Goal: Entertainment & Leisure: Browse casually

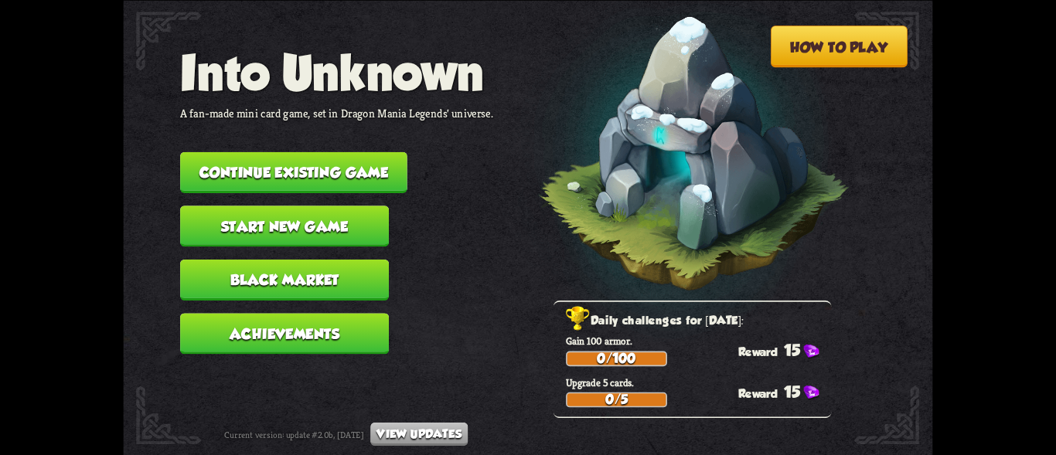
click at [384, 171] on button "Continue existing game" at bounding box center [293, 172] width 227 height 41
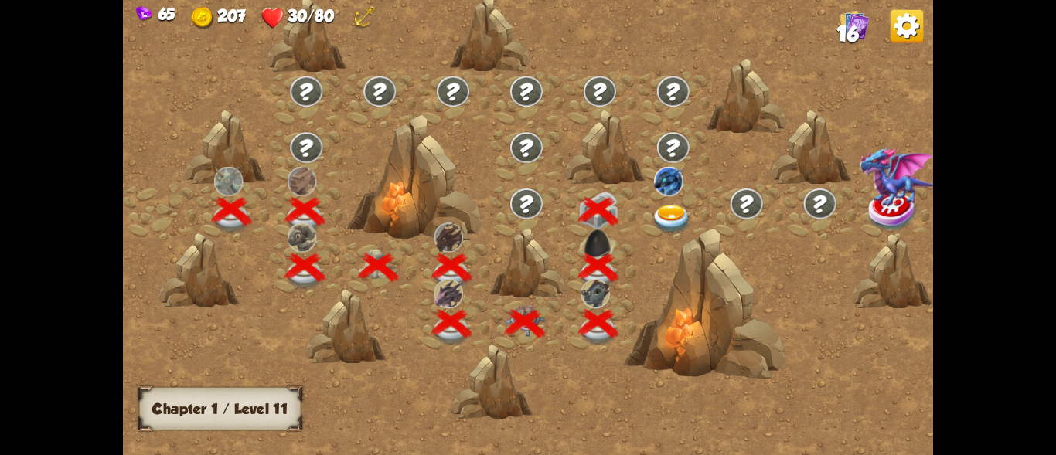
scroll to position [0, 235]
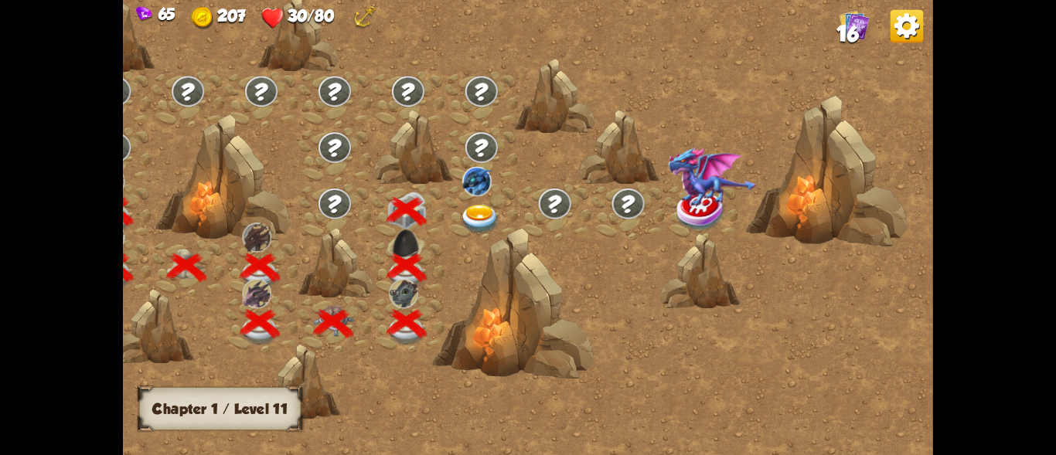
click at [479, 221] on img at bounding box center [480, 219] width 40 height 29
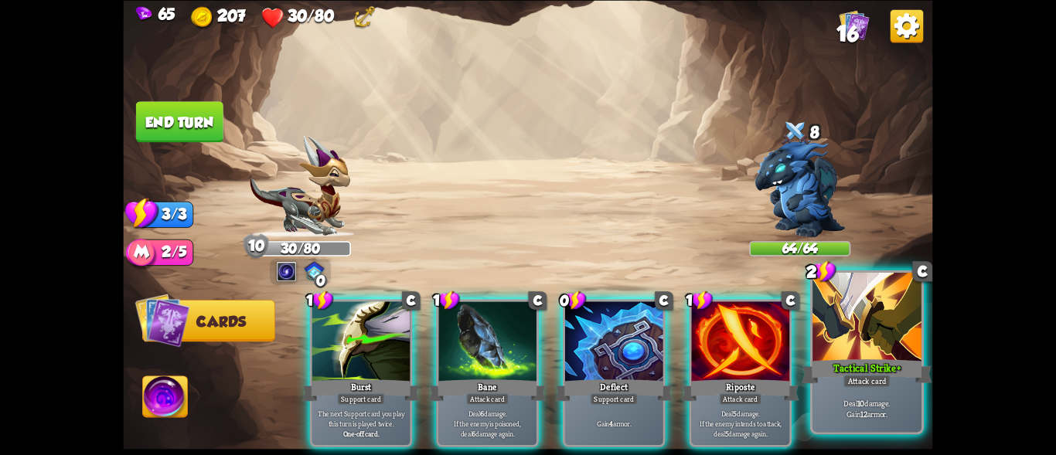
click at [858, 373] on div "Tactical Strike+" at bounding box center [867, 370] width 131 height 29
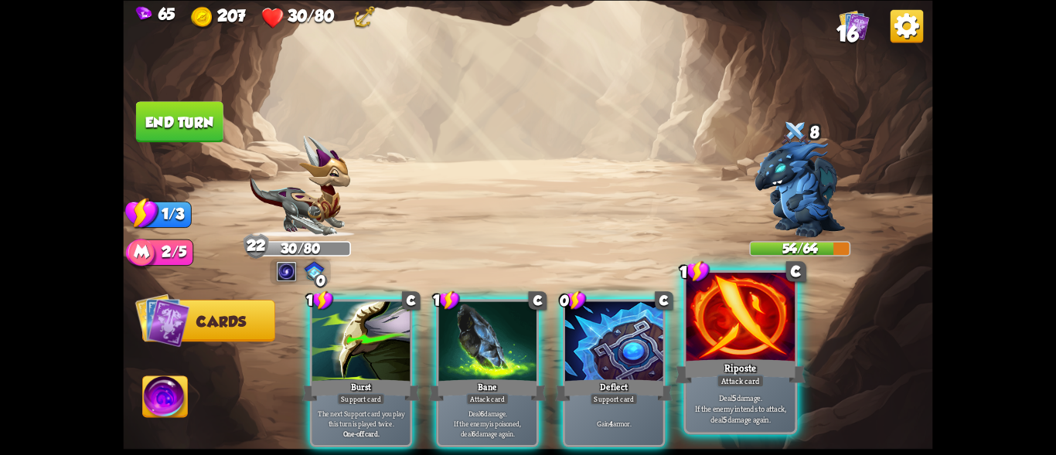
click at [785, 369] on div "Riposte" at bounding box center [740, 370] width 131 height 29
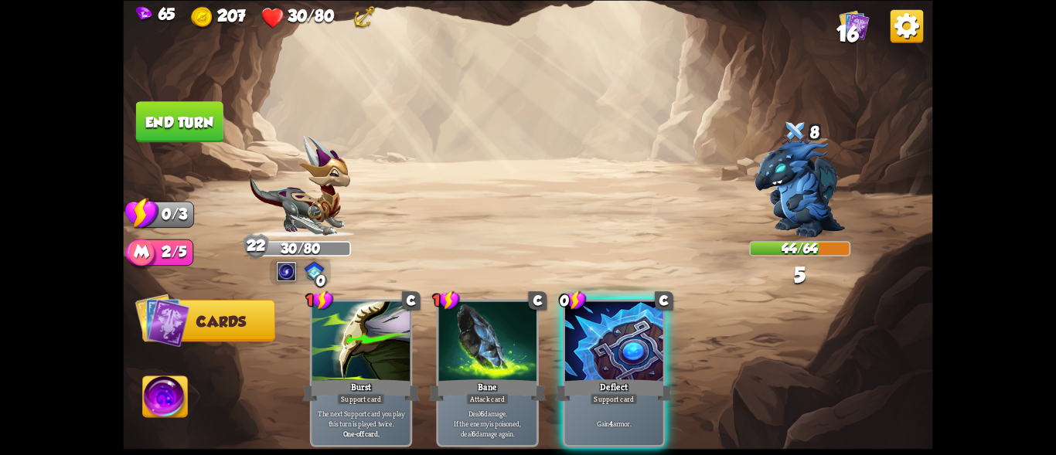
click at [212, 126] on button "End turn" at bounding box center [179, 121] width 87 height 41
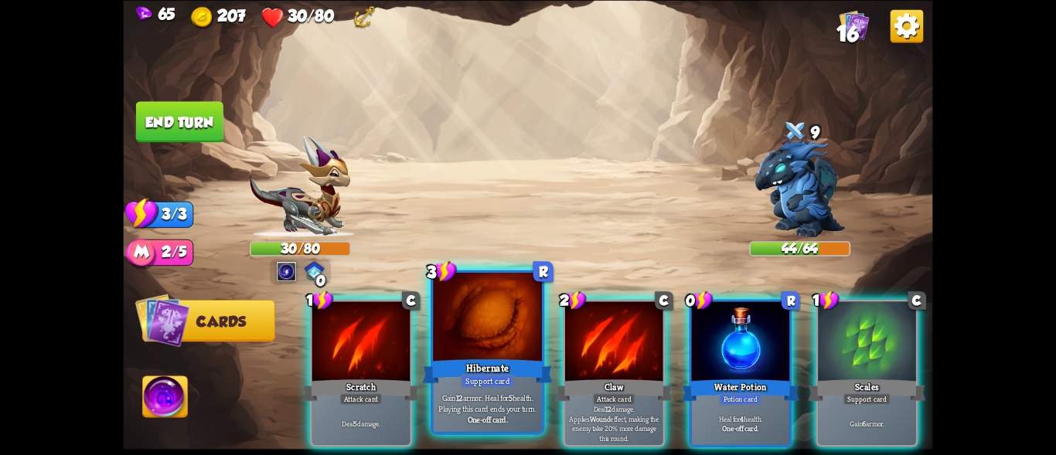
click at [512, 321] on div at bounding box center [487, 319] width 109 height 92
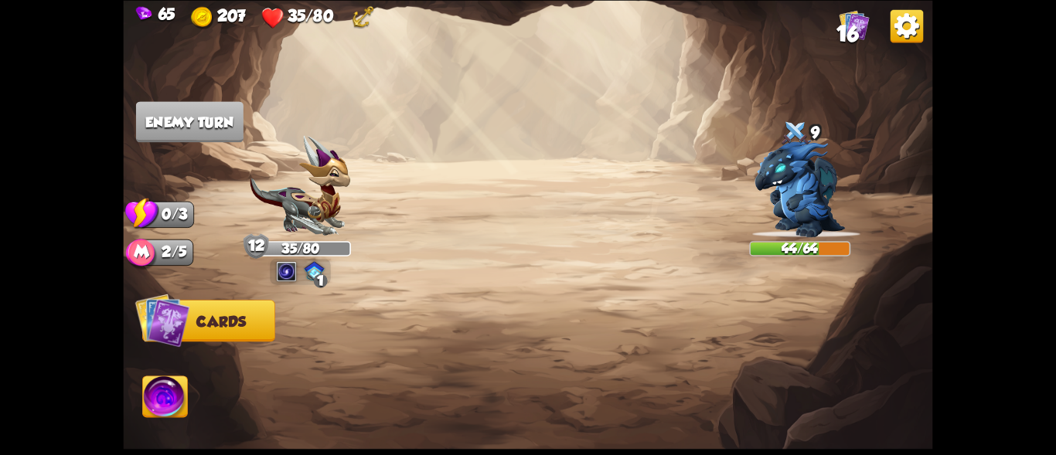
click at [151, 393] on img at bounding box center [165, 400] width 45 height 46
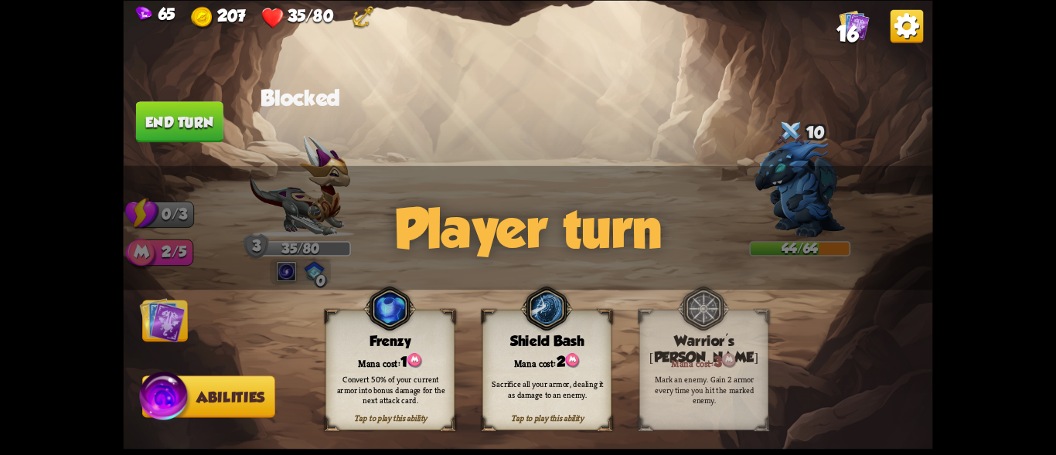
click at [186, 331] on button "Cards" at bounding box center [165, 321] width 46 height 42
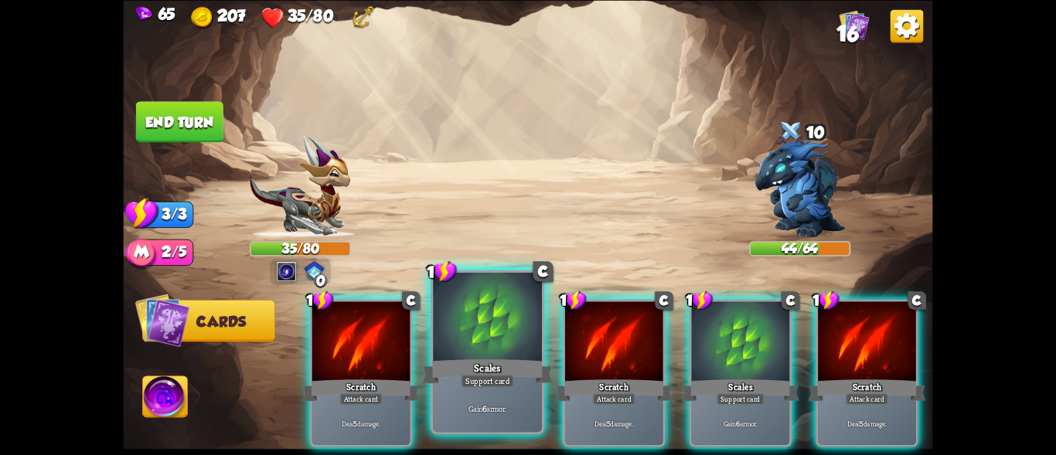
click at [490, 350] on div at bounding box center [487, 319] width 109 height 92
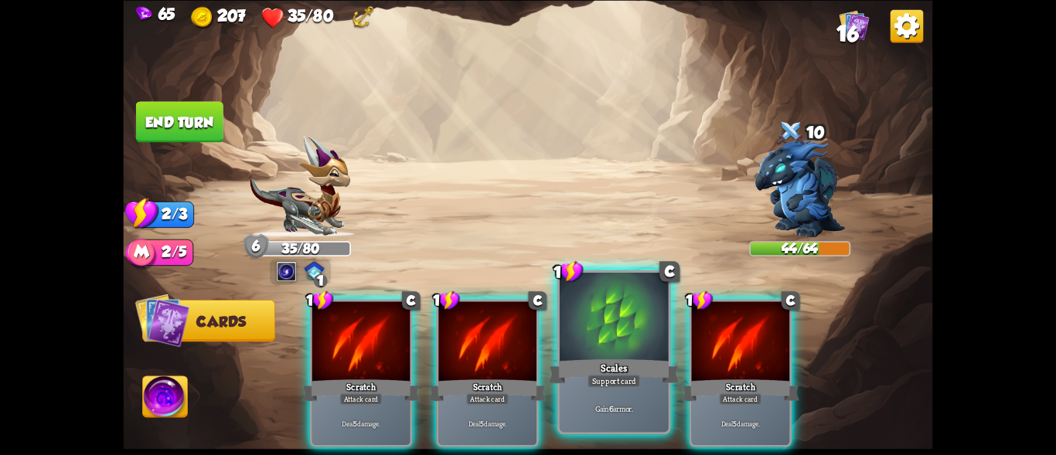
click at [630, 355] on div at bounding box center [614, 319] width 109 height 92
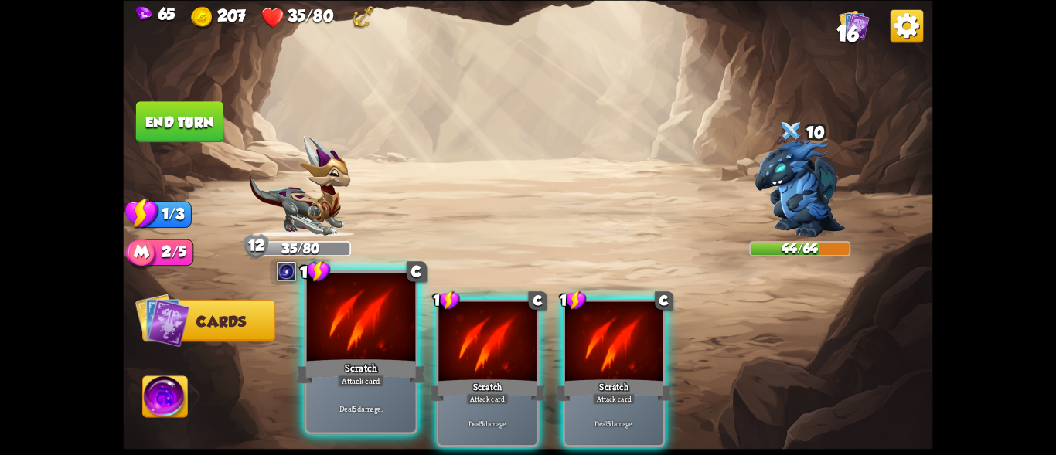
click at [390, 370] on div "Scratch" at bounding box center [361, 370] width 131 height 29
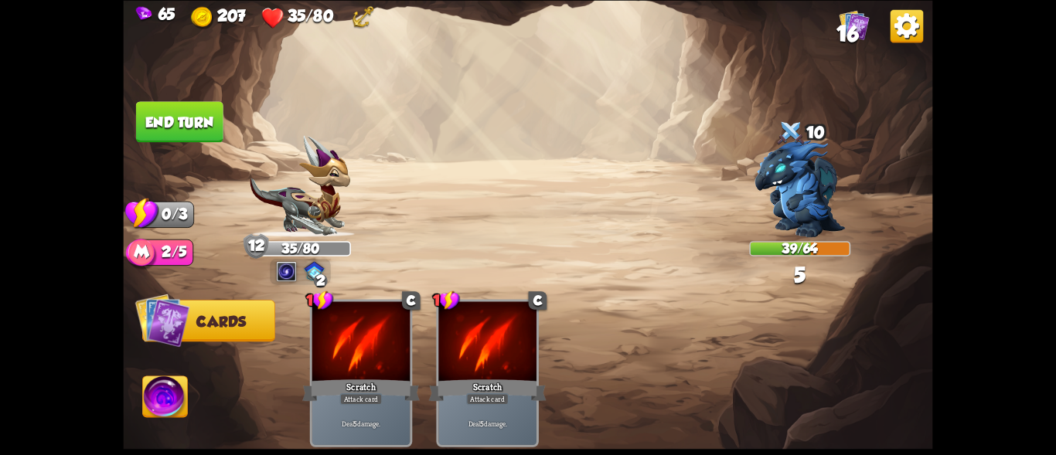
click at [189, 123] on button "End turn" at bounding box center [179, 121] width 87 height 41
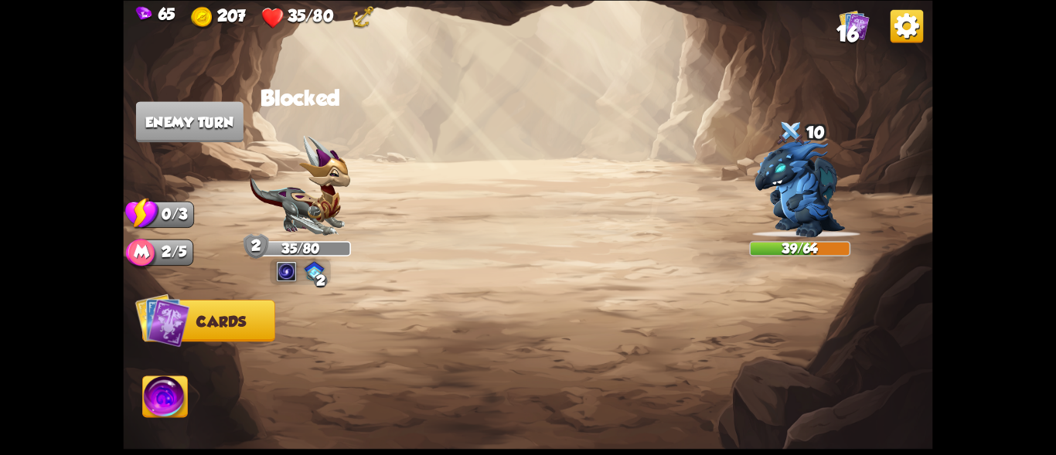
click at [286, 278] on img at bounding box center [286, 271] width 20 height 20
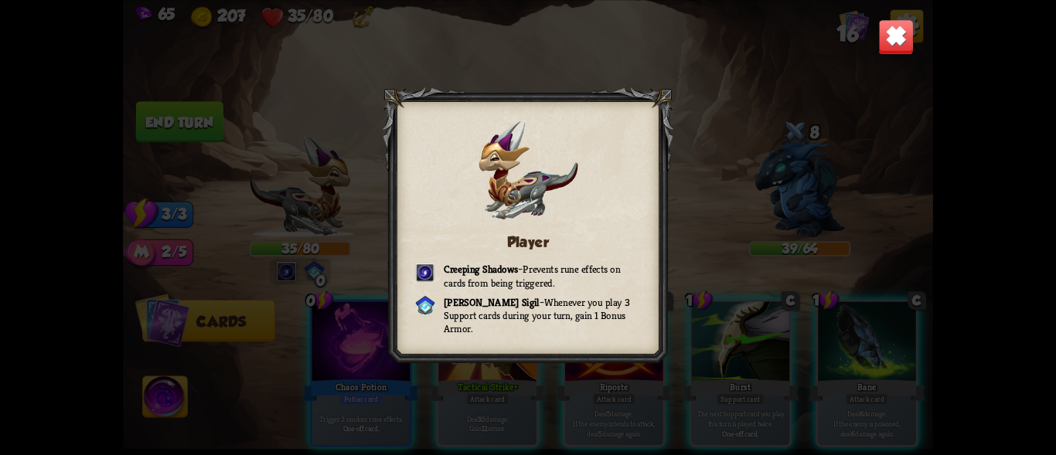
click at [877, 47] on div "Player Creeping Shadows – Prevents rune effects on cards from being triggered. …" at bounding box center [528, 227] width 810 height 455
click at [895, 32] on img at bounding box center [896, 37] width 36 height 36
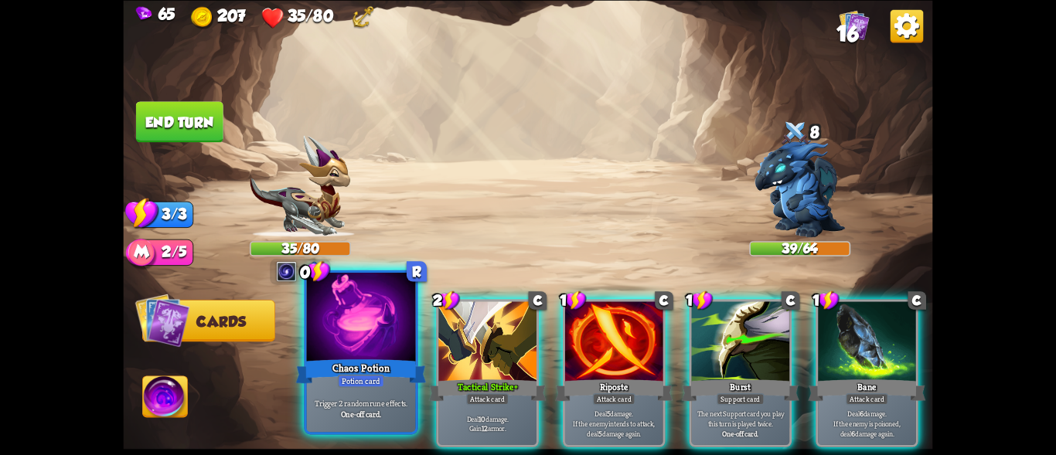
click at [379, 360] on div "Chaos Potion" at bounding box center [361, 370] width 131 height 29
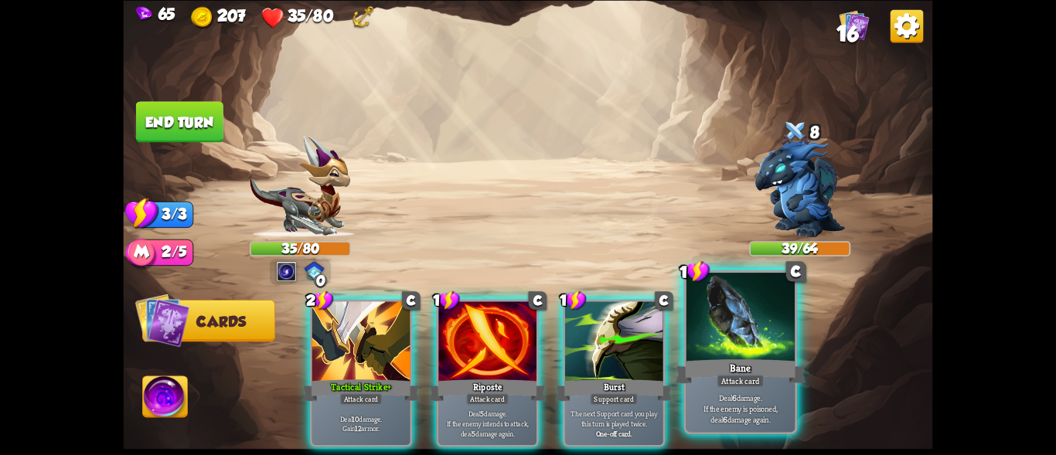
click at [738, 362] on div "Bane" at bounding box center [740, 370] width 131 height 29
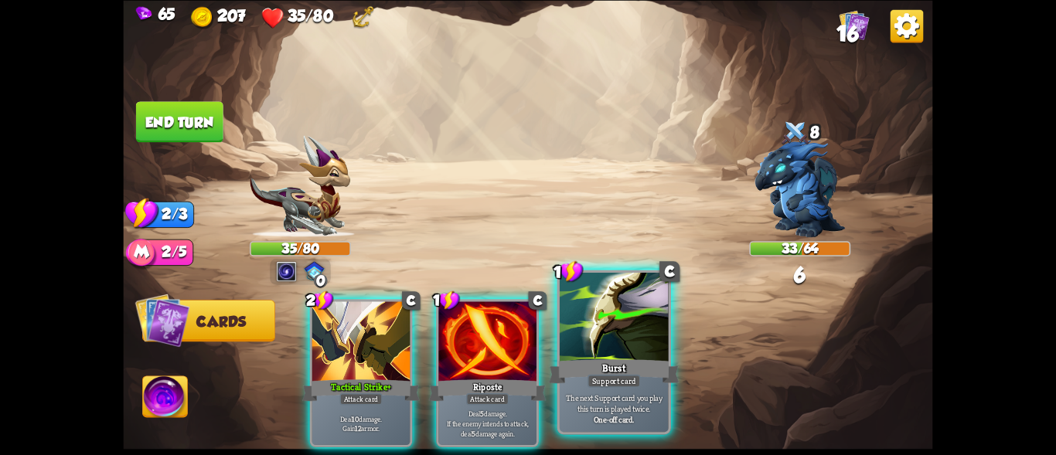
click at [636, 344] on div at bounding box center [614, 319] width 109 height 92
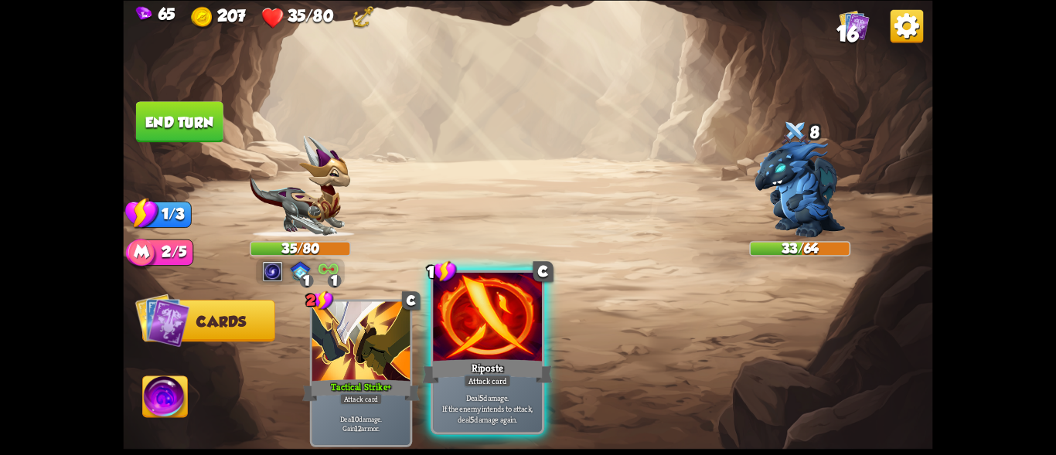
click at [471, 360] on div "Riposte" at bounding box center [487, 370] width 131 height 29
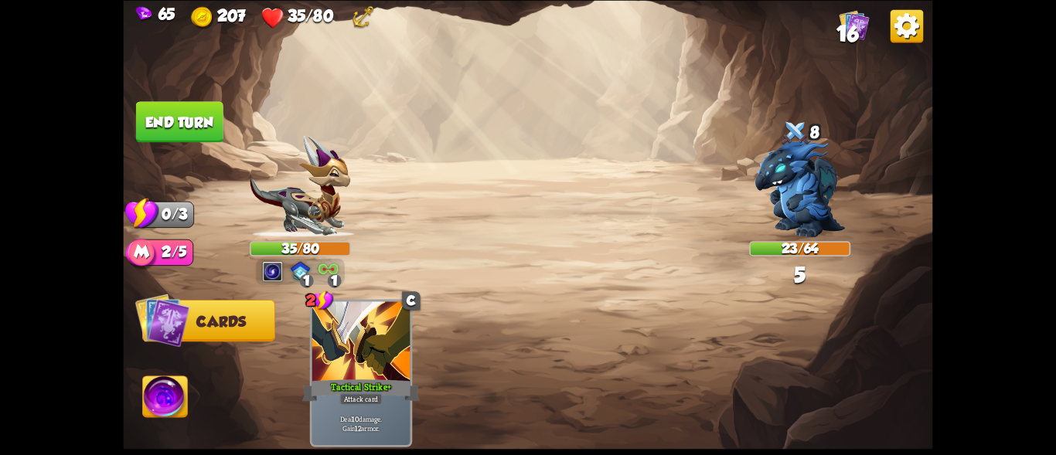
click at [325, 269] on img at bounding box center [328, 269] width 20 height 16
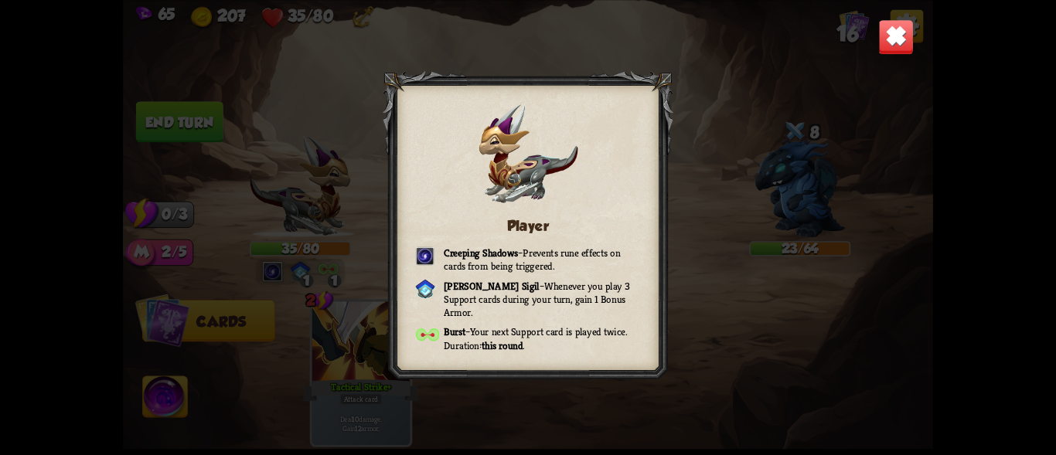
click at [866, 37] on div "Player Creeping Shadows – Prevents rune effects on cards from being triggered. …" at bounding box center [528, 227] width 810 height 455
click at [886, 27] on img at bounding box center [896, 37] width 36 height 36
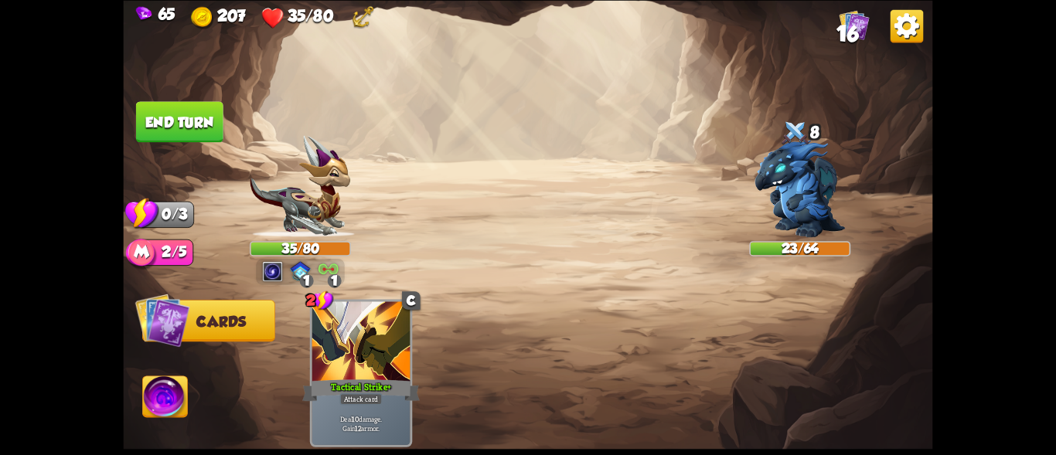
click at [195, 101] on button "End turn" at bounding box center [179, 121] width 87 height 41
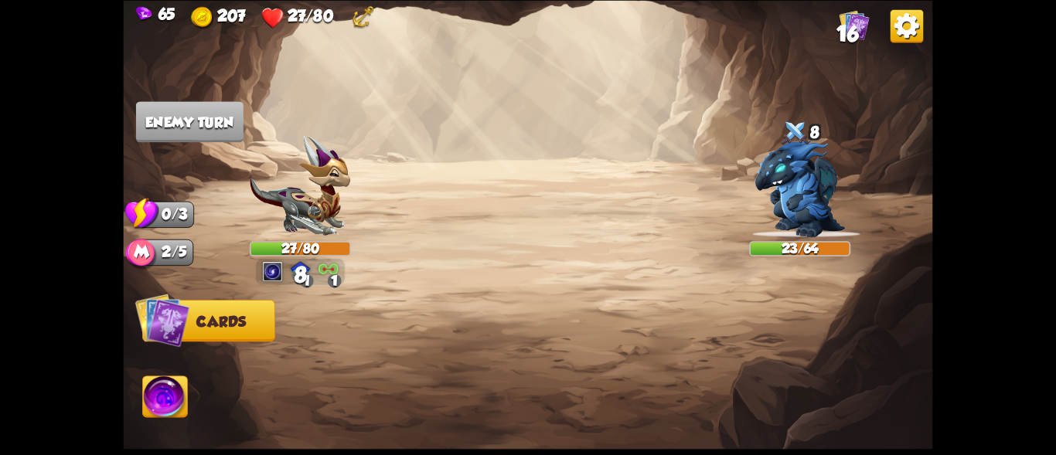
click at [172, 397] on img at bounding box center [165, 400] width 45 height 46
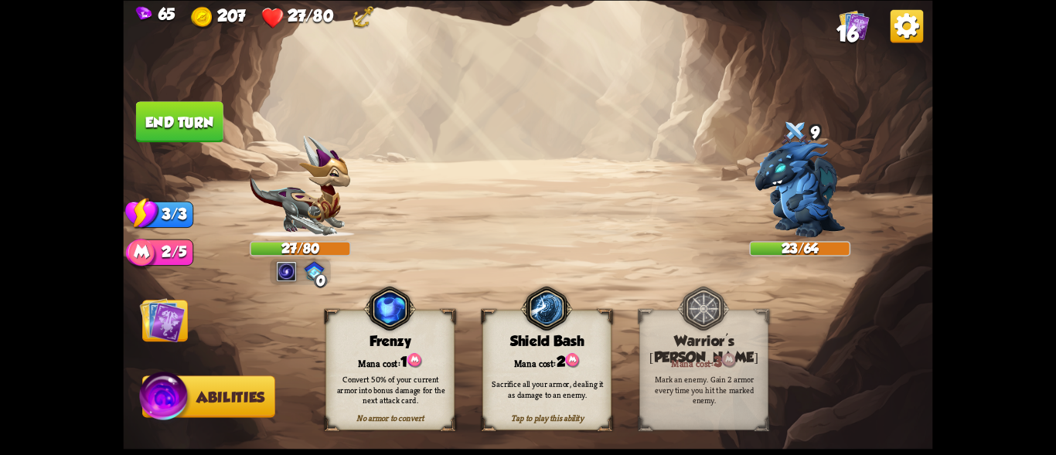
click at [152, 319] on img at bounding box center [163, 320] width 46 height 46
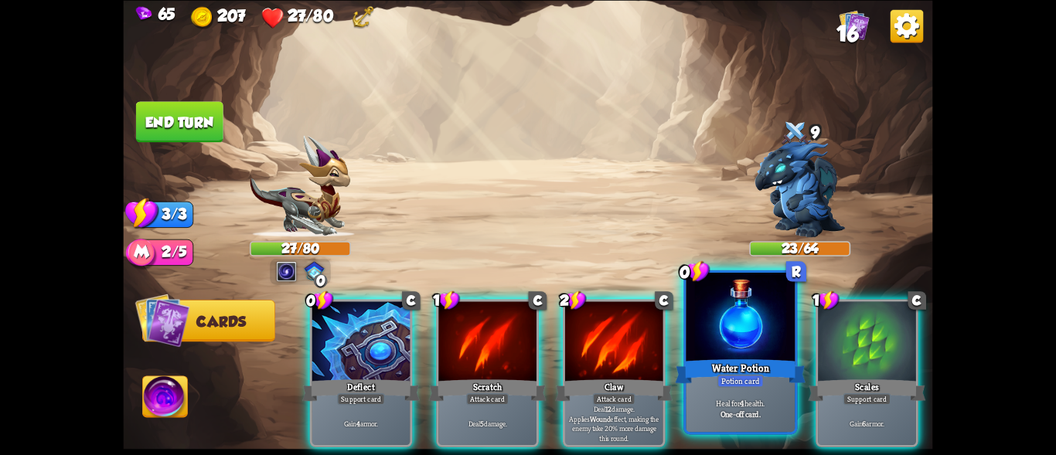
click at [758, 360] on div "Water Potion" at bounding box center [740, 370] width 131 height 29
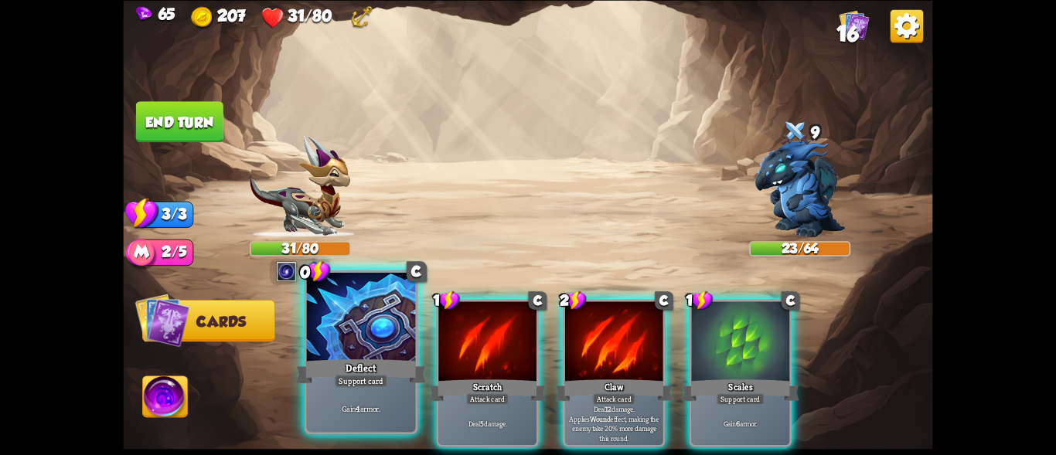
click at [367, 379] on div "Support card" at bounding box center [361, 380] width 53 height 13
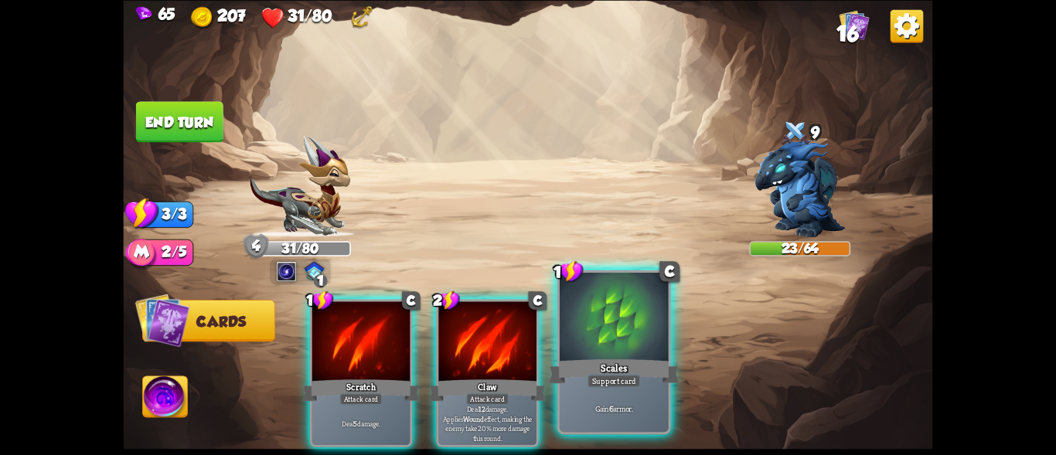
click at [603, 359] on div "Scales" at bounding box center [614, 370] width 131 height 29
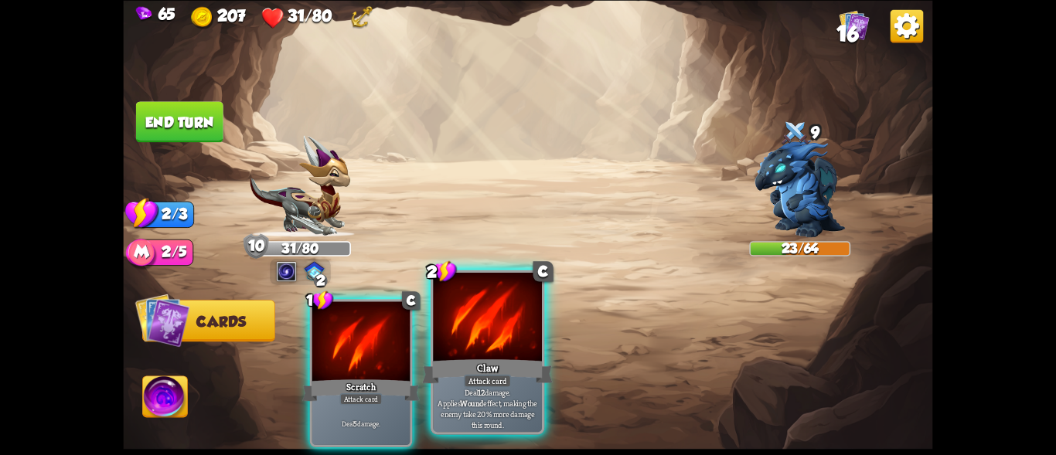
click at [507, 370] on div "Claw" at bounding box center [487, 370] width 131 height 29
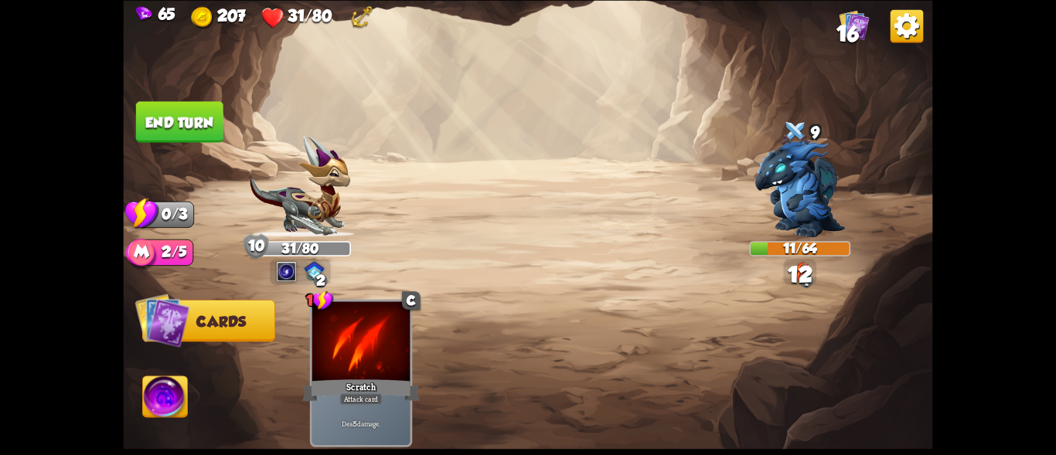
click at [175, 111] on button "End turn" at bounding box center [179, 121] width 87 height 41
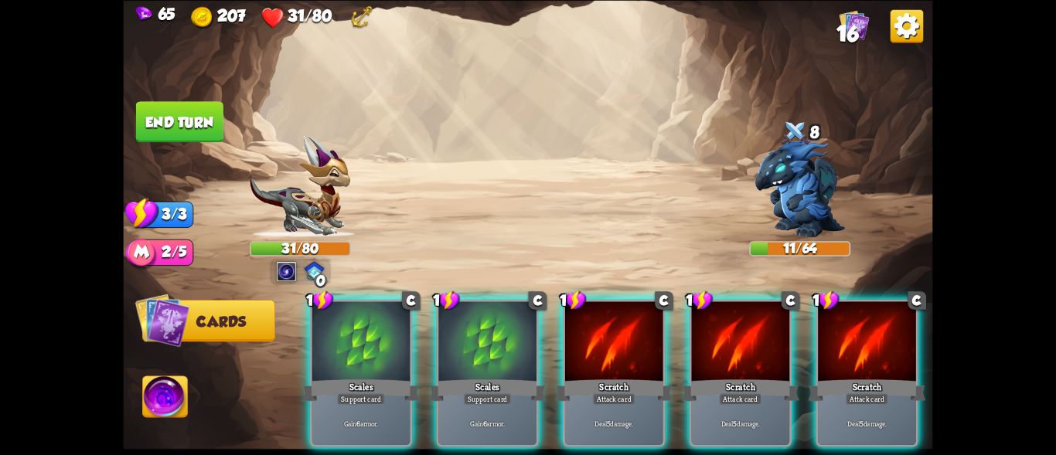
drag, startPoint x: 652, startPoint y: 406, endPoint x: 640, endPoint y: 411, distance: 13.5
click at [640, 419] on p "Deal 5 damage." at bounding box center [614, 424] width 93 height 10
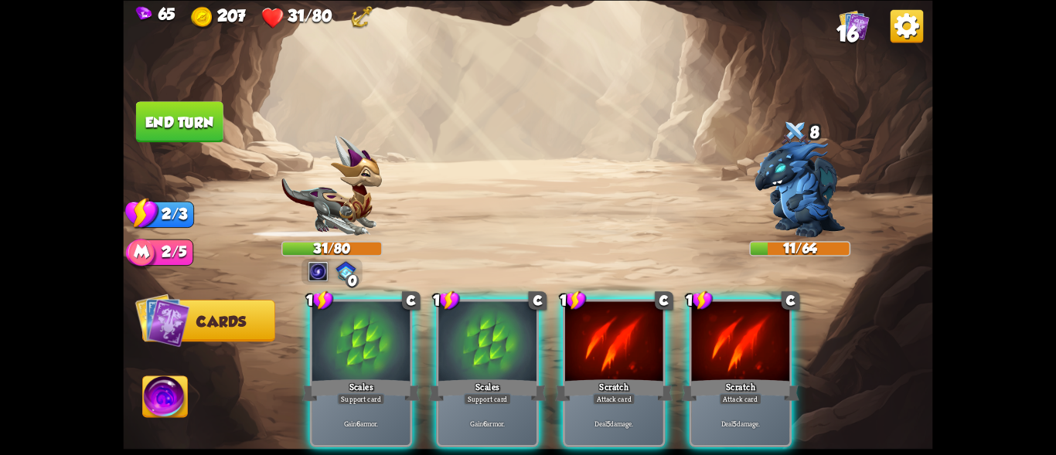
click at [635, 419] on p "Deal 5 damage." at bounding box center [614, 424] width 93 height 10
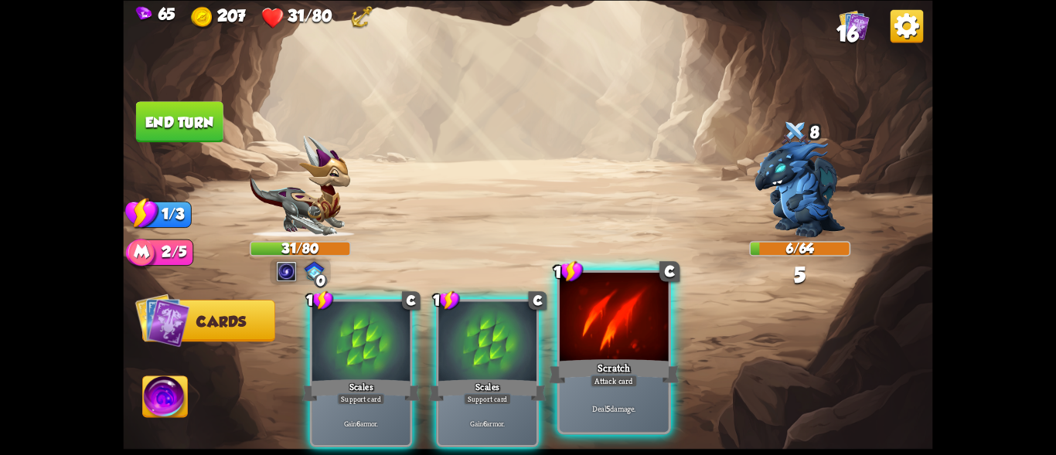
click at [634, 411] on p "Deal 5 damage." at bounding box center [614, 408] width 104 height 11
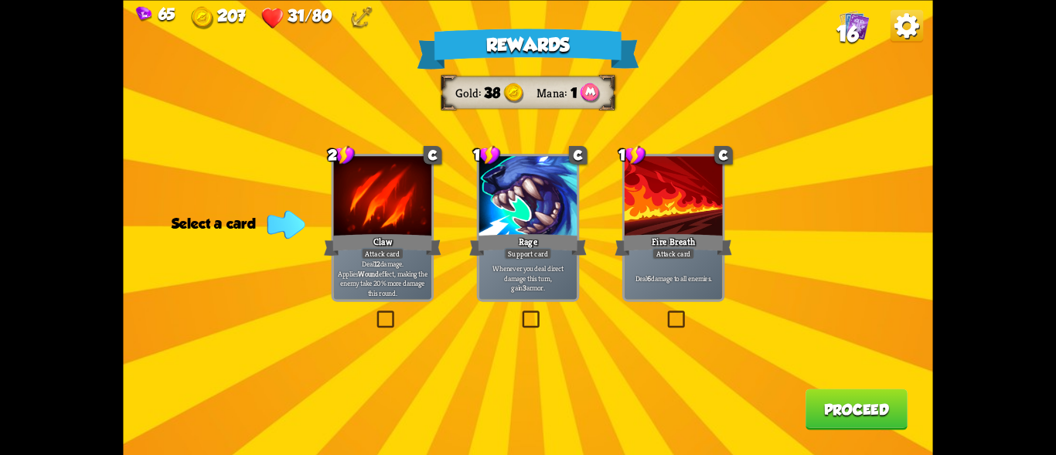
click at [553, 239] on div "Rage" at bounding box center [528, 245] width 118 height 26
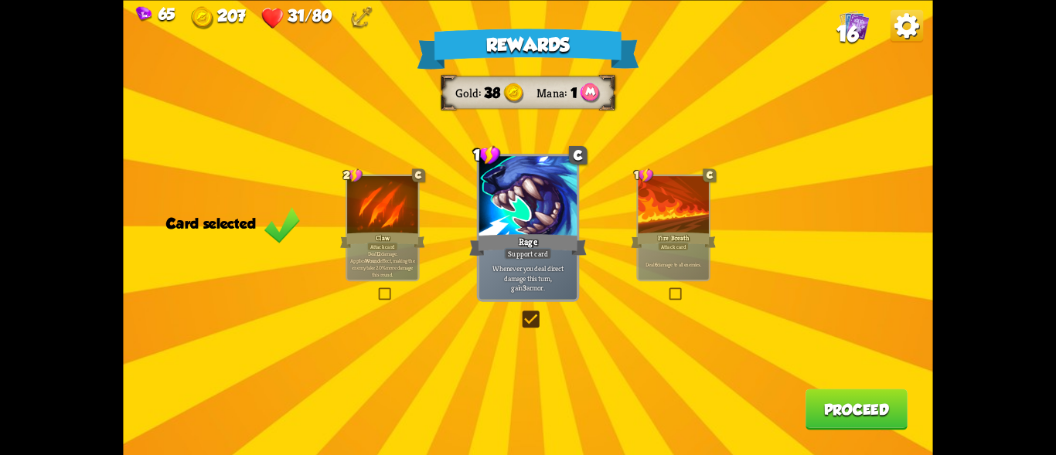
click at [678, 213] on div at bounding box center [673, 206] width 70 height 60
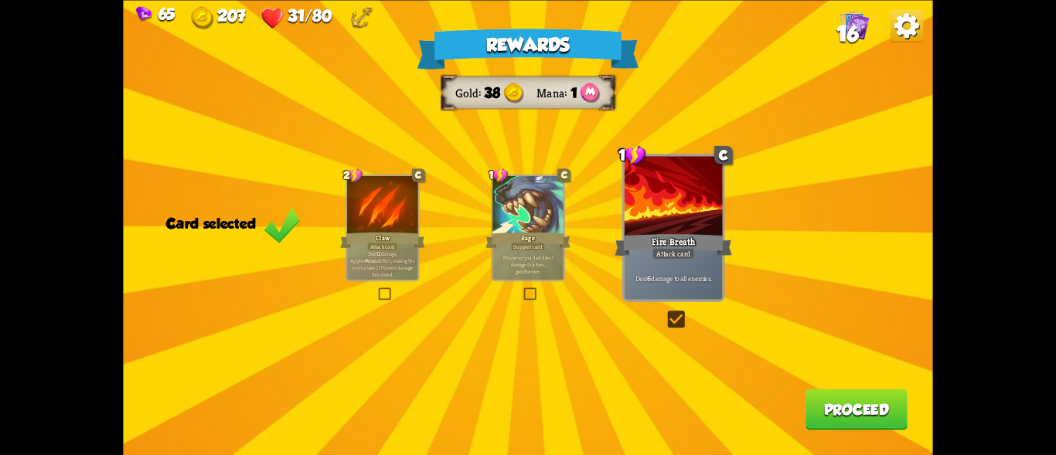
click at [846, 407] on button "Proceed" at bounding box center [857, 409] width 102 height 41
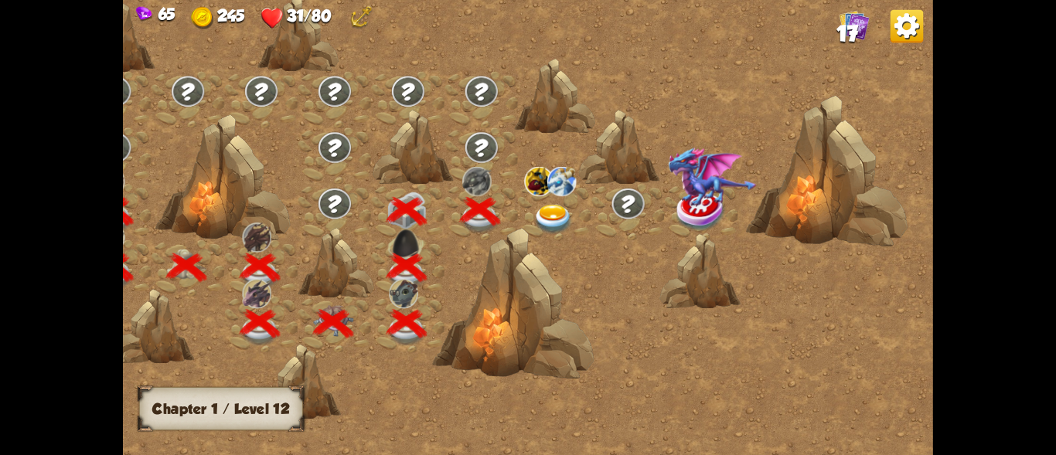
click at [558, 210] on img at bounding box center [554, 219] width 40 height 29
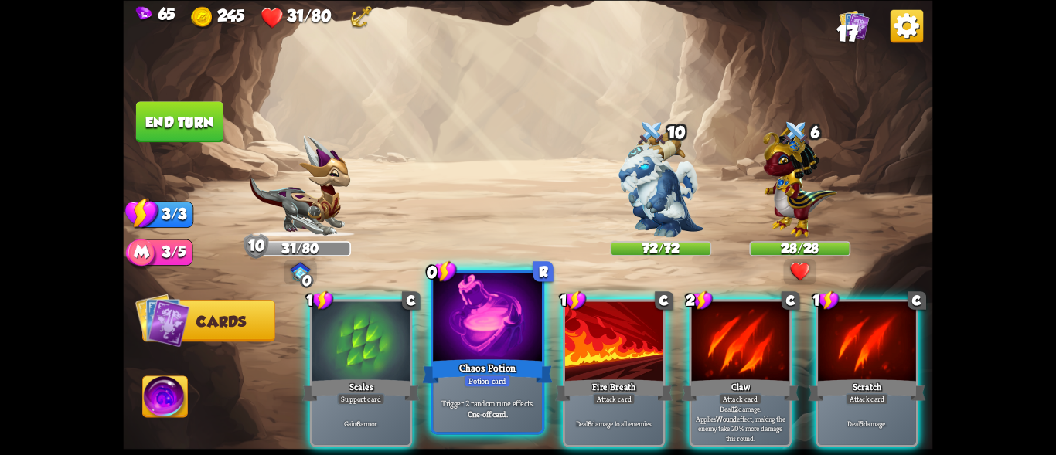
click at [510, 386] on div "Potion card" at bounding box center [487, 380] width 47 height 13
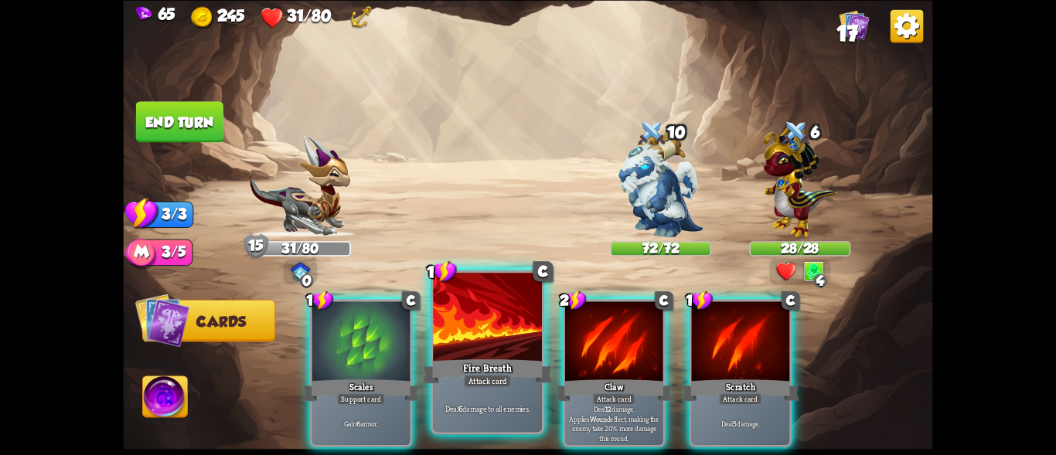
click at [513, 371] on div "Fire Breath" at bounding box center [487, 370] width 131 height 29
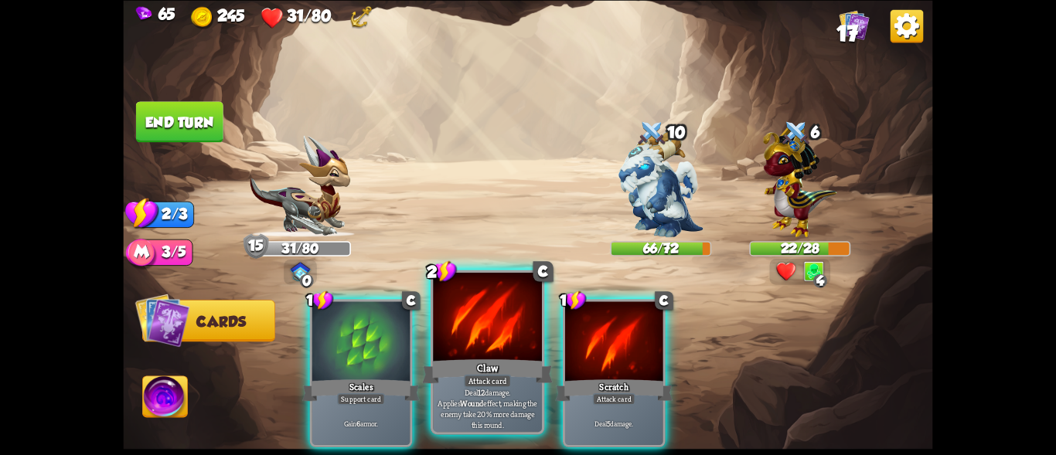
click at [497, 338] on div at bounding box center [487, 319] width 109 height 92
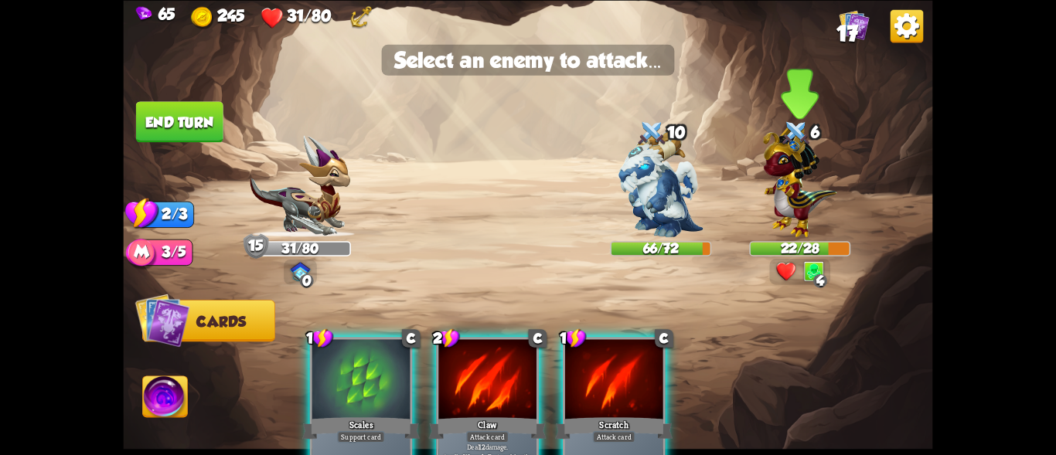
click at [800, 199] on img at bounding box center [800, 179] width 74 height 115
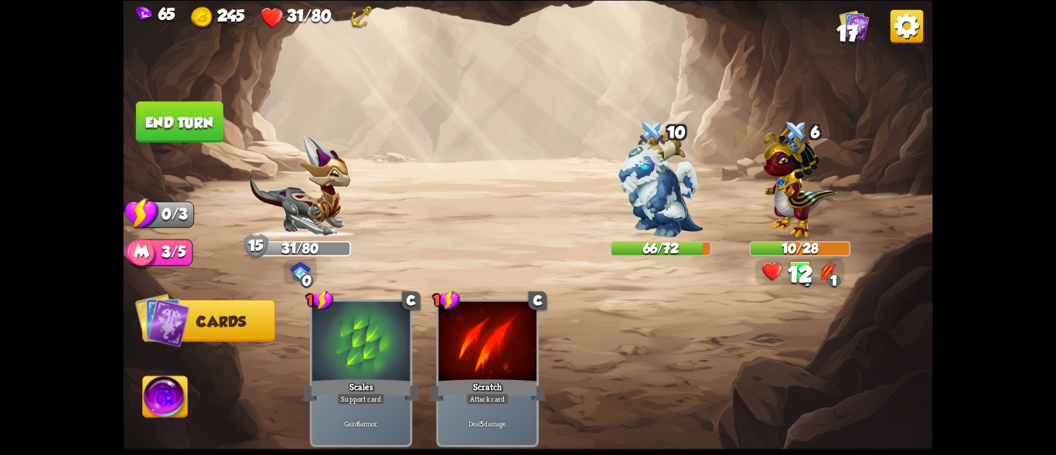
click at [171, 113] on button "End turn" at bounding box center [179, 121] width 87 height 41
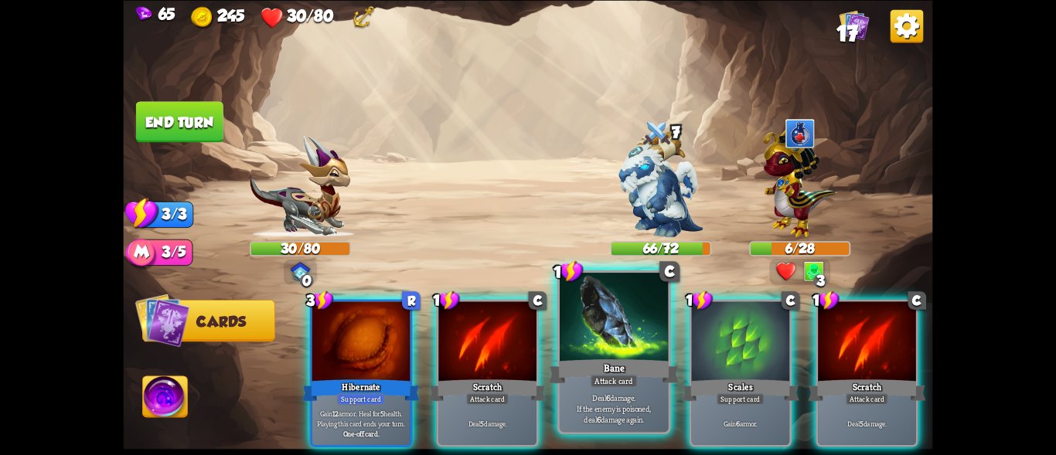
click at [616, 348] on div at bounding box center [614, 319] width 109 height 92
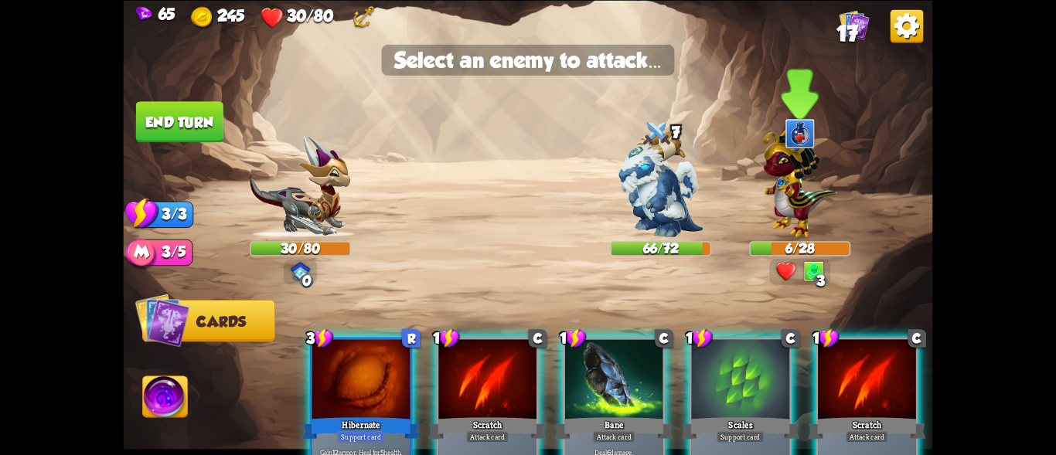
click at [803, 218] on img at bounding box center [800, 179] width 74 height 115
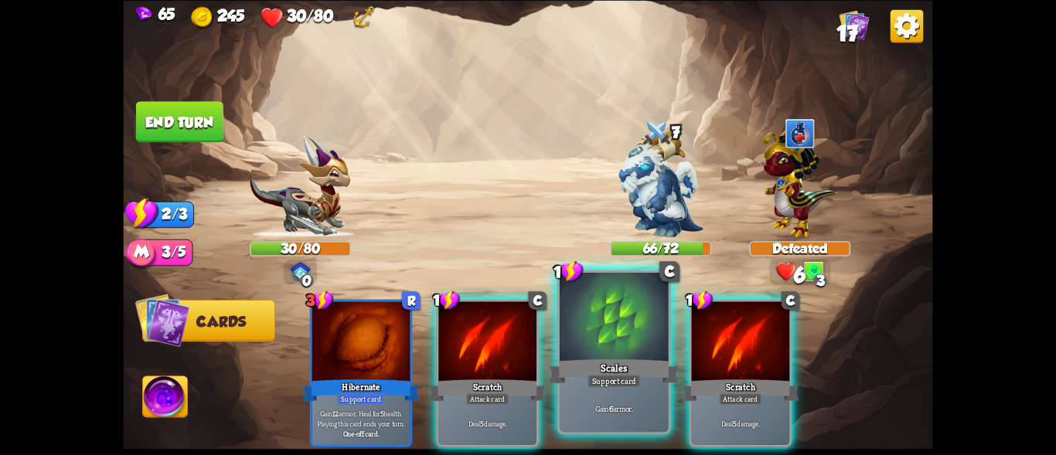
click at [654, 355] on div at bounding box center [614, 319] width 109 height 92
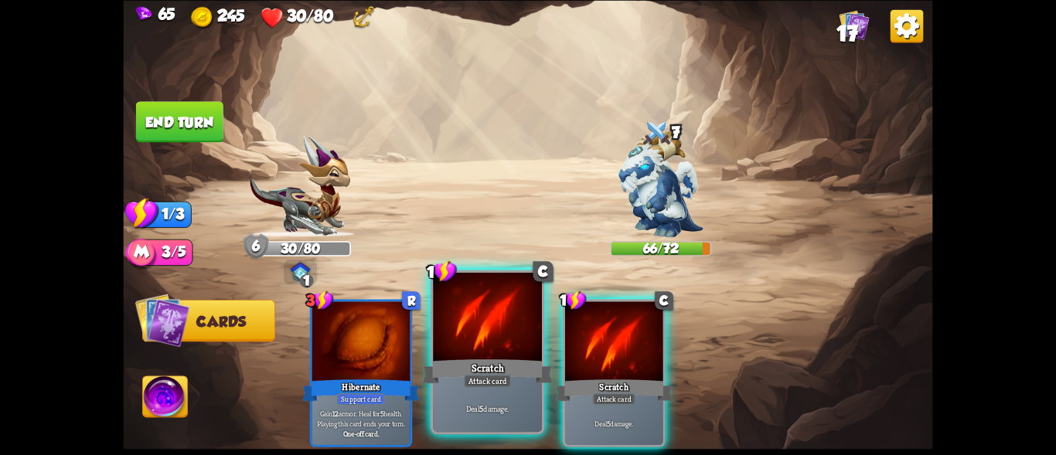
click at [494, 330] on div at bounding box center [487, 319] width 109 height 92
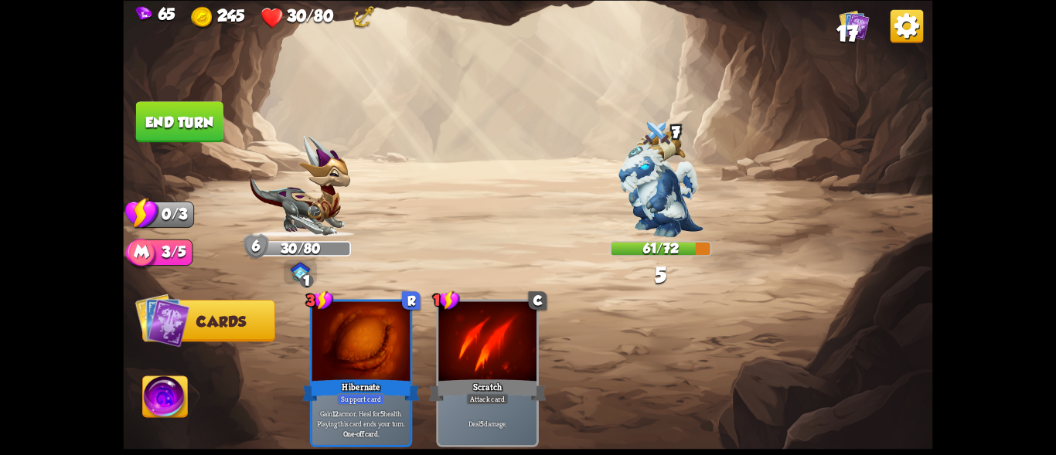
click at [200, 121] on button "End turn" at bounding box center [179, 121] width 87 height 41
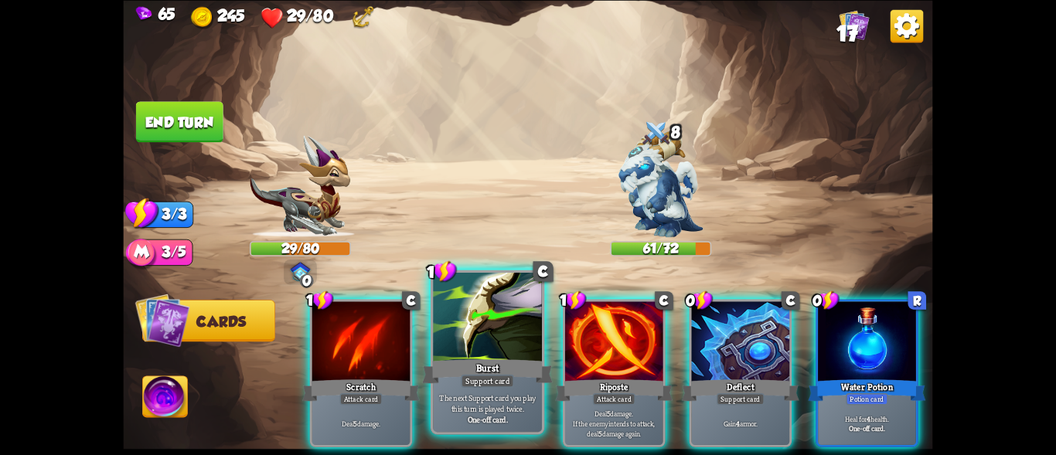
click at [478, 367] on div "Burst" at bounding box center [487, 370] width 131 height 29
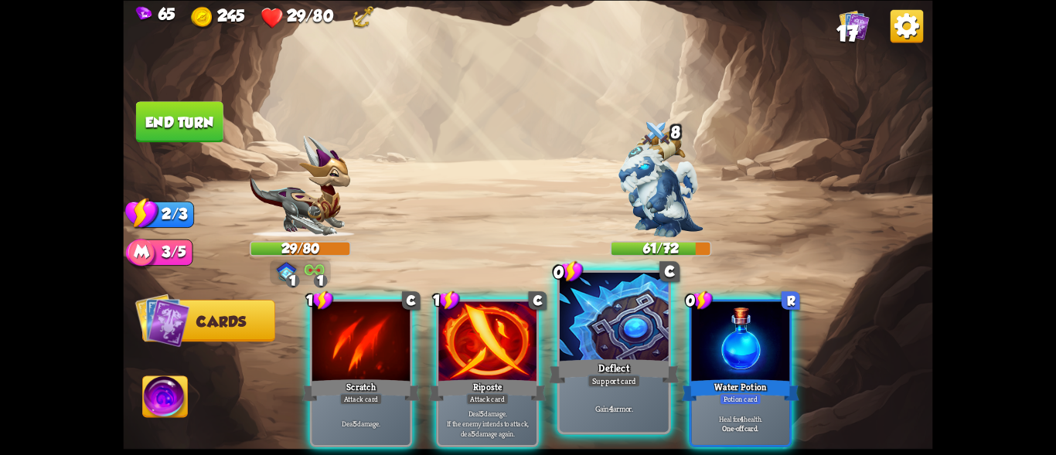
click at [599, 376] on div "Support card" at bounding box center [614, 380] width 53 height 13
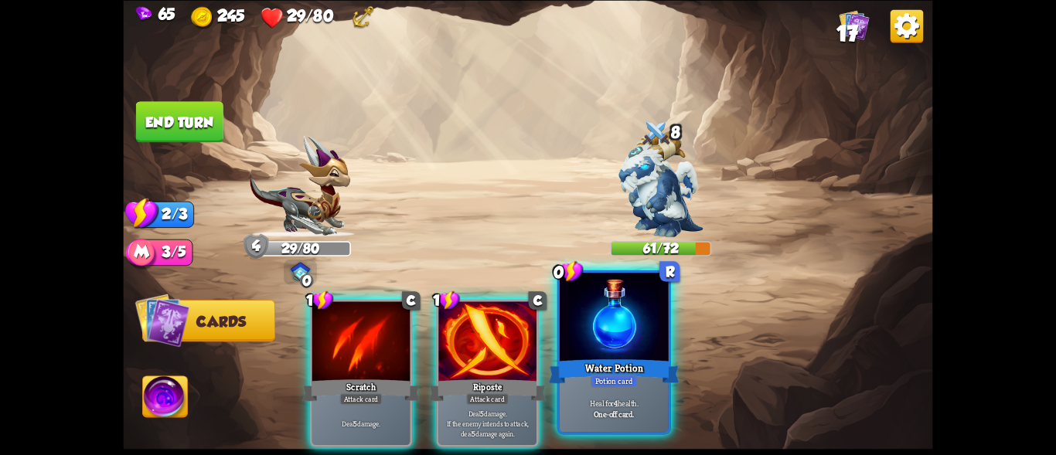
click at [600, 376] on div "Potion card" at bounding box center [614, 380] width 47 height 13
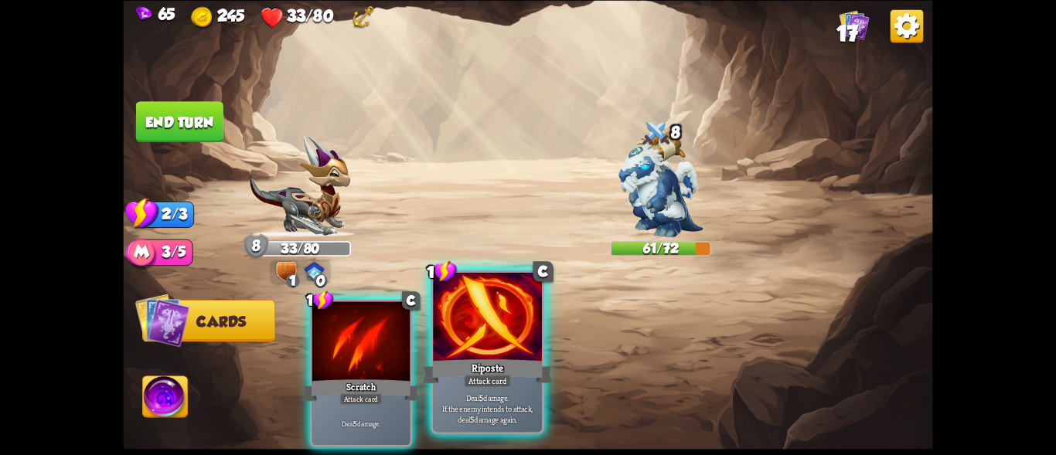
drag, startPoint x: 489, startPoint y: 317, endPoint x: 460, endPoint y: 335, distance: 33.7
click at [489, 319] on div at bounding box center [487, 319] width 109 height 92
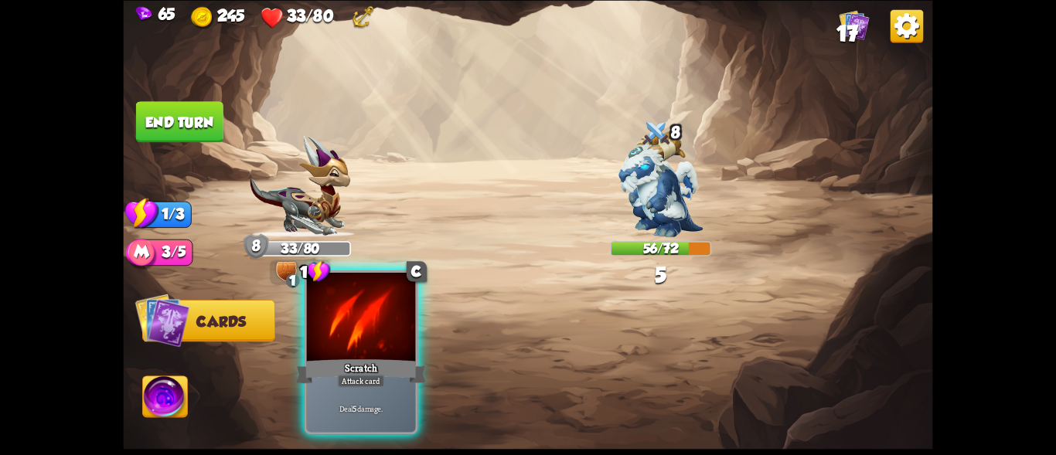
drag, startPoint x: 401, startPoint y: 343, endPoint x: 370, endPoint y: 302, distance: 52.4
click at [401, 343] on div at bounding box center [361, 319] width 109 height 92
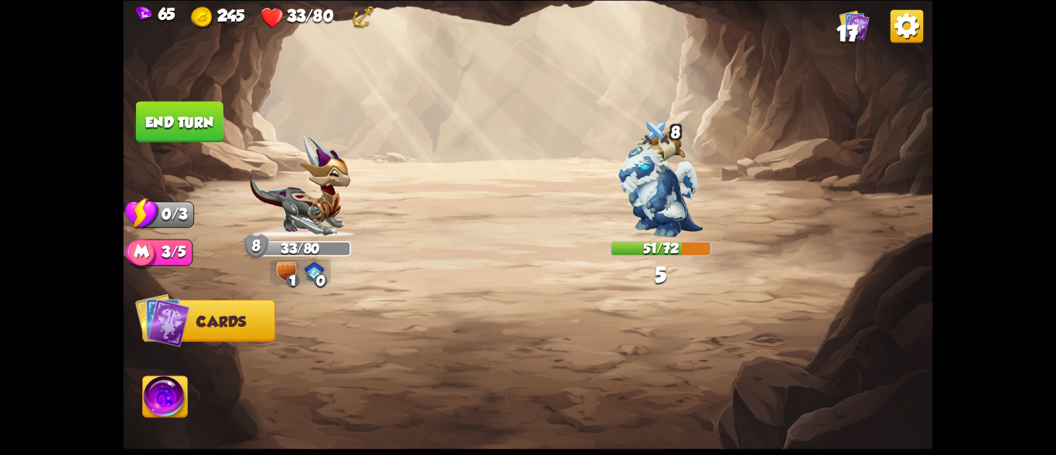
click at [197, 129] on button "End turn" at bounding box center [179, 121] width 87 height 41
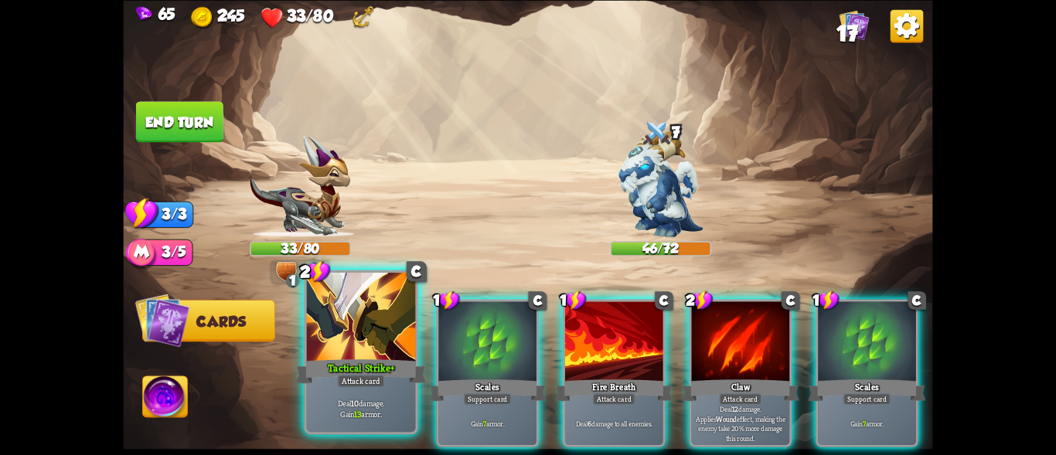
click at [370, 327] on div at bounding box center [361, 319] width 109 height 92
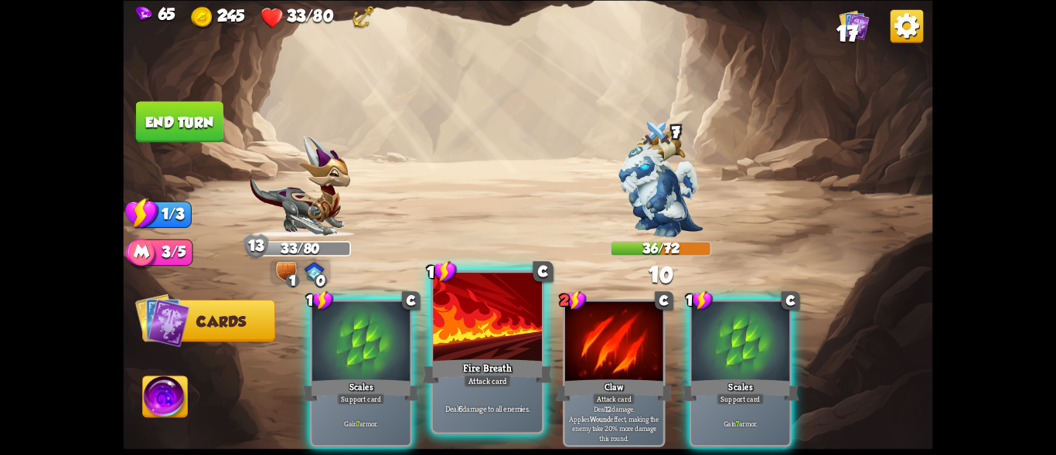
click at [520, 342] on div at bounding box center [487, 319] width 109 height 92
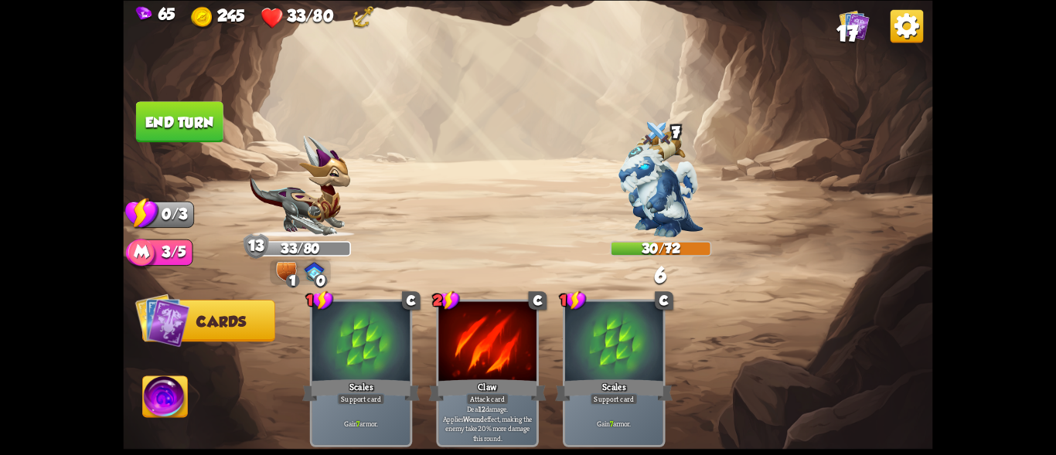
click at [201, 128] on button "End turn" at bounding box center [179, 121] width 87 height 41
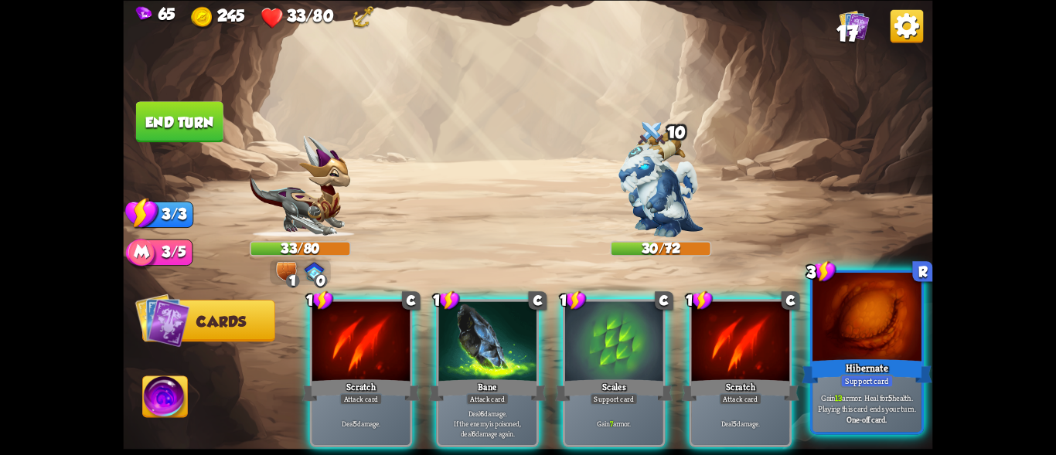
click at [870, 357] on div "Hibernate" at bounding box center [867, 370] width 131 height 29
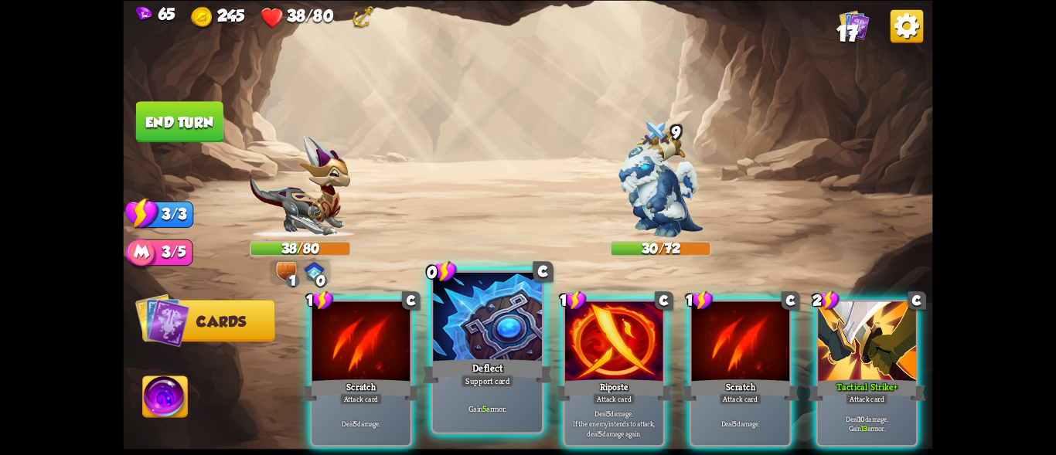
click at [497, 346] on div at bounding box center [487, 319] width 109 height 92
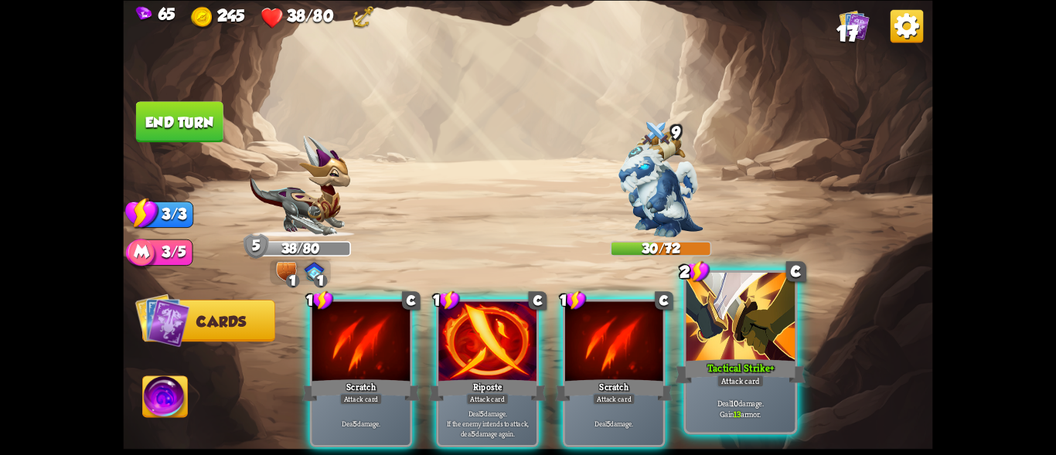
click at [728, 363] on div "Tactical Strike+" at bounding box center [740, 370] width 131 height 29
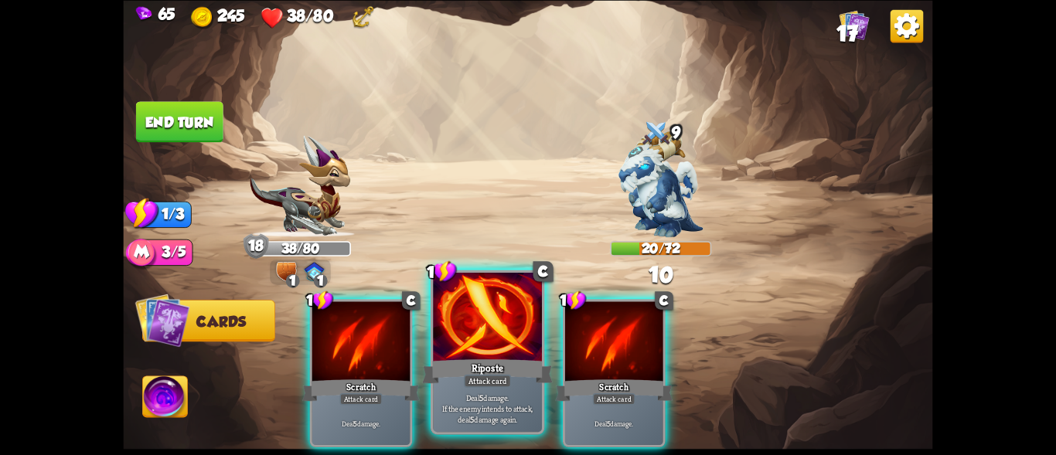
click at [504, 375] on div "Attack card" at bounding box center [487, 380] width 47 height 13
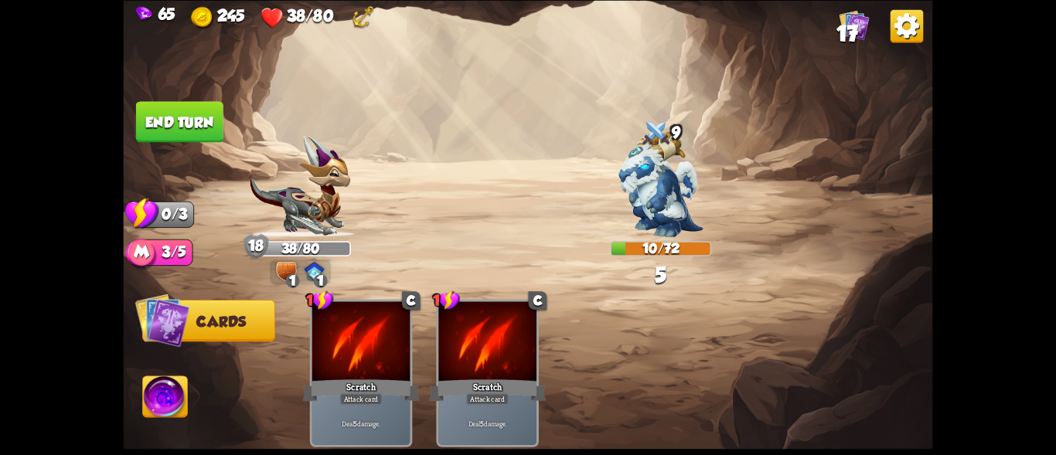
click at [190, 110] on button "End turn" at bounding box center [179, 121] width 87 height 41
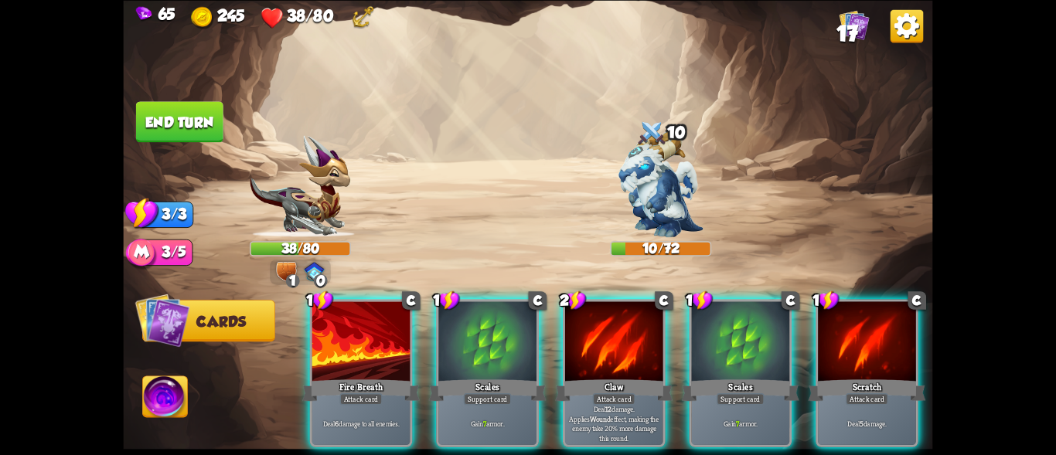
click at [276, 276] on img at bounding box center [286, 271] width 20 height 19
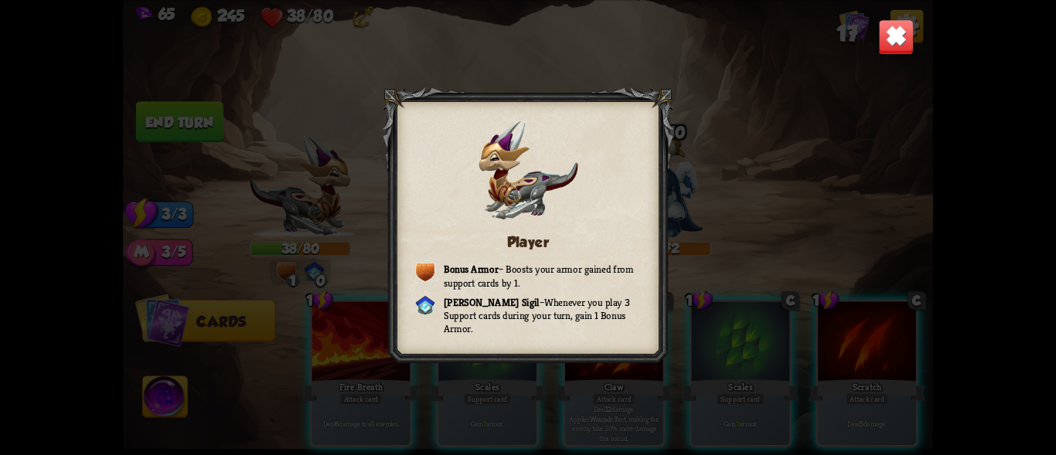
click at [899, 39] on img at bounding box center [896, 37] width 36 height 36
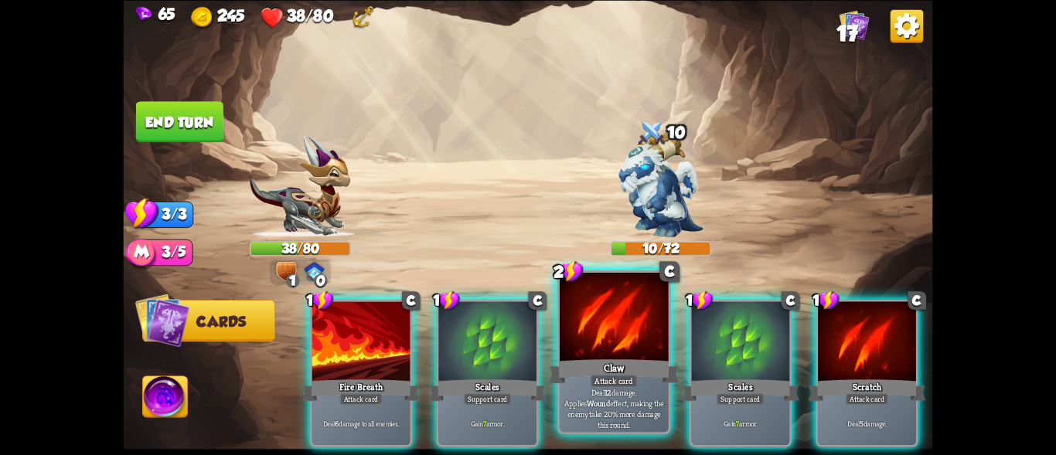
click at [646, 353] on div at bounding box center [614, 319] width 109 height 92
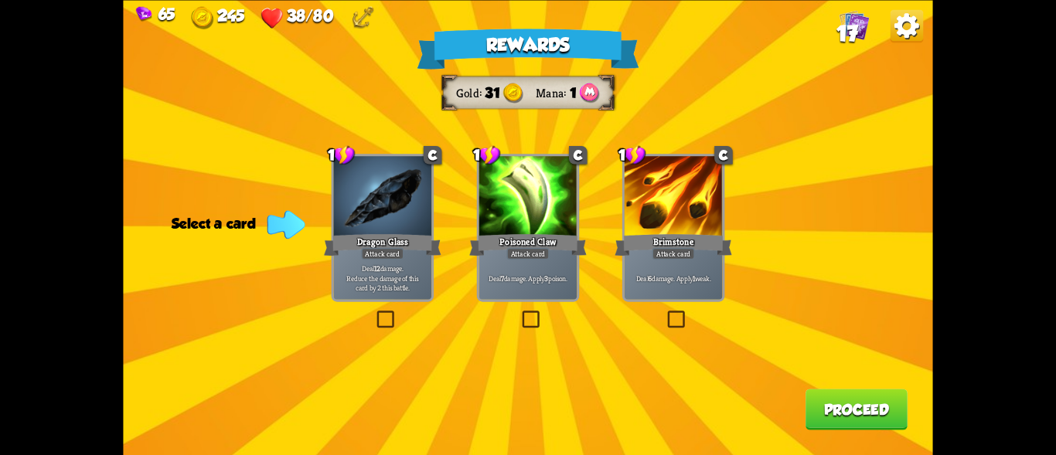
click at [562, 203] on div at bounding box center [528, 197] width 98 height 83
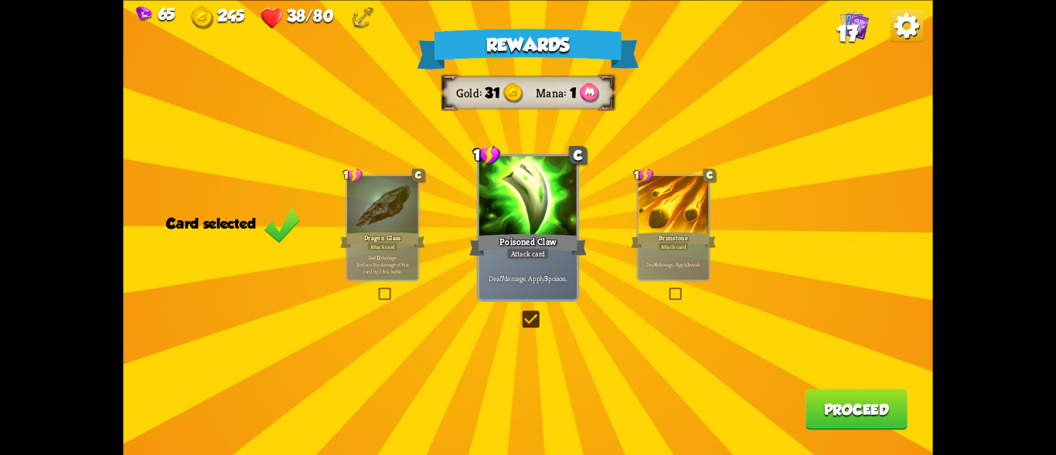
click at [831, 408] on button "Proceed" at bounding box center [857, 409] width 102 height 41
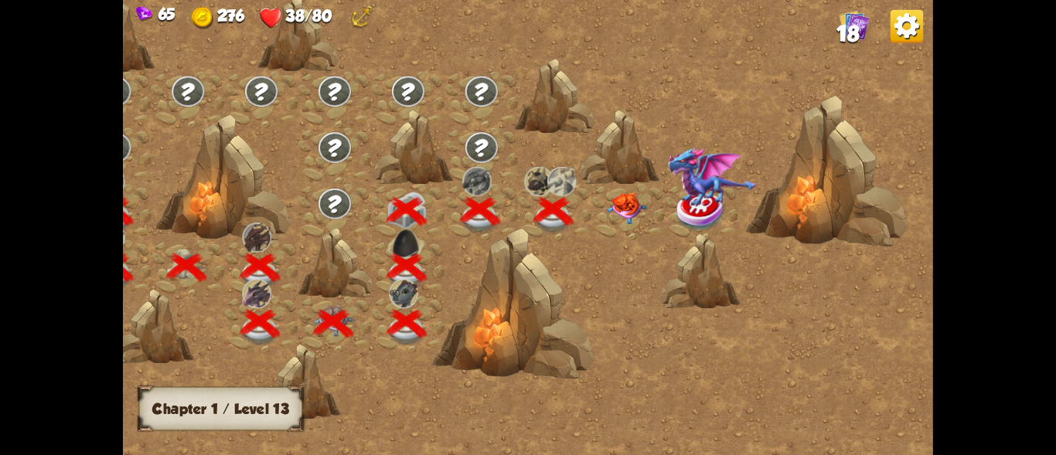
click at [630, 206] on img at bounding box center [626, 209] width 40 height 32
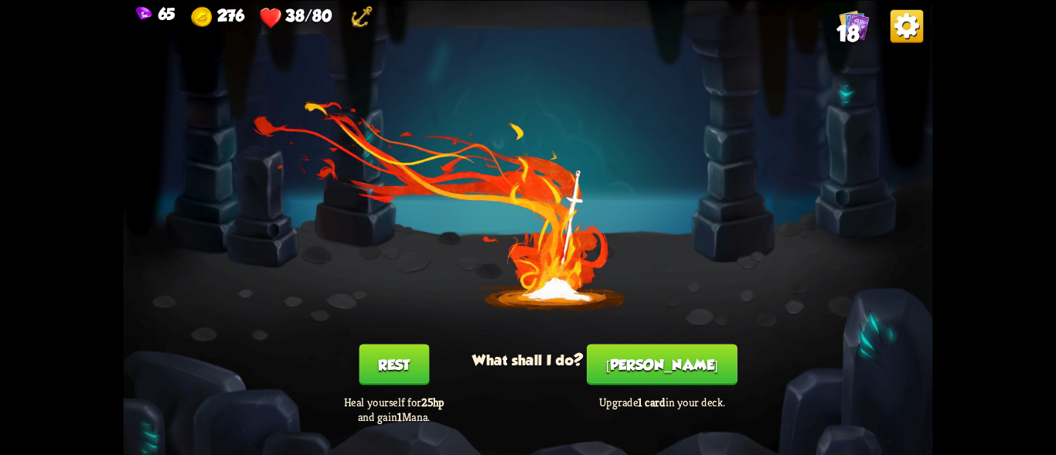
click at [670, 366] on button "[PERSON_NAME]" at bounding box center [662, 364] width 151 height 41
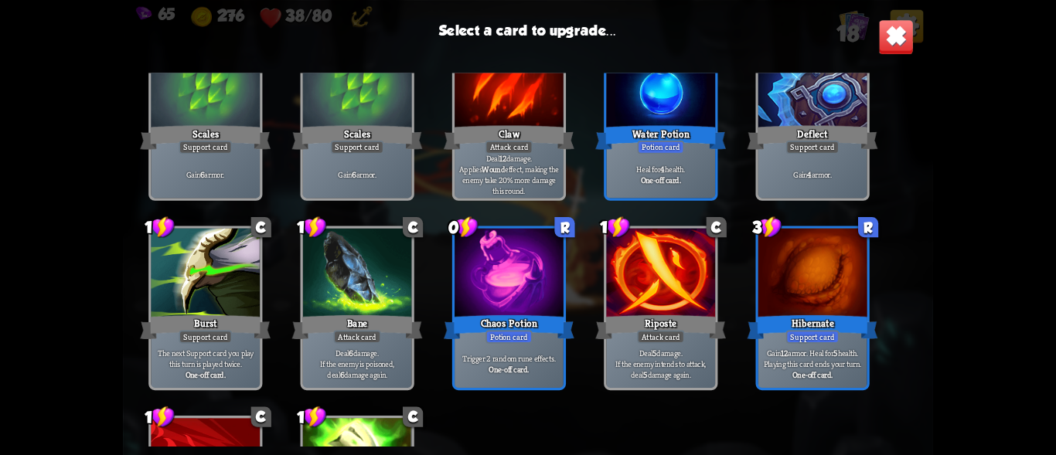
scroll to position [486, 0]
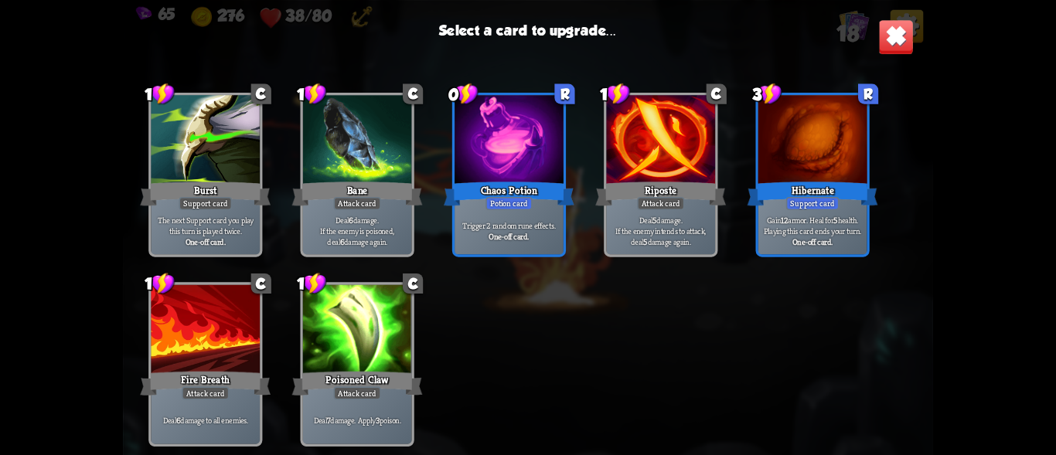
click at [337, 350] on div at bounding box center [357, 331] width 109 height 92
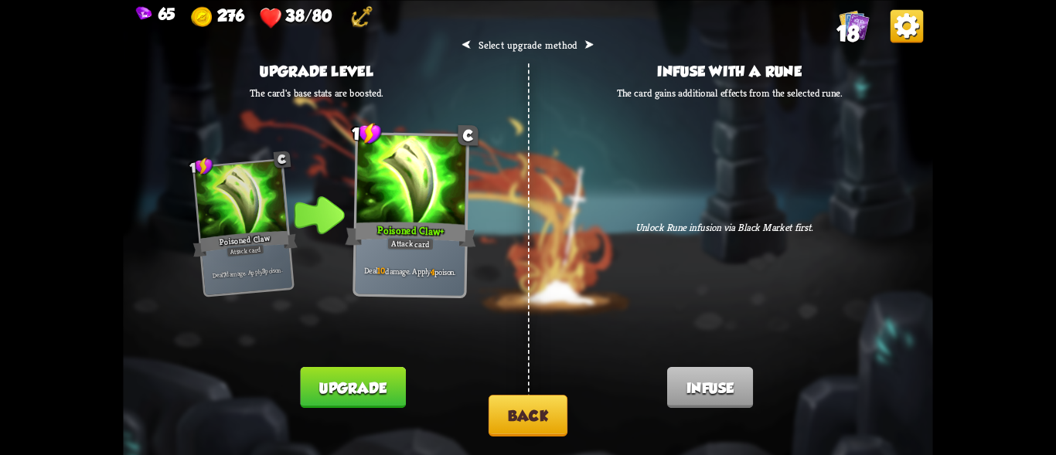
click at [530, 397] on button "Back" at bounding box center [528, 415] width 79 height 42
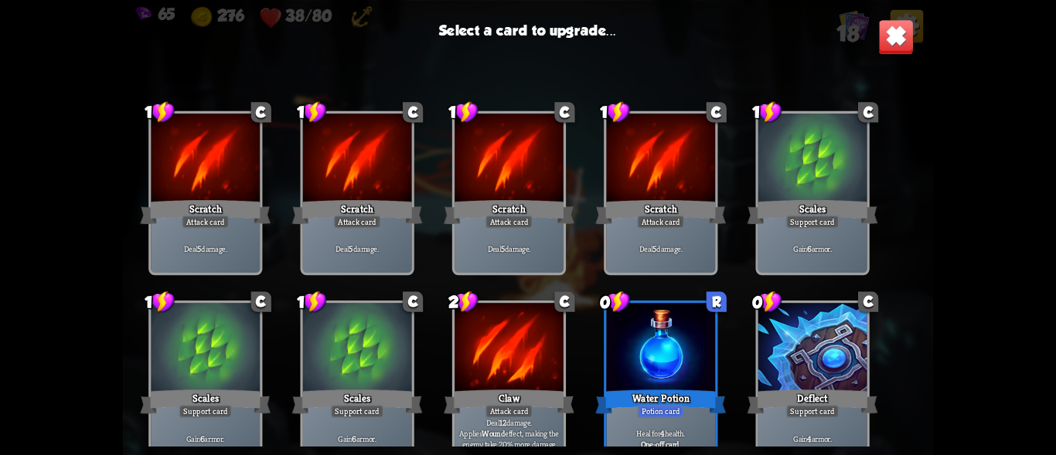
scroll to position [387, 0]
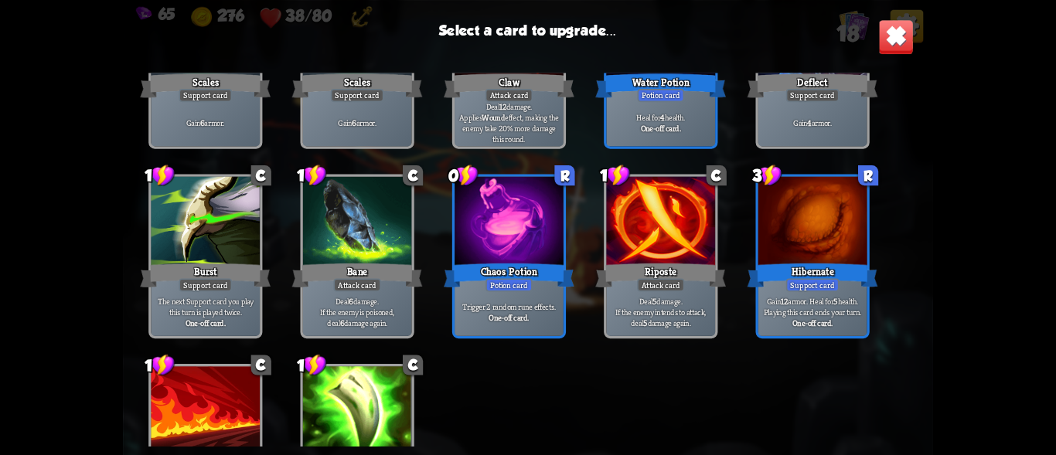
click at [680, 131] on b "One-off card." at bounding box center [661, 127] width 40 height 11
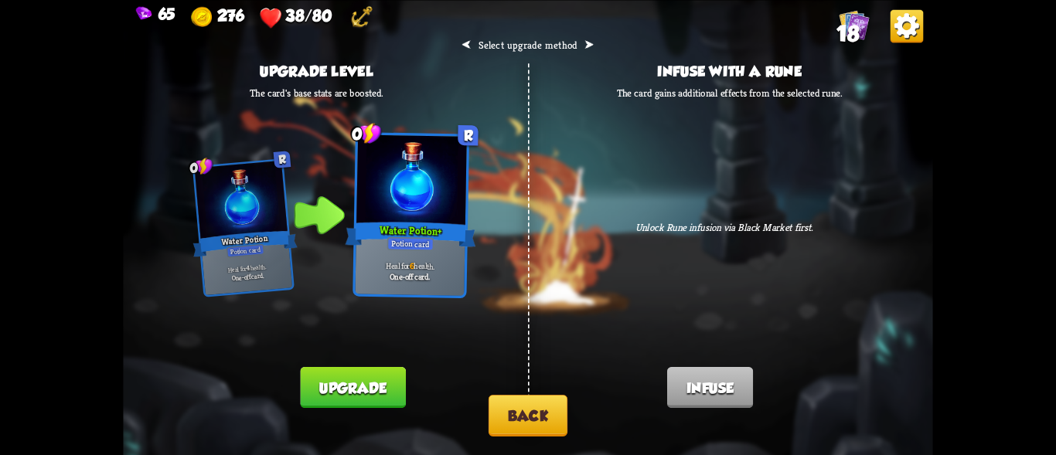
click at [536, 424] on button "Back" at bounding box center [528, 415] width 79 height 42
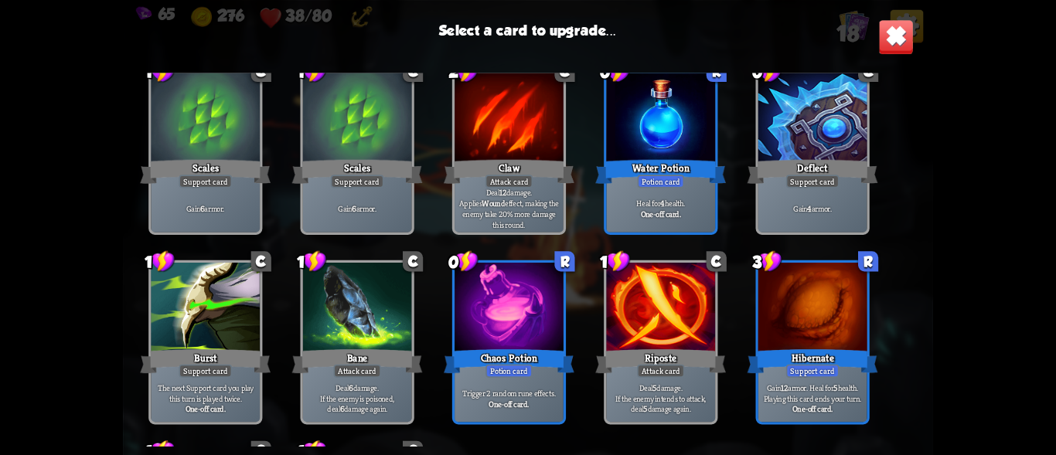
scroll to position [464, 0]
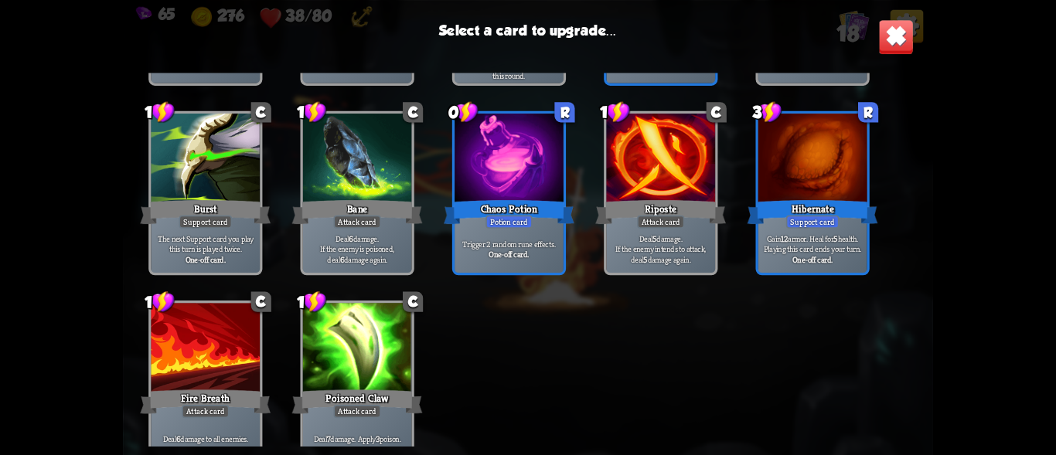
click at [514, 205] on div "Chaos Potion" at bounding box center [509, 211] width 131 height 29
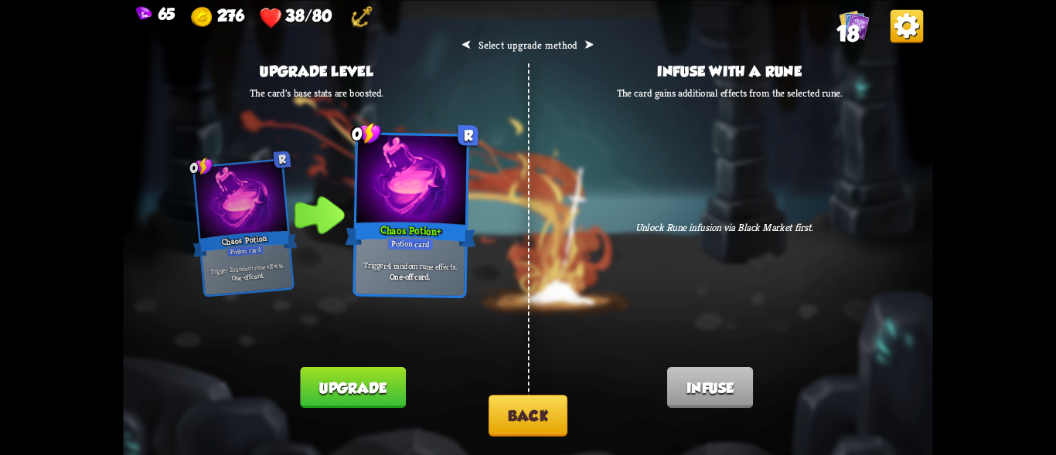
click at [387, 392] on button "Upgrade" at bounding box center [352, 387] width 105 height 41
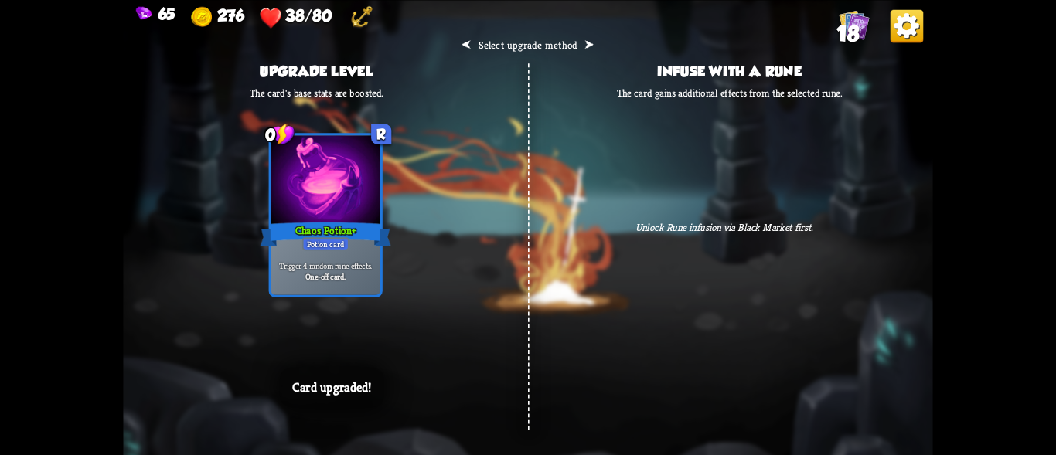
click at [518, 392] on div "⮜ Select upgrade method ⮞ Upgrade level The card's base stats are boosted. 0 R …" at bounding box center [528, 227] width 810 height 455
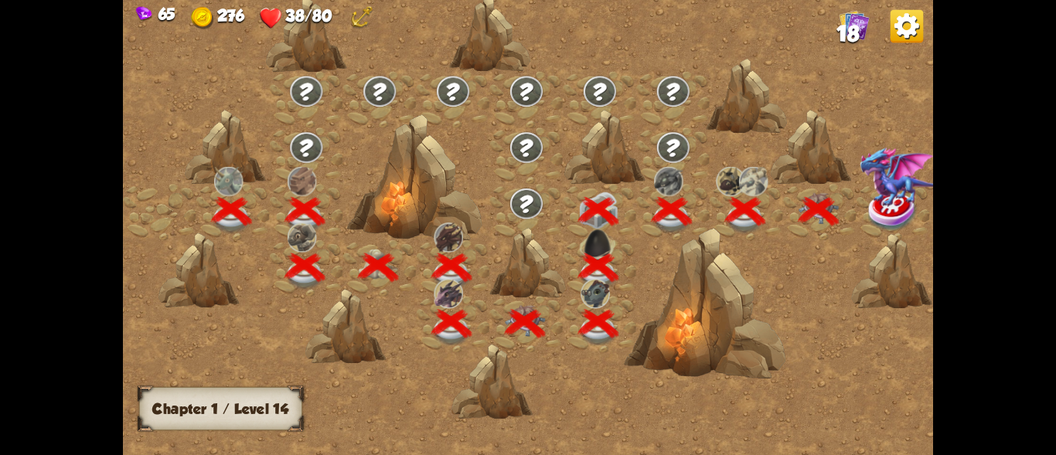
scroll to position [0, 235]
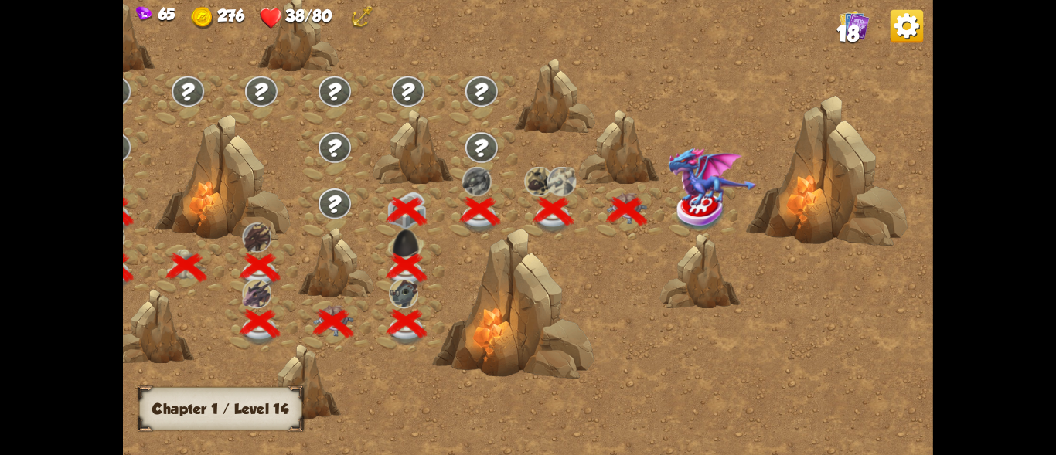
click at [693, 214] on img at bounding box center [701, 211] width 50 height 41
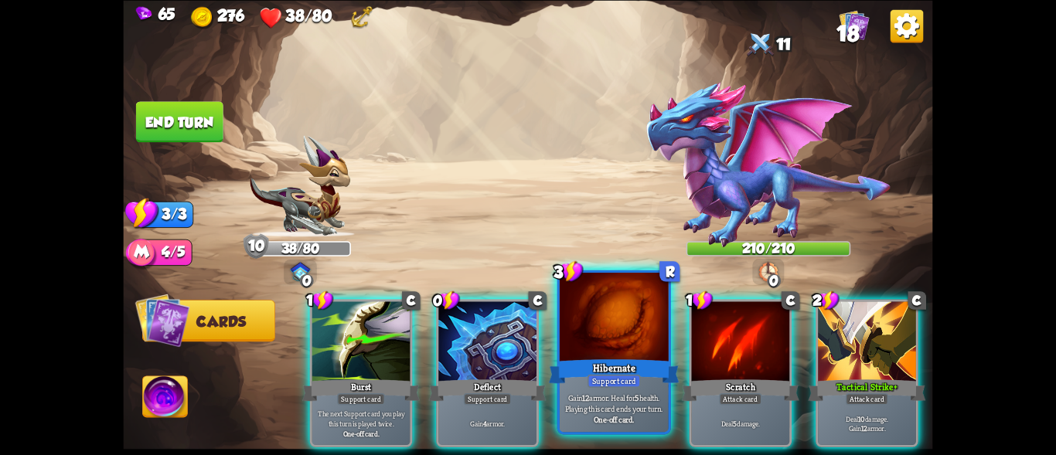
click at [612, 354] on div at bounding box center [614, 319] width 109 height 92
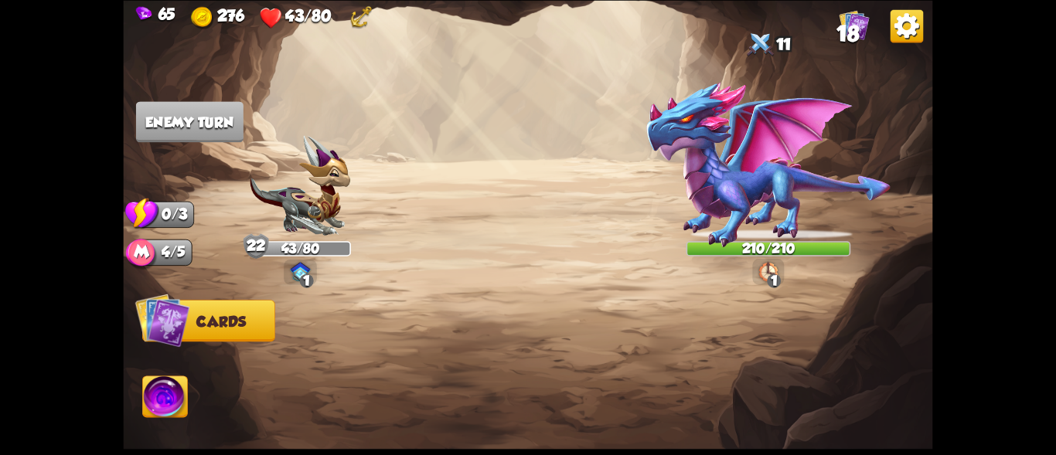
click at [169, 408] on img at bounding box center [165, 400] width 45 height 46
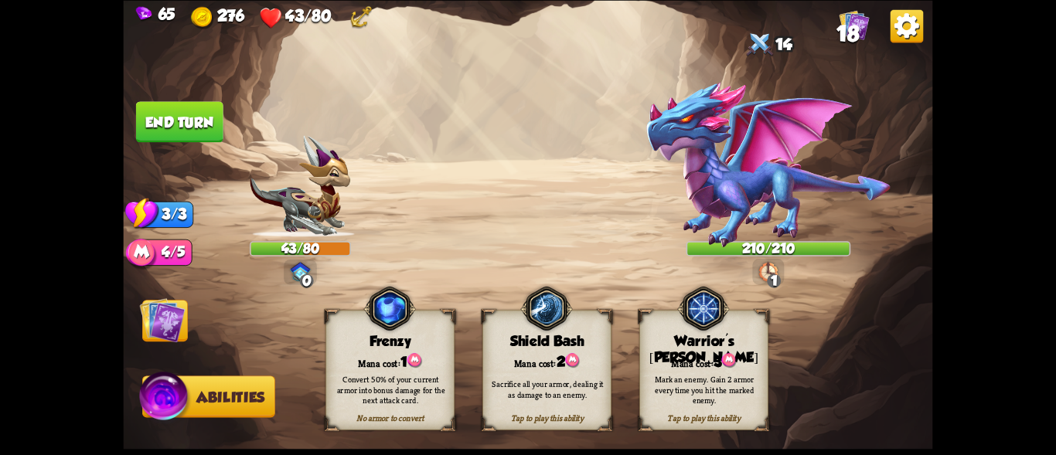
click at [684, 396] on div "Mark an enemy. Gain 2 armor every time you hit the marked enemy." at bounding box center [704, 390] width 117 height 32
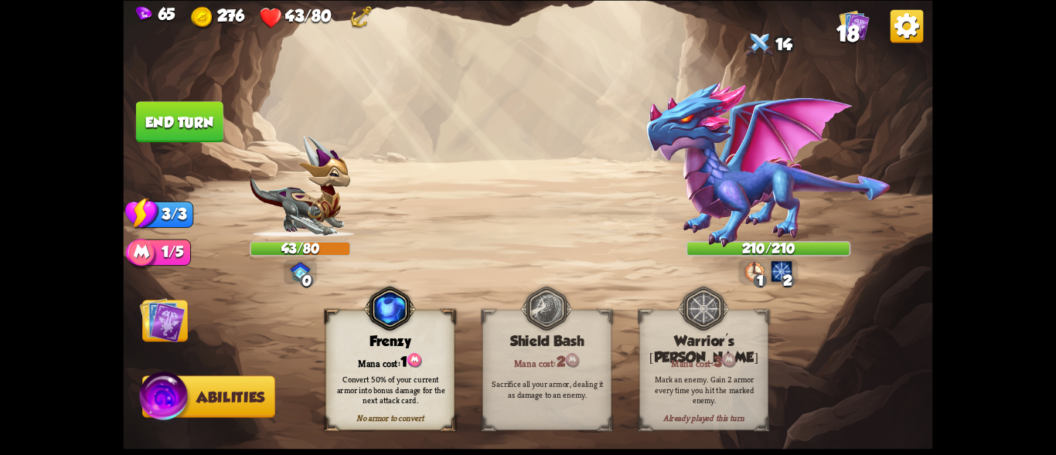
click at [150, 326] on img at bounding box center [163, 320] width 46 height 46
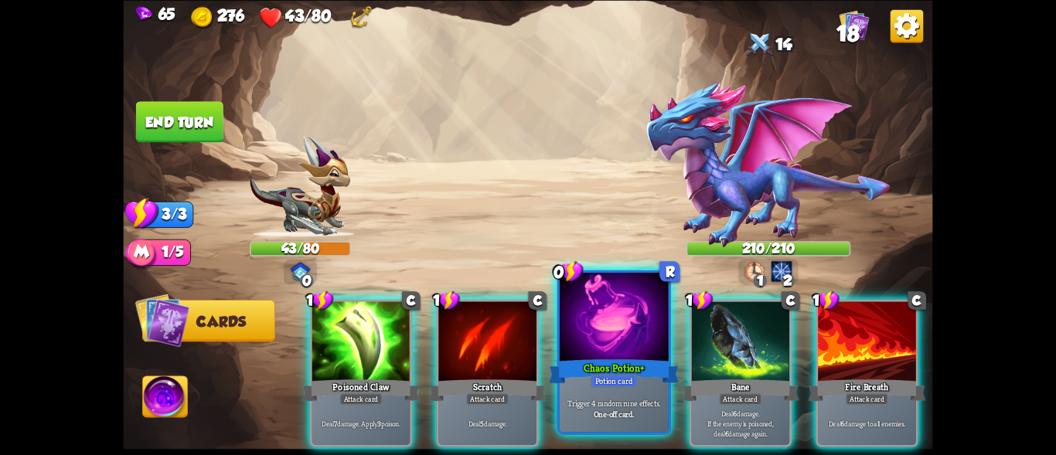
click at [610, 391] on div "Trigger 4 random rune effects. One-off card." at bounding box center [614, 407] width 109 height 47
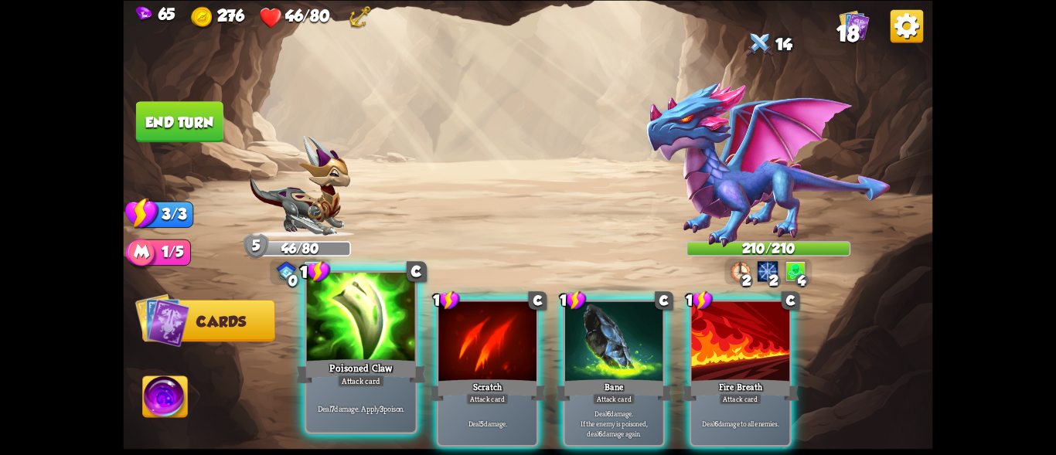
click at [367, 376] on div "Attack card" at bounding box center [360, 380] width 47 height 13
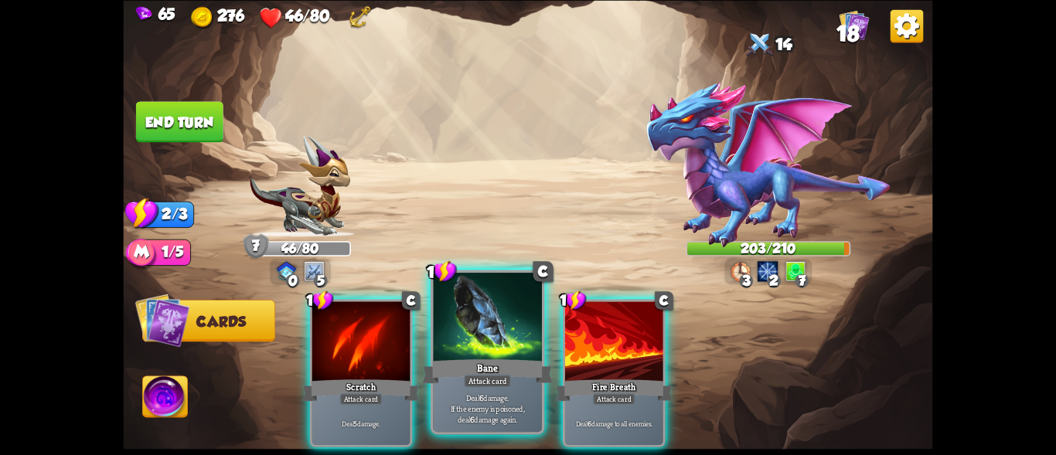
click at [473, 370] on div "Bane" at bounding box center [487, 370] width 131 height 29
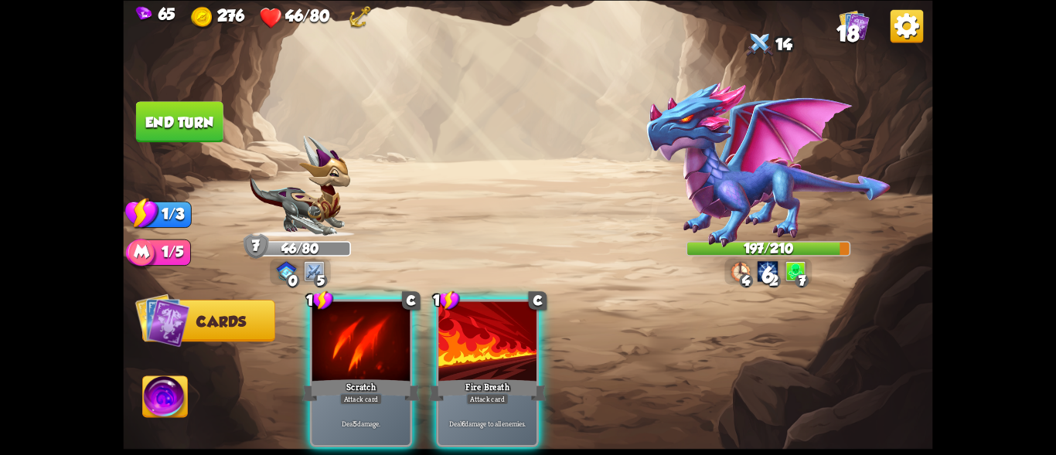
click at [473, 377] on div "Fire Breath" at bounding box center [488, 390] width 118 height 26
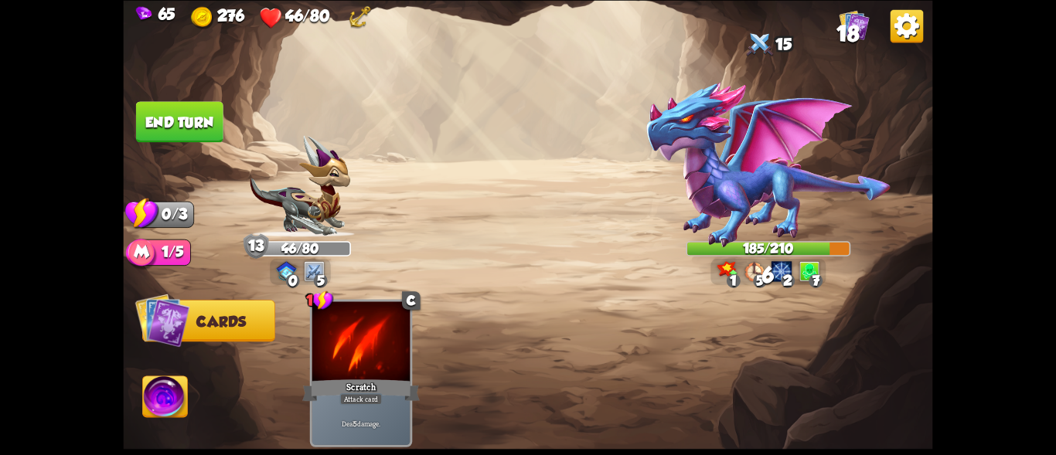
click at [198, 121] on button "End turn" at bounding box center [179, 121] width 87 height 41
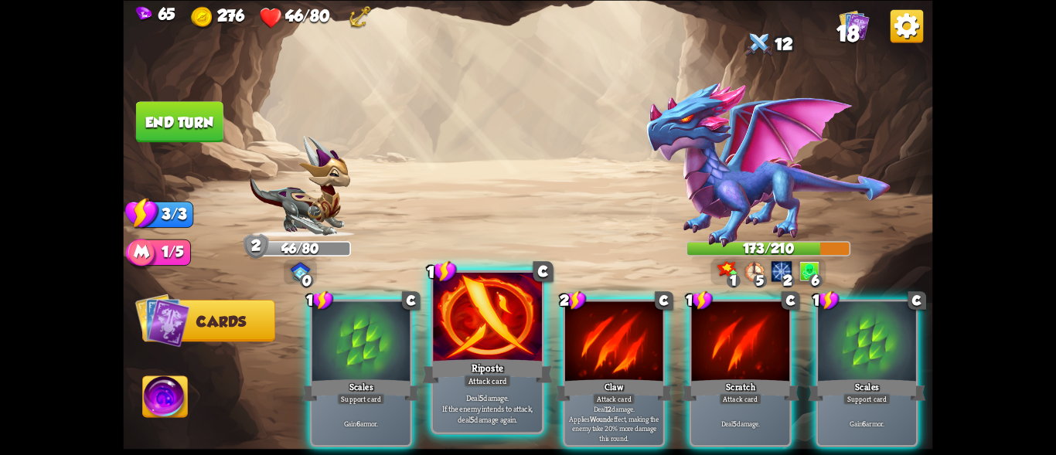
click at [509, 369] on div "Riposte" at bounding box center [487, 370] width 131 height 29
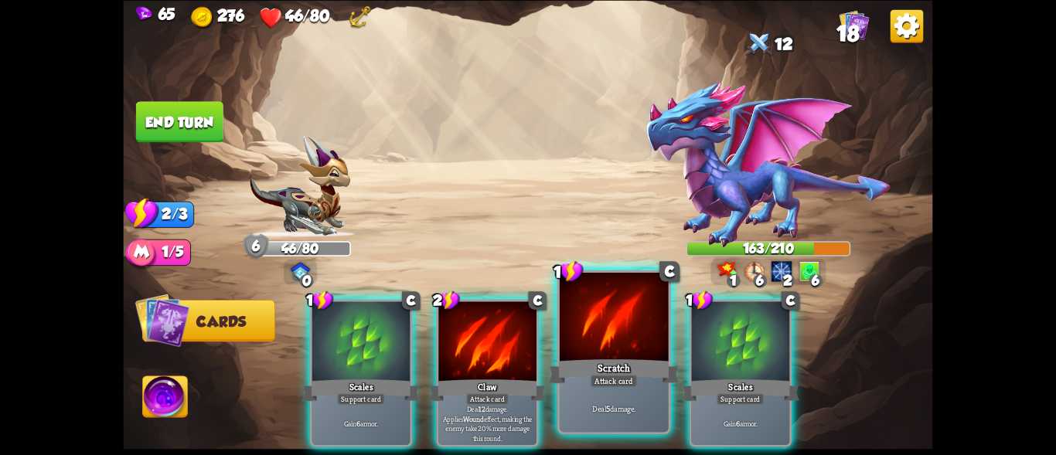
click at [605, 360] on div "Scratch" at bounding box center [614, 370] width 131 height 29
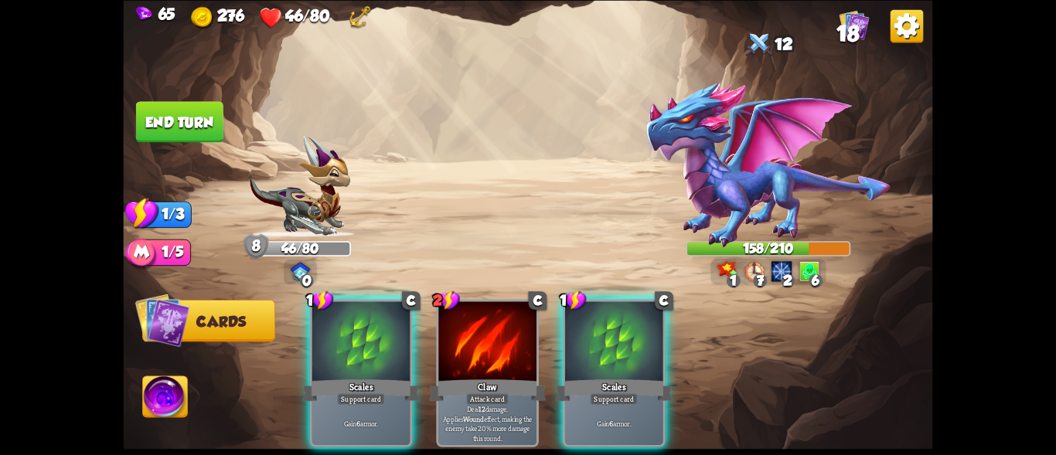
click at [605, 377] on div "Scales" at bounding box center [614, 390] width 118 height 26
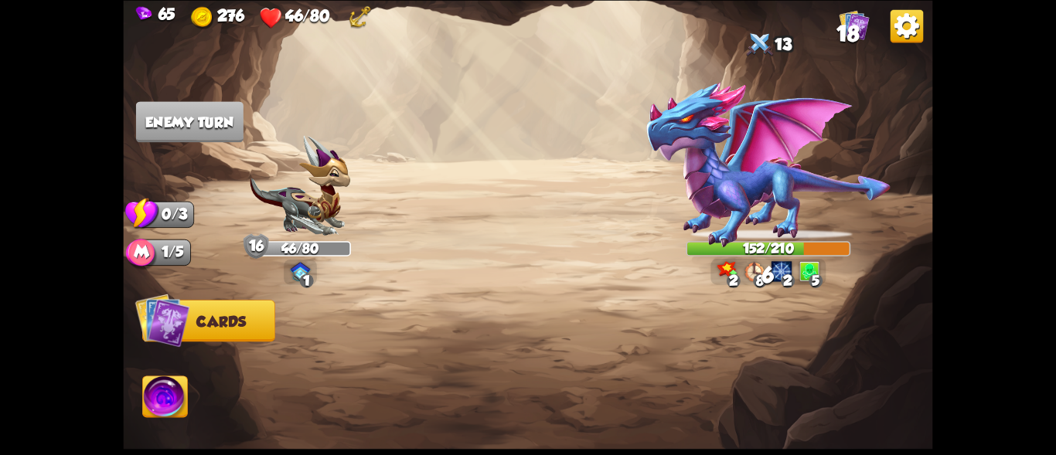
drag, startPoint x: 169, startPoint y: 391, endPoint x: 200, endPoint y: 381, distance: 33.3
click at [169, 391] on img at bounding box center [165, 400] width 45 height 46
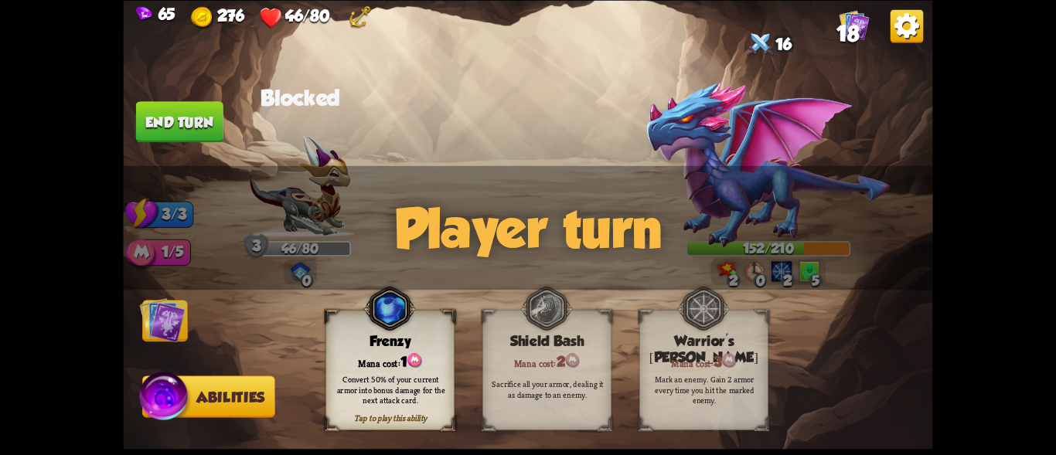
click at [164, 322] on img at bounding box center [163, 320] width 46 height 46
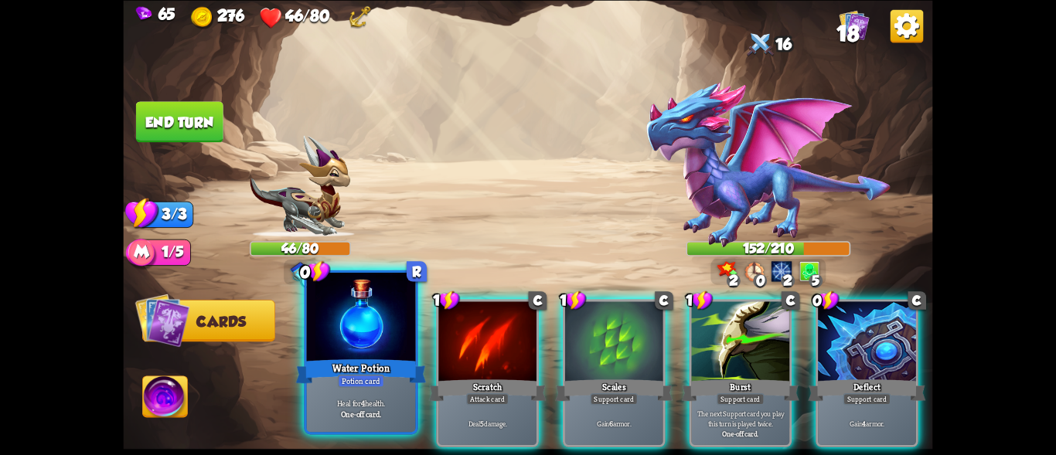
click at [382, 350] on div at bounding box center [361, 319] width 109 height 92
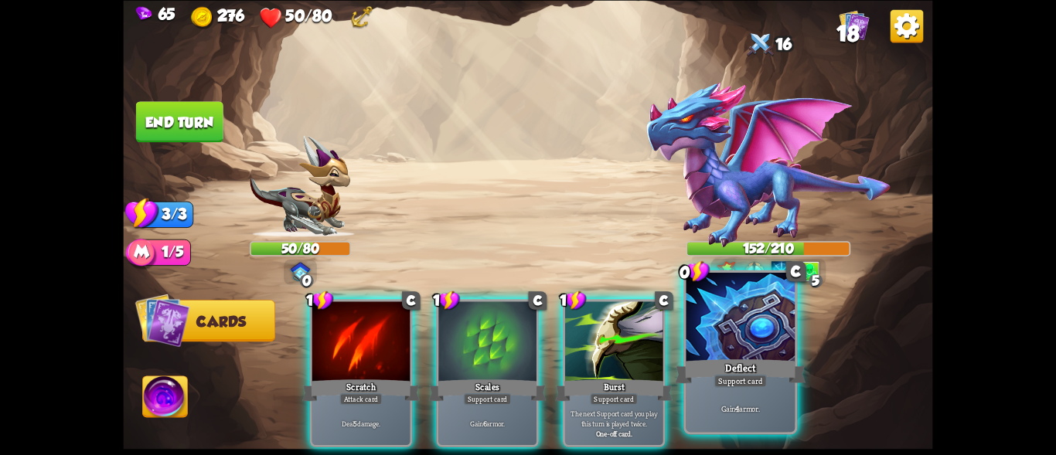
click at [738, 326] on div at bounding box center [741, 319] width 109 height 92
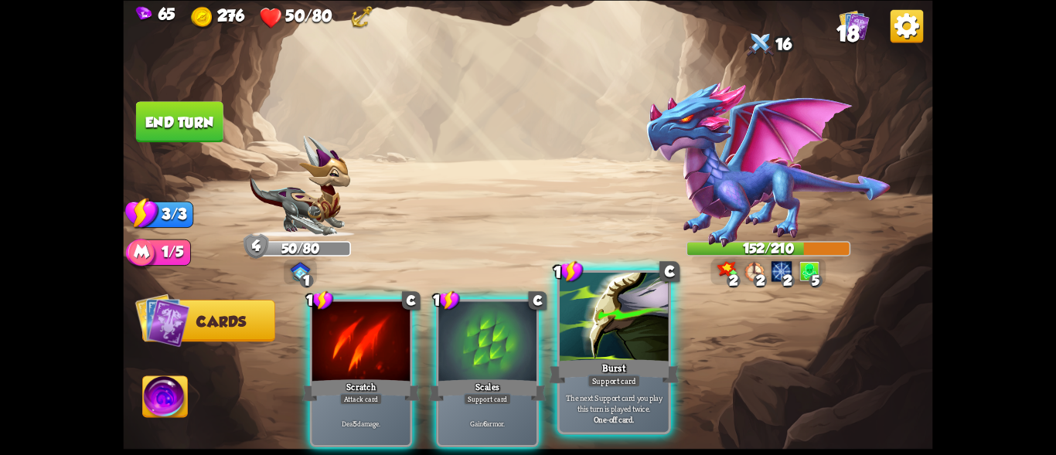
click at [628, 408] on p "The next Support card you play this turn is played twice." at bounding box center [614, 403] width 104 height 22
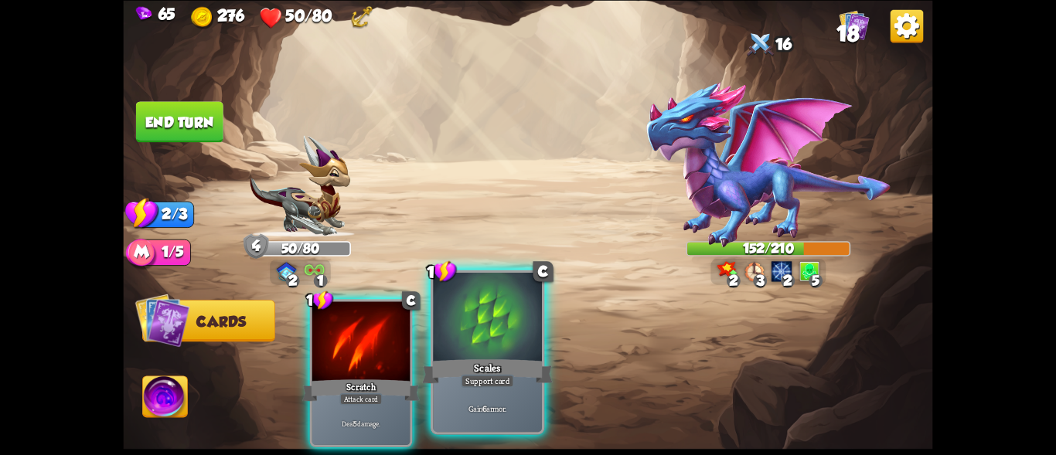
click at [487, 404] on p "Gain 6 armor." at bounding box center [488, 408] width 104 height 11
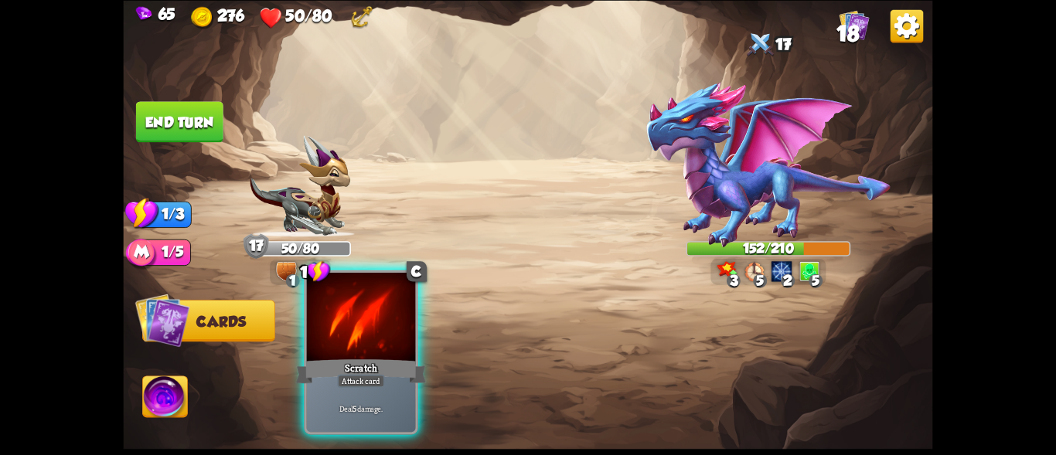
click at [389, 385] on div "Scratch" at bounding box center [361, 370] width 131 height 29
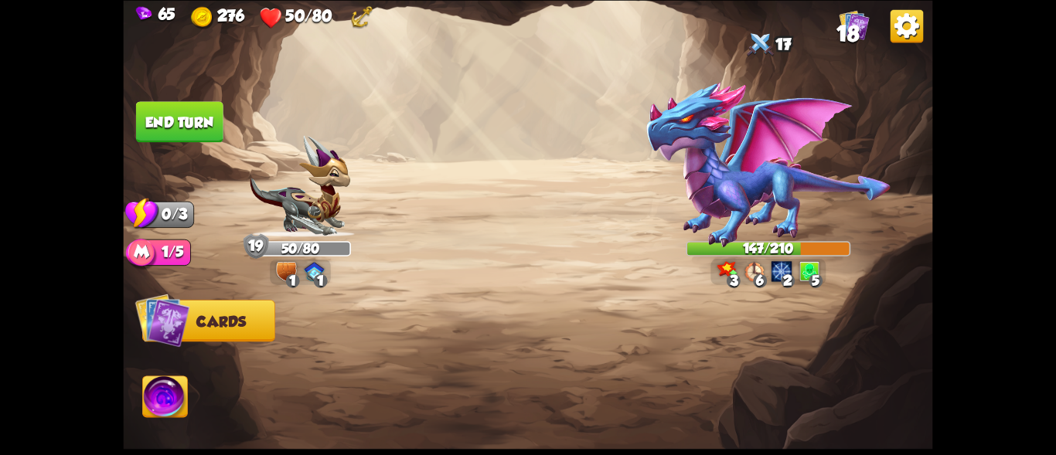
click at [188, 118] on button "End turn" at bounding box center [179, 121] width 87 height 41
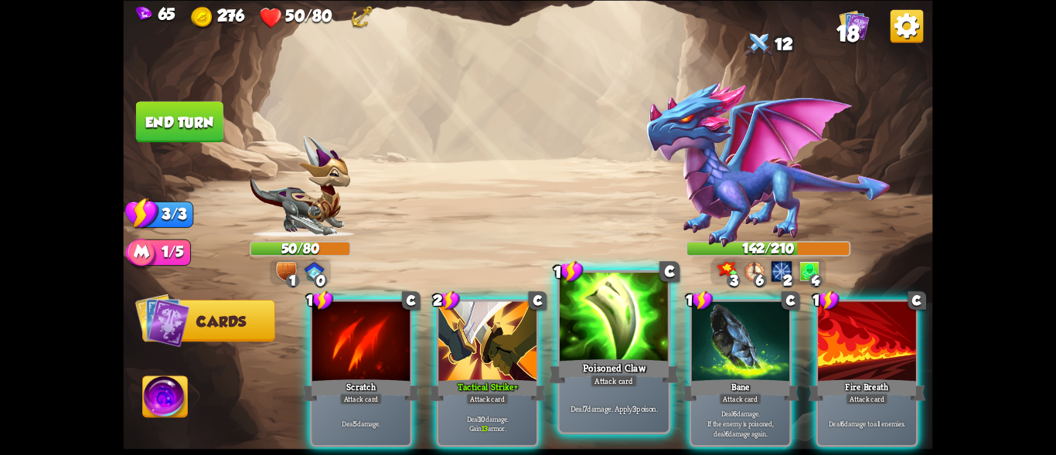
click at [597, 329] on div at bounding box center [614, 319] width 109 height 92
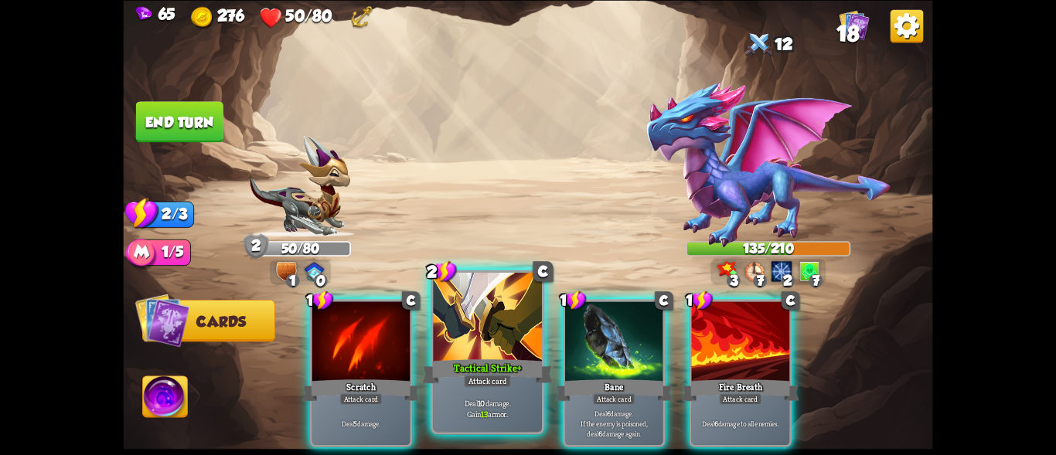
click at [500, 343] on div at bounding box center [487, 319] width 109 height 92
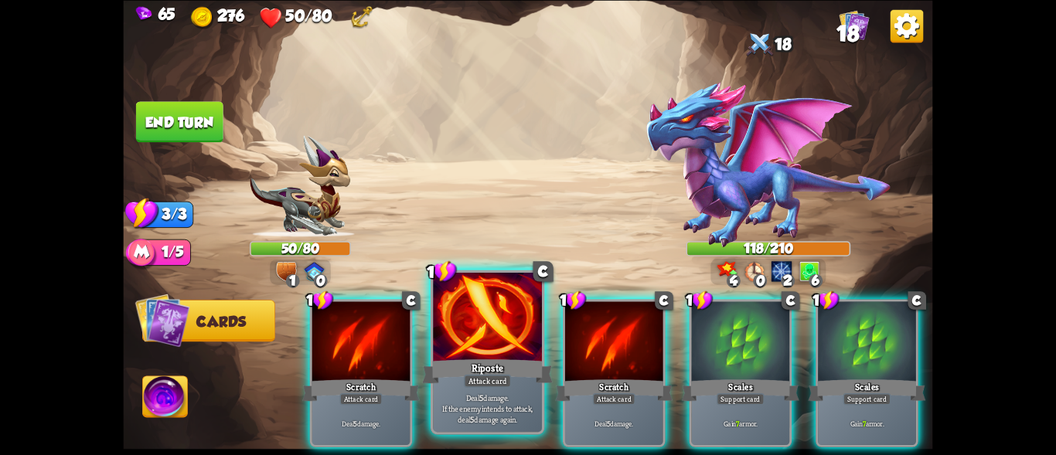
click at [507, 359] on div "Riposte" at bounding box center [487, 370] width 131 height 29
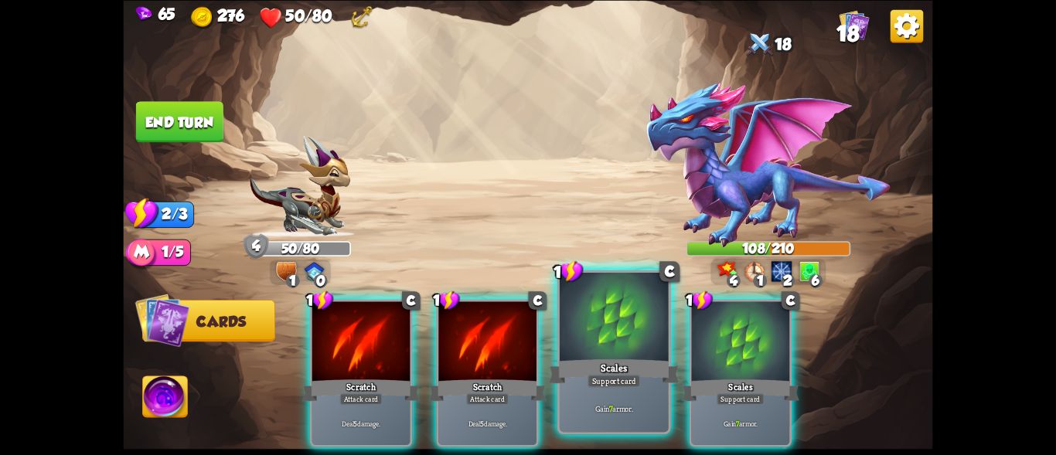
click at [615, 326] on div at bounding box center [614, 319] width 109 height 92
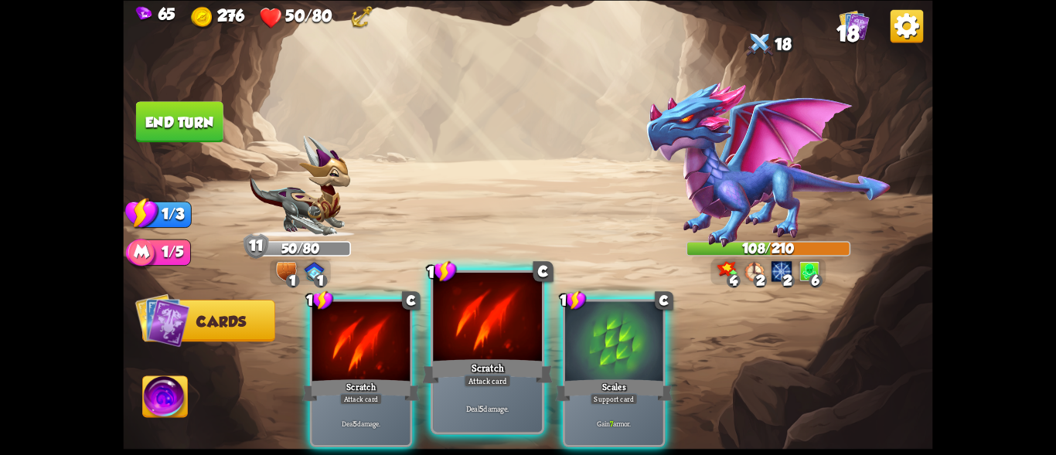
click at [496, 336] on div at bounding box center [487, 319] width 109 height 92
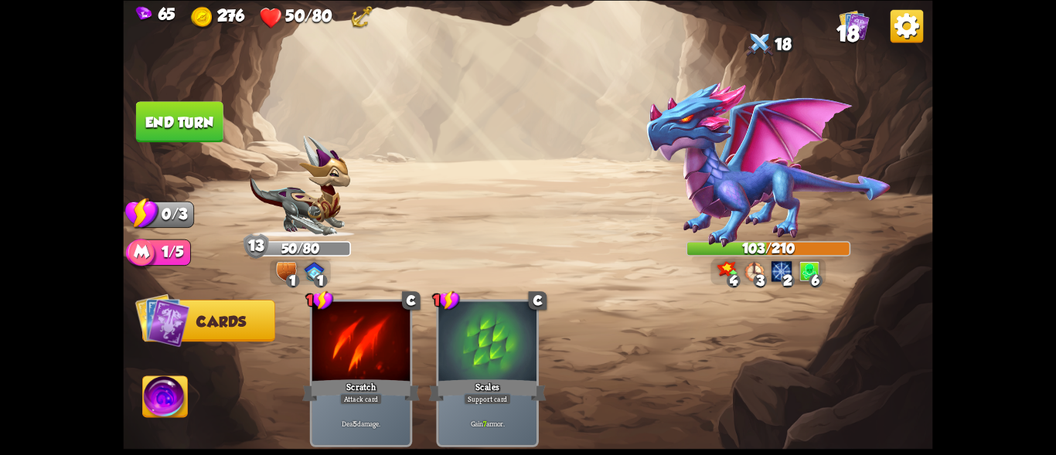
click at [189, 107] on button "End turn" at bounding box center [179, 121] width 87 height 41
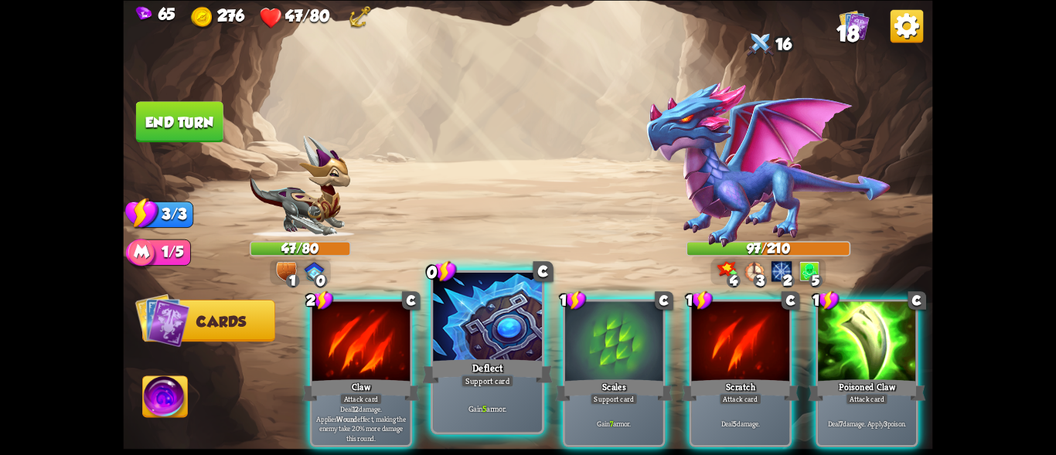
click at [529, 388] on div "Gain 5 armor." at bounding box center [487, 407] width 109 height 47
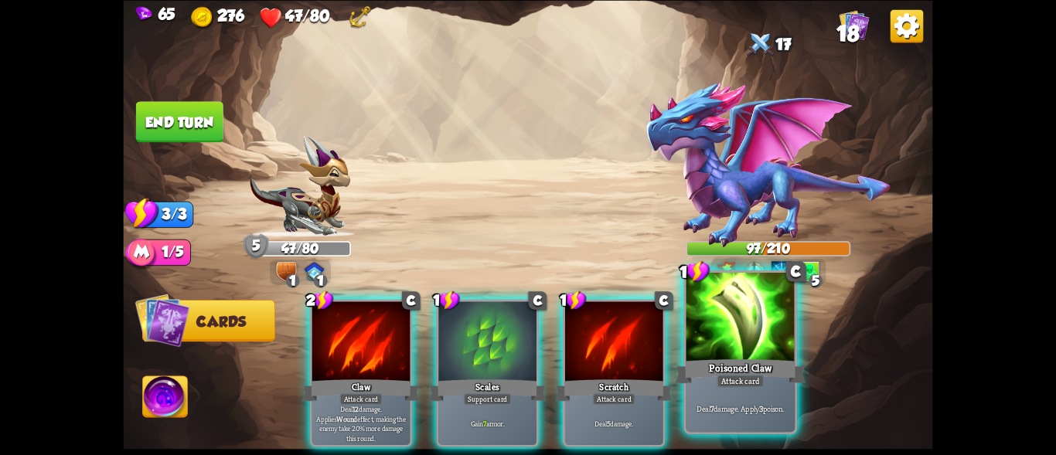
click at [717, 363] on div "Poisoned Claw" at bounding box center [740, 370] width 131 height 29
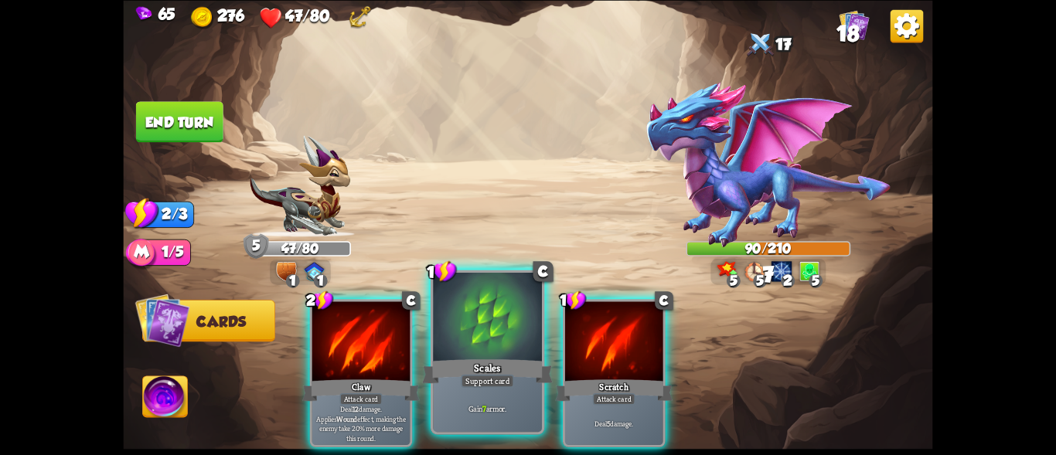
click at [473, 385] on div "Support card" at bounding box center [487, 380] width 53 height 13
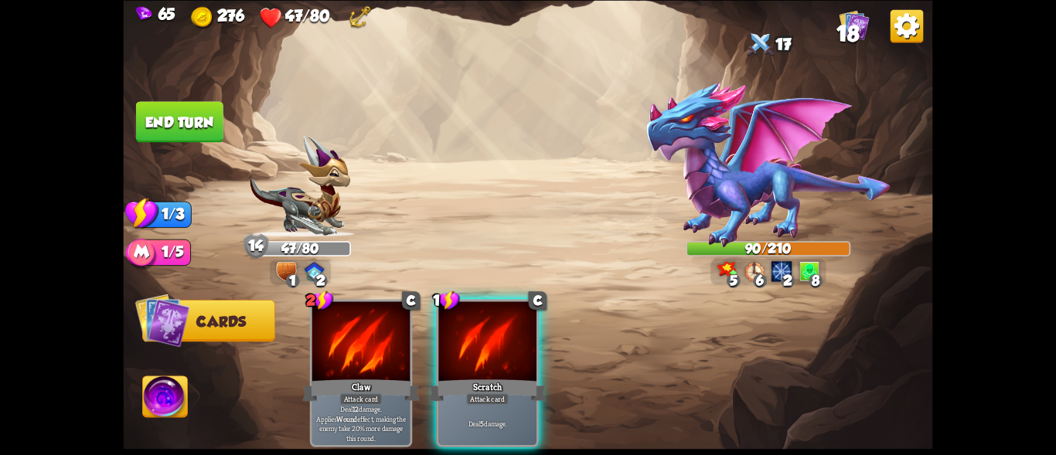
click at [169, 114] on button "End turn" at bounding box center [179, 121] width 87 height 41
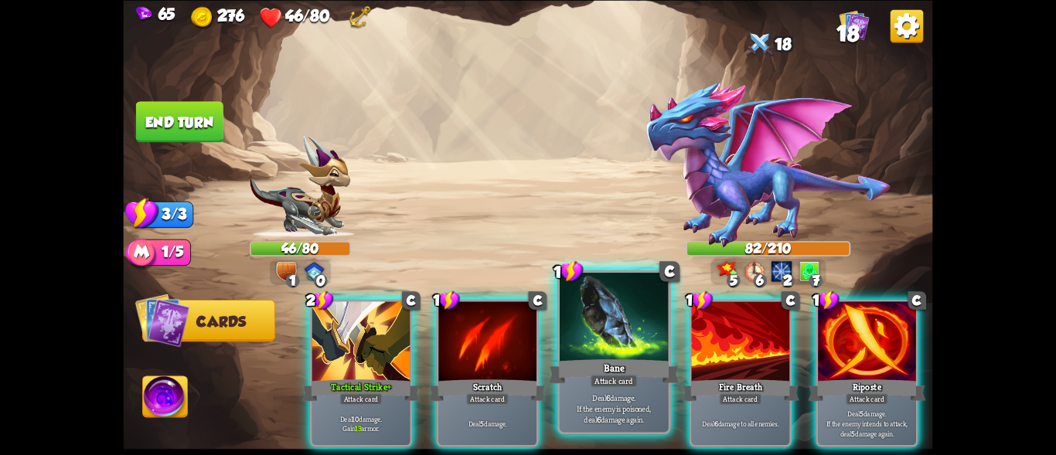
click at [616, 341] on div at bounding box center [614, 319] width 109 height 92
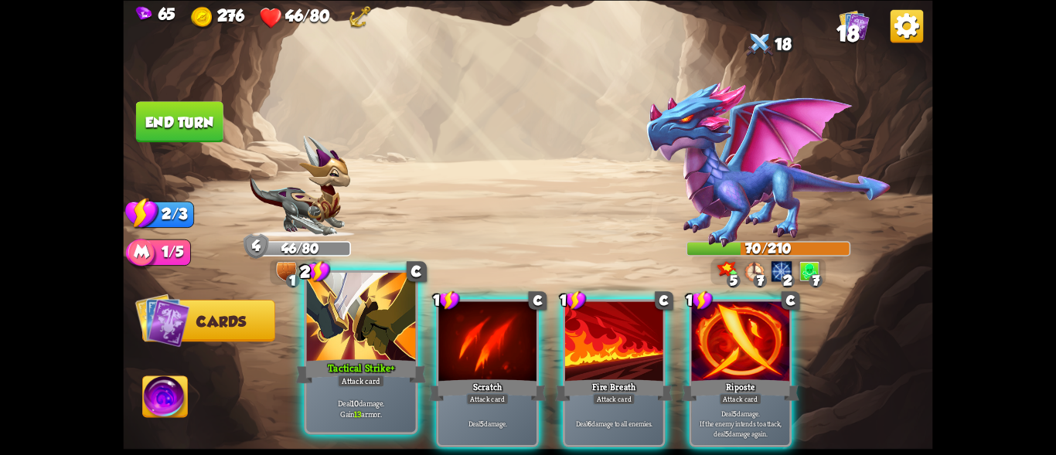
click at [380, 377] on div "Attack card" at bounding box center [360, 380] width 47 height 13
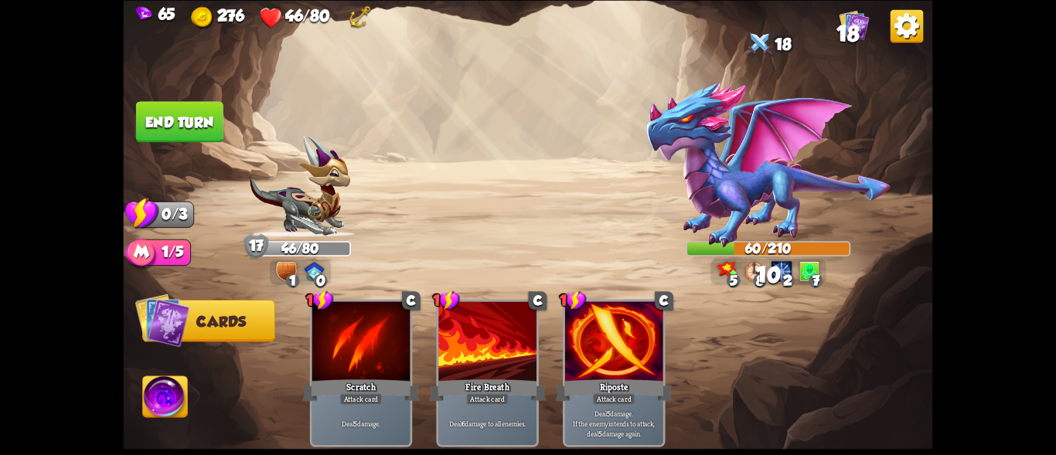
click at [203, 117] on button "End turn" at bounding box center [179, 121] width 87 height 41
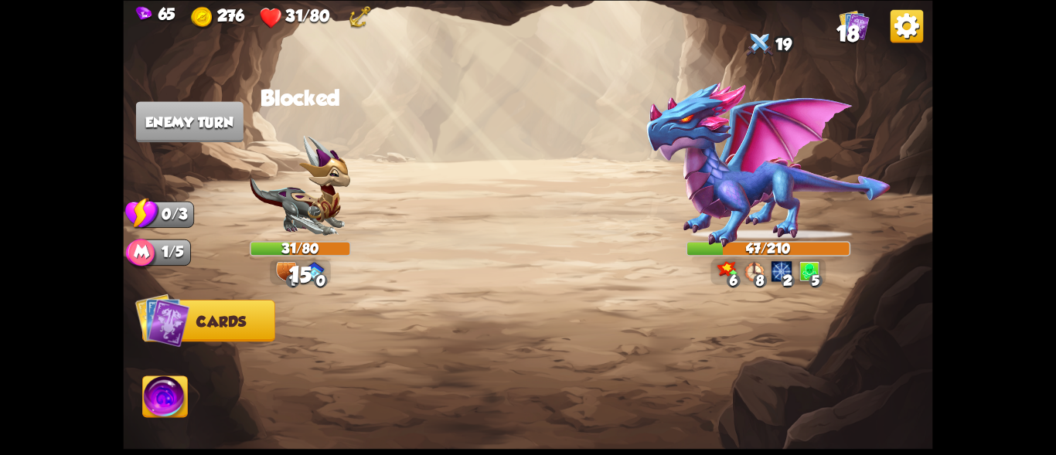
click at [776, 276] on div "6 8 2 5" at bounding box center [768, 272] width 115 height 26
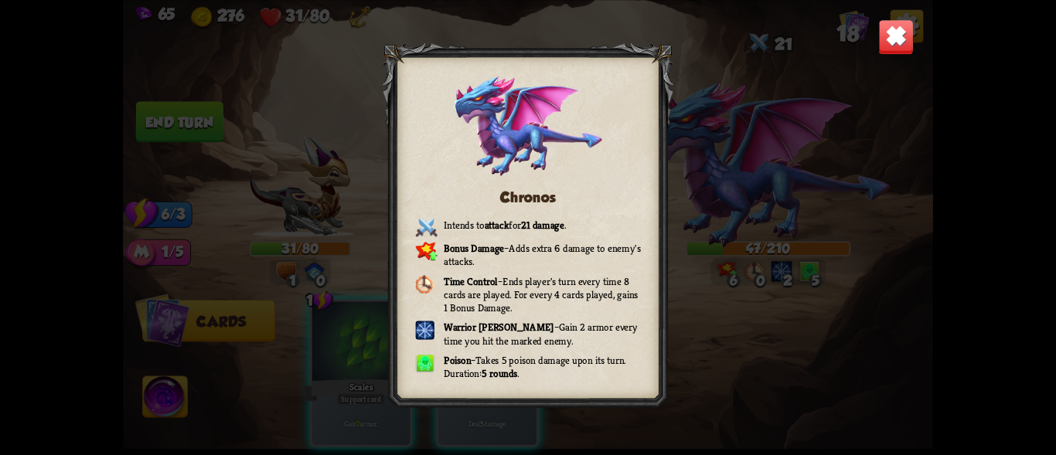
click at [886, 29] on img at bounding box center [896, 37] width 36 height 36
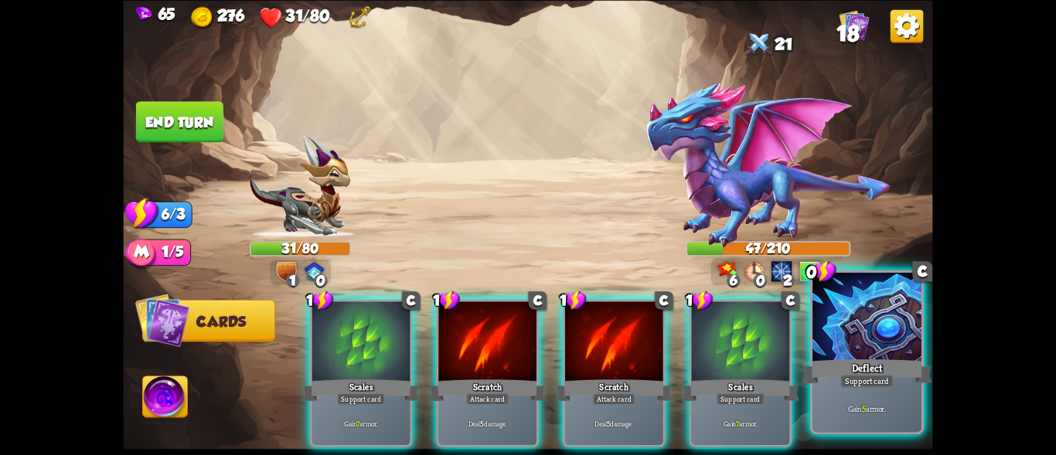
click at [879, 323] on div at bounding box center [867, 319] width 109 height 92
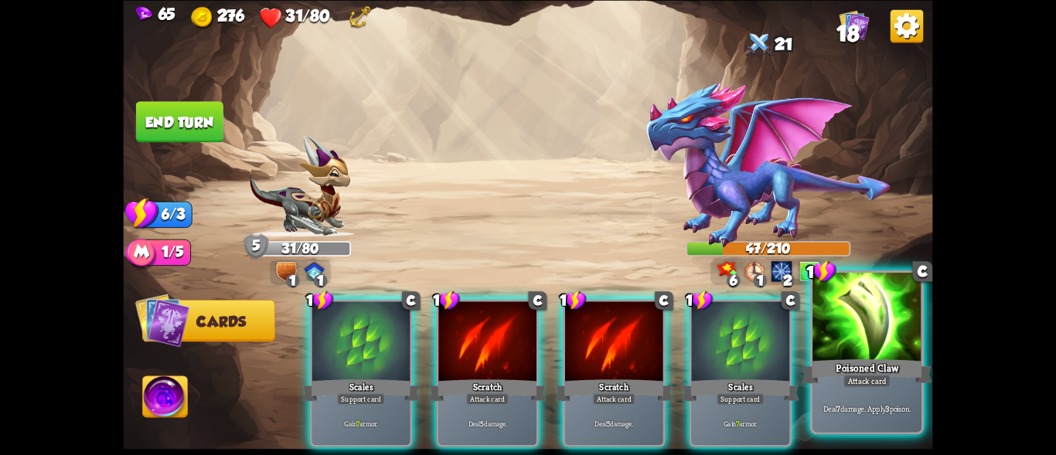
click at [871, 335] on div at bounding box center [867, 319] width 109 height 92
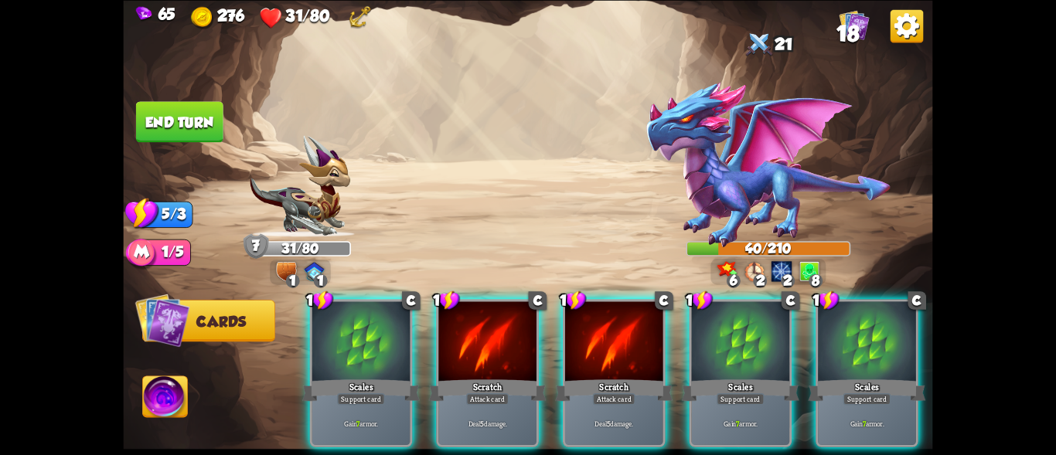
click at [320, 275] on div "1" at bounding box center [321, 281] width 14 height 14
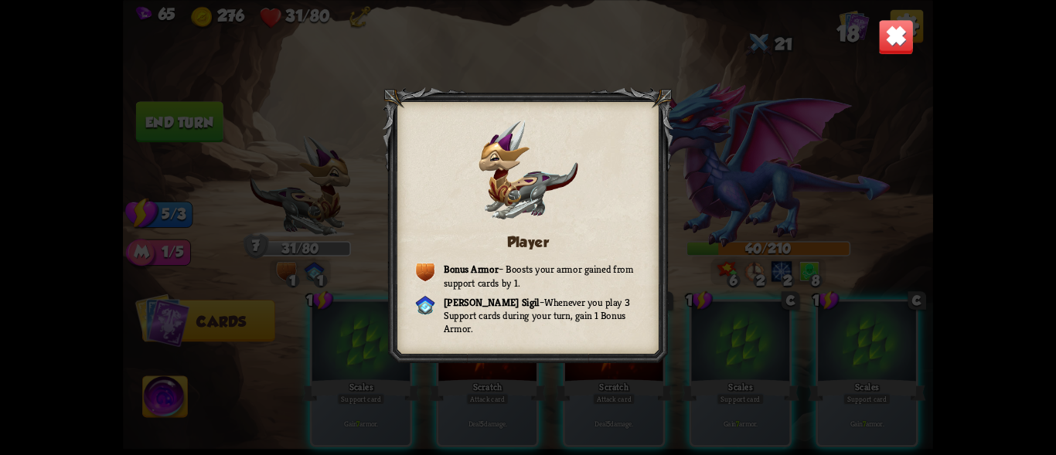
click at [891, 39] on img at bounding box center [896, 37] width 36 height 36
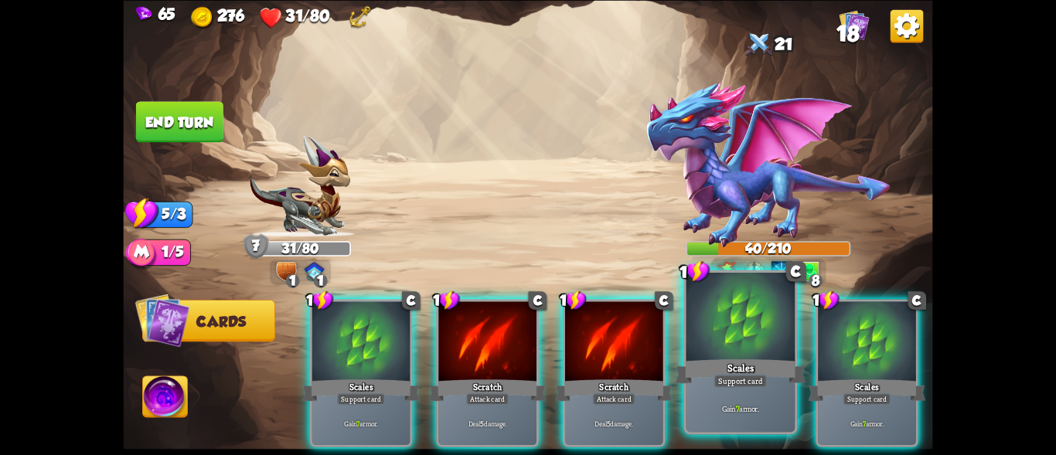
click at [762, 341] on div at bounding box center [741, 319] width 109 height 92
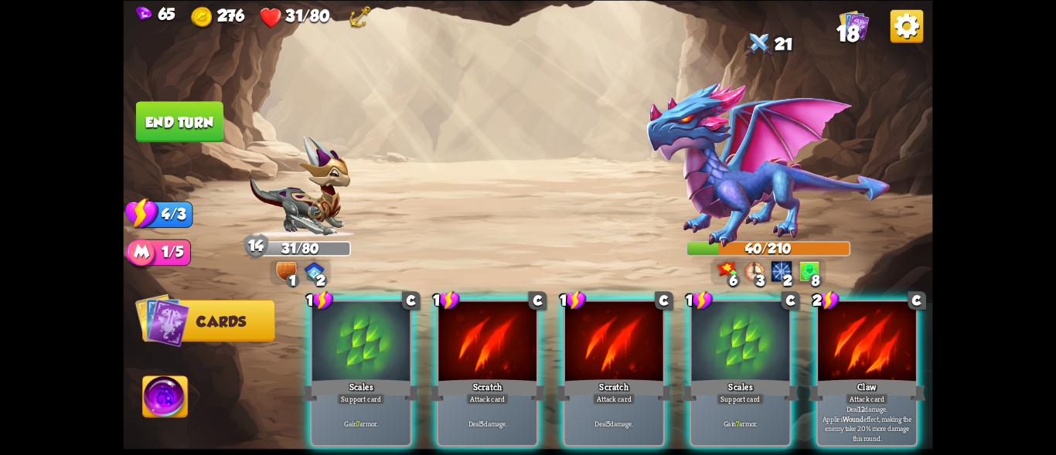
click at [762, 341] on div at bounding box center [741, 343] width 98 height 83
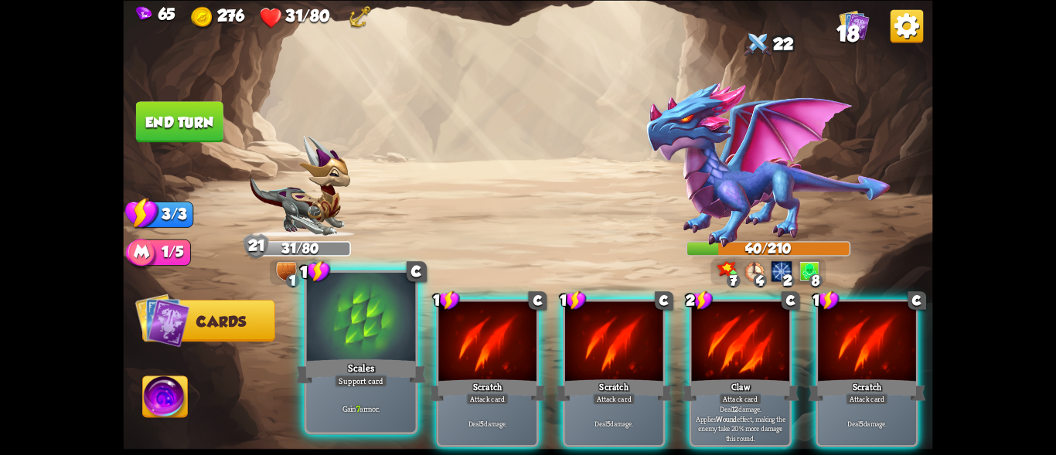
click at [374, 354] on div at bounding box center [361, 319] width 109 height 92
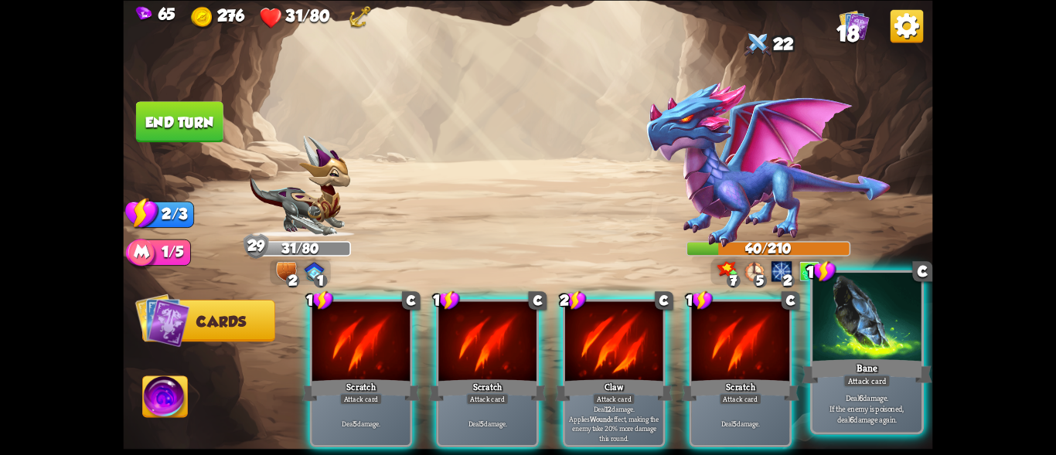
click at [846, 384] on div "Attack card" at bounding box center [867, 380] width 47 height 13
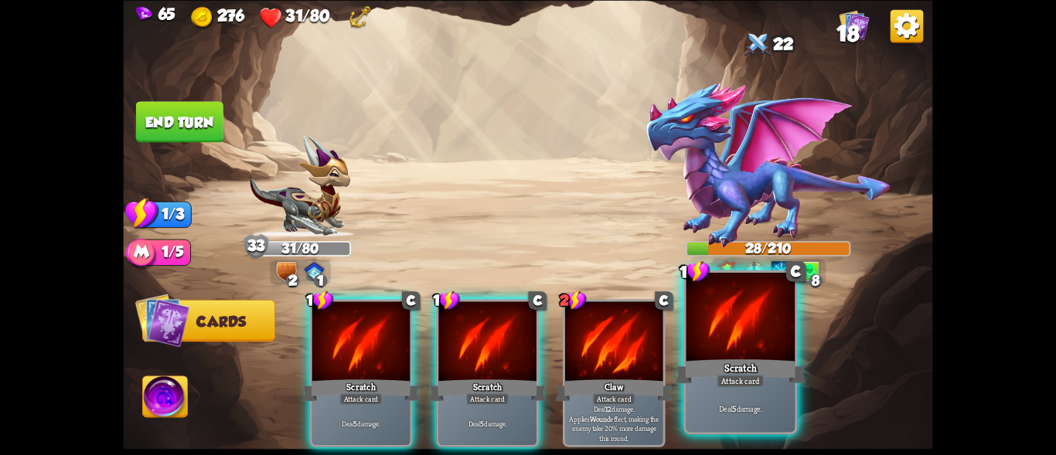
click at [756, 380] on div "Attack card" at bounding box center [740, 380] width 47 height 13
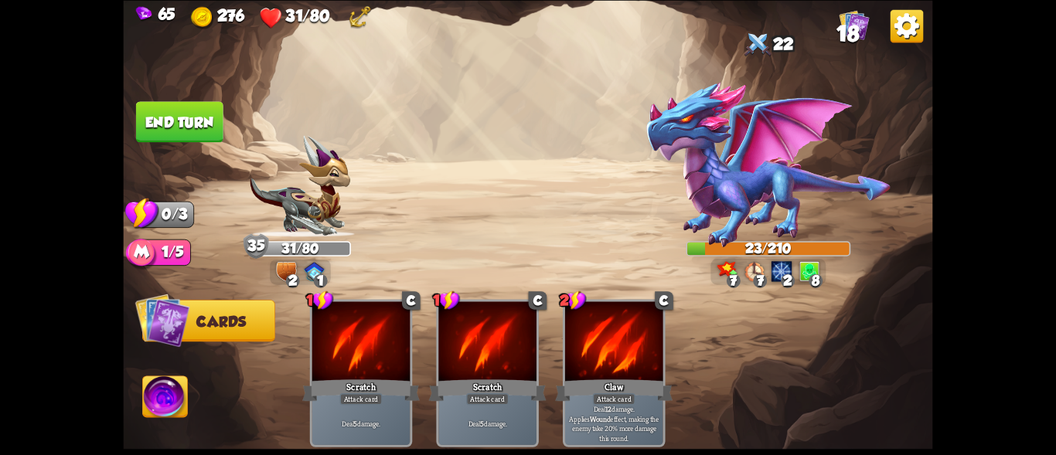
click at [200, 131] on button "End turn" at bounding box center [179, 121] width 87 height 41
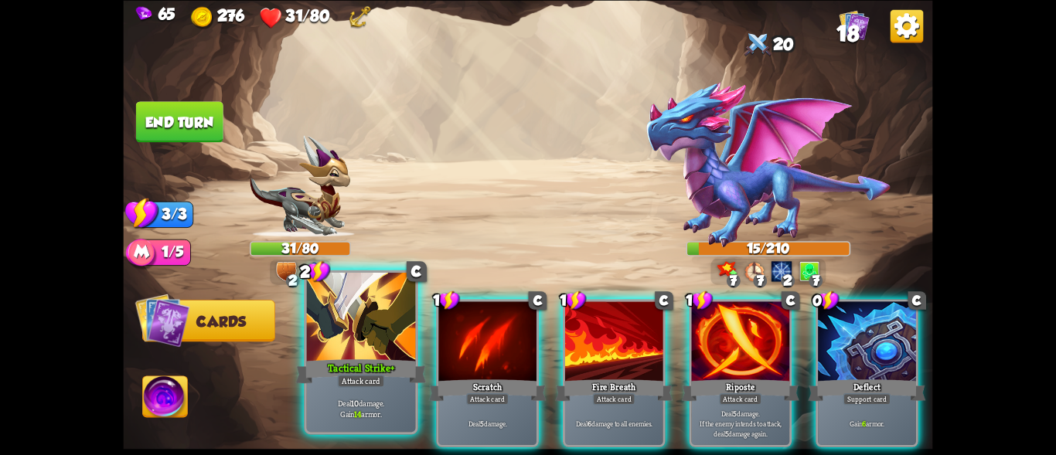
click at [384, 362] on div "Tactical Strike+" at bounding box center [361, 370] width 131 height 29
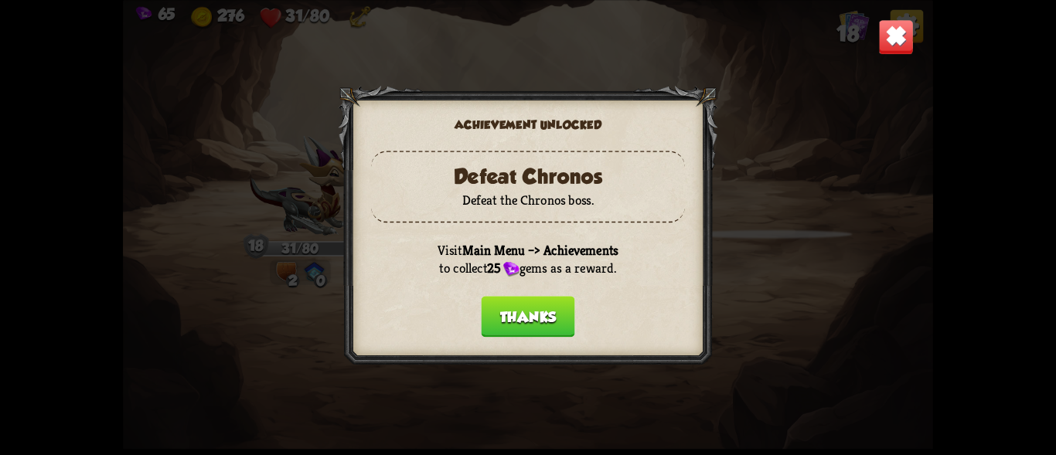
click at [513, 312] on button "Thanks" at bounding box center [528, 316] width 94 height 41
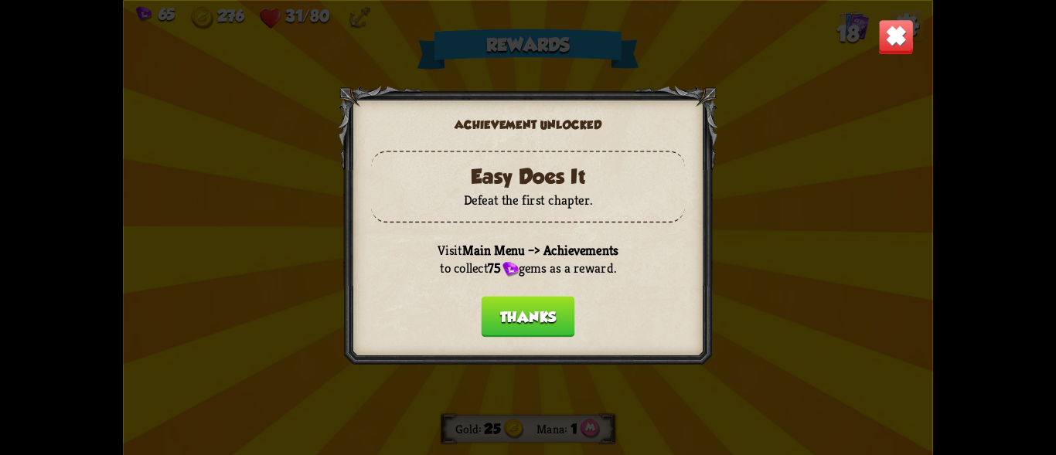
click at [551, 309] on button "Thanks" at bounding box center [528, 316] width 94 height 41
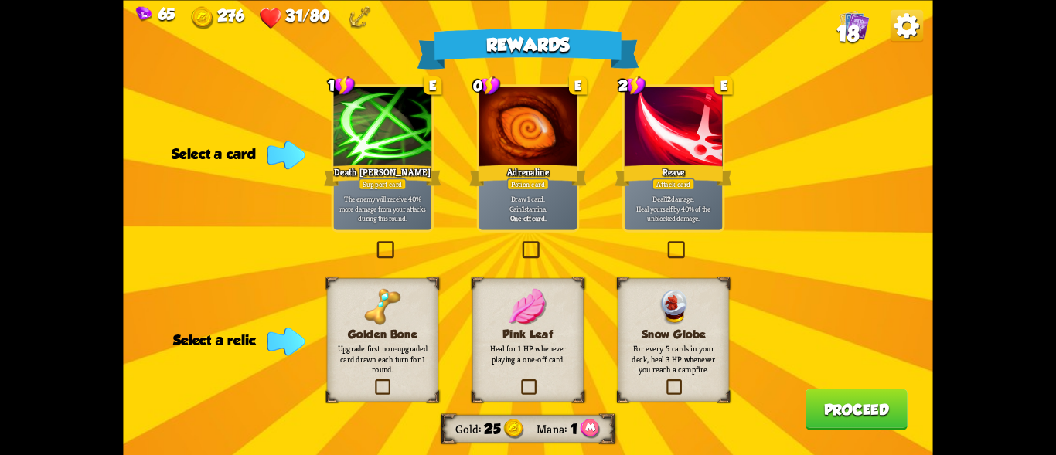
click at [411, 153] on div at bounding box center [383, 128] width 98 height 83
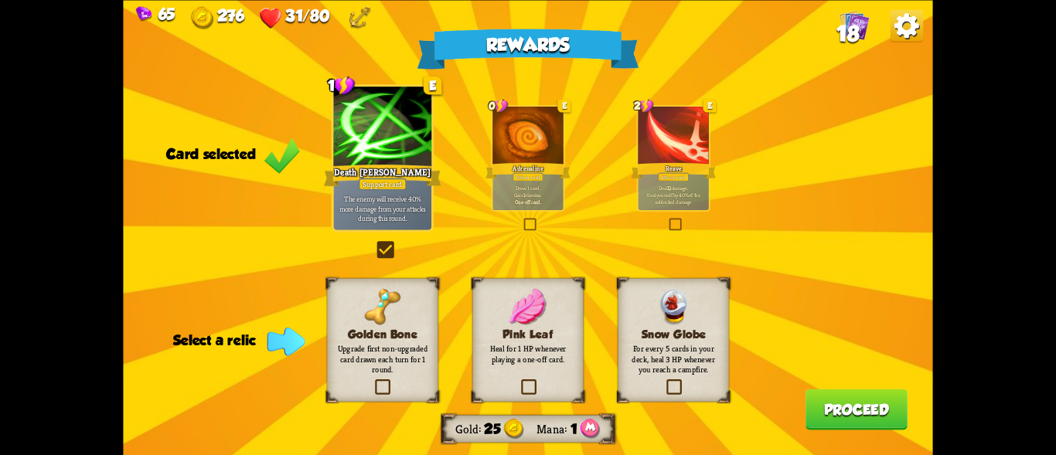
click at [520, 172] on div "Adrenaline" at bounding box center [528, 170] width 85 height 19
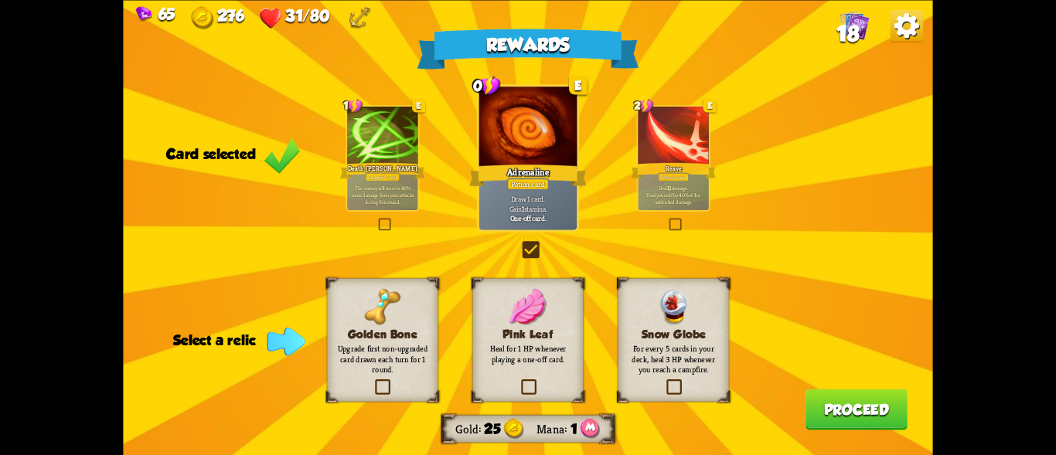
click at [688, 162] on div "Reave" at bounding box center [673, 170] width 85 height 19
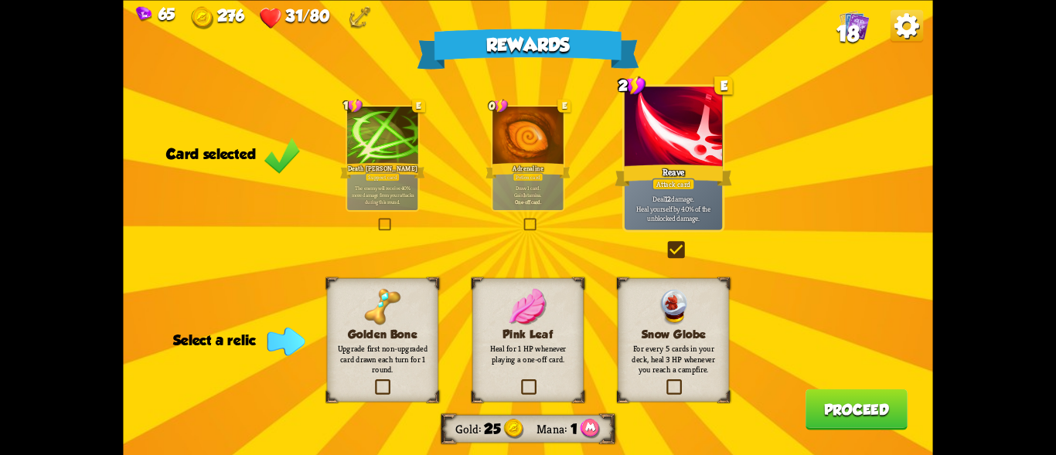
drag, startPoint x: 374, startPoint y: 167, endPoint x: 425, endPoint y: 138, distance: 57.8
click at [376, 166] on div "Death [PERSON_NAME]" at bounding box center [382, 170] width 85 height 19
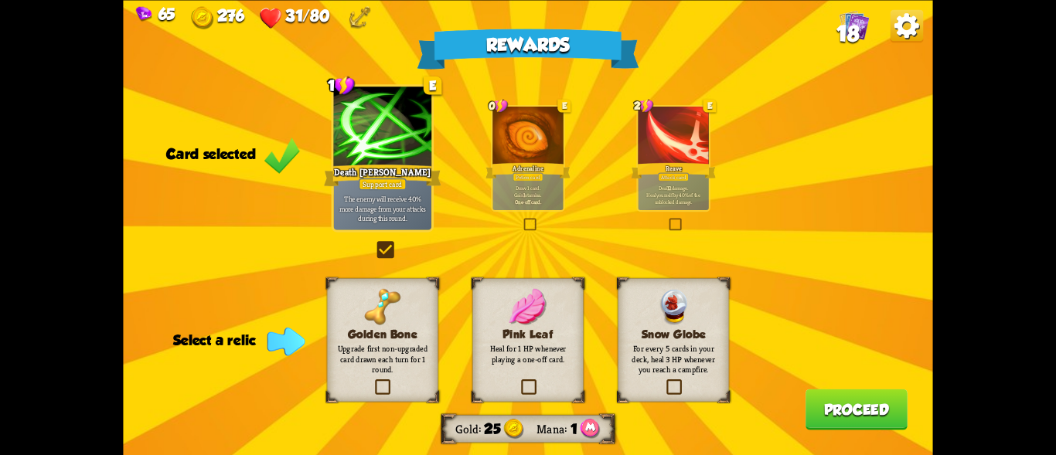
click at [645, 157] on div at bounding box center [673, 137] width 70 height 60
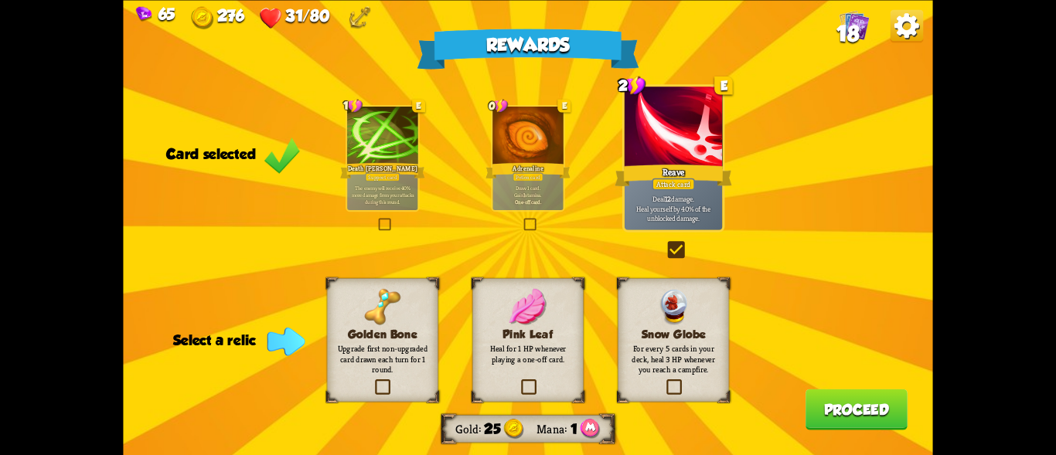
click at [543, 123] on div at bounding box center [528, 137] width 70 height 60
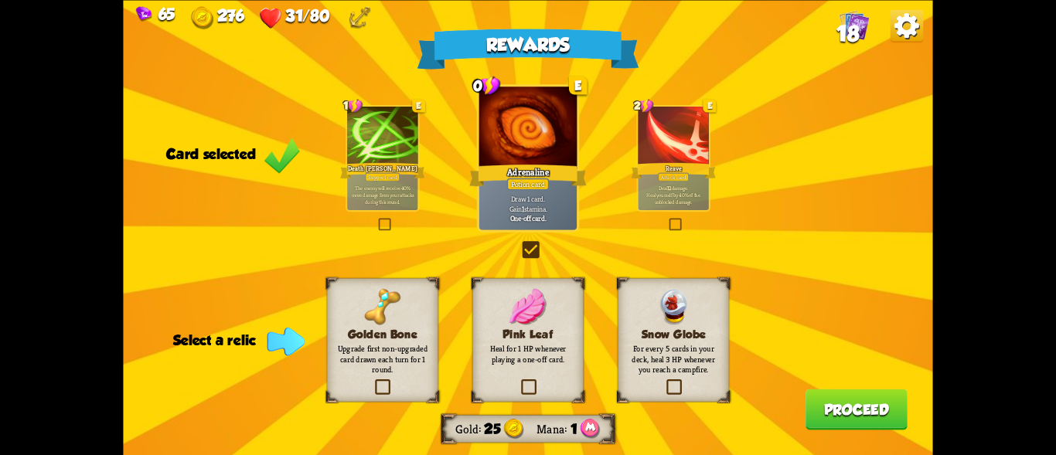
click at [398, 315] on img at bounding box center [382, 306] width 36 height 36
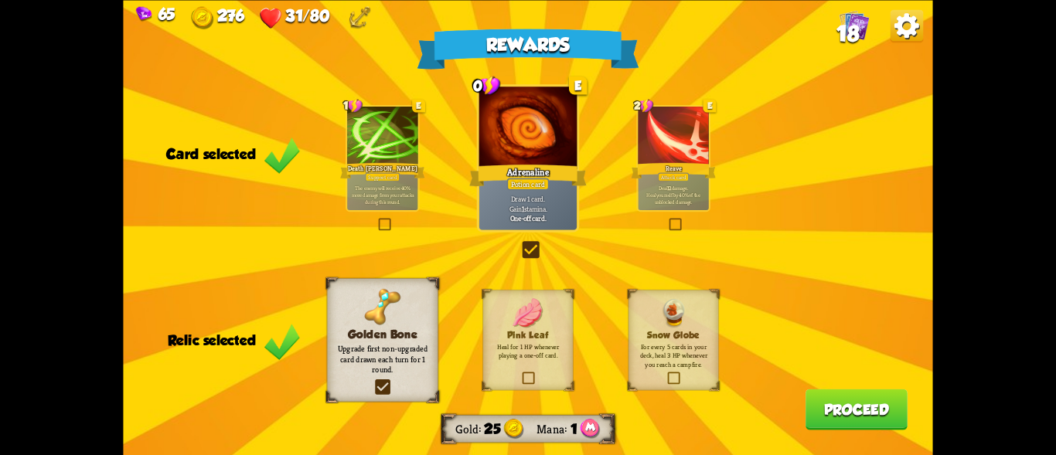
click at [561, 324] on div "Pink Leaf Heal for 1 HP whenever playing a one-off card." at bounding box center [528, 340] width 90 height 101
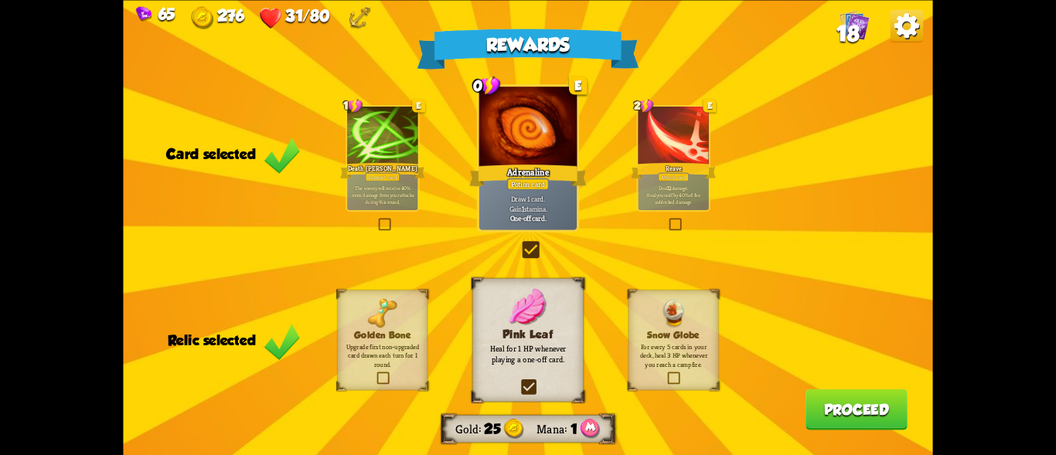
click at [687, 312] on div "Snow Globe For every 5 cards in your deck, heal 3 HP whenever you reach a campf…" at bounding box center [674, 340] width 90 height 101
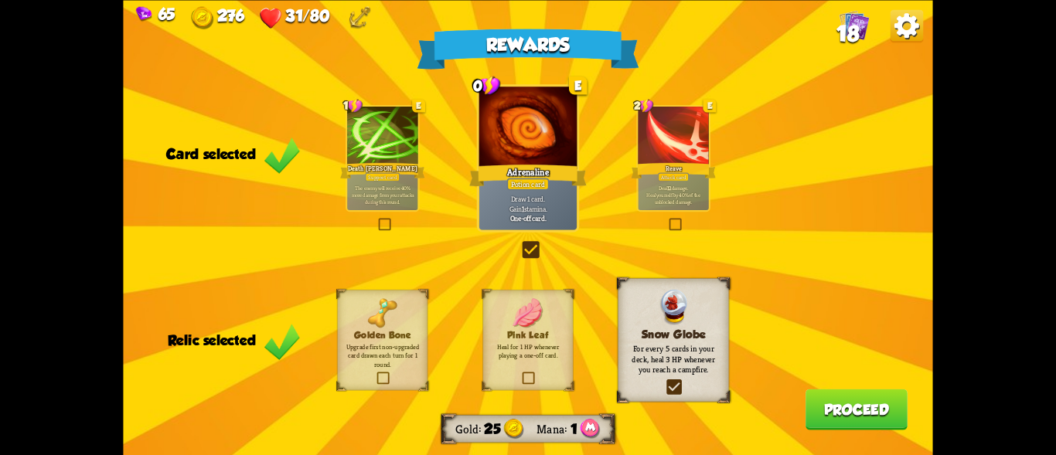
click at [541, 322] on img at bounding box center [528, 312] width 30 height 29
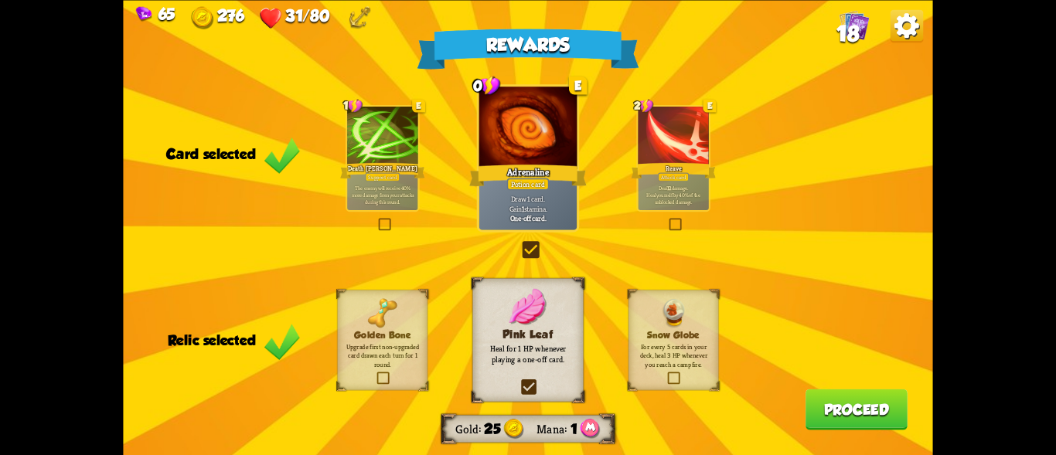
click at [686, 312] on div "Snow Globe For every 5 cards in your deck, heal 3 HP whenever you reach a campf…" at bounding box center [674, 340] width 90 height 101
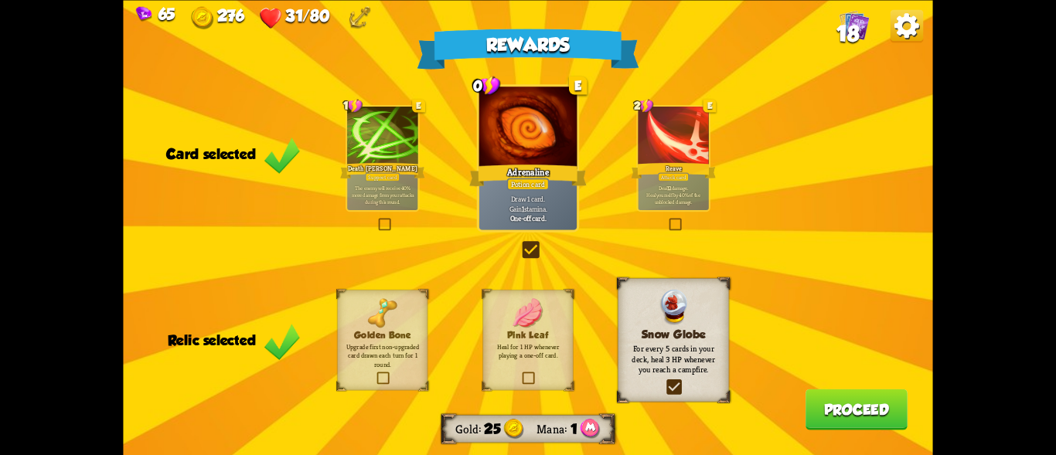
click at [419, 306] on div "Golden Bone Upgrade first non-upgraded card drawn each turn for 1 round." at bounding box center [382, 340] width 90 height 101
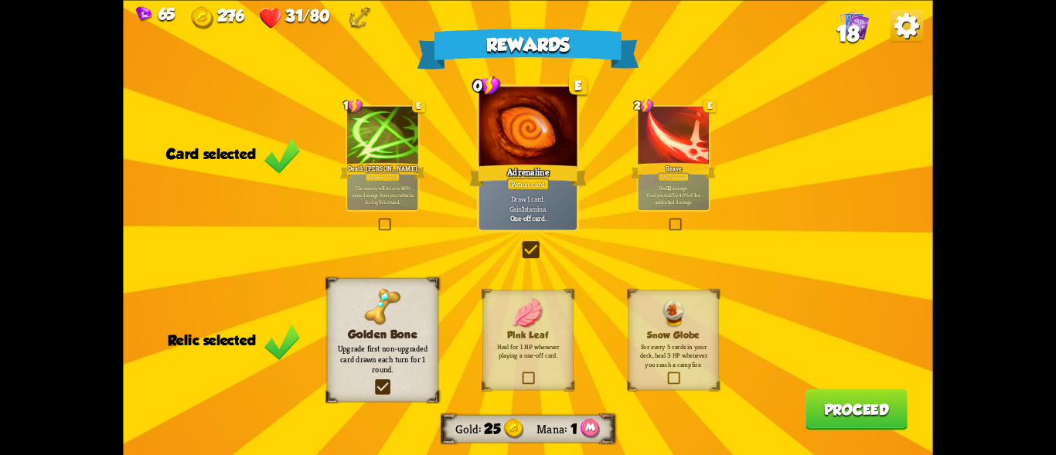
click at [511, 336] on h3 "Pink Leaf" at bounding box center [528, 335] width 73 height 11
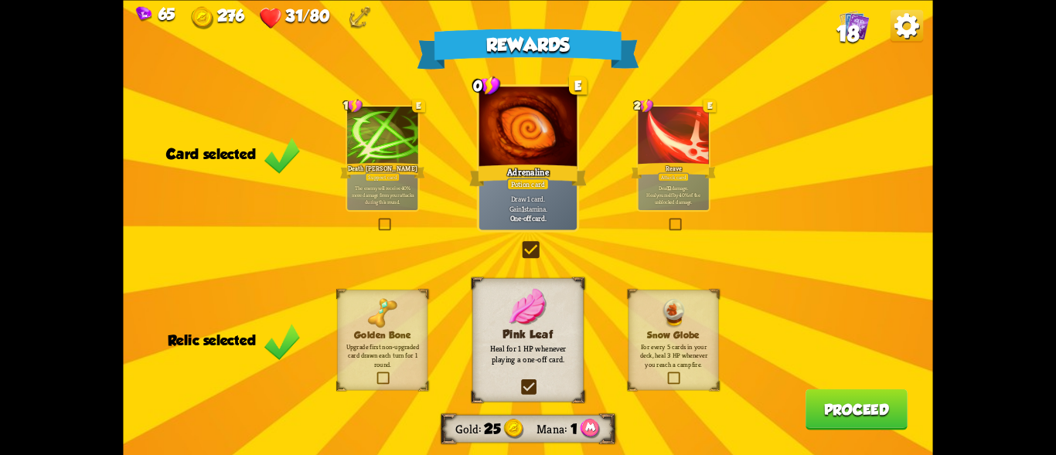
click at [873, 406] on button "Proceed" at bounding box center [857, 409] width 102 height 41
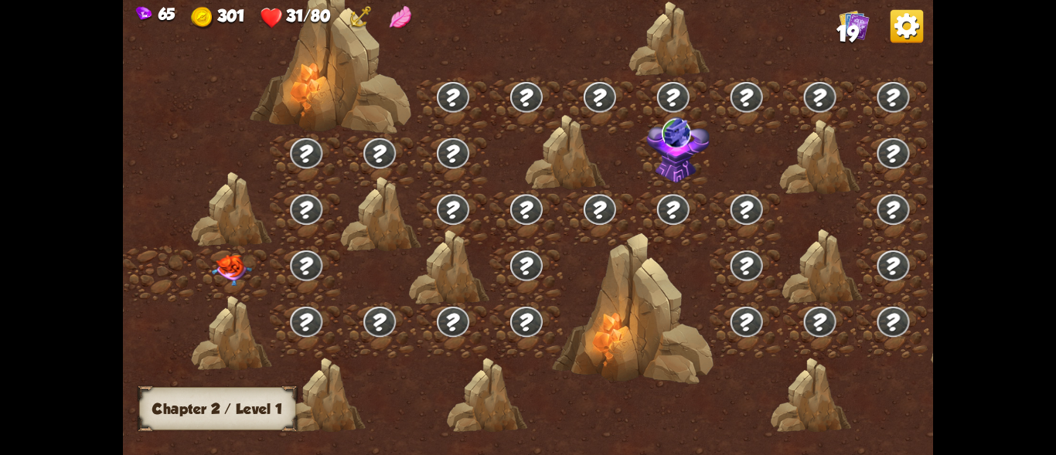
click at [235, 267] on img at bounding box center [232, 271] width 40 height 32
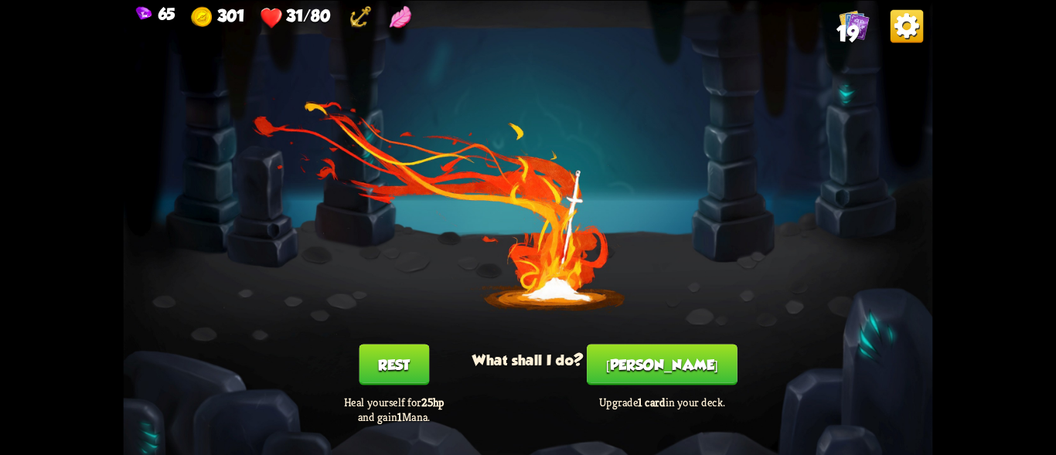
click at [671, 372] on button "[PERSON_NAME]" at bounding box center [662, 364] width 151 height 41
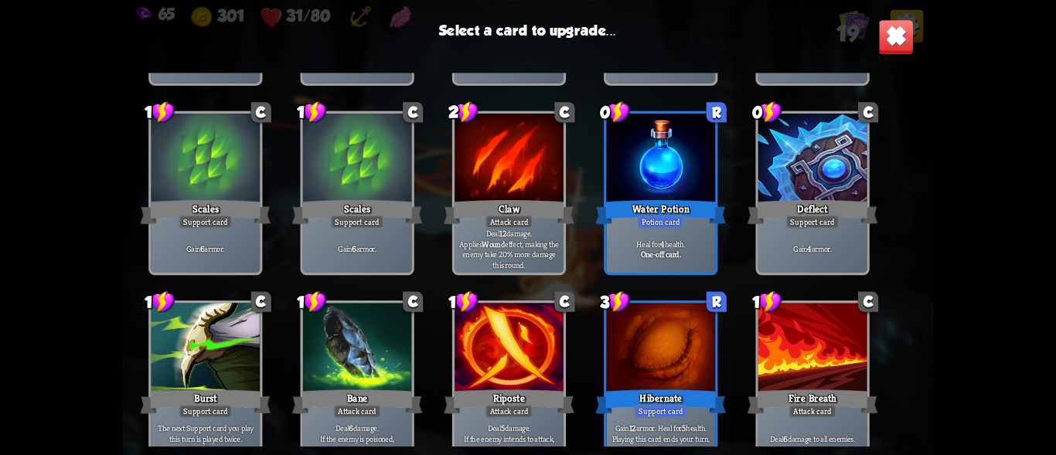
scroll to position [486, 0]
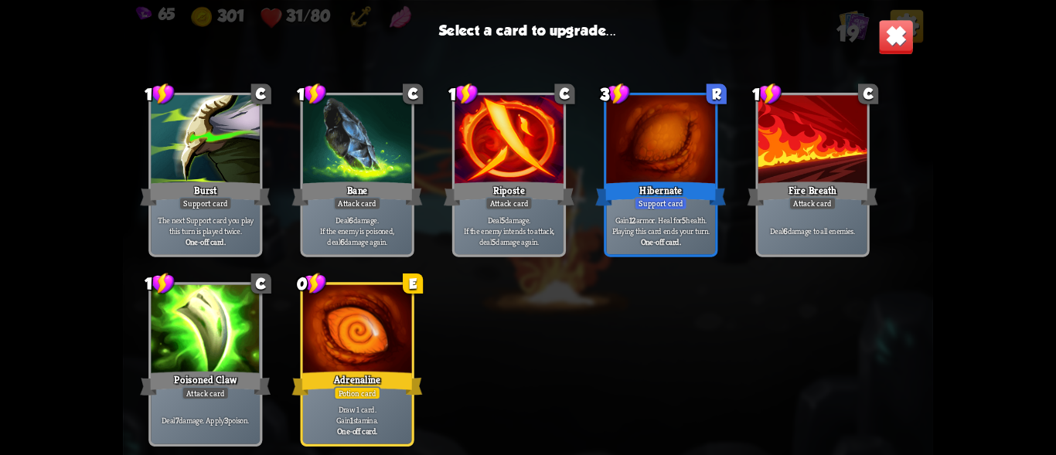
click at [392, 357] on div at bounding box center [357, 331] width 109 height 92
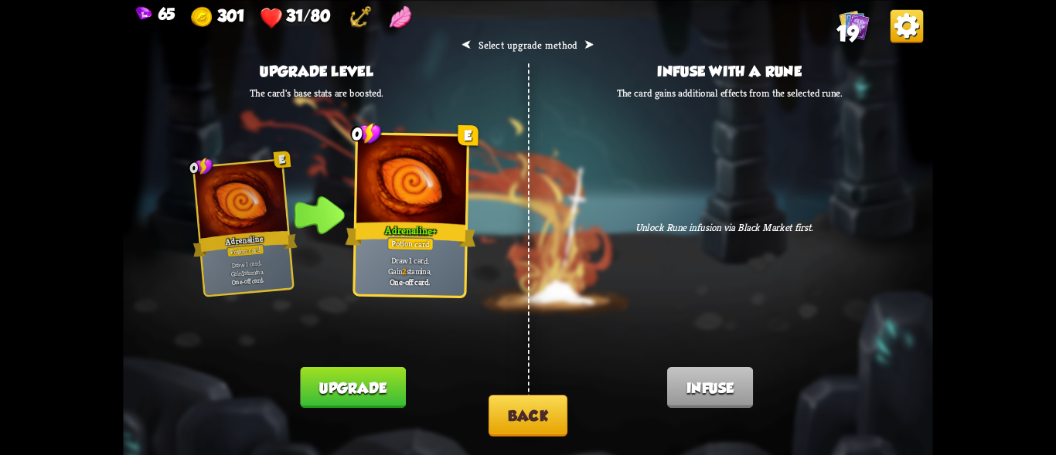
click at [531, 406] on button "Back" at bounding box center [528, 415] width 79 height 42
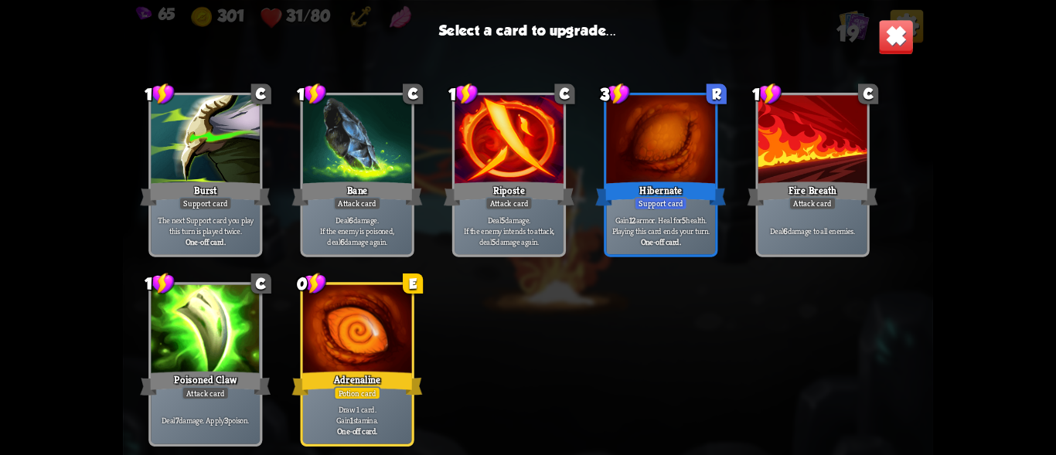
click at [663, 182] on div "Hibernate" at bounding box center [660, 193] width 131 height 29
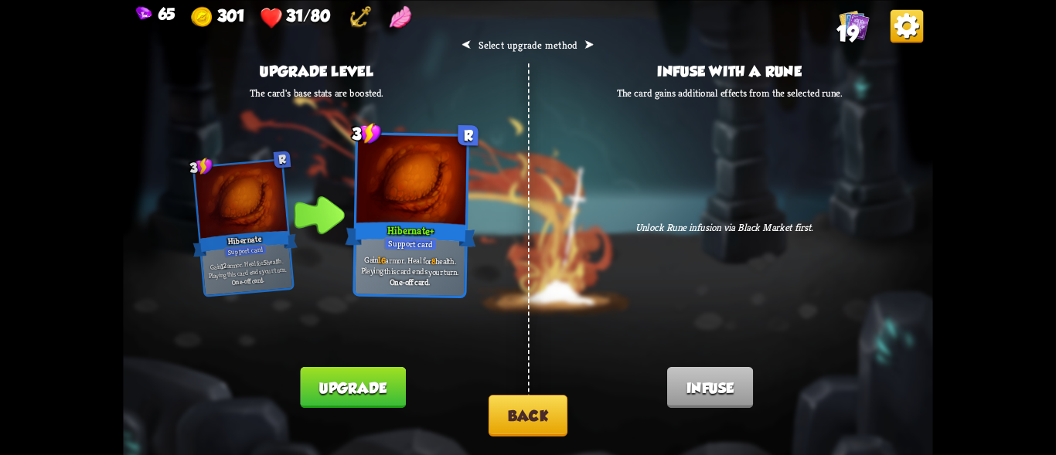
click at [531, 405] on button "Back" at bounding box center [528, 415] width 79 height 42
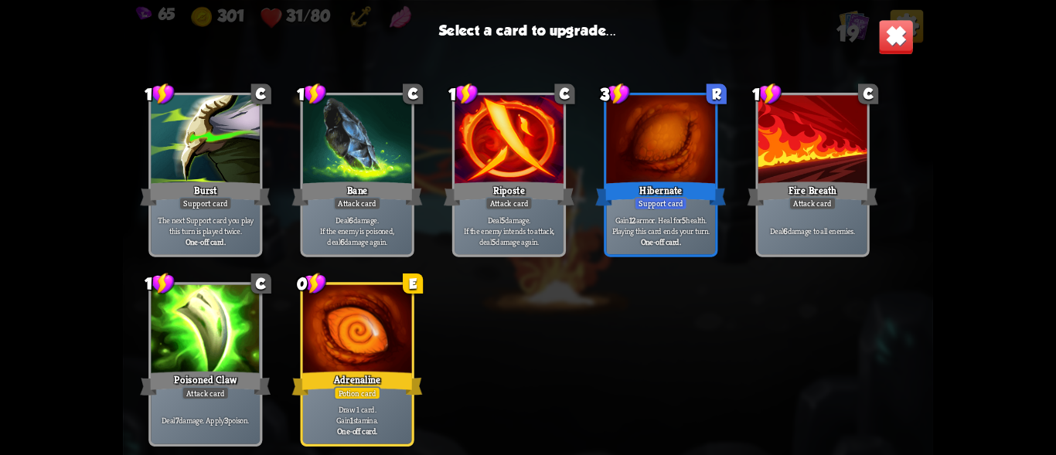
click at [649, 213] on div "Gain 12 armor. Heal for 5 health. Playing this card ends your turn. One-off car…" at bounding box center [660, 230] width 109 height 47
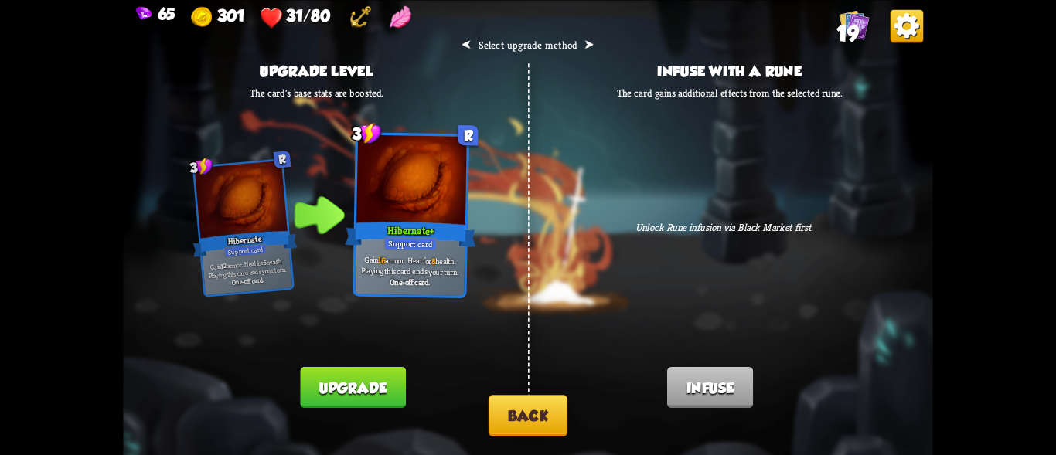
click at [374, 394] on button "Upgrade" at bounding box center [352, 387] width 105 height 41
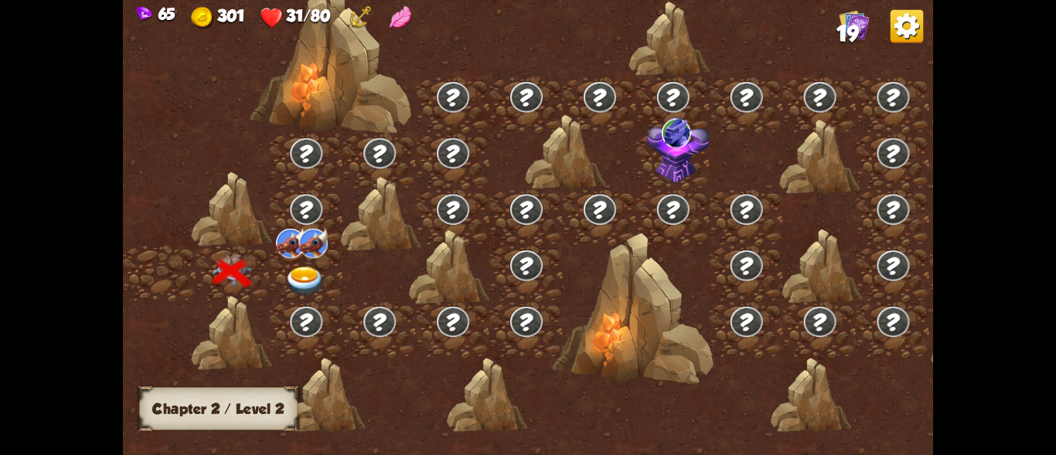
click at [302, 281] on img at bounding box center [305, 281] width 40 height 29
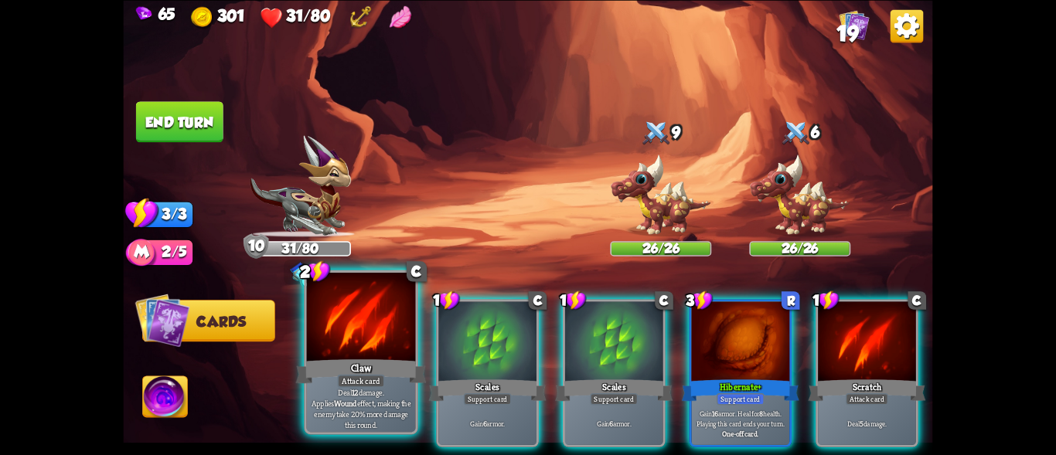
click at [378, 358] on div "Claw" at bounding box center [361, 370] width 131 height 29
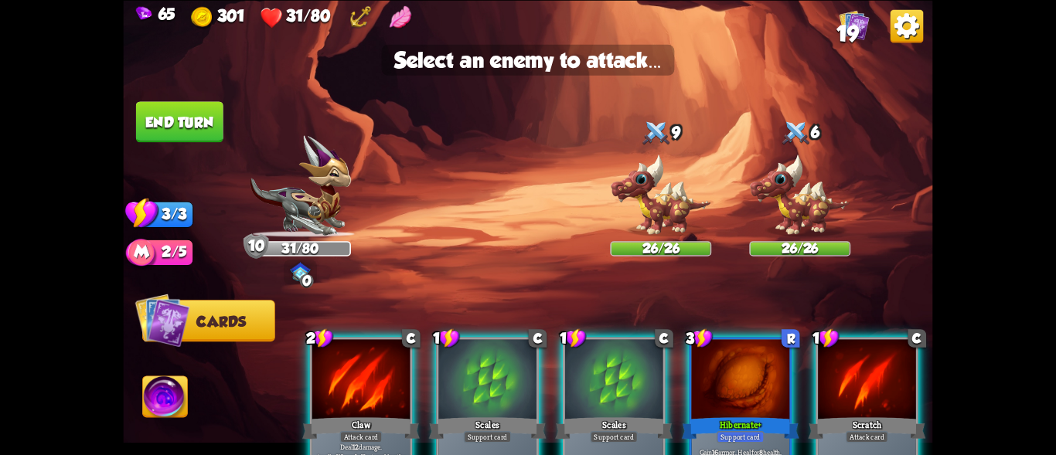
click at [367, 401] on div at bounding box center [361, 380] width 98 height 83
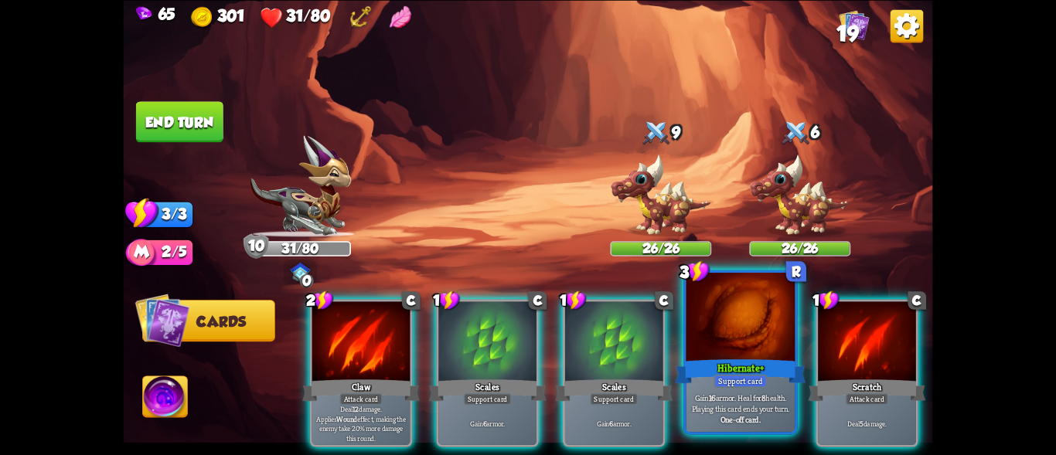
click at [772, 363] on div "Hibernate+" at bounding box center [740, 370] width 131 height 29
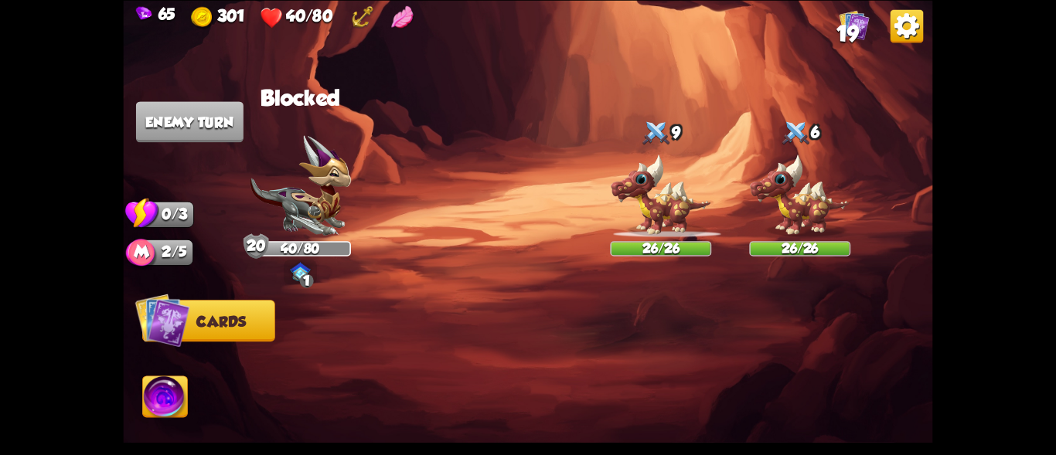
drag, startPoint x: 322, startPoint y: 362, endPoint x: 346, endPoint y: 325, distance: 44.2
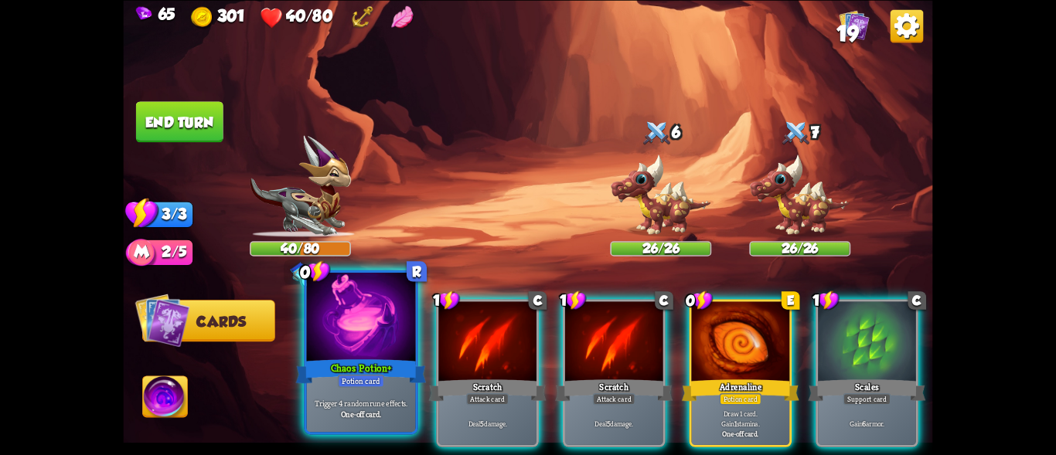
click at [387, 325] on div at bounding box center [361, 319] width 109 height 92
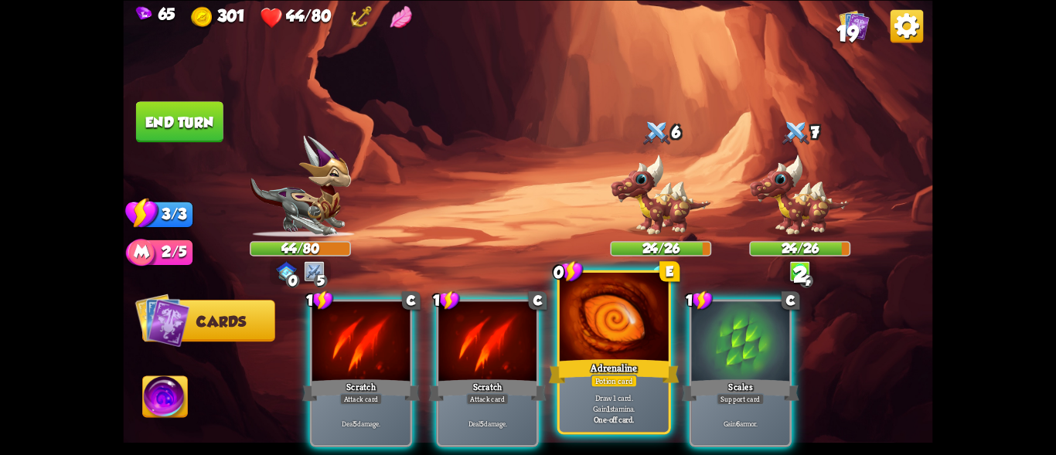
click at [642, 360] on div "Adrenaline" at bounding box center [614, 370] width 131 height 29
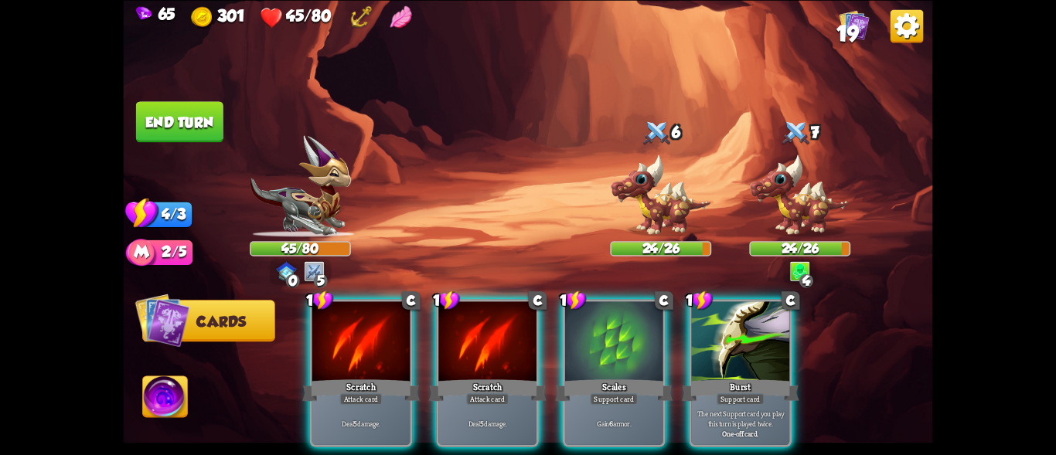
click at [302, 275] on div "0 5" at bounding box center [300, 272] width 61 height 26
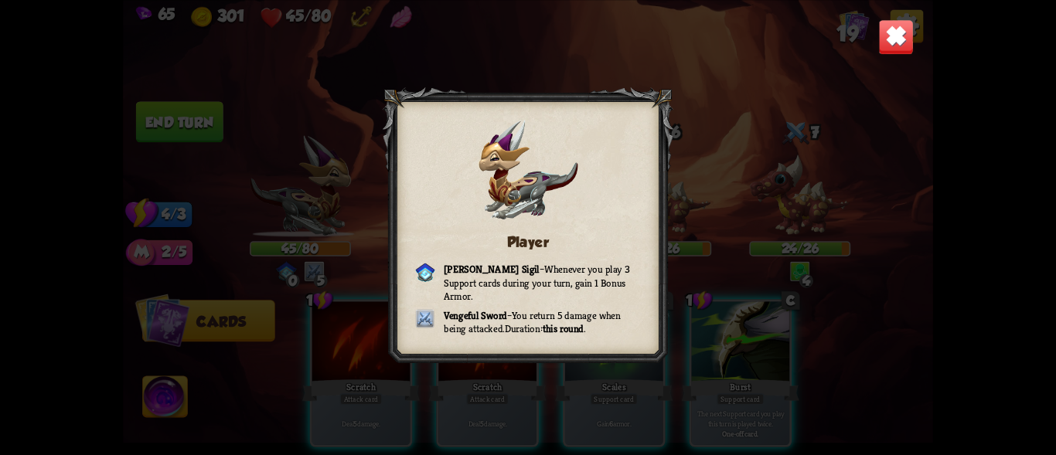
click at [895, 25] on img at bounding box center [896, 37] width 36 height 36
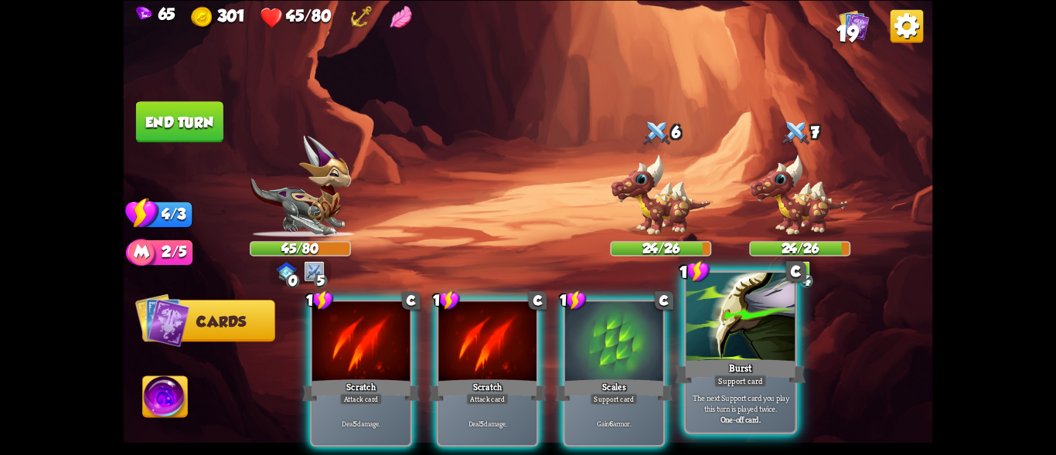
click at [743, 347] on div at bounding box center [741, 319] width 109 height 92
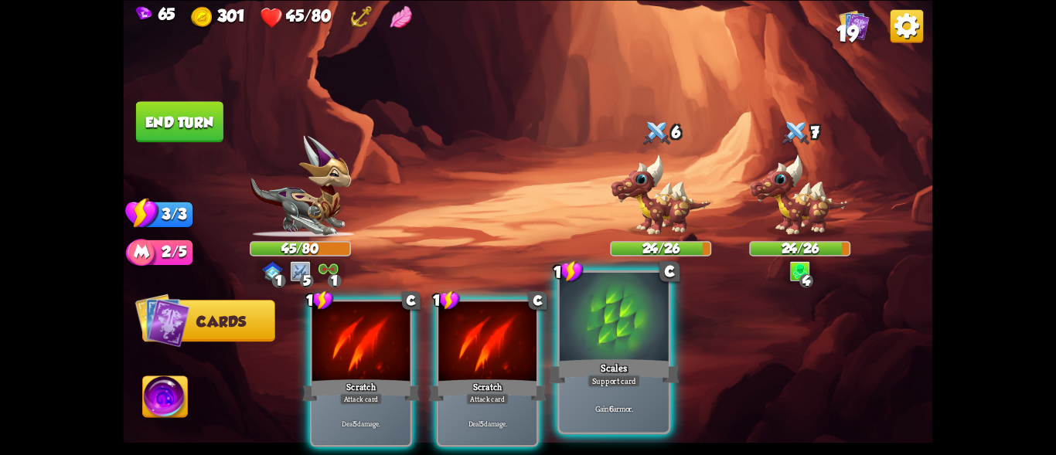
click at [636, 368] on div "Scales" at bounding box center [614, 370] width 131 height 29
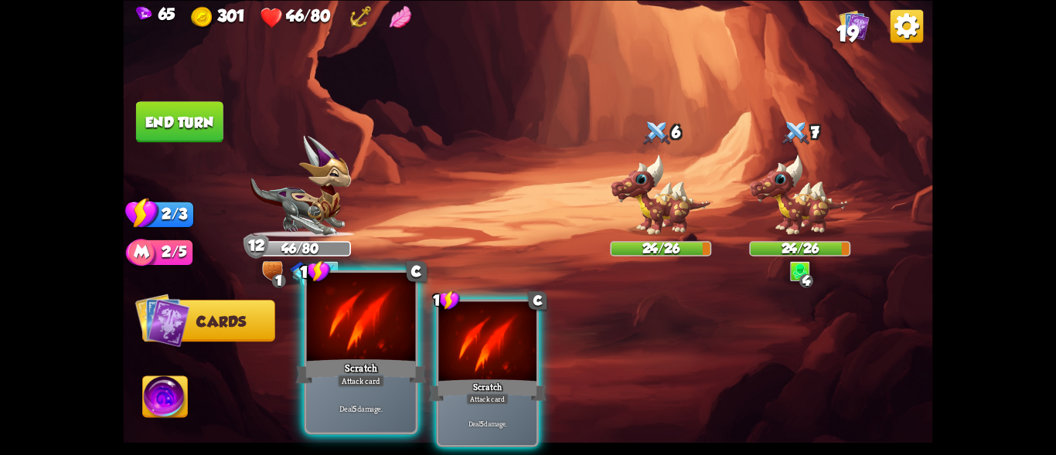
click at [379, 382] on div "Attack card" at bounding box center [360, 380] width 47 height 13
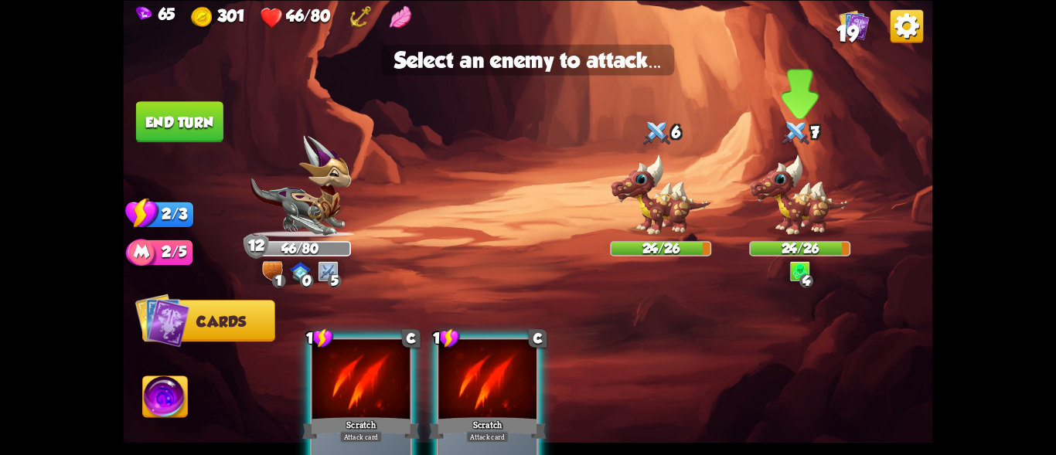
click at [797, 187] on img at bounding box center [799, 196] width 101 height 84
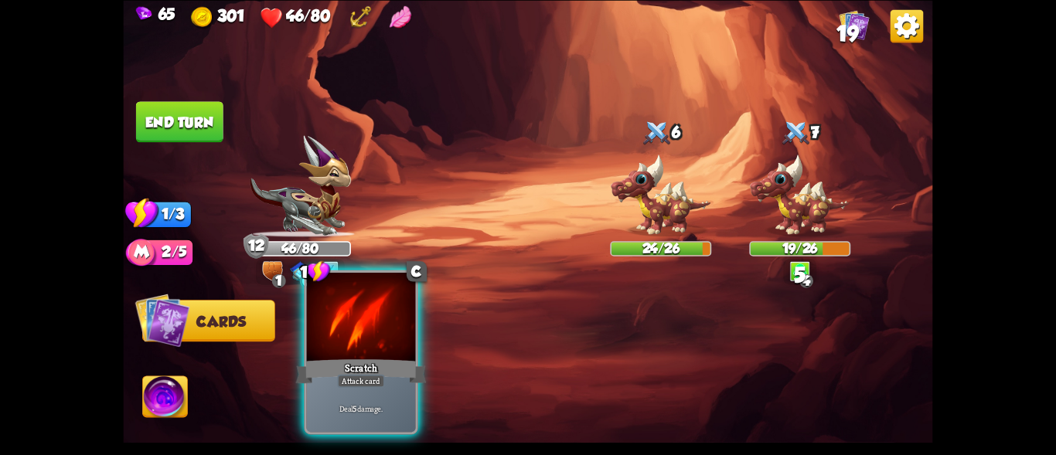
drag, startPoint x: 374, startPoint y: 364, endPoint x: 384, endPoint y: 363, distance: 10.2
click at [376, 364] on div "Scratch" at bounding box center [361, 370] width 131 height 29
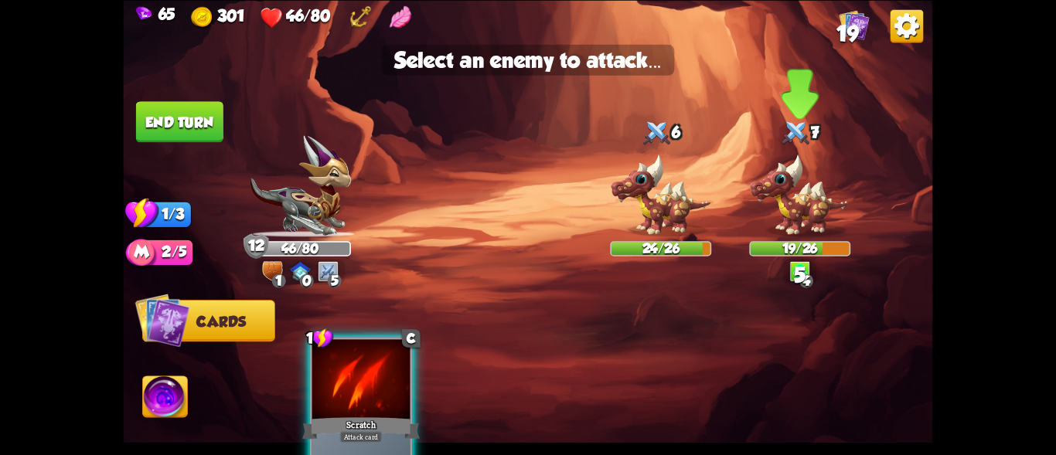
click at [811, 194] on img at bounding box center [799, 196] width 101 height 84
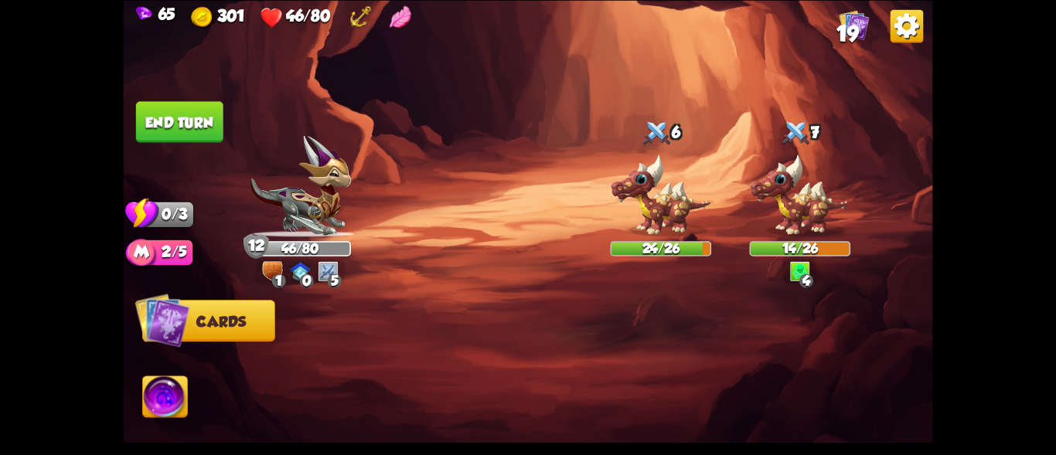
click at [204, 129] on button "End turn" at bounding box center [179, 121] width 87 height 41
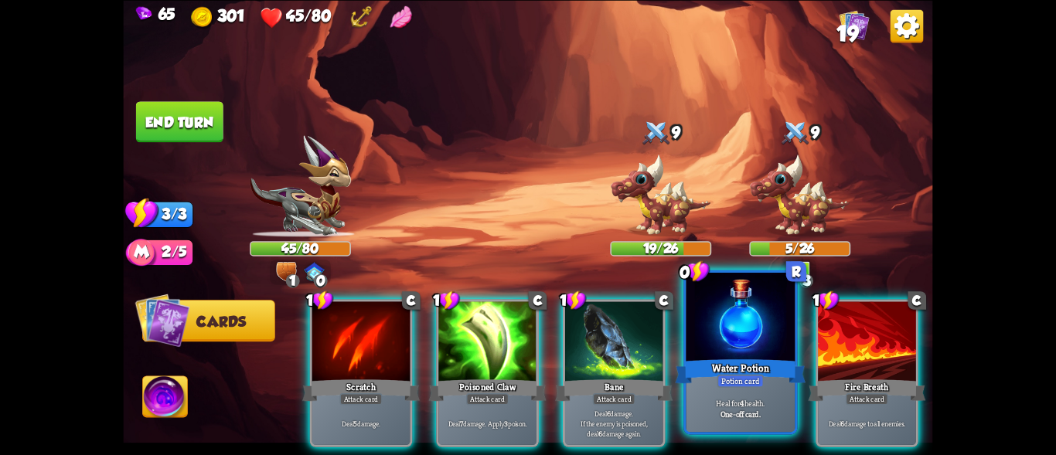
click at [726, 379] on div "Potion card" at bounding box center [741, 380] width 47 height 13
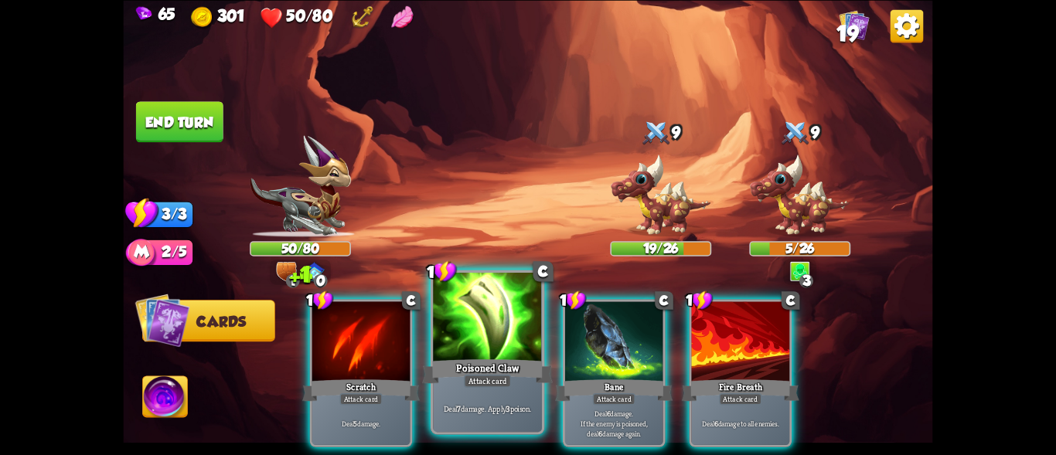
click at [489, 355] on div at bounding box center [487, 319] width 109 height 92
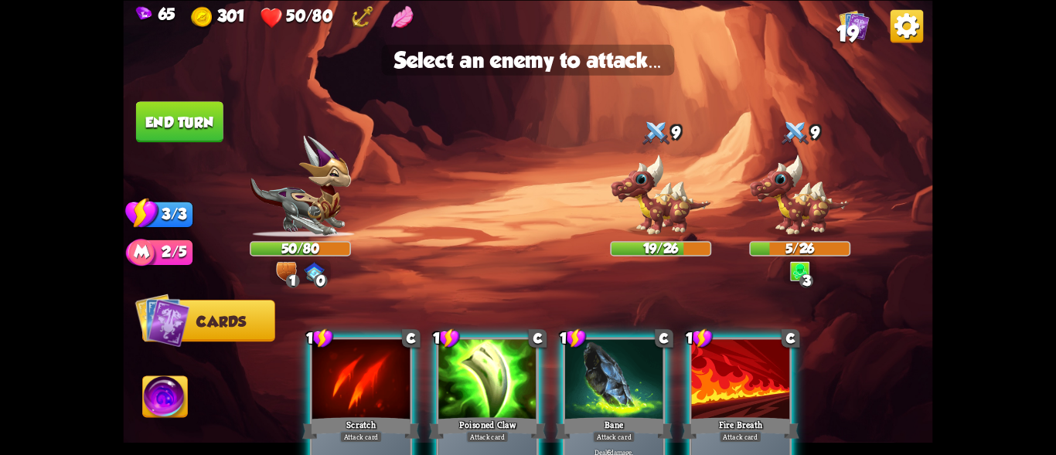
click at [303, 278] on div "1 0" at bounding box center [300, 272] width 61 height 26
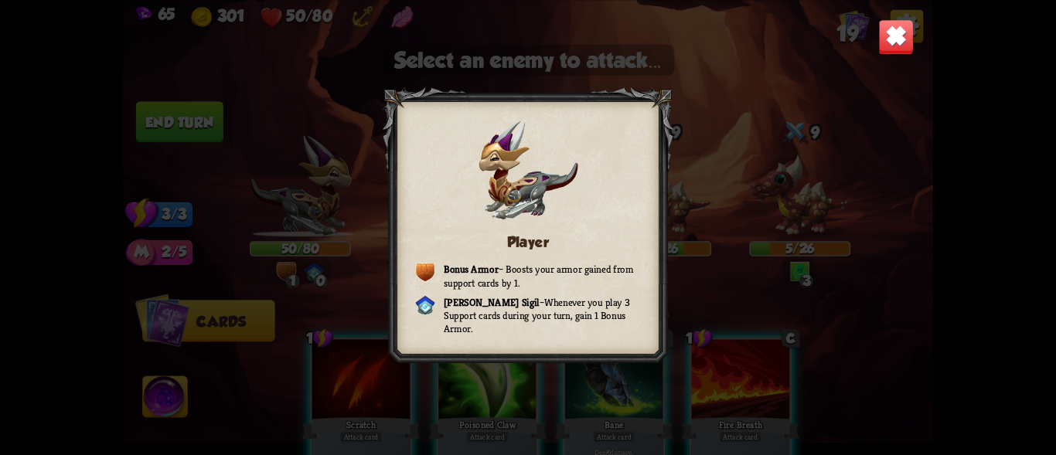
click at [898, 32] on img at bounding box center [896, 37] width 36 height 36
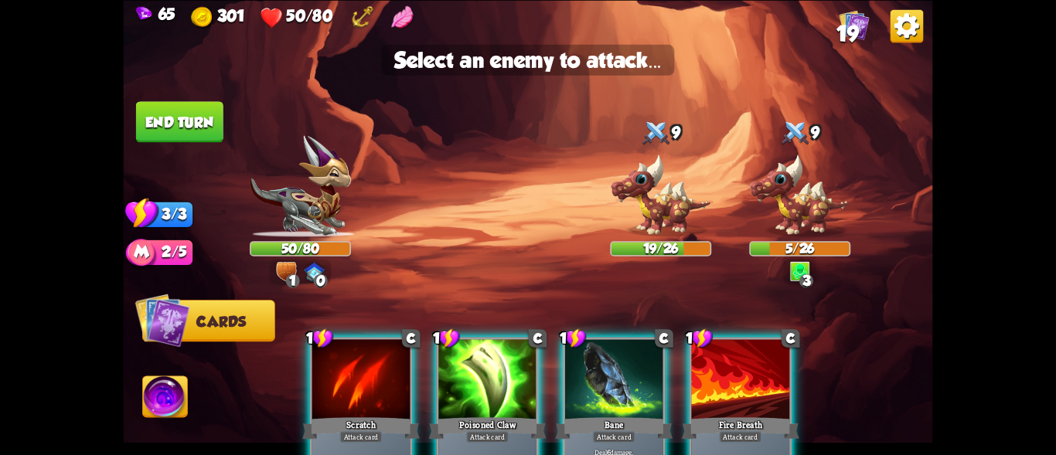
click at [459, 400] on div at bounding box center [487, 380] width 98 height 83
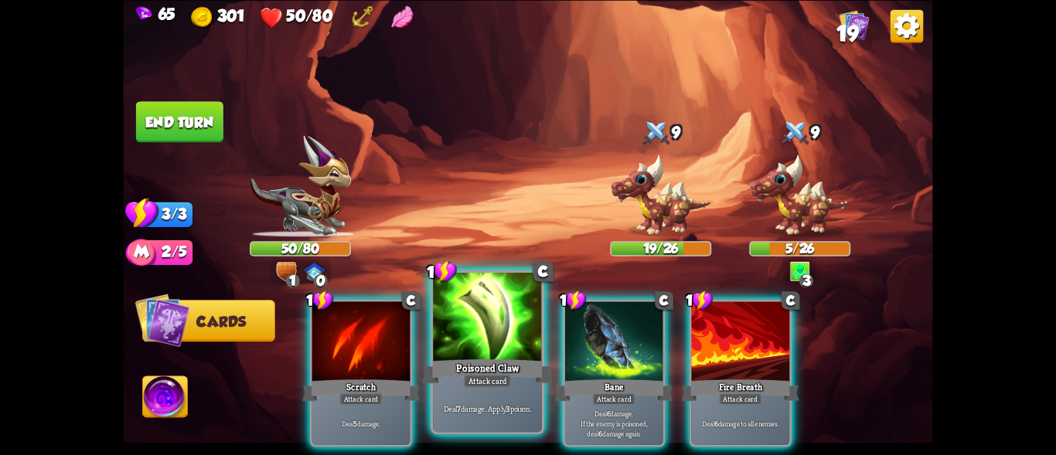
click at [505, 316] on div at bounding box center [487, 319] width 109 height 92
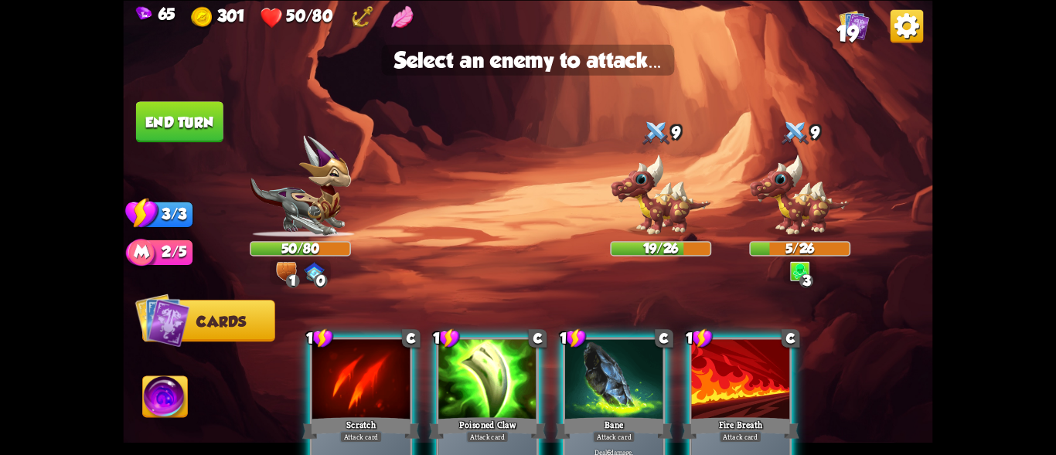
click at [490, 361] on div at bounding box center [487, 380] width 98 height 83
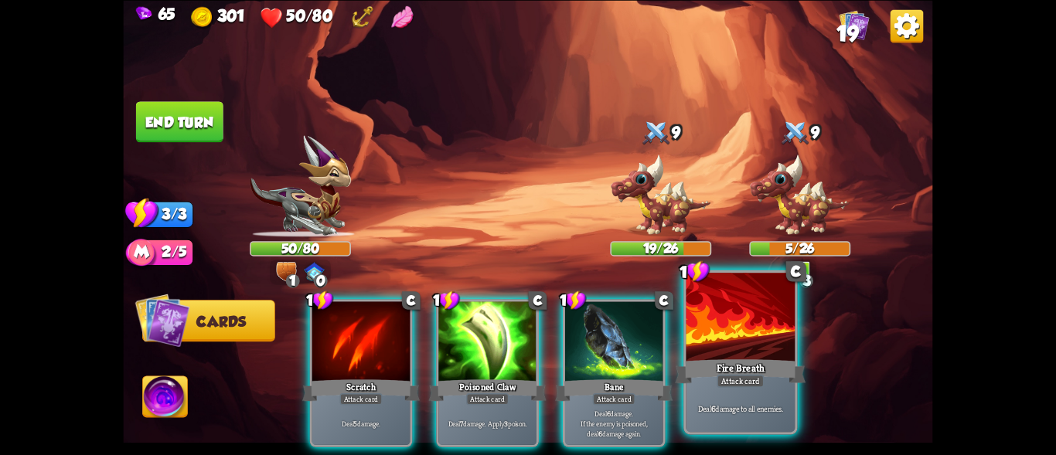
click at [736, 370] on div "Fire Breath" at bounding box center [740, 370] width 131 height 29
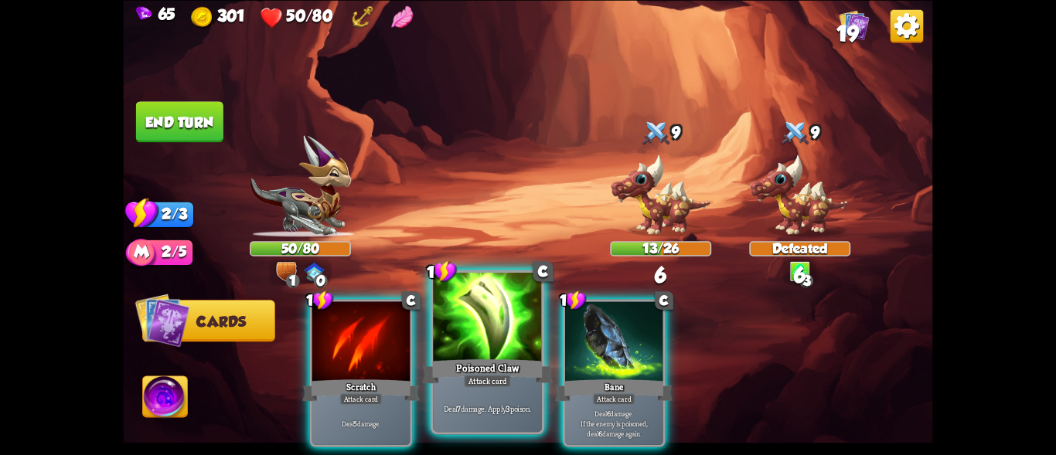
click at [494, 387] on div "Attack card" at bounding box center [487, 380] width 47 height 13
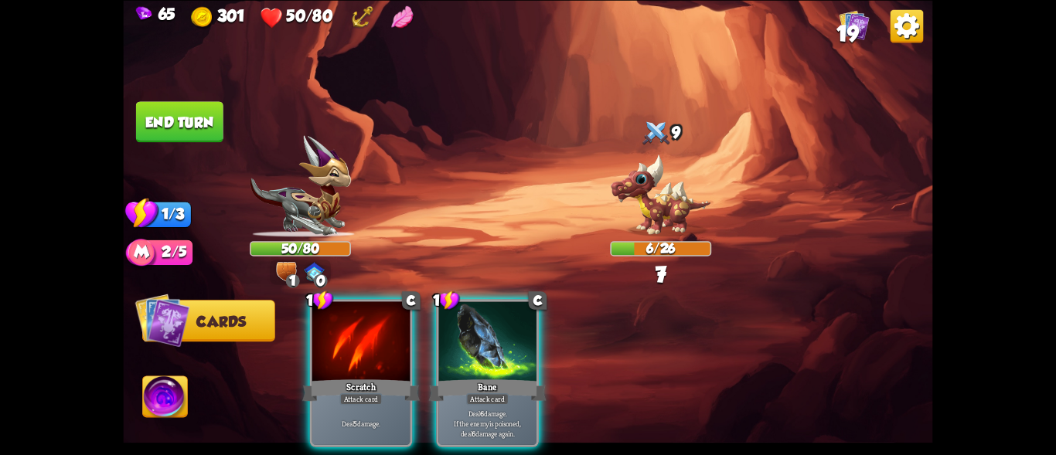
click at [669, 182] on img at bounding box center [660, 196] width 101 height 84
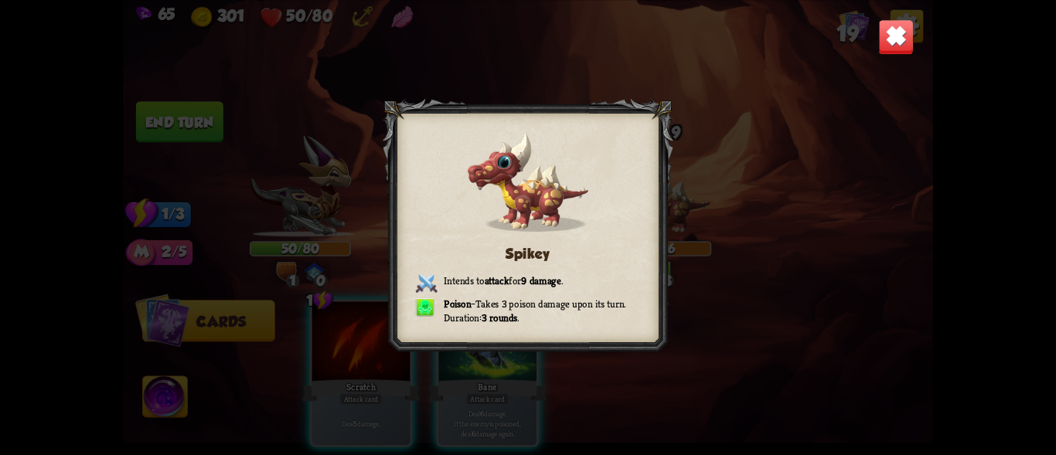
click at [878, 45] on div "Spikey Intends to attack for 9 damage . Poison – Takes 3 poison damage upon its…" at bounding box center [528, 227] width 810 height 455
click at [892, 42] on img at bounding box center [896, 37] width 36 height 36
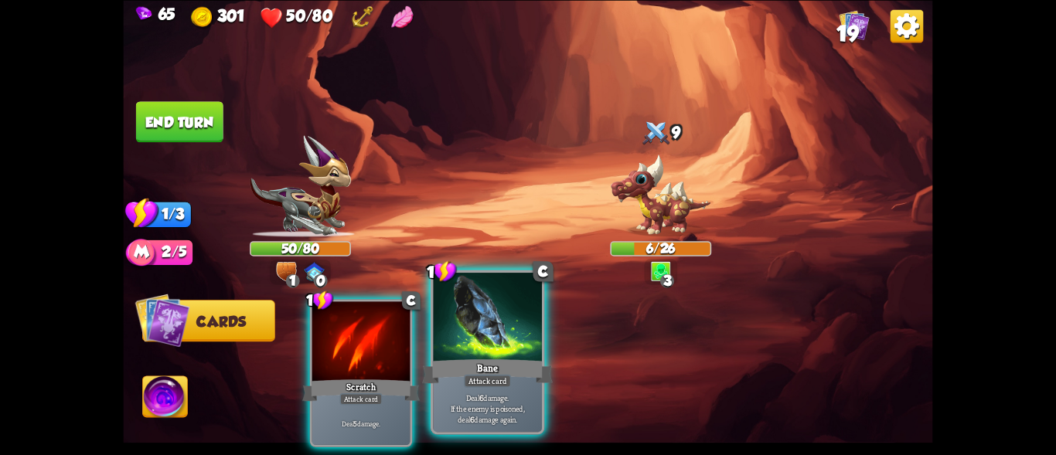
click at [520, 322] on div at bounding box center [487, 319] width 109 height 92
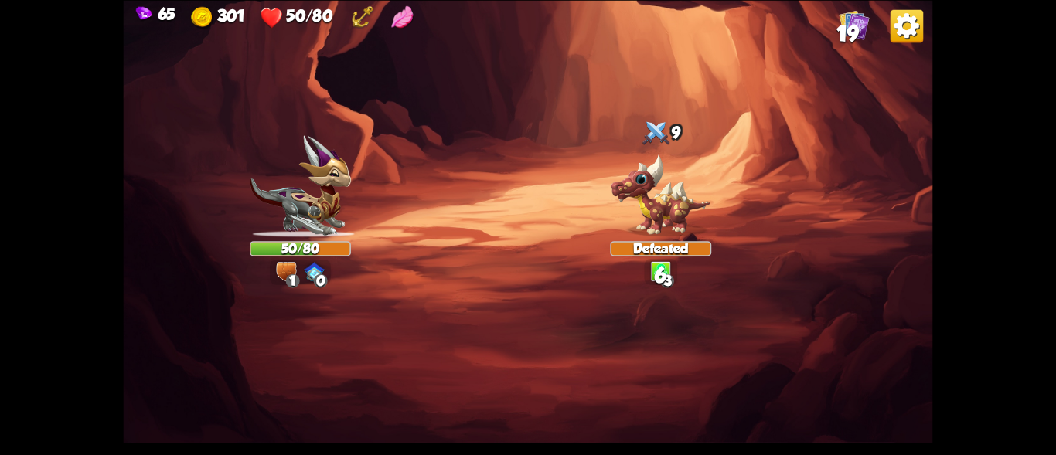
click at [656, 197] on img at bounding box center [660, 196] width 101 height 84
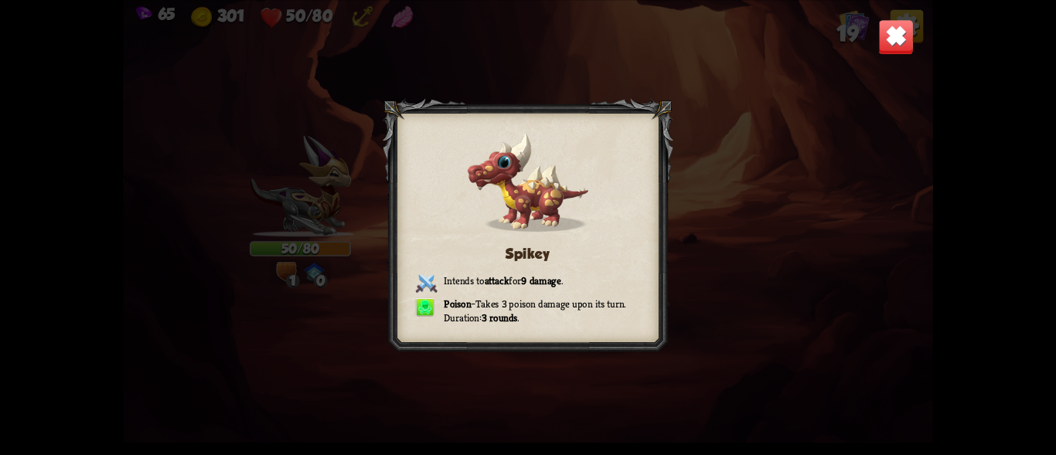
click at [906, 33] on img at bounding box center [896, 37] width 36 height 36
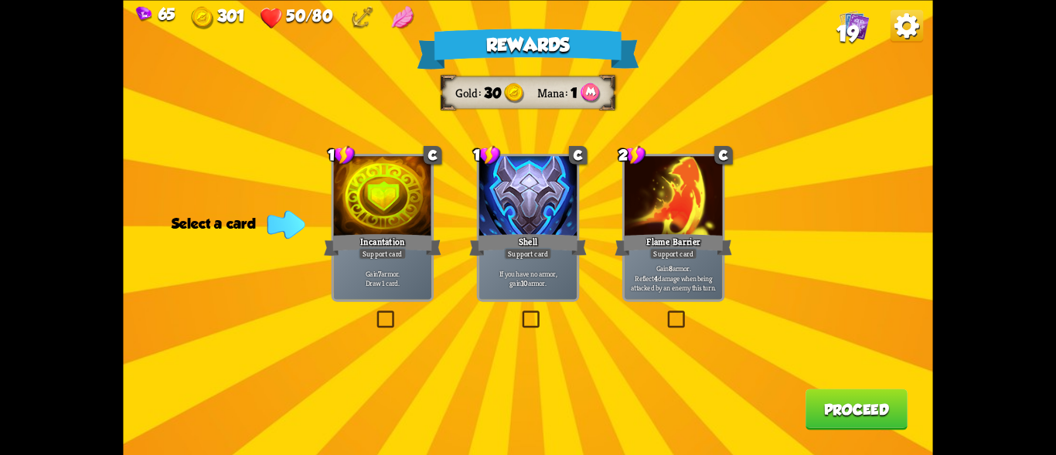
click at [678, 217] on div at bounding box center [674, 197] width 98 height 83
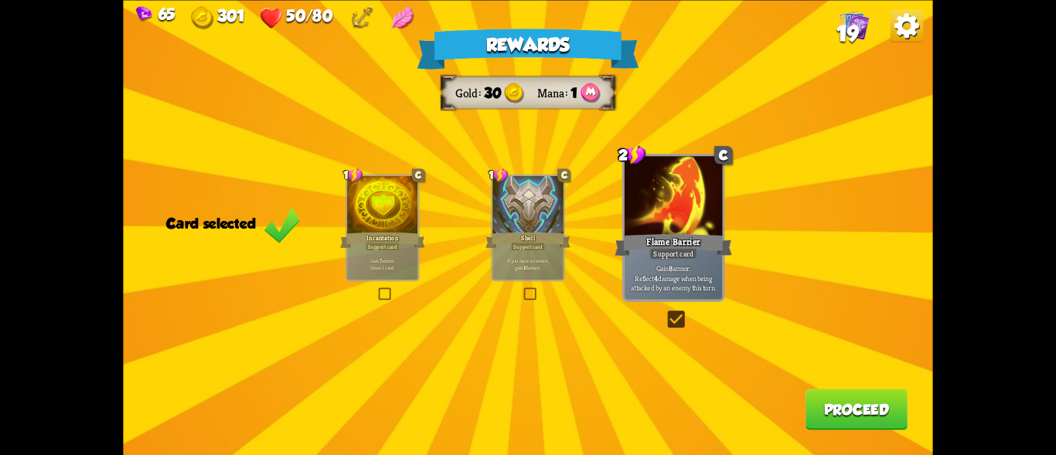
click at [851, 406] on button "Proceed" at bounding box center [857, 409] width 102 height 41
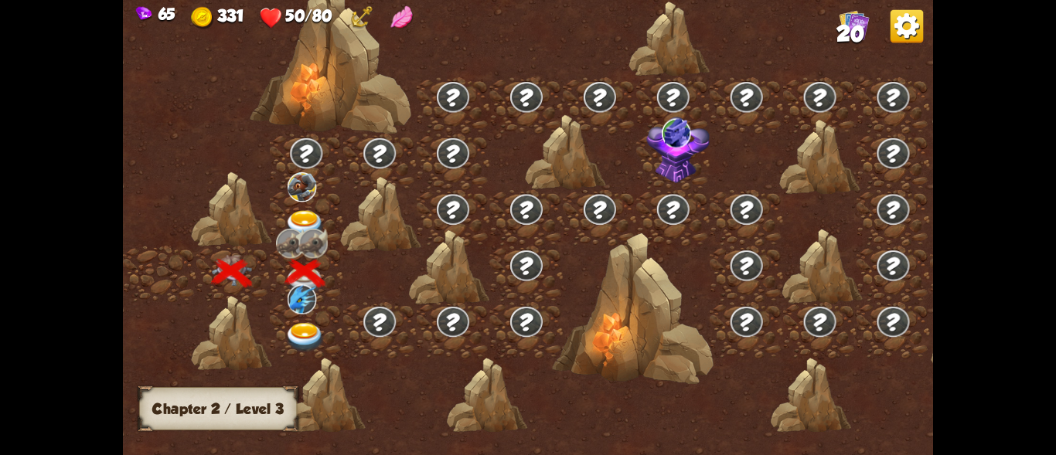
click at [305, 323] on img at bounding box center [305, 337] width 40 height 29
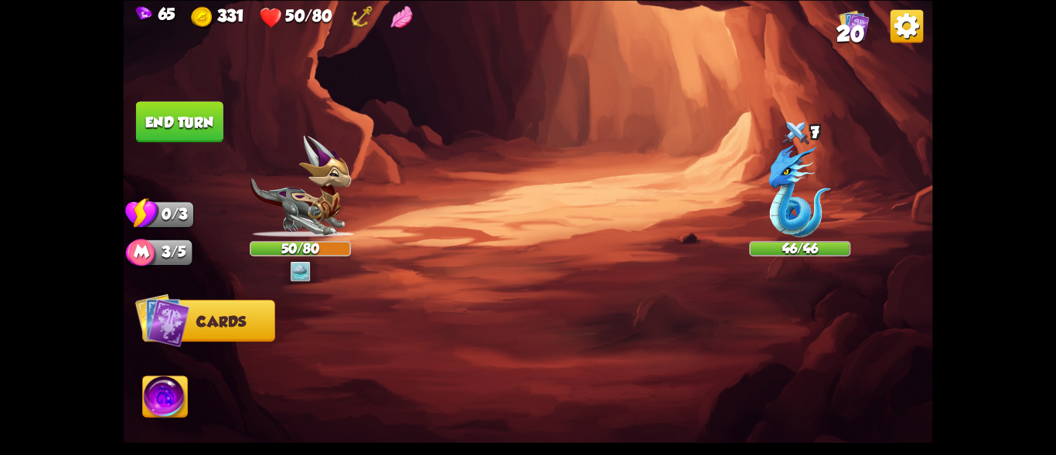
click at [304, 268] on img at bounding box center [300, 271] width 20 height 20
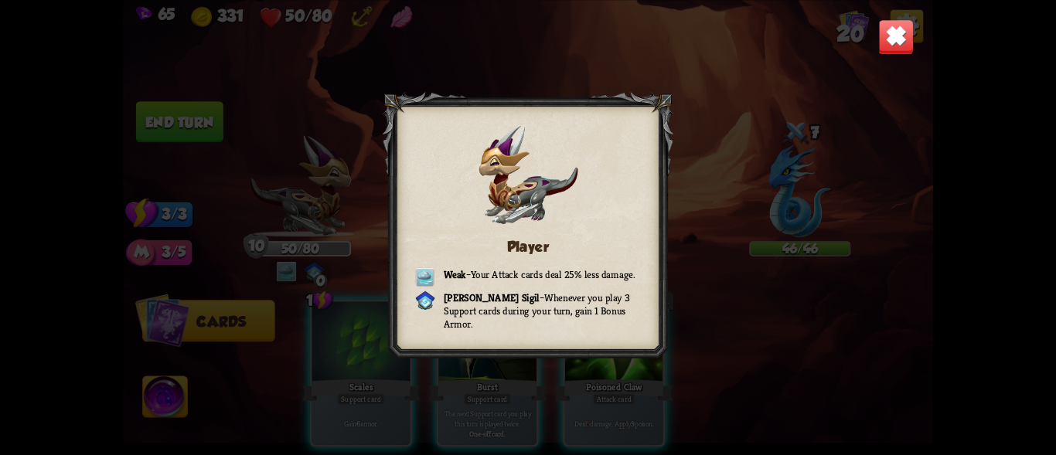
click at [886, 39] on img at bounding box center [896, 37] width 36 height 36
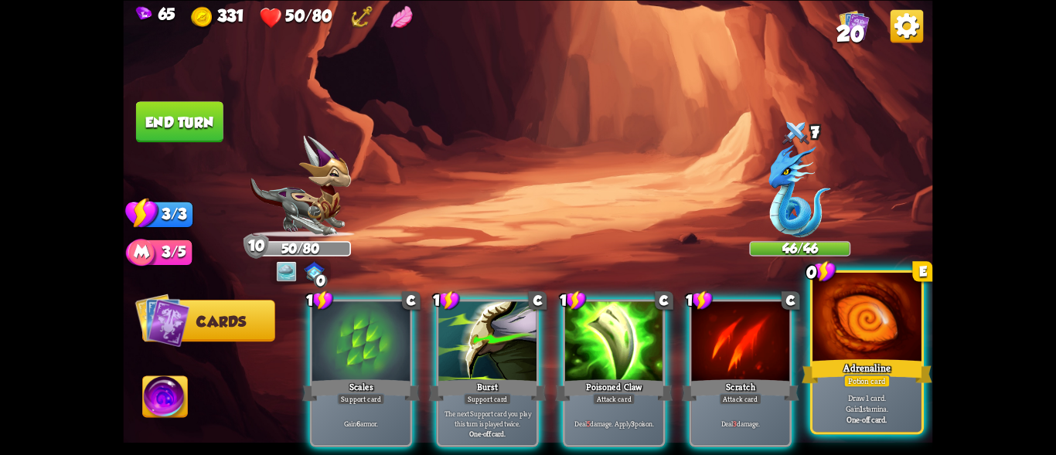
click at [869, 327] on div at bounding box center [867, 319] width 109 height 92
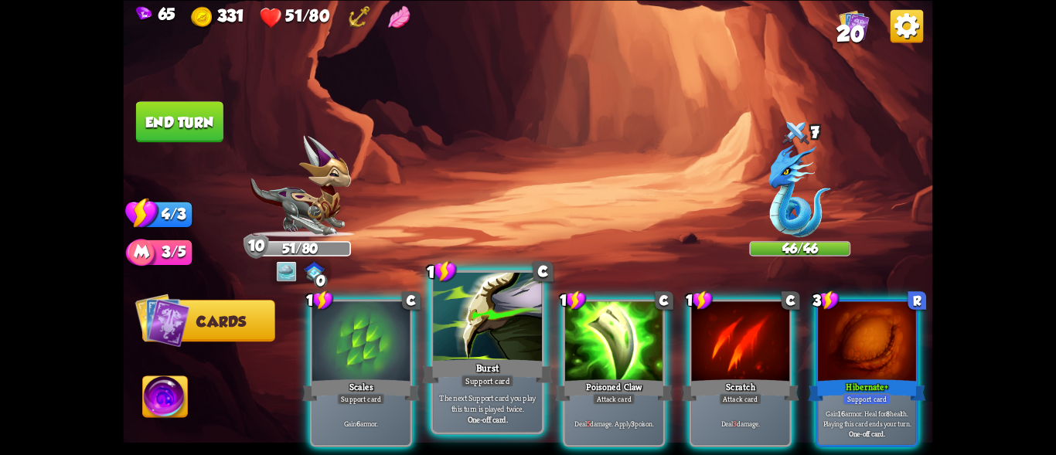
click at [530, 367] on div "Burst" at bounding box center [487, 370] width 131 height 29
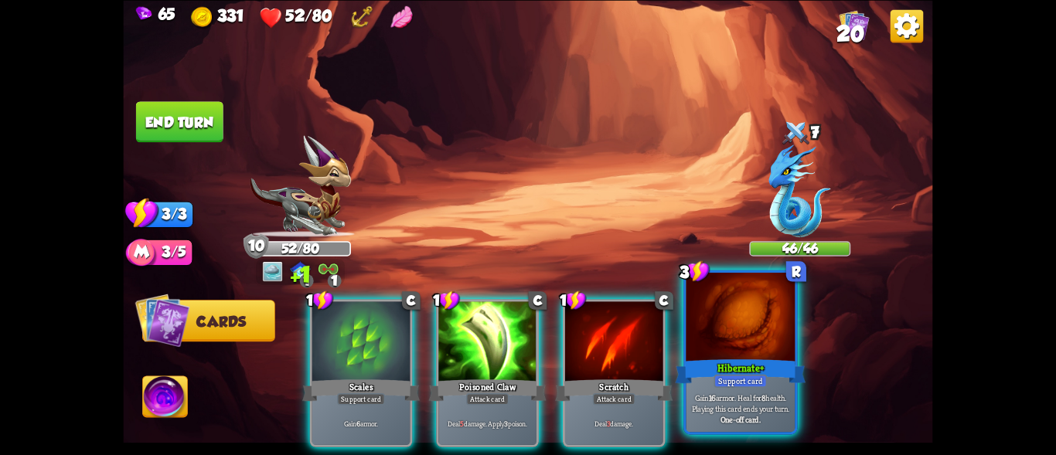
click at [720, 370] on div "Hibernate+" at bounding box center [740, 370] width 131 height 29
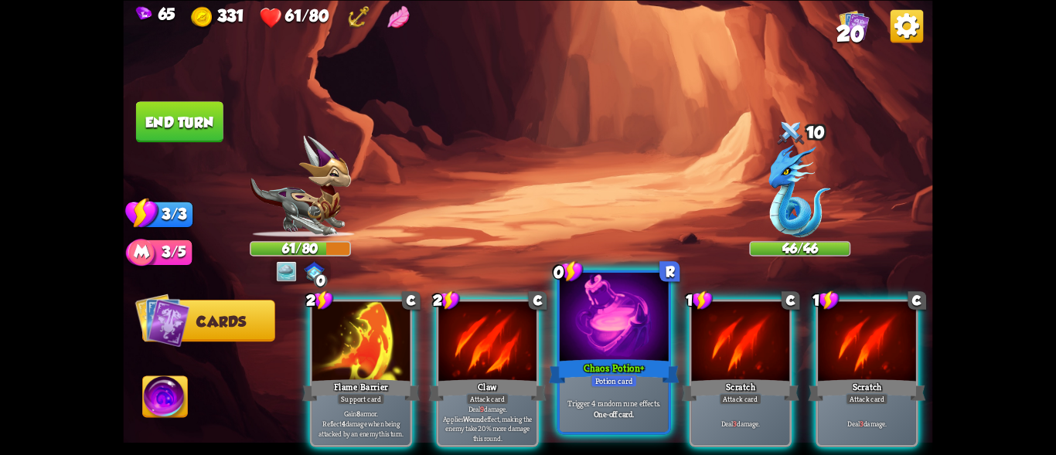
click at [588, 359] on div "Chaos Potion+" at bounding box center [614, 370] width 131 height 29
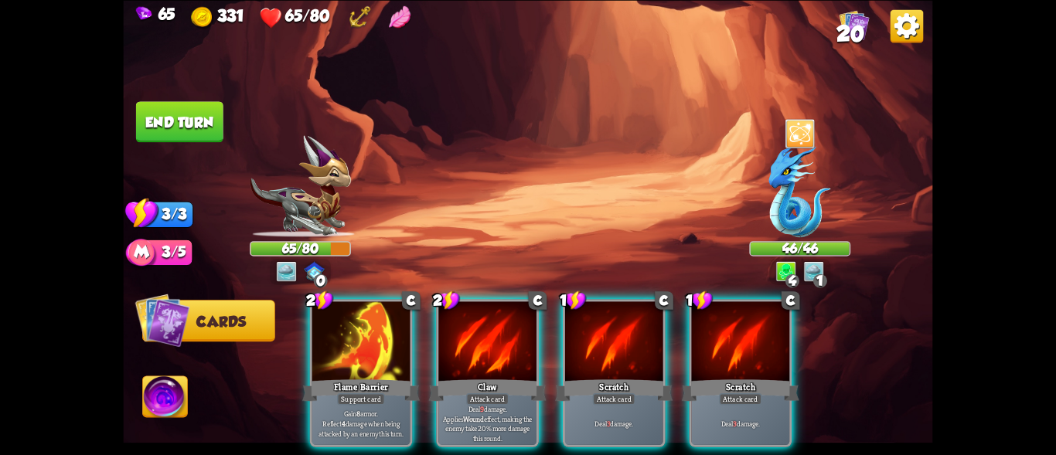
click at [797, 131] on div at bounding box center [800, 133] width 30 height 33
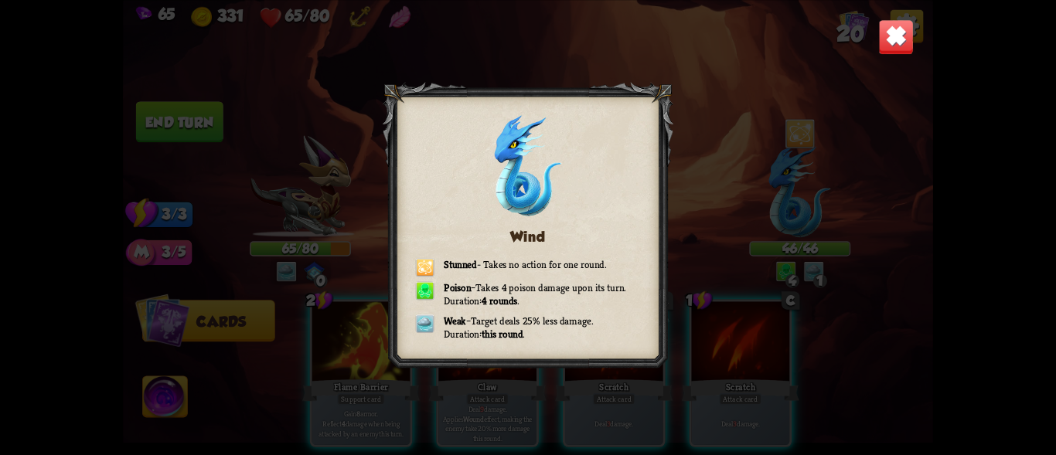
click at [887, 27] on img at bounding box center [896, 37] width 36 height 36
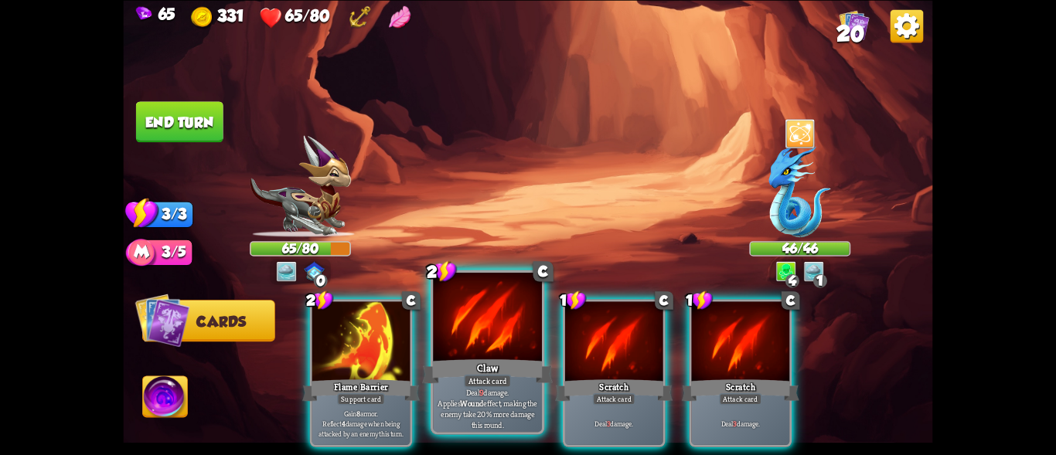
click at [483, 354] on div at bounding box center [487, 319] width 109 height 92
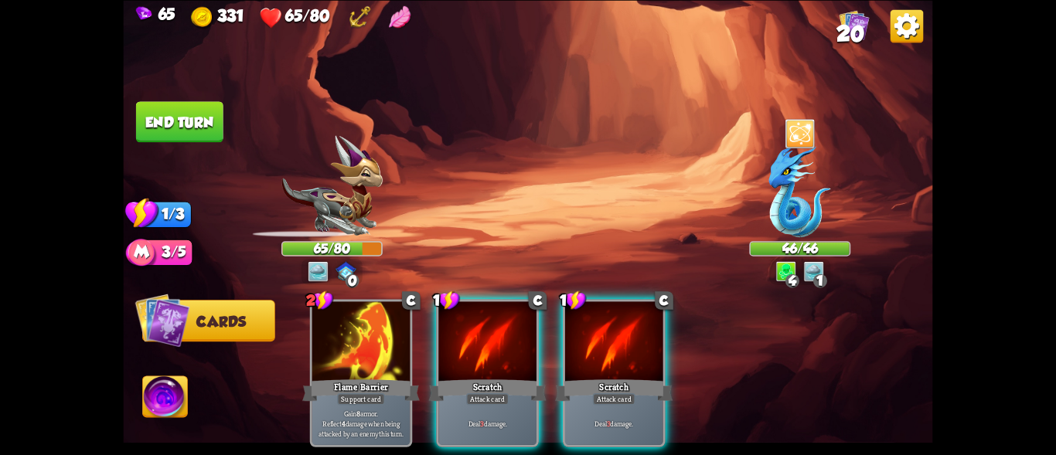
click at [483, 354] on div at bounding box center [487, 343] width 98 height 83
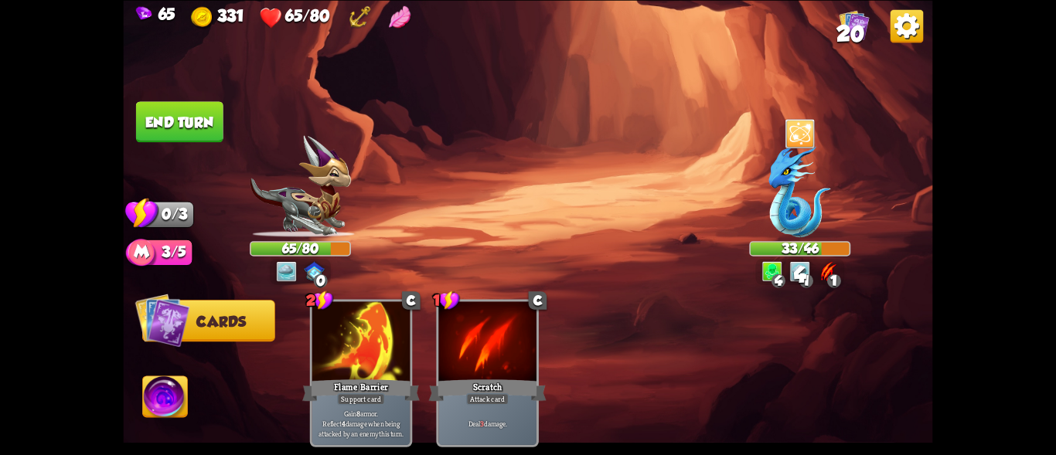
click at [196, 125] on button "End turn" at bounding box center [179, 121] width 87 height 41
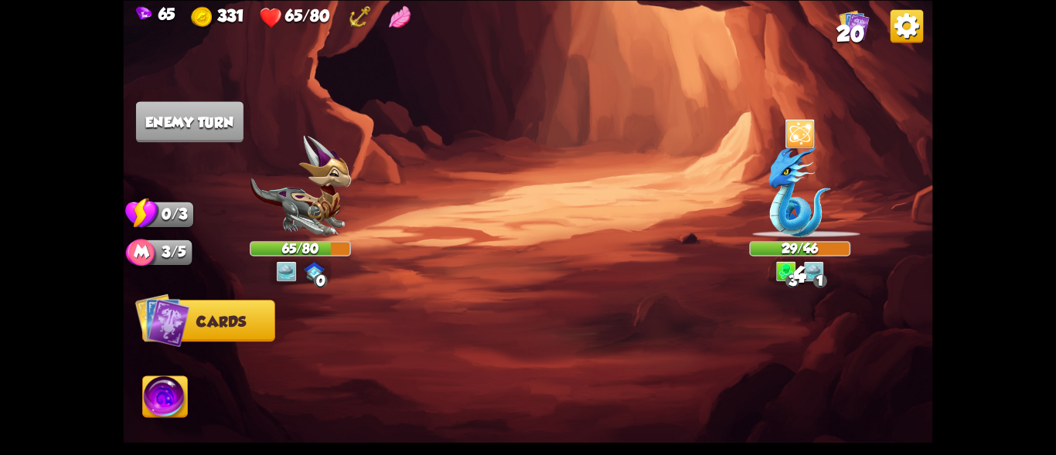
click at [180, 399] on img at bounding box center [165, 400] width 45 height 46
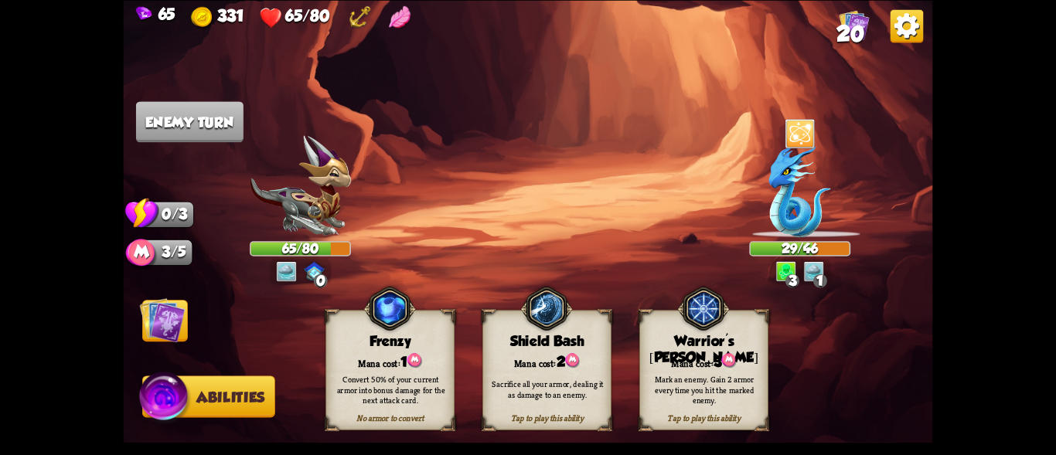
click at [170, 333] on img at bounding box center [163, 320] width 46 height 46
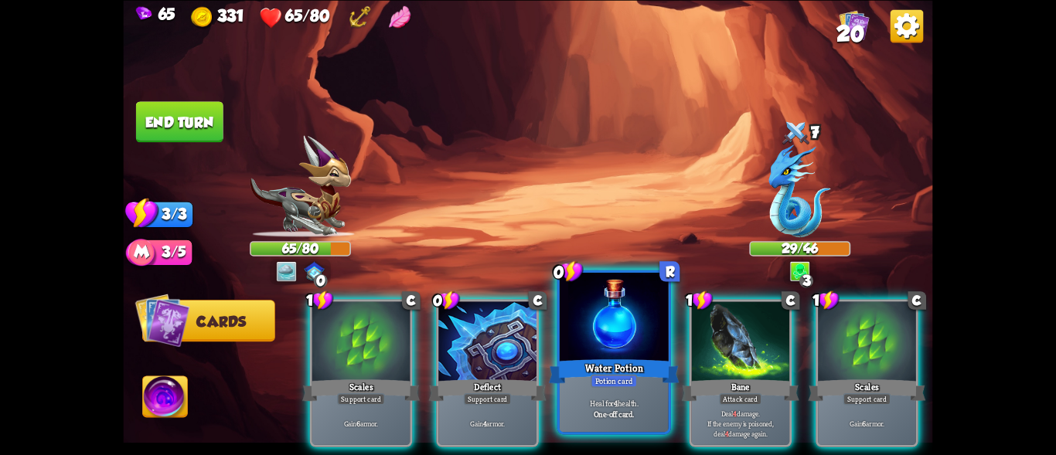
click at [588, 364] on div "Water Potion" at bounding box center [614, 370] width 131 height 29
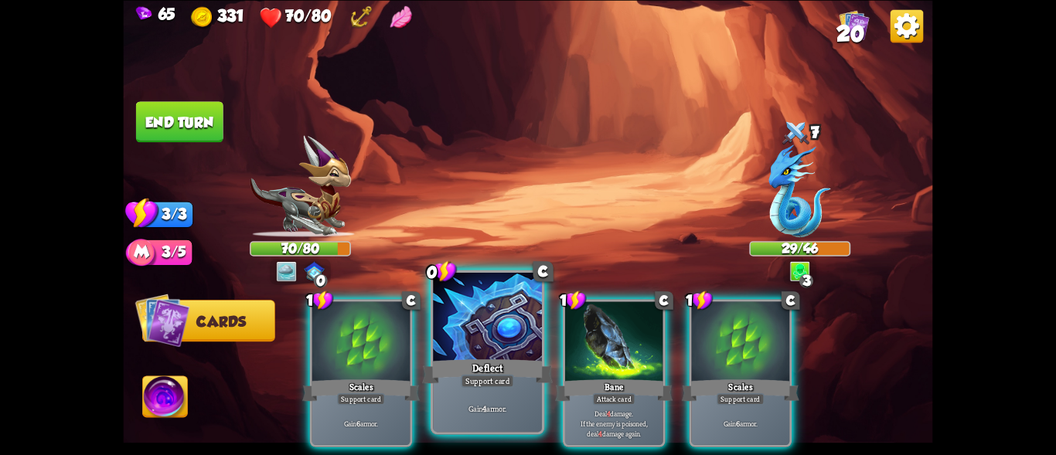
click at [488, 375] on div "Support card" at bounding box center [487, 380] width 53 height 13
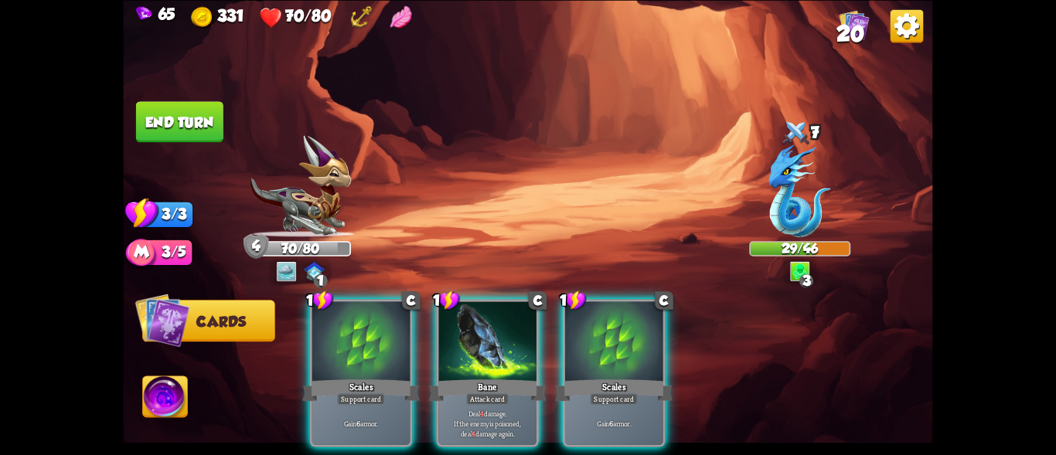
click at [357, 374] on div "1 C Scales Support card Gain 6 armor." at bounding box center [361, 373] width 103 height 148
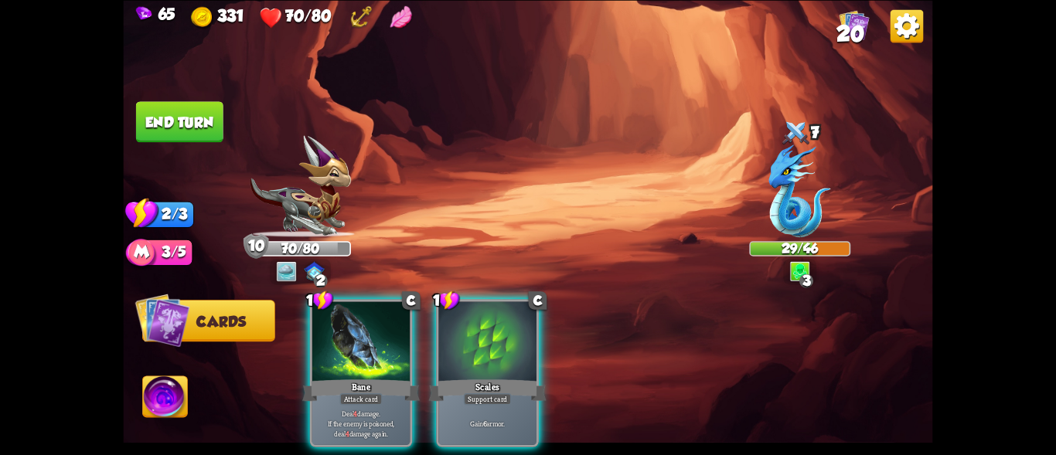
click at [359, 393] on div "Attack card" at bounding box center [360, 399] width 43 height 12
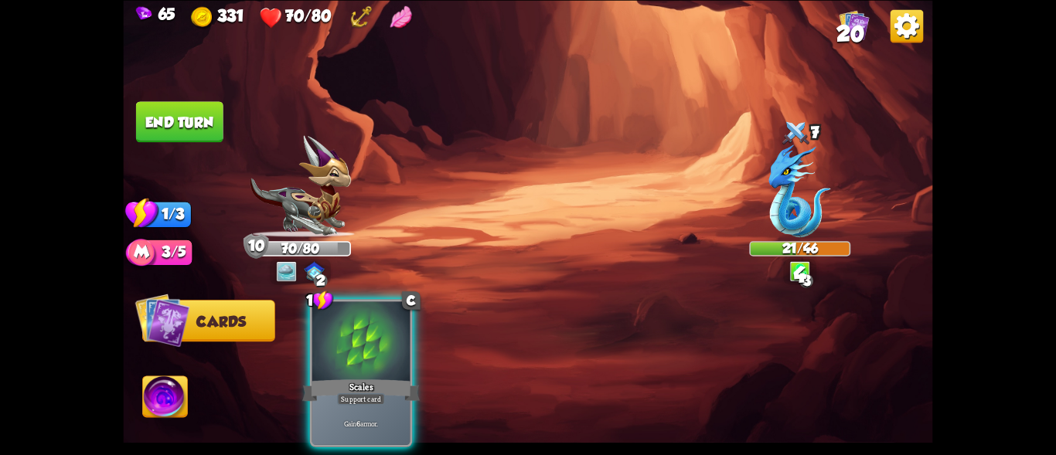
click at [202, 120] on button "End turn" at bounding box center [179, 121] width 87 height 41
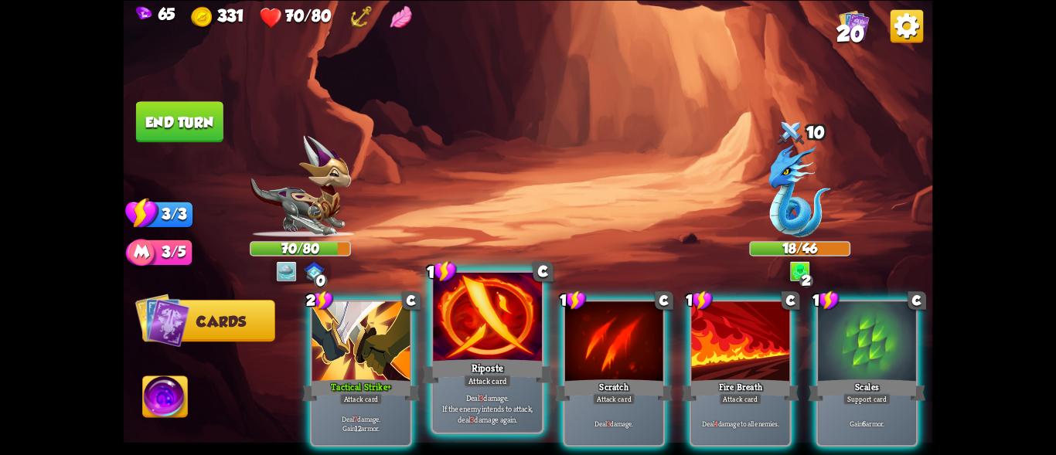
click at [500, 398] on p "Deal 3 damage. If the enemy intends to attack, deal 3 damage again." at bounding box center [488, 408] width 104 height 32
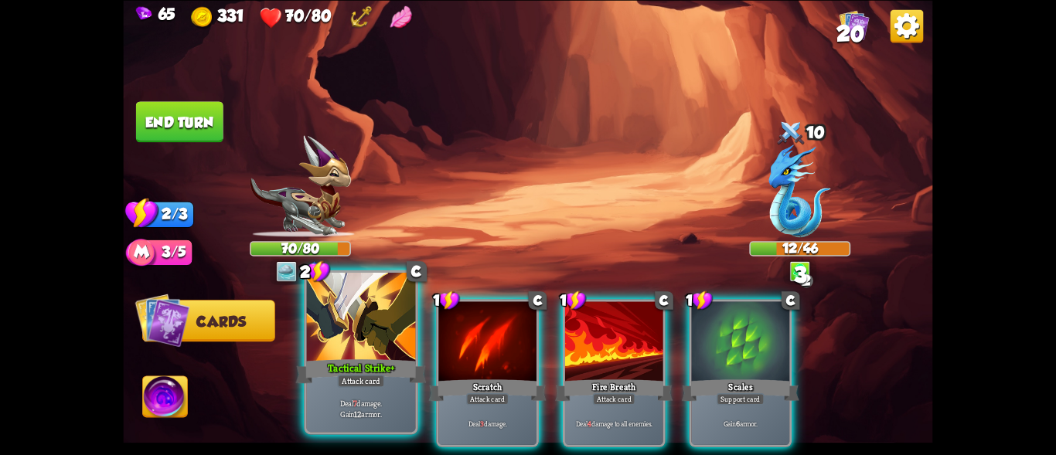
click at [379, 391] on div "Deal 7 damage. Gain 12 armor." at bounding box center [361, 407] width 109 height 47
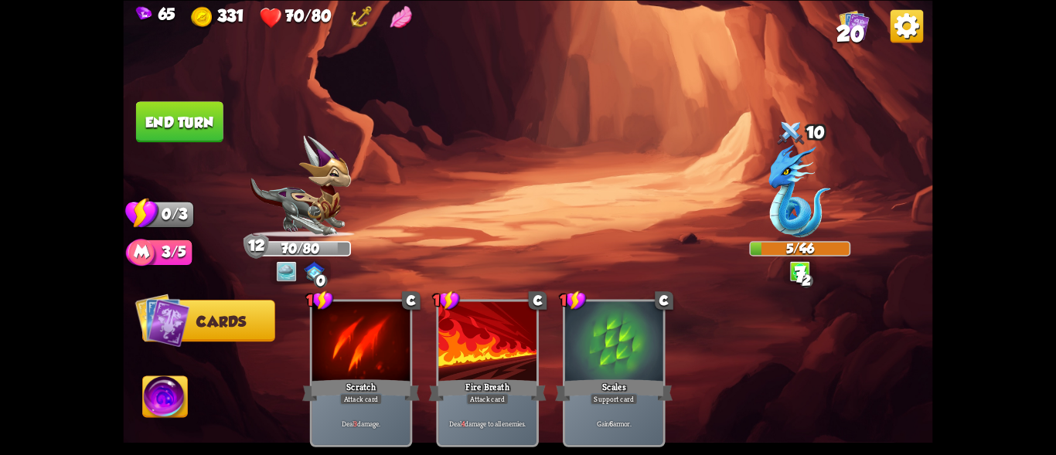
click at [188, 111] on button "End turn" at bounding box center [179, 121] width 87 height 41
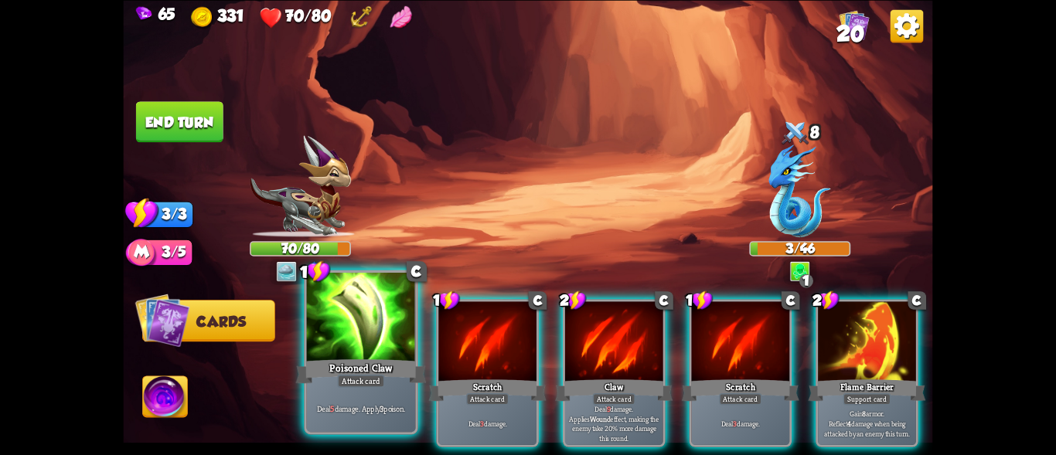
click at [398, 362] on div "Poisoned Claw" at bounding box center [361, 370] width 131 height 29
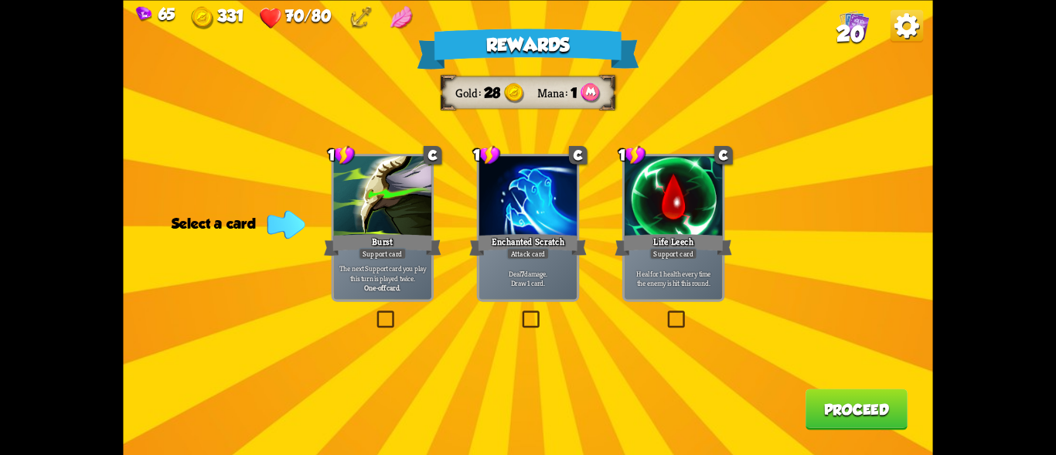
click at [691, 215] on div at bounding box center [674, 197] width 98 height 83
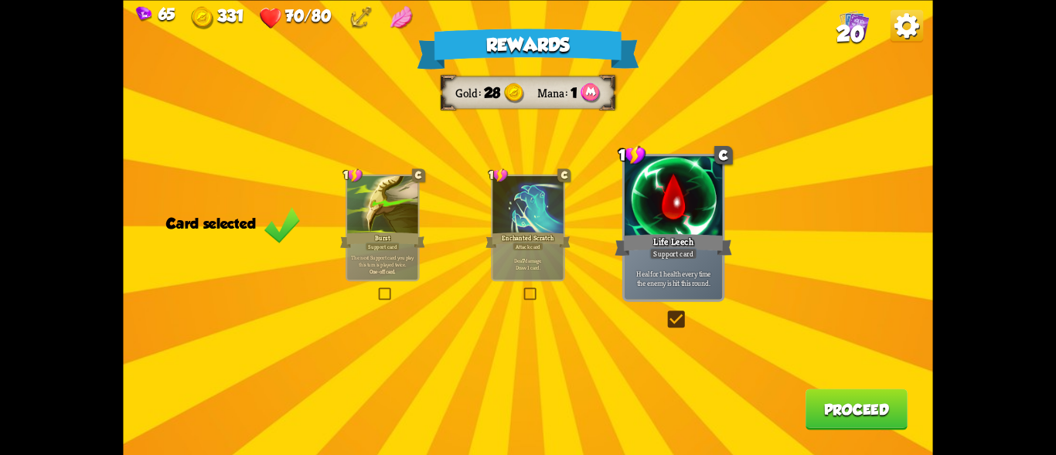
click at [531, 242] on div "Attack card" at bounding box center [528, 246] width 31 height 9
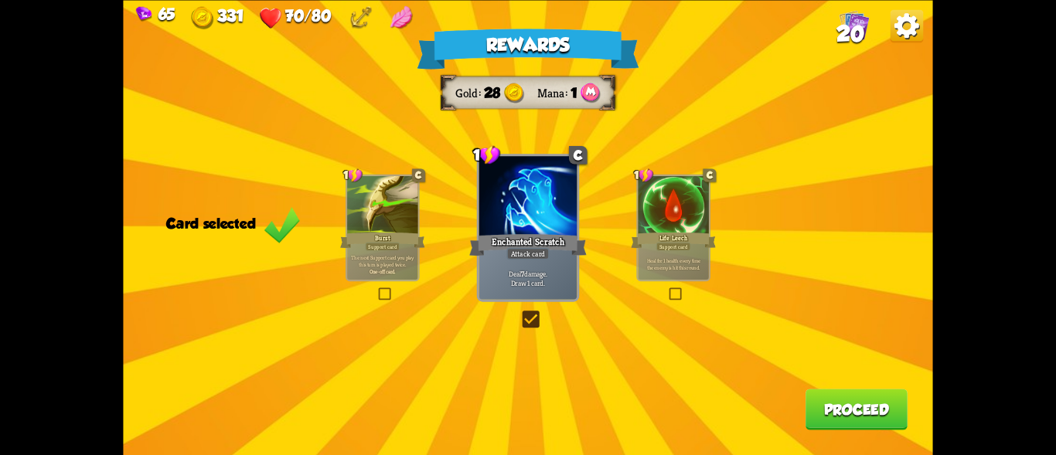
drag, startPoint x: 372, startPoint y: 193, endPoint x: 391, endPoint y: 186, distance: 20.5
click at [389, 186] on div at bounding box center [382, 206] width 70 height 60
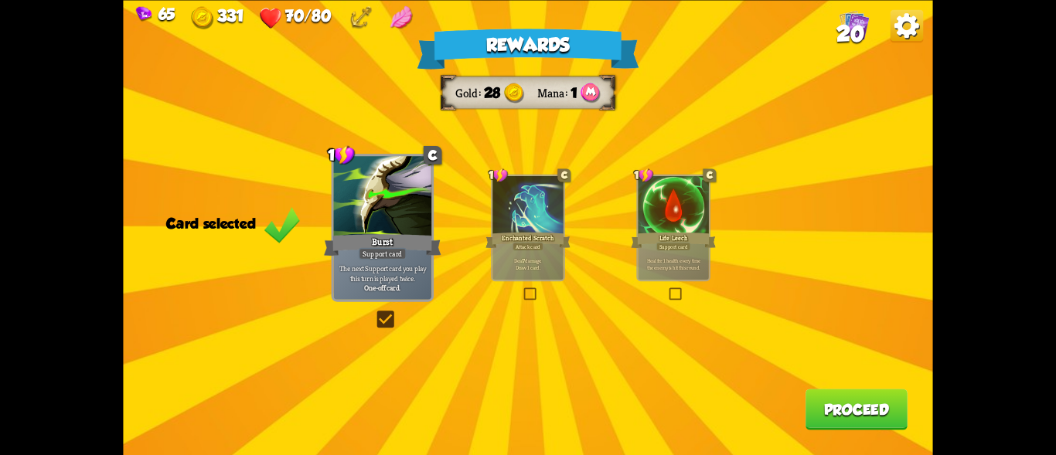
click at [522, 193] on div at bounding box center [528, 206] width 70 height 60
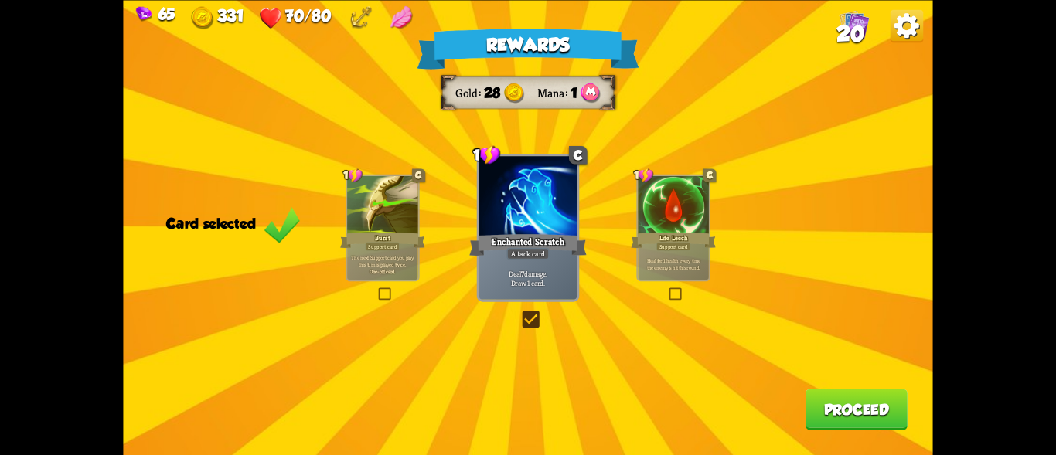
click at [676, 205] on div at bounding box center [673, 206] width 70 height 60
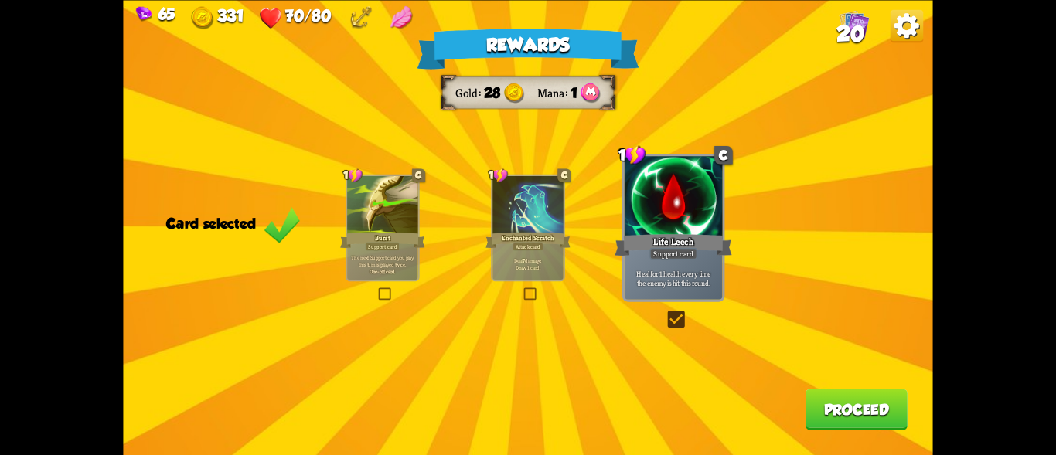
click at [851, 403] on button "Proceed" at bounding box center [857, 409] width 102 height 41
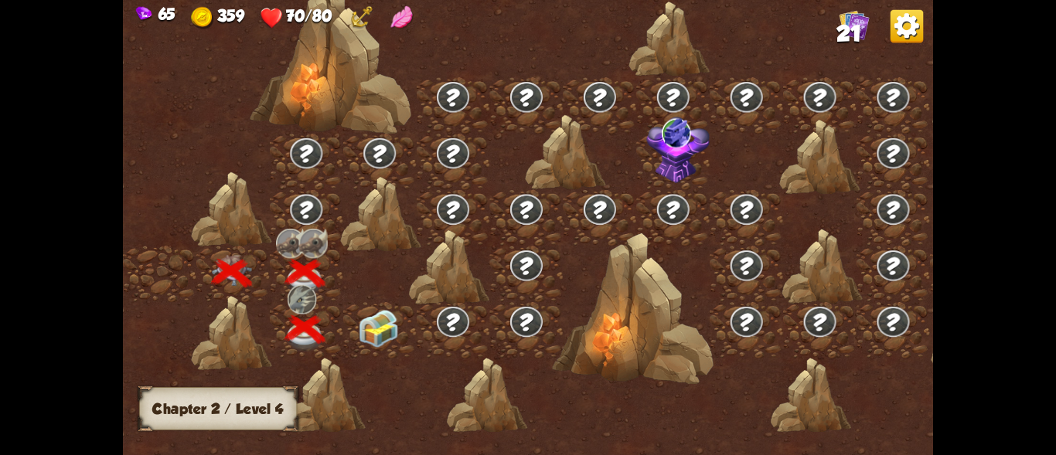
click at [376, 322] on img at bounding box center [379, 329] width 40 height 38
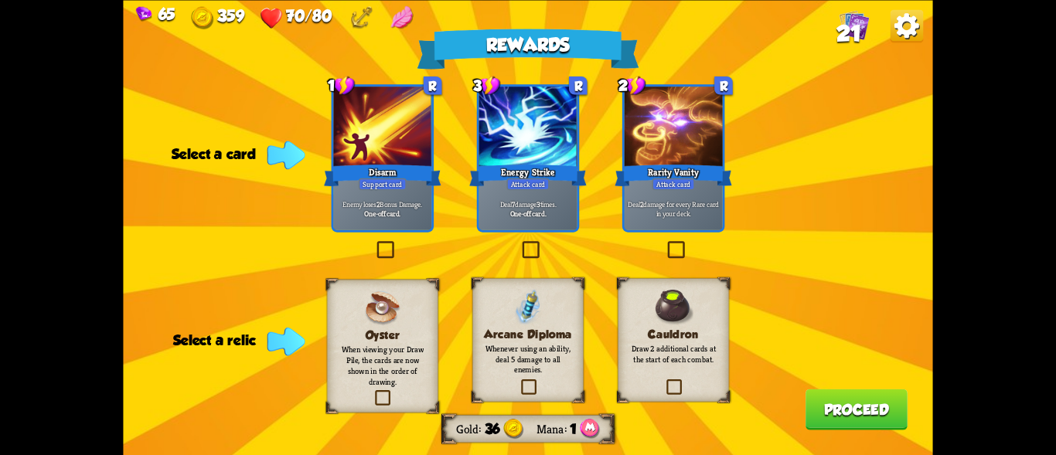
click at [558, 295] on div "Arcane Diploma Whenever using an ability, deal 5 damage to all enemies." at bounding box center [527, 340] width 111 height 124
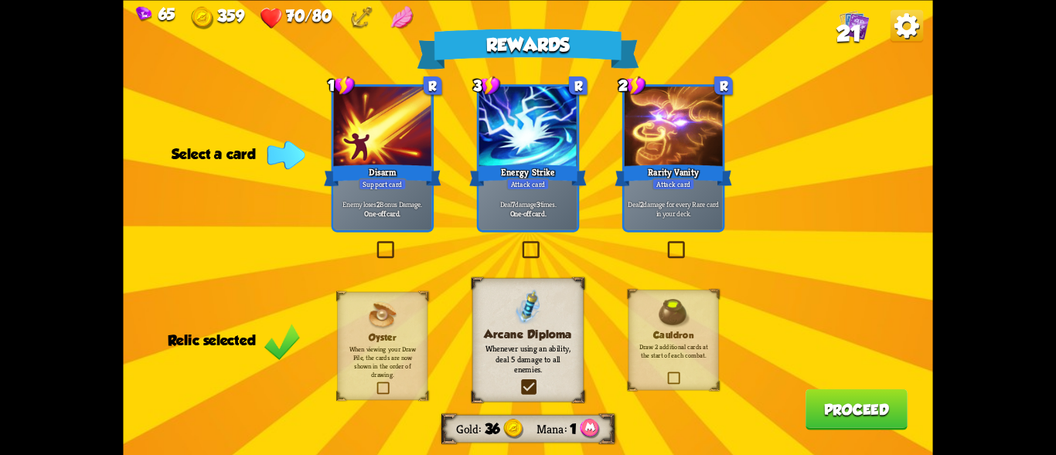
click at [408, 185] on div "Disarm" at bounding box center [383, 175] width 118 height 26
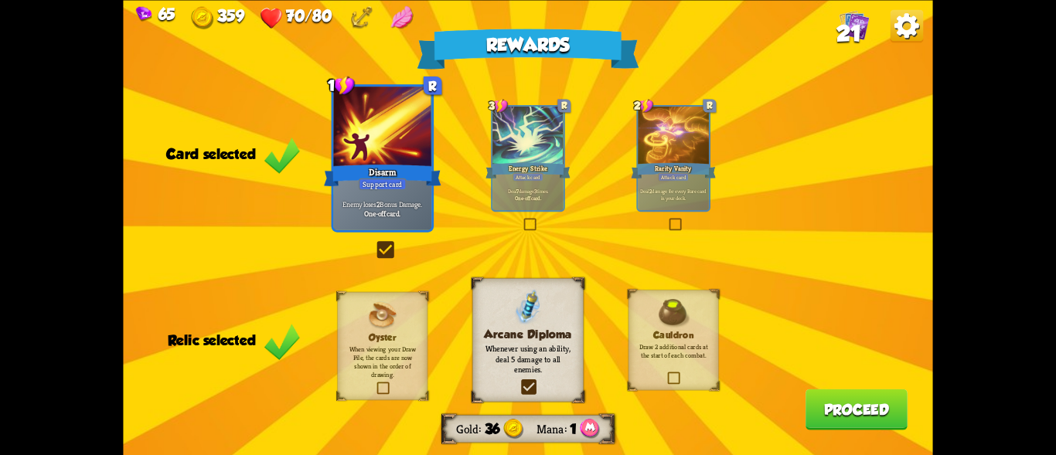
click at [534, 165] on div "Energy Strike" at bounding box center [528, 170] width 85 height 19
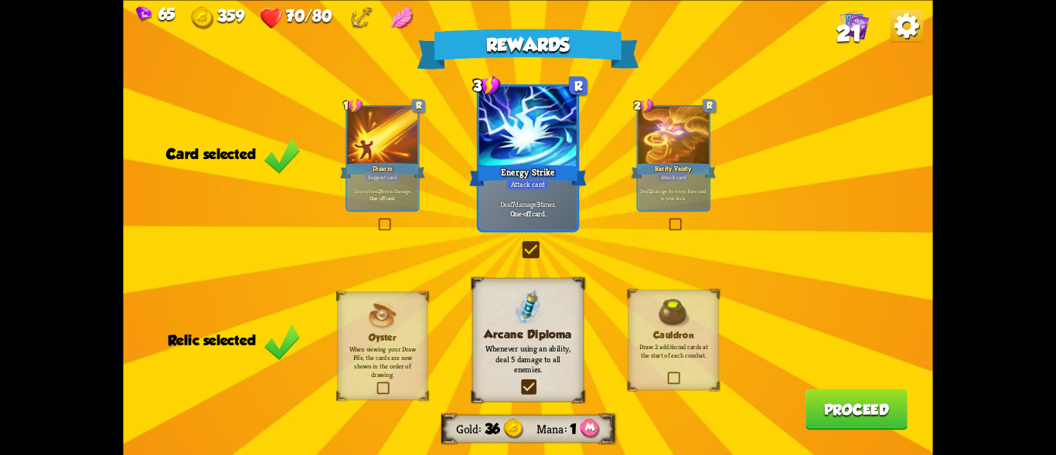
click at [367, 177] on div "Support card" at bounding box center [383, 176] width 35 height 9
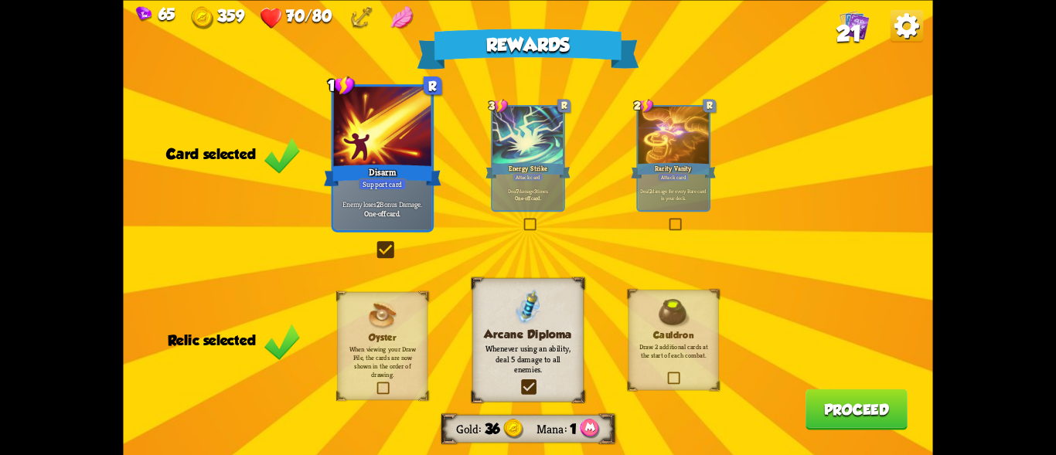
click at [863, 396] on button "Proceed" at bounding box center [857, 409] width 102 height 41
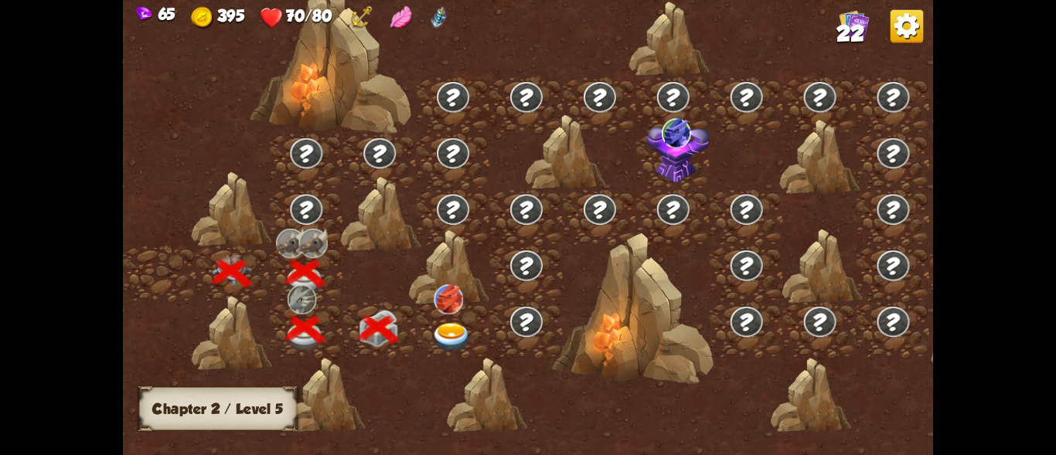
click at [447, 327] on img at bounding box center [452, 337] width 40 height 29
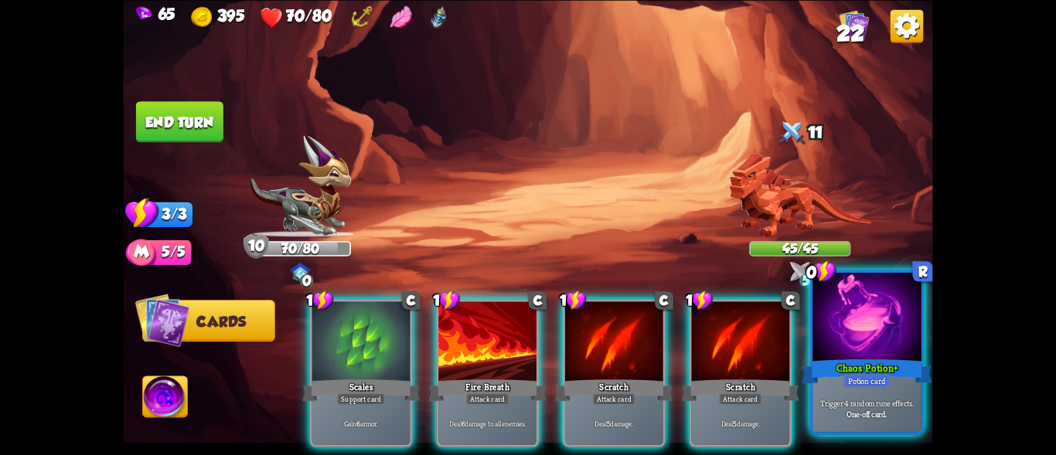
click at [894, 360] on div "Chaos Potion+" at bounding box center [867, 370] width 131 height 29
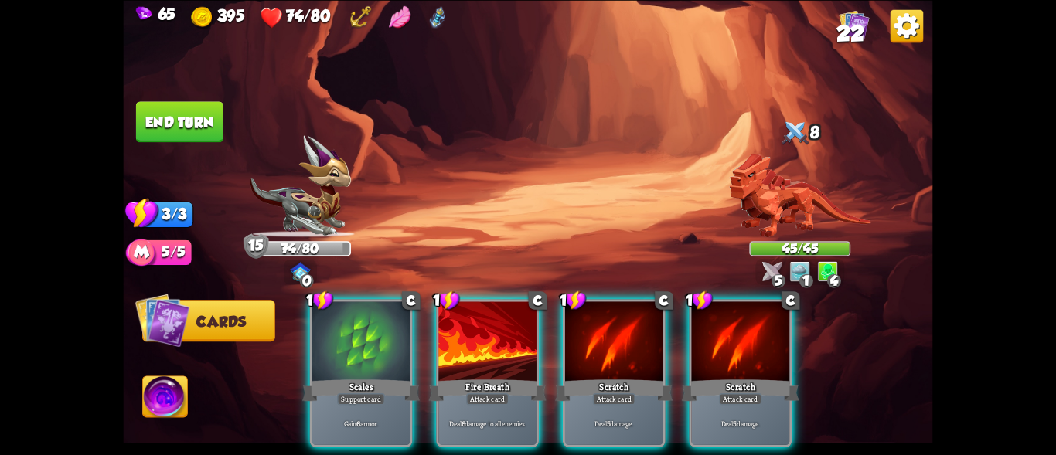
click at [816, 284] on div "5 1 4" at bounding box center [800, 272] width 89 height 26
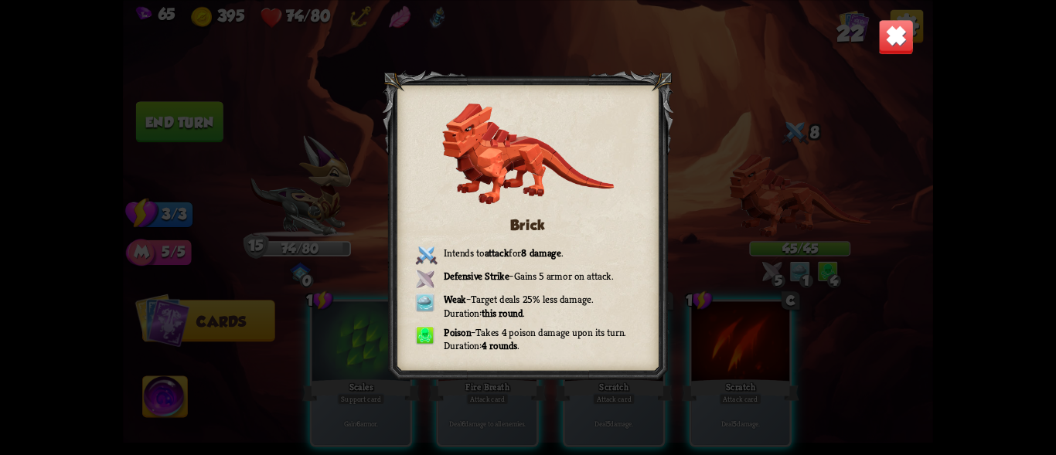
click at [877, 46] on div "Brick Intends to attack for 8 damage . Defensive Strike – Gains 5 armor on atta…" at bounding box center [528, 227] width 810 height 455
click at [897, 24] on img at bounding box center [896, 37] width 36 height 36
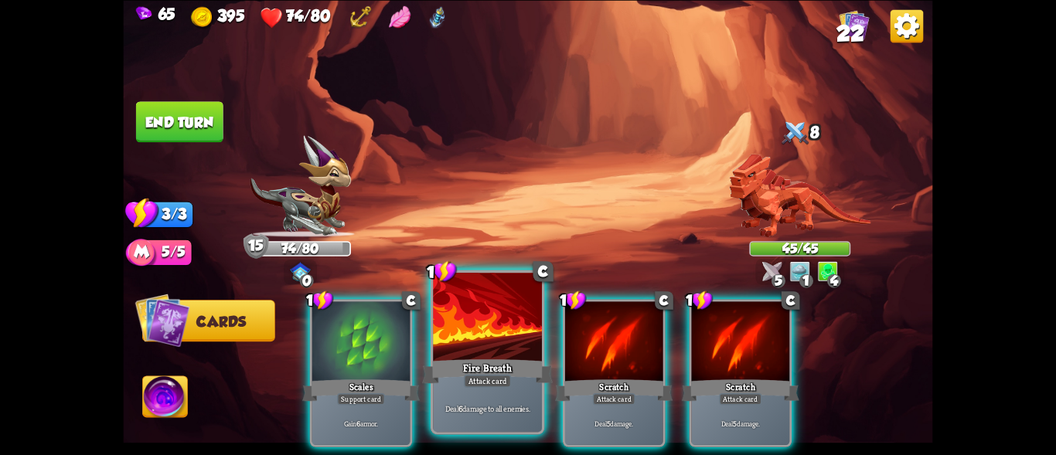
click at [469, 337] on div at bounding box center [487, 319] width 109 height 92
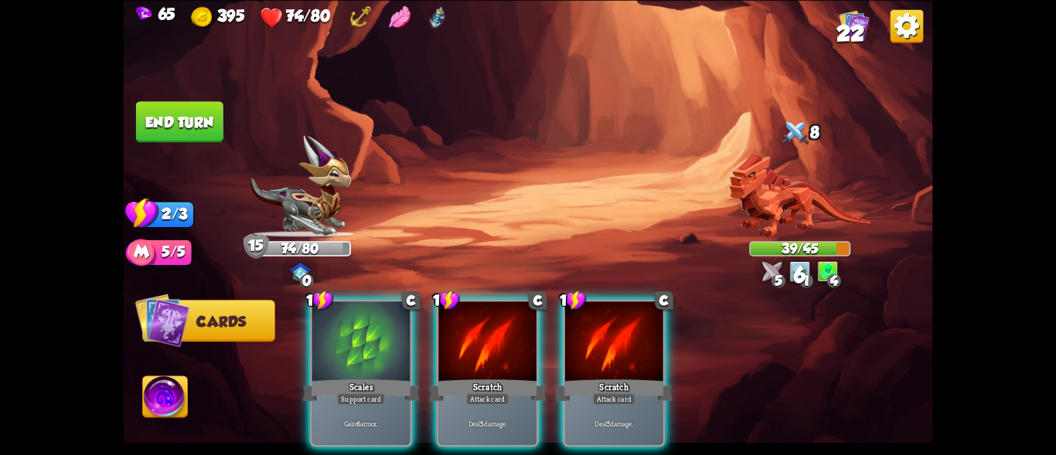
click at [469, 337] on div at bounding box center [487, 343] width 98 height 83
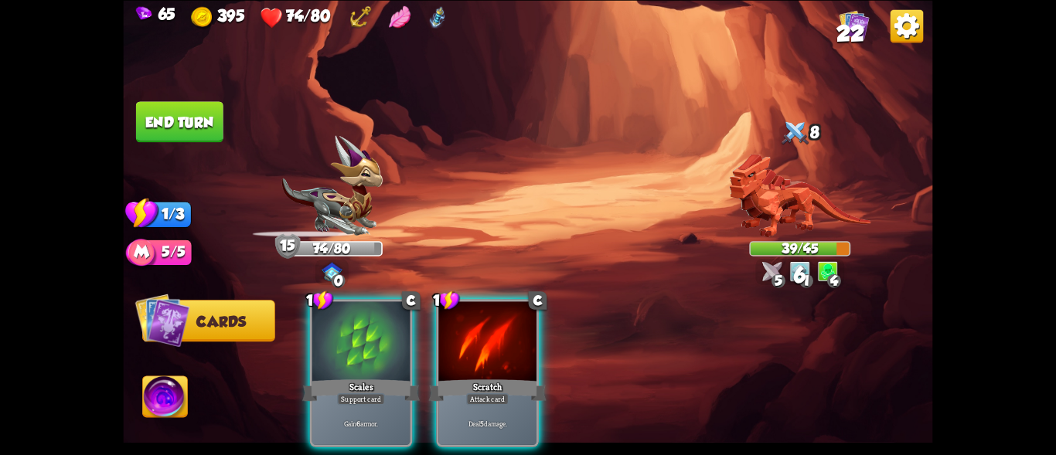
click at [469, 337] on div at bounding box center [487, 343] width 98 height 83
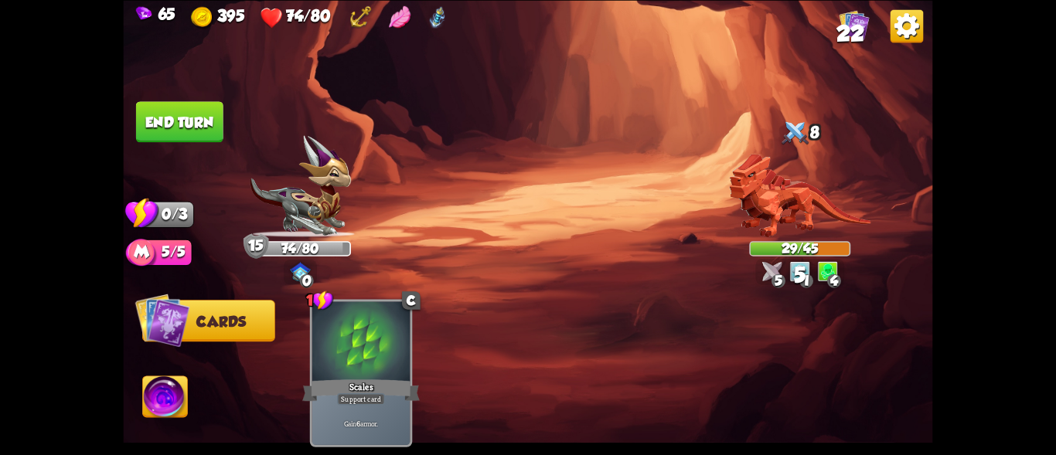
click at [192, 131] on button "End turn" at bounding box center [179, 121] width 87 height 41
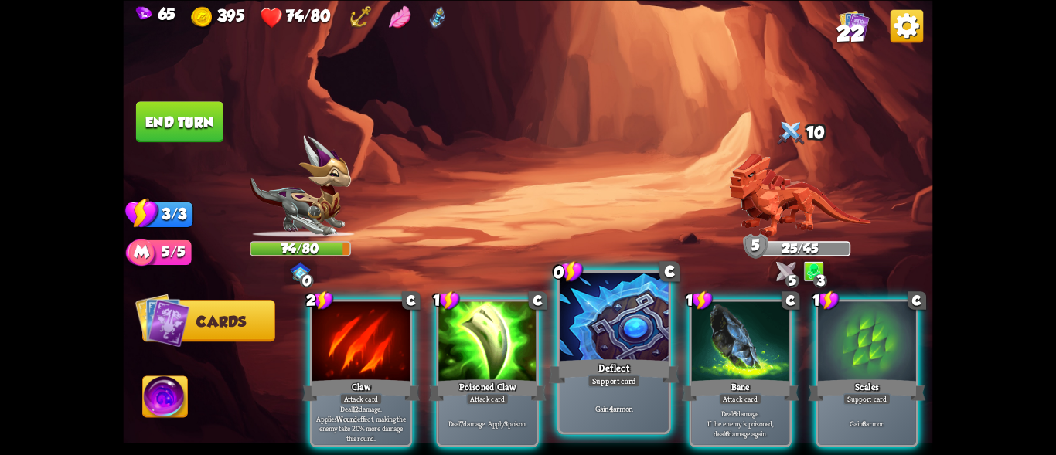
click at [616, 349] on div at bounding box center [614, 319] width 109 height 92
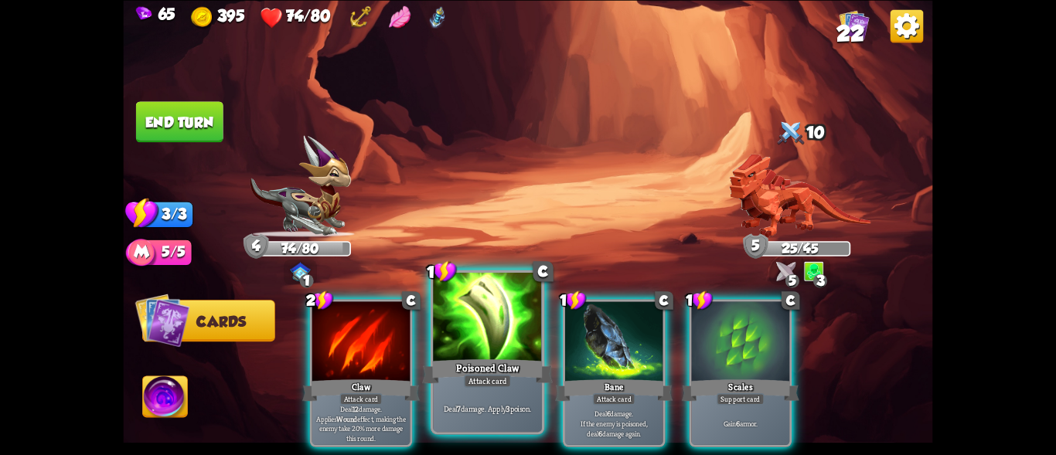
click at [492, 373] on div "Poisoned Claw" at bounding box center [487, 370] width 131 height 29
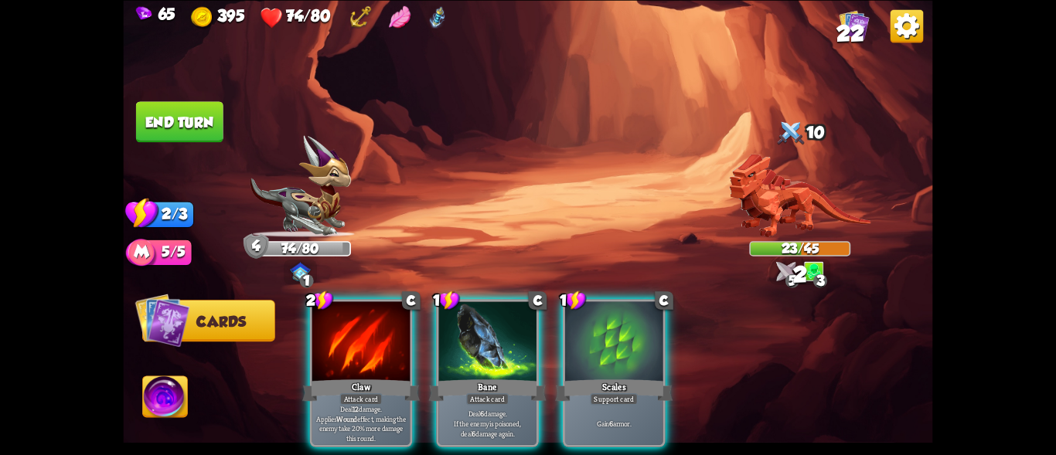
click at [492, 377] on div "Bane" at bounding box center [488, 390] width 118 height 26
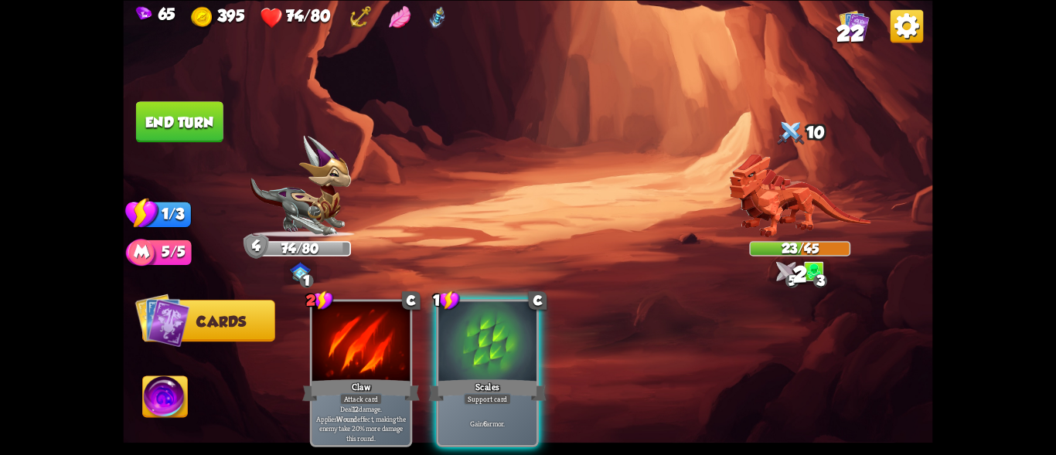
click at [492, 377] on div "Scales" at bounding box center [488, 390] width 118 height 26
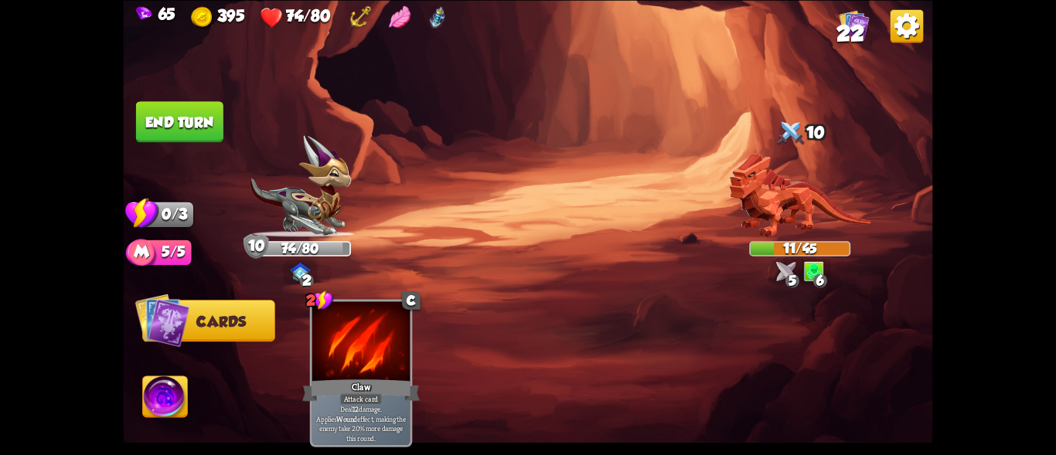
click at [174, 119] on button "End turn" at bounding box center [179, 121] width 87 height 41
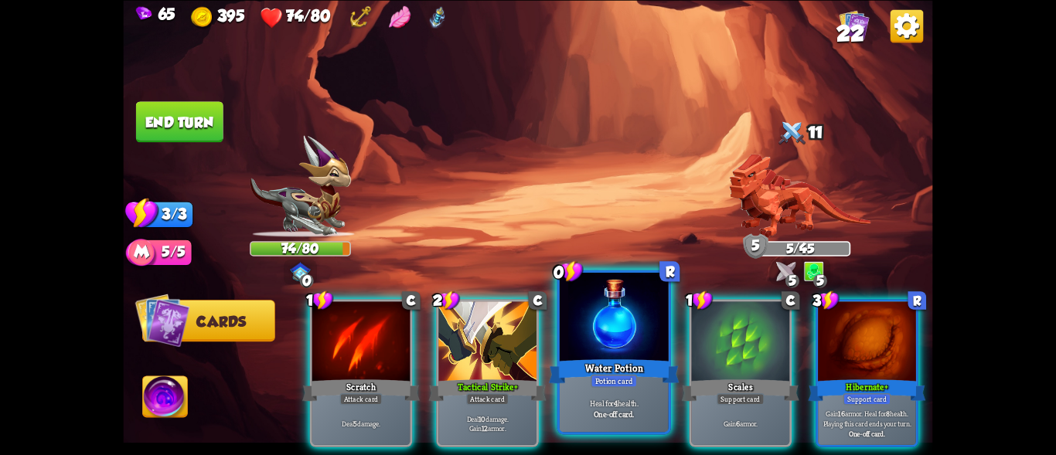
click at [622, 322] on div at bounding box center [614, 319] width 109 height 92
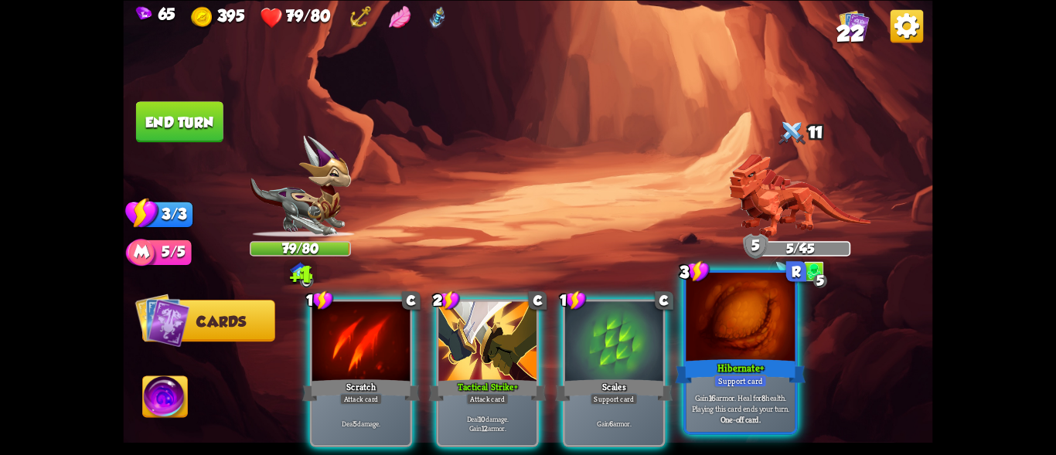
click at [718, 365] on div "Hibernate+" at bounding box center [740, 370] width 131 height 29
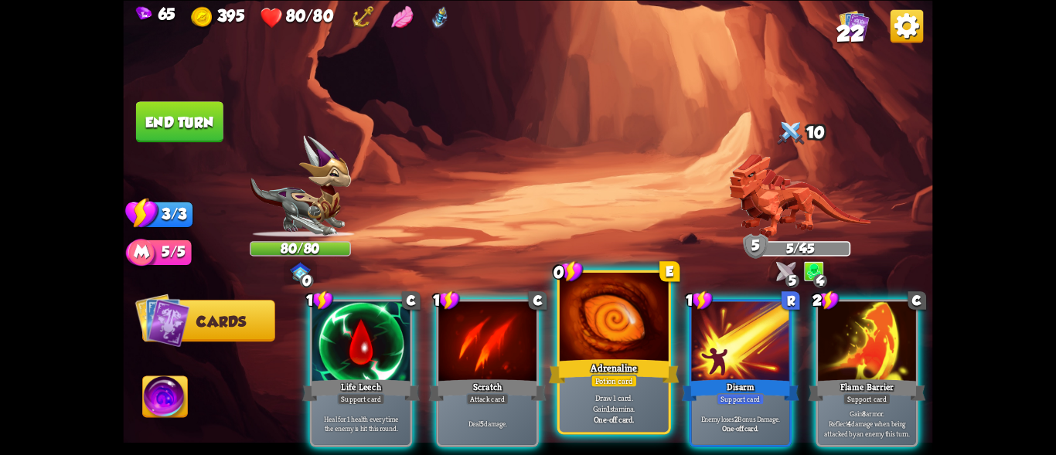
click at [636, 326] on div at bounding box center [614, 319] width 109 height 92
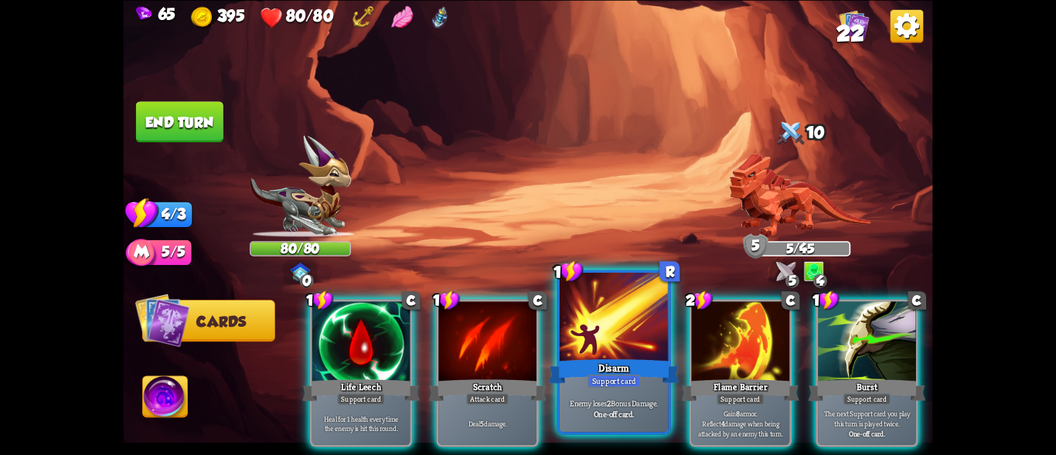
click at [633, 326] on div at bounding box center [614, 319] width 109 height 92
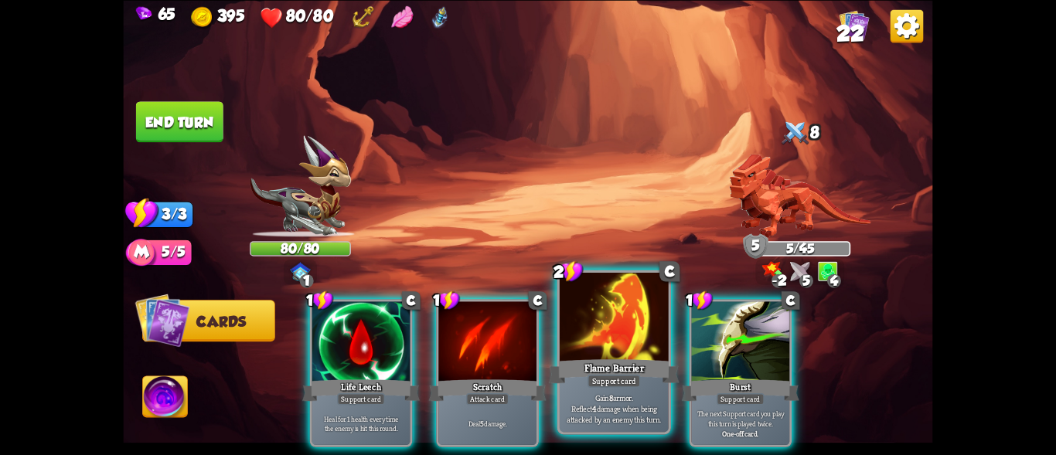
click at [626, 329] on div at bounding box center [614, 319] width 109 height 92
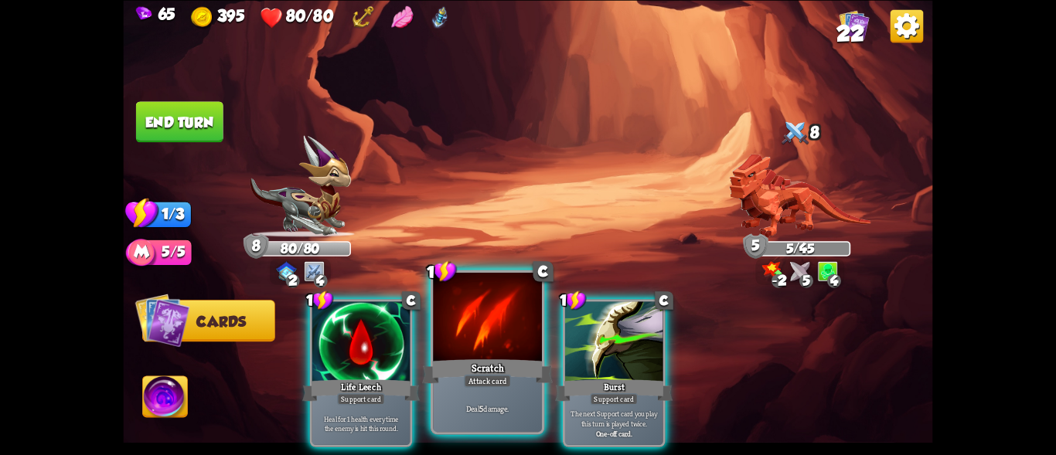
click at [502, 372] on div "Scratch" at bounding box center [487, 370] width 131 height 29
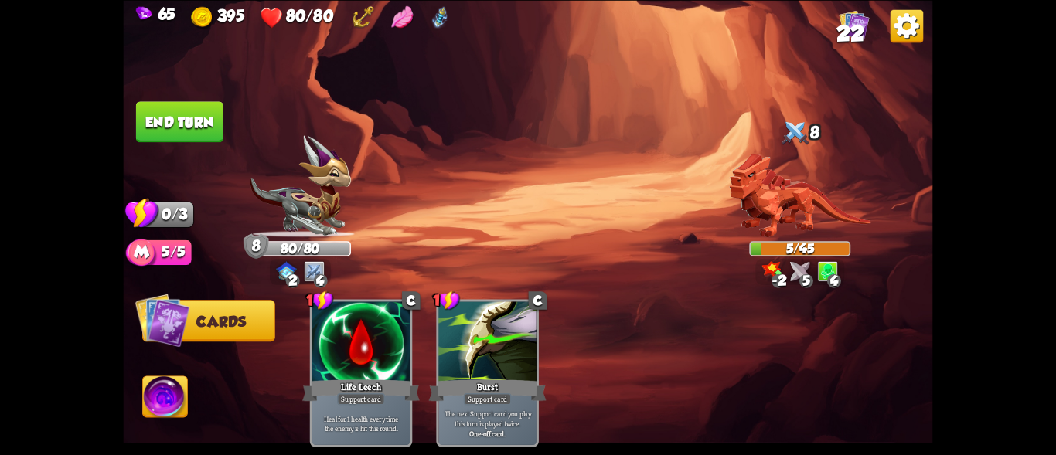
click at [179, 113] on button "End turn" at bounding box center [179, 121] width 87 height 41
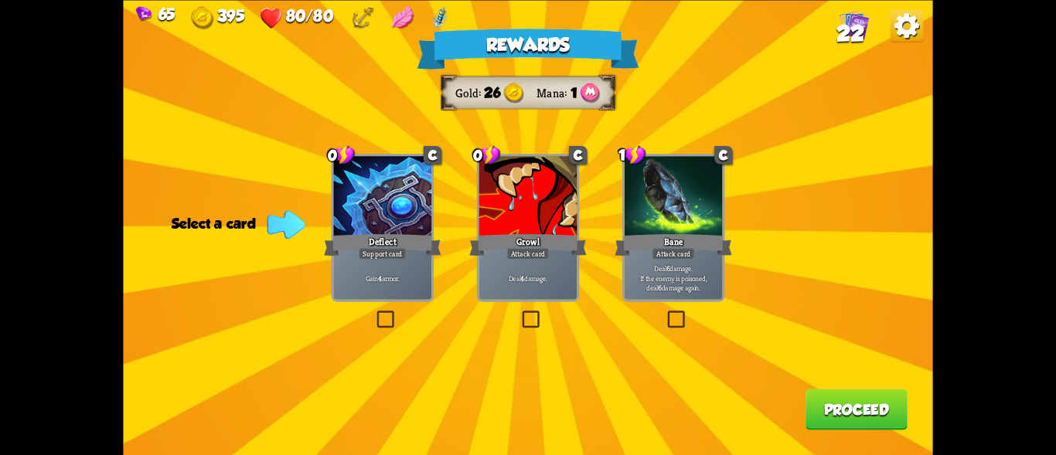
click at [365, 217] on div at bounding box center [383, 197] width 98 height 83
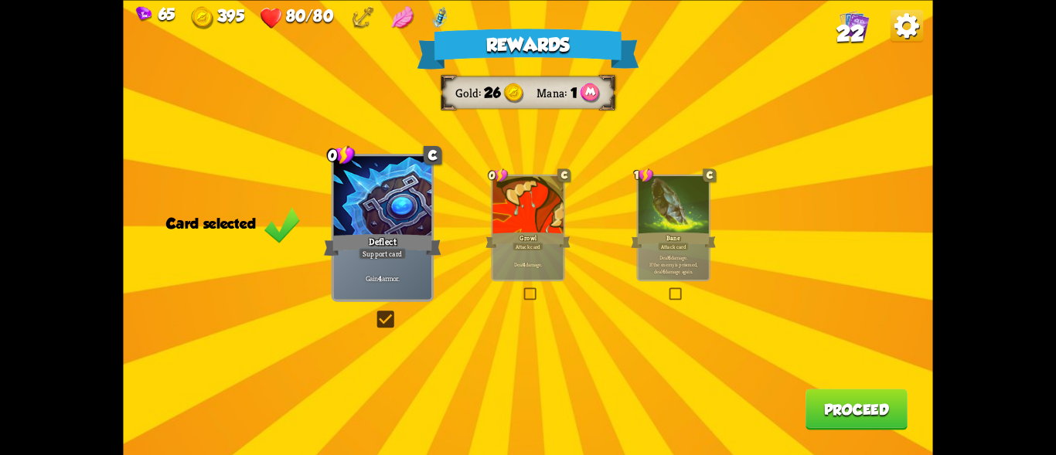
click at [812, 399] on button "Proceed" at bounding box center [857, 409] width 102 height 41
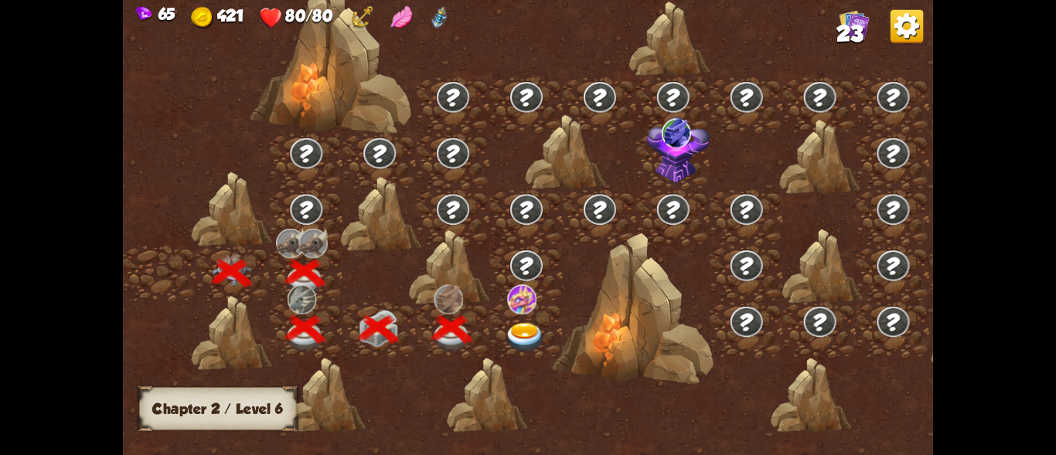
click at [527, 332] on img at bounding box center [526, 337] width 40 height 29
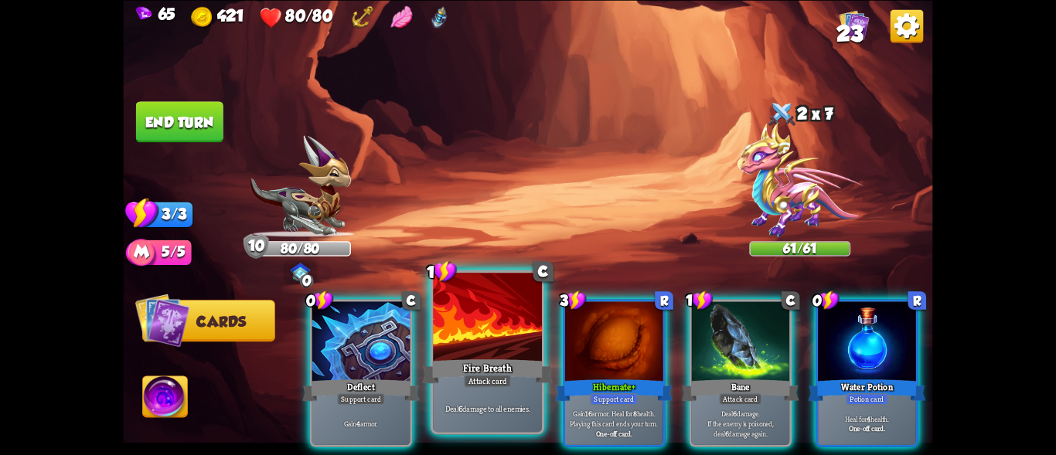
click at [506, 319] on div at bounding box center [487, 319] width 109 height 92
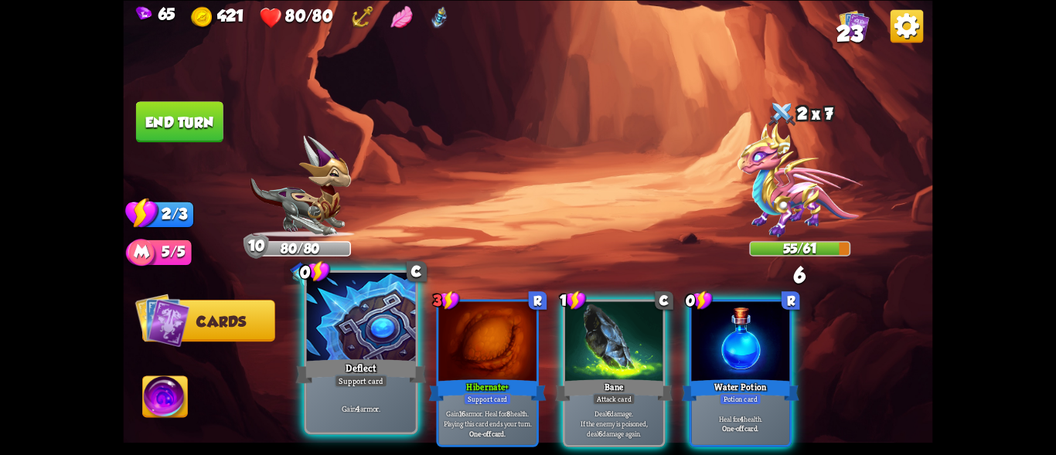
click at [358, 326] on div at bounding box center [361, 319] width 109 height 92
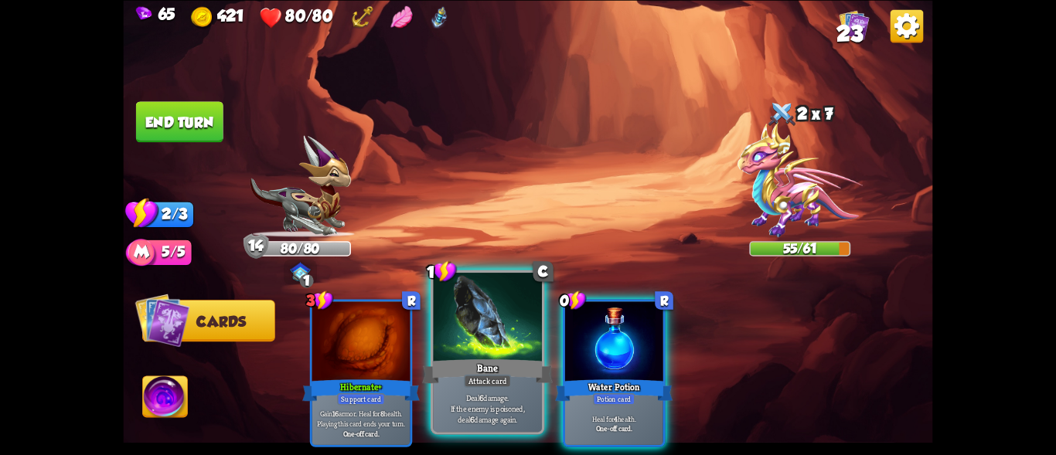
click at [492, 338] on div at bounding box center [487, 319] width 109 height 92
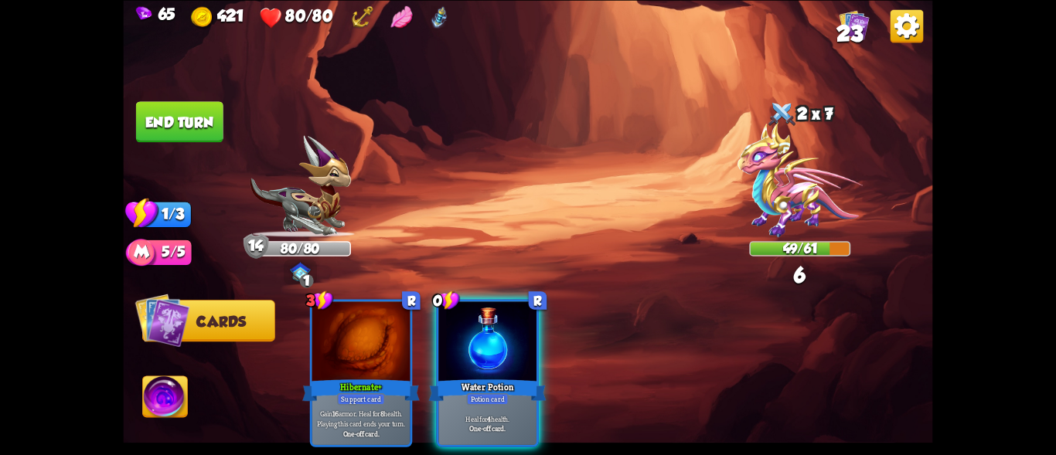
click at [214, 129] on button "End turn" at bounding box center [179, 121] width 87 height 41
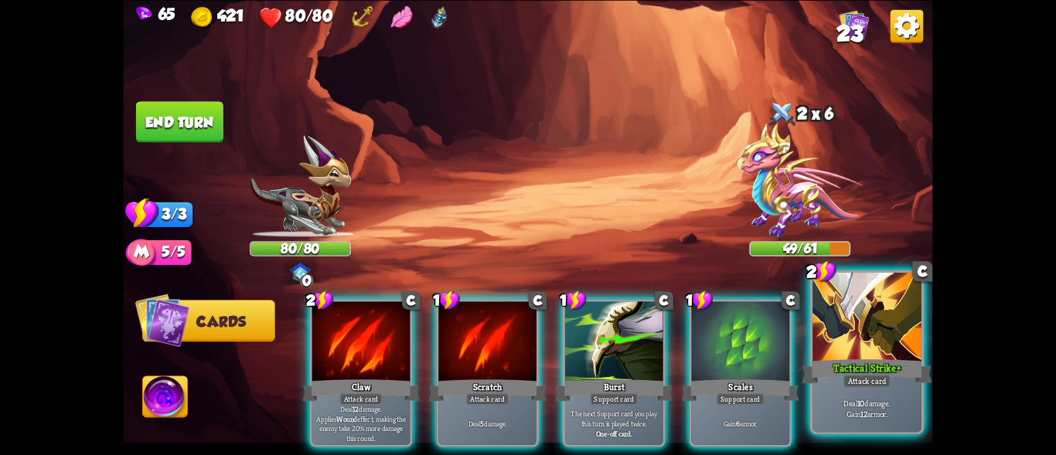
click at [875, 359] on div "Tactical Strike+" at bounding box center [867, 370] width 131 height 29
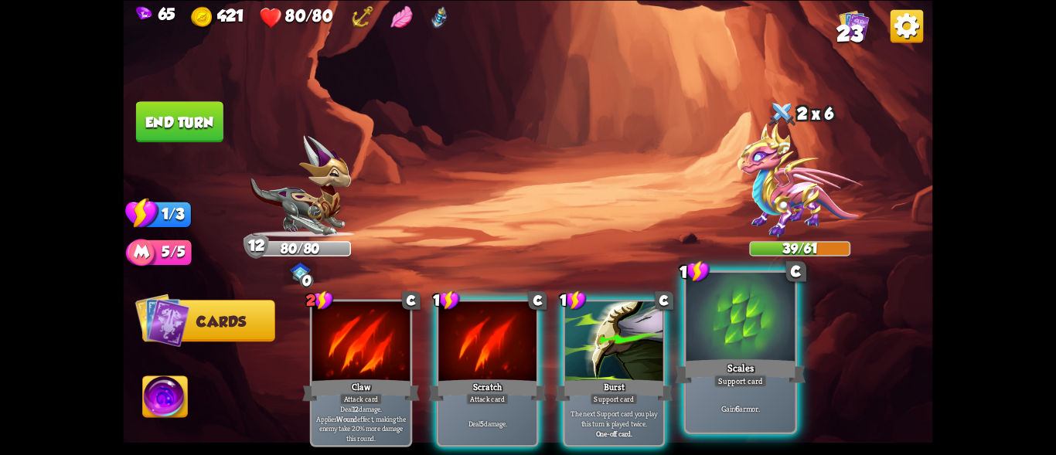
click at [726, 392] on div "Gain 6 armor." at bounding box center [741, 407] width 109 height 47
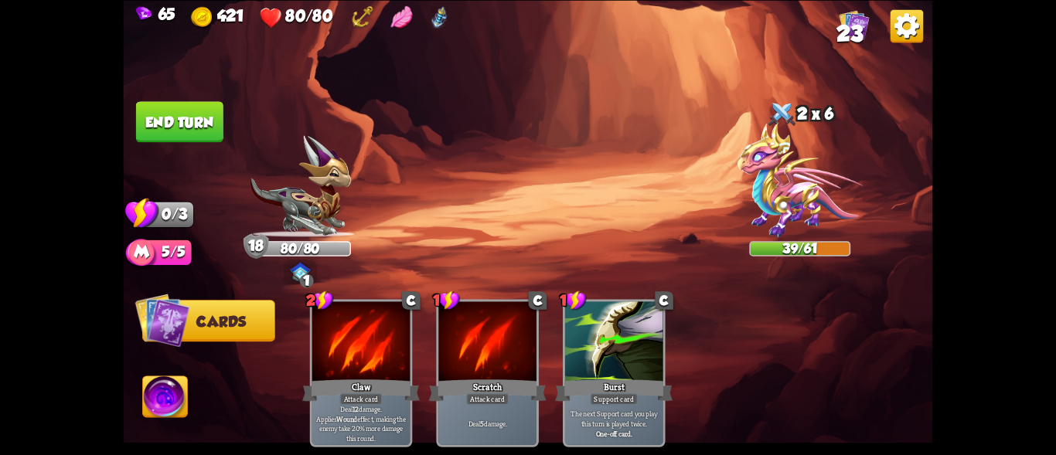
click at [196, 111] on button "End turn" at bounding box center [179, 121] width 87 height 41
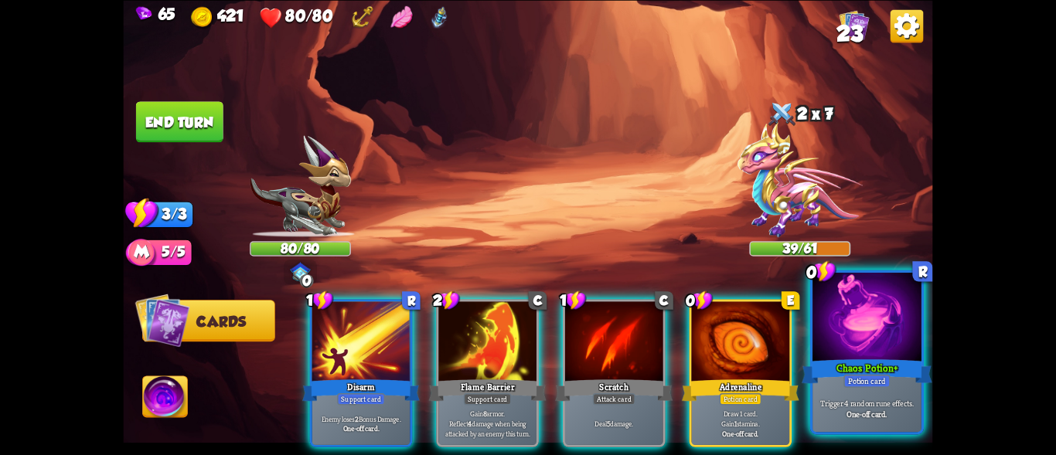
click at [878, 344] on div at bounding box center [867, 319] width 109 height 92
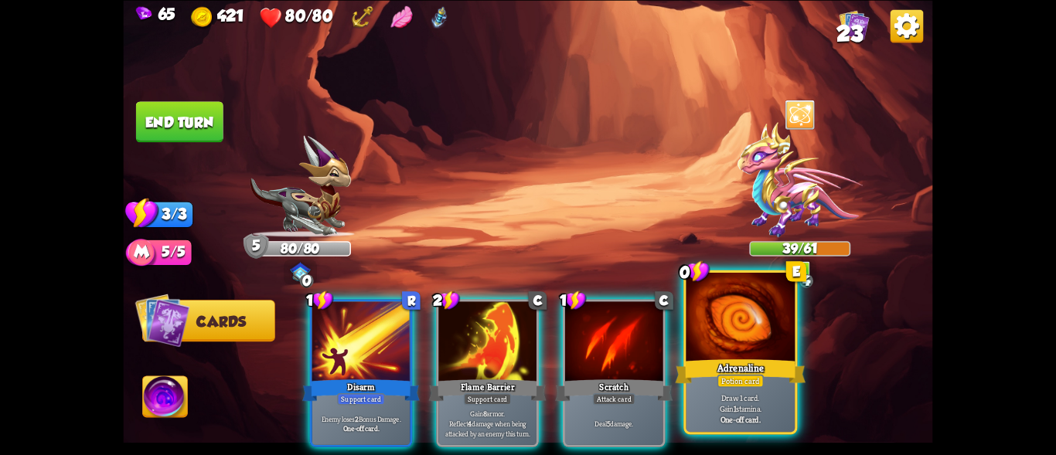
click at [781, 333] on div at bounding box center [741, 319] width 109 height 92
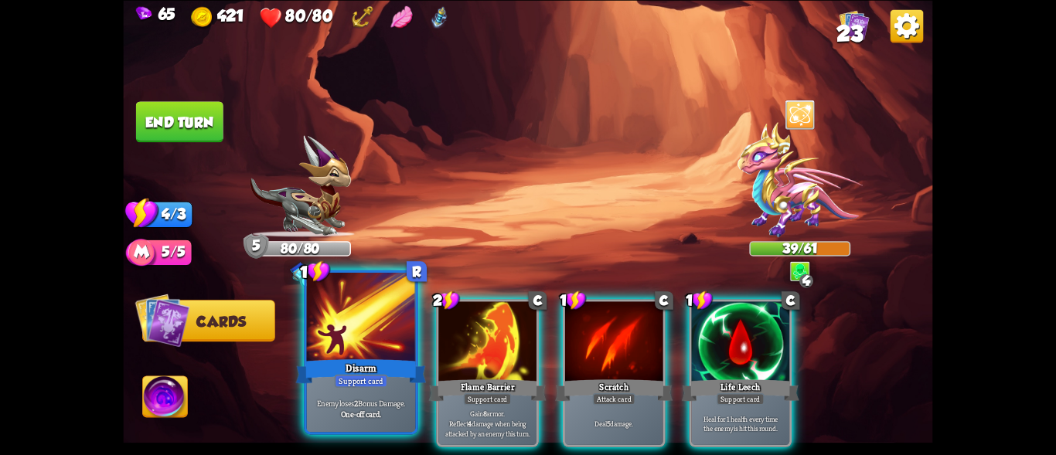
click at [389, 292] on div at bounding box center [361, 319] width 109 height 92
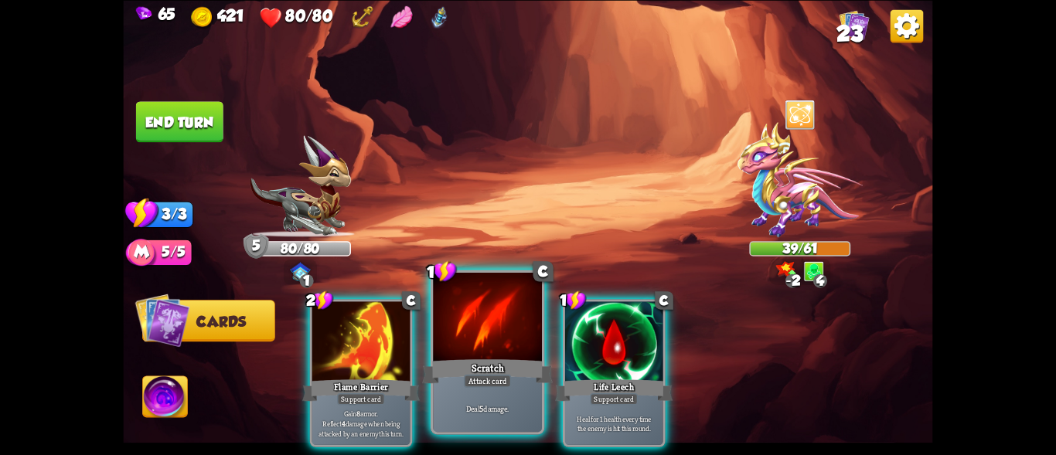
click at [487, 324] on div at bounding box center [487, 319] width 109 height 92
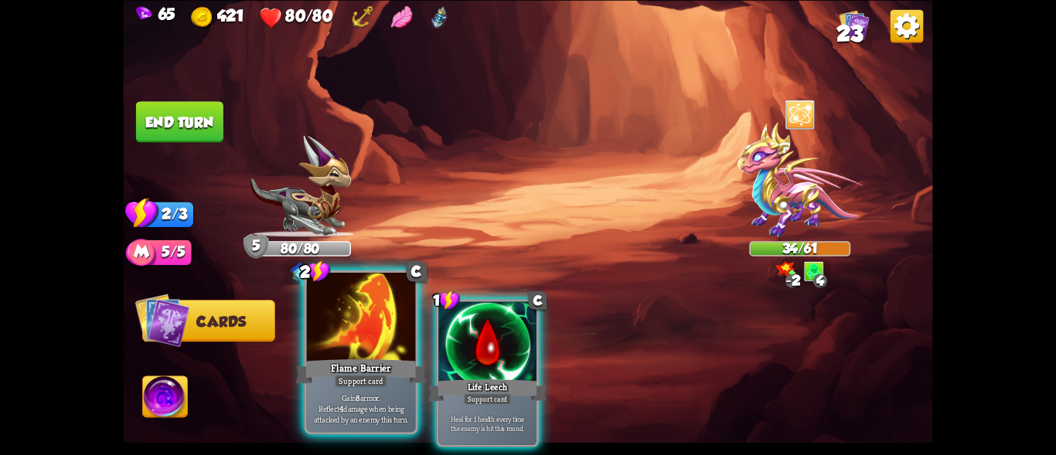
click at [382, 346] on div at bounding box center [361, 319] width 109 height 92
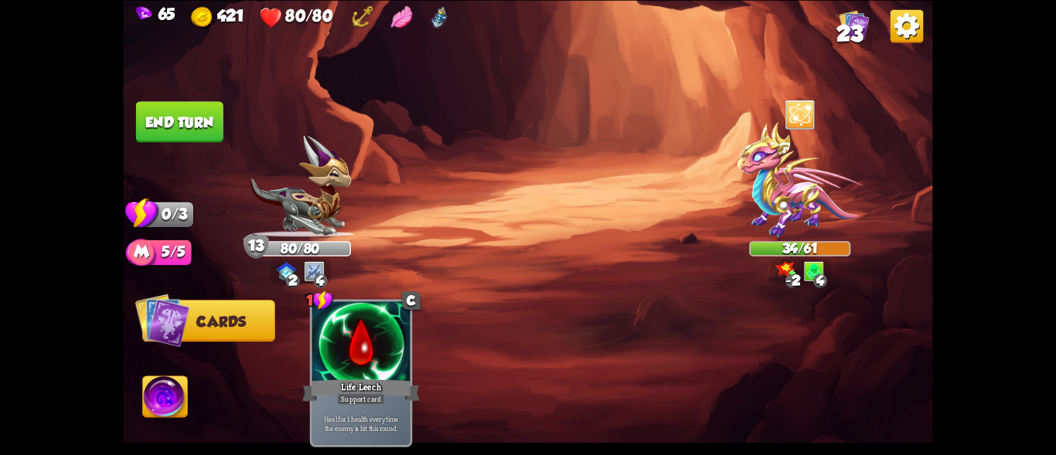
click at [164, 382] on img at bounding box center [165, 400] width 45 height 46
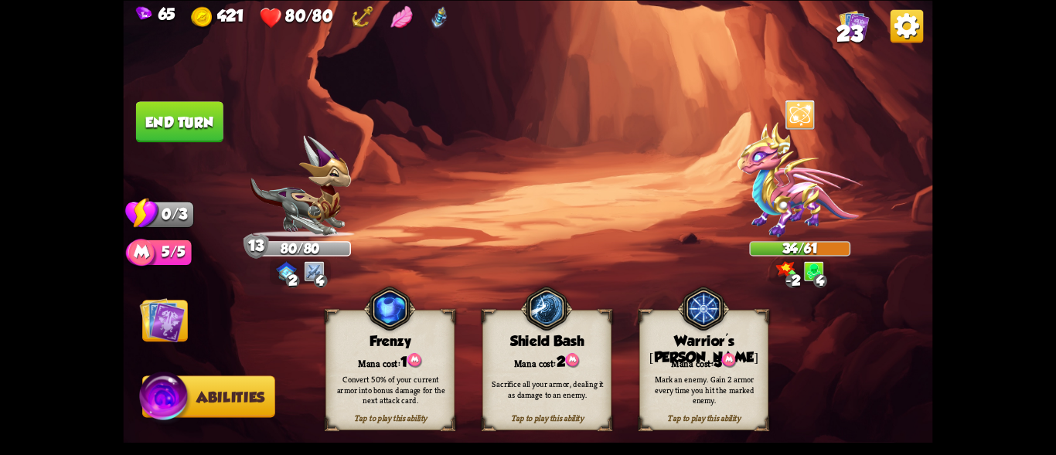
click at [160, 314] on img at bounding box center [163, 320] width 46 height 46
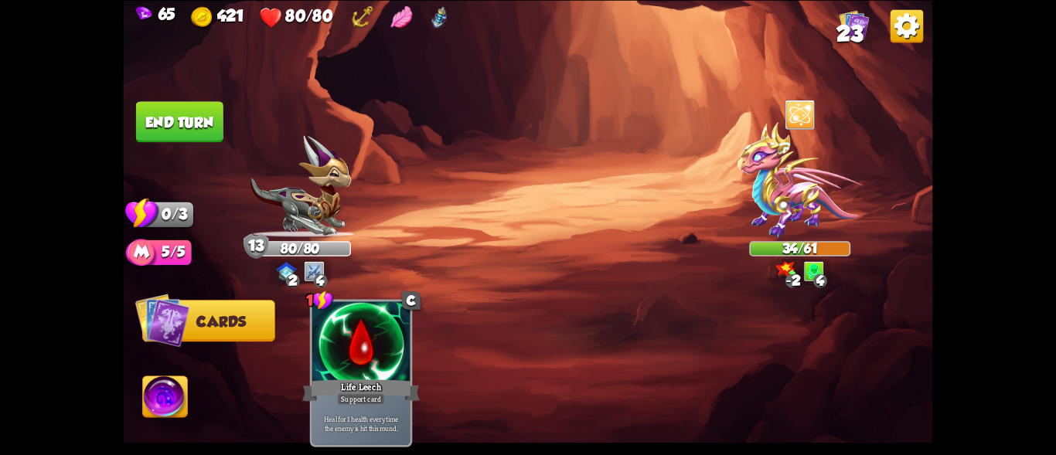
click at [204, 127] on button "End turn" at bounding box center [179, 121] width 87 height 41
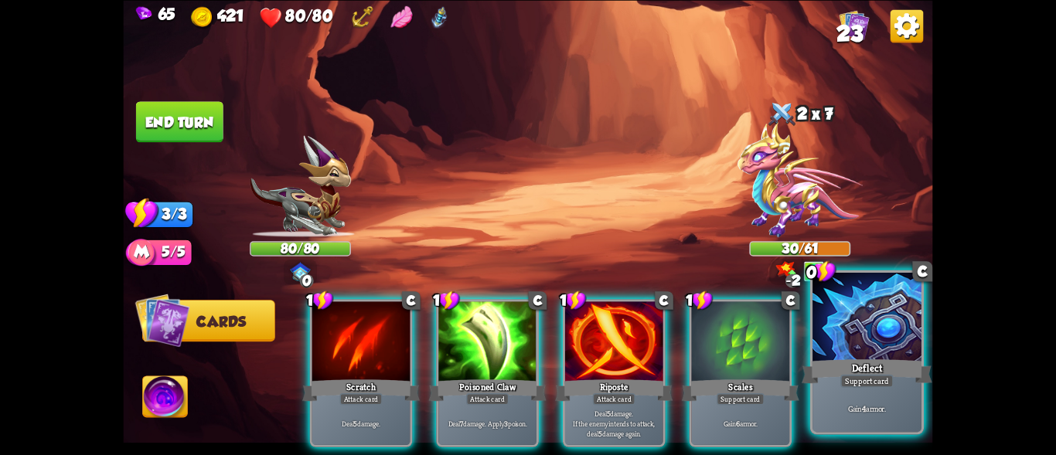
click at [853, 380] on div "Support card" at bounding box center [867, 380] width 53 height 13
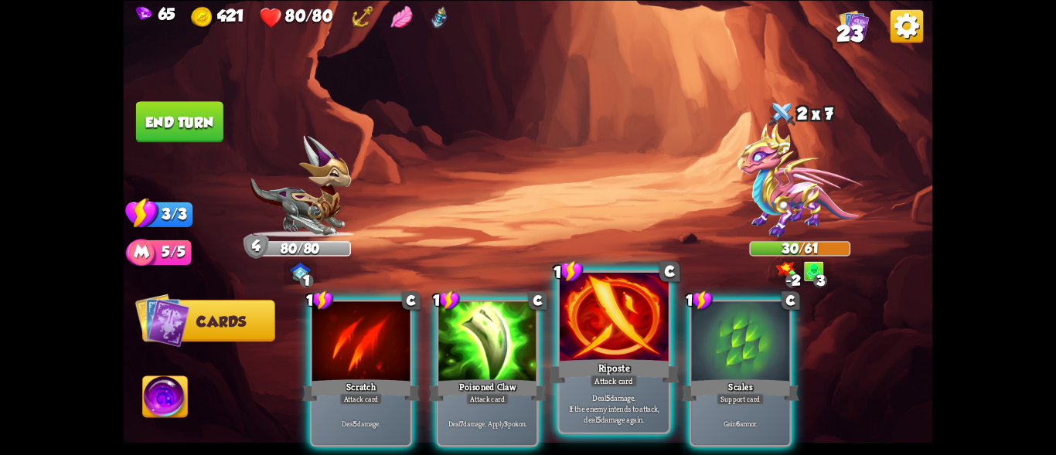
click at [650, 363] on div "Riposte" at bounding box center [614, 370] width 131 height 29
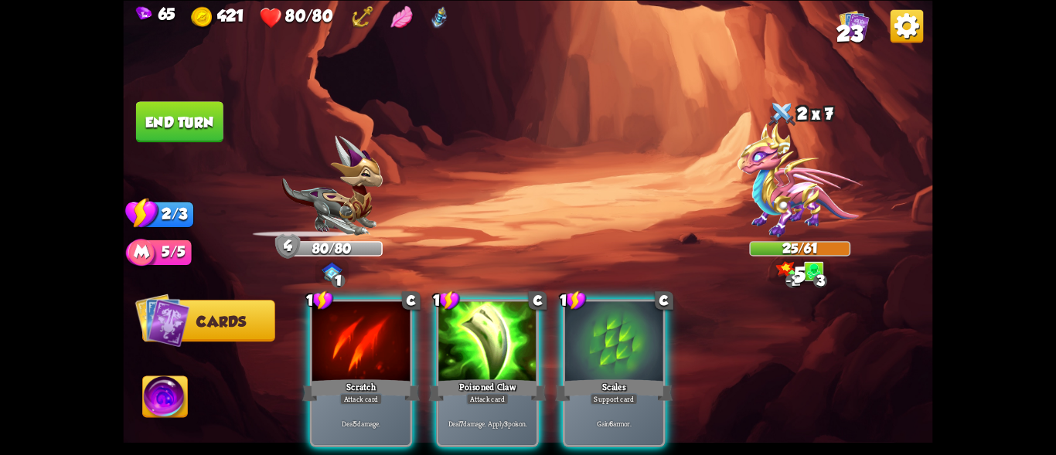
click at [650, 377] on div "Scales" at bounding box center [614, 390] width 118 height 26
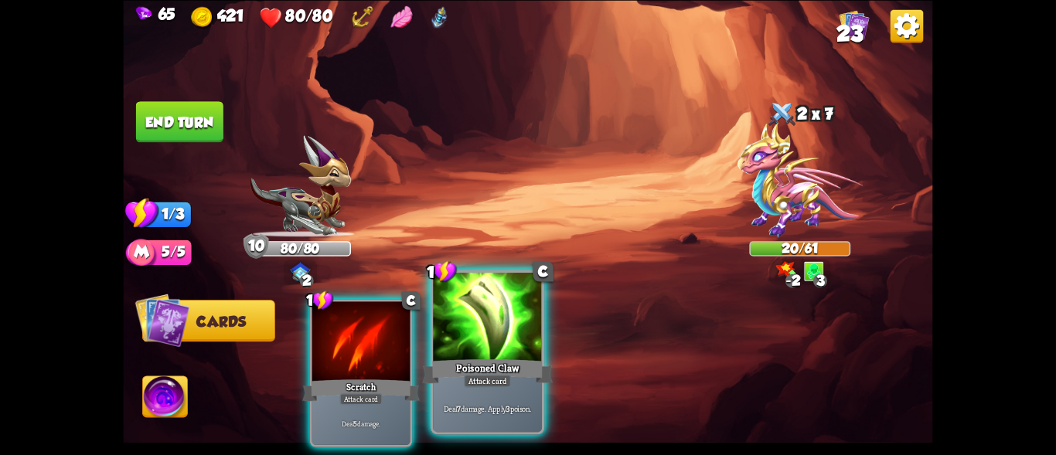
drag, startPoint x: 503, startPoint y: 344, endPoint x: 483, endPoint y: 306, distance: 42.5
click at [502, 344] on div at bounding box center [487, 319] width 109 height 92
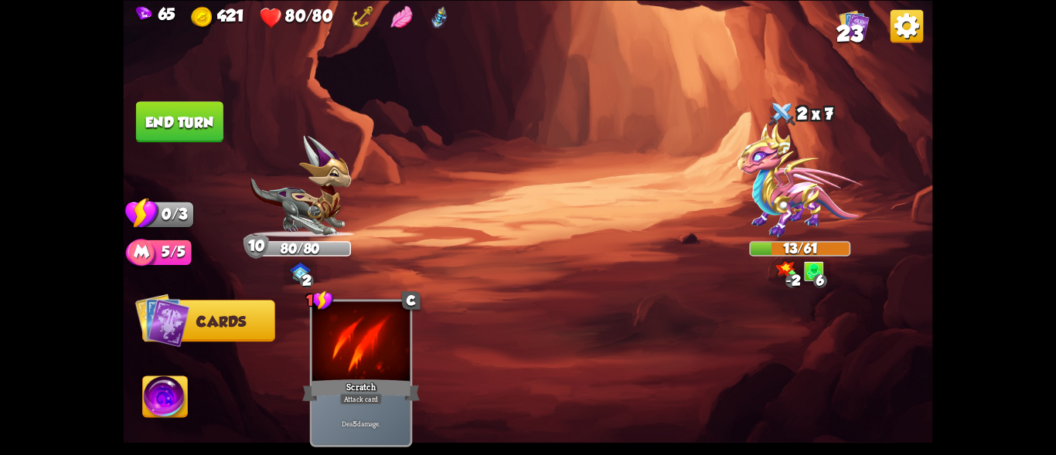
click at [178, 117] on button "End turn" at bounding box center [179, 121] width 87 height 41
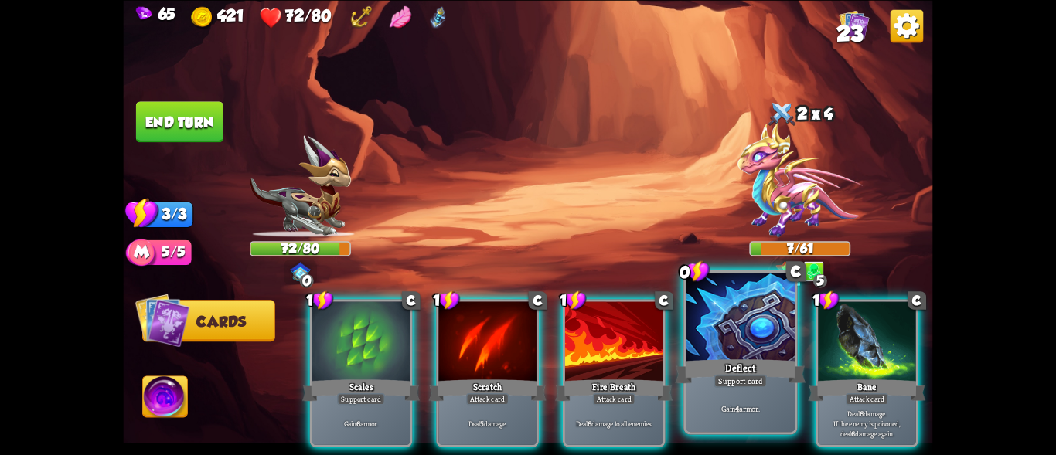
click at [768, 393] on div "Gain 4 armor." at bounding box center [741, 407] width 109 height 47
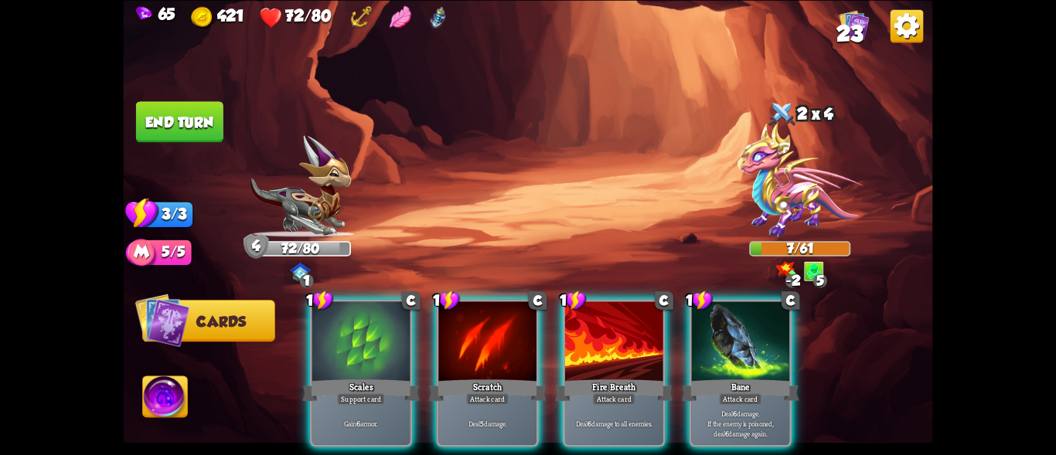
click at [768, 409] on p "Deal 6 damage. If the enemy is poisoned, deal 6 damage again." at bounding box center [740, 423] width 93 height 29
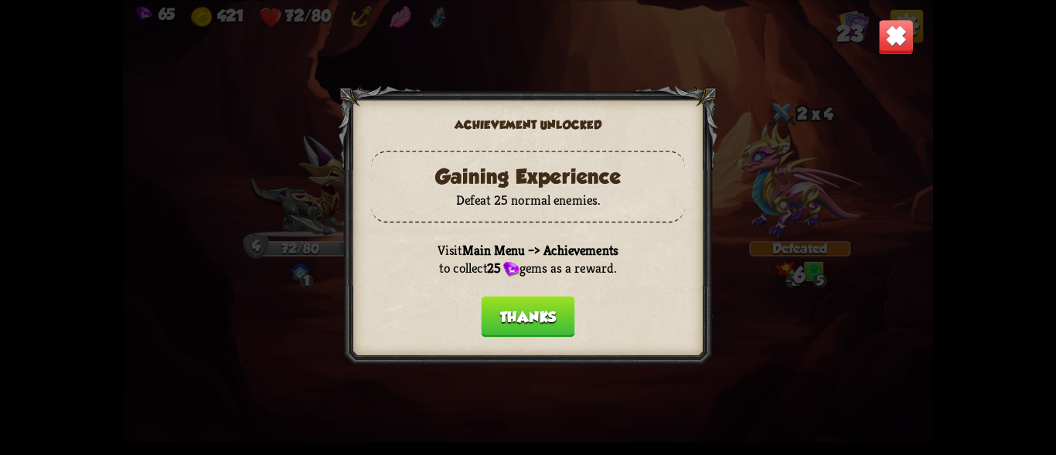
click at [177, 131] on div "Achievement unlocked Gaining Experience Defeat 25 normal enemies. Visit Main Me…" at bounding box center [528, 227] width 810 height 455
click at [537, 304] on button "Thanks" at bounding box center [528, 316] width 94 height 41
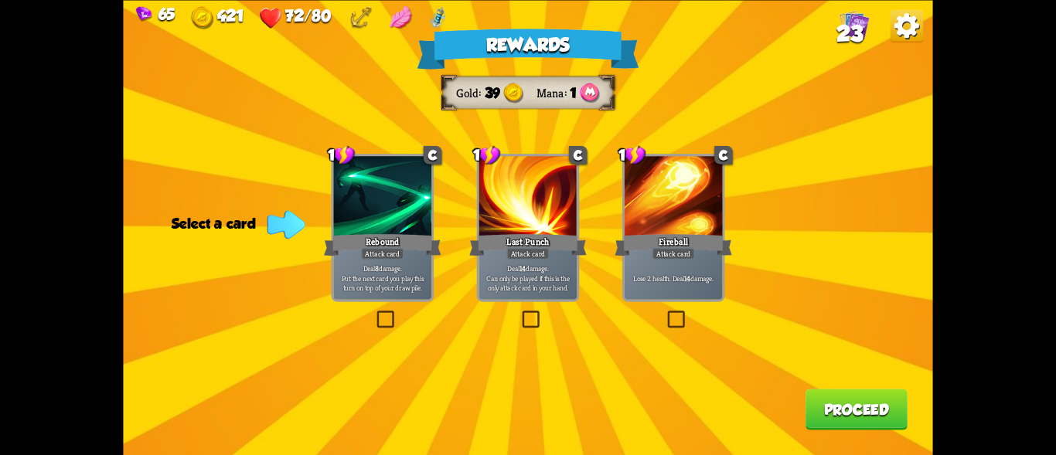
click at [563, 192] on div at bounding box center [528, 197] width 98 height 83
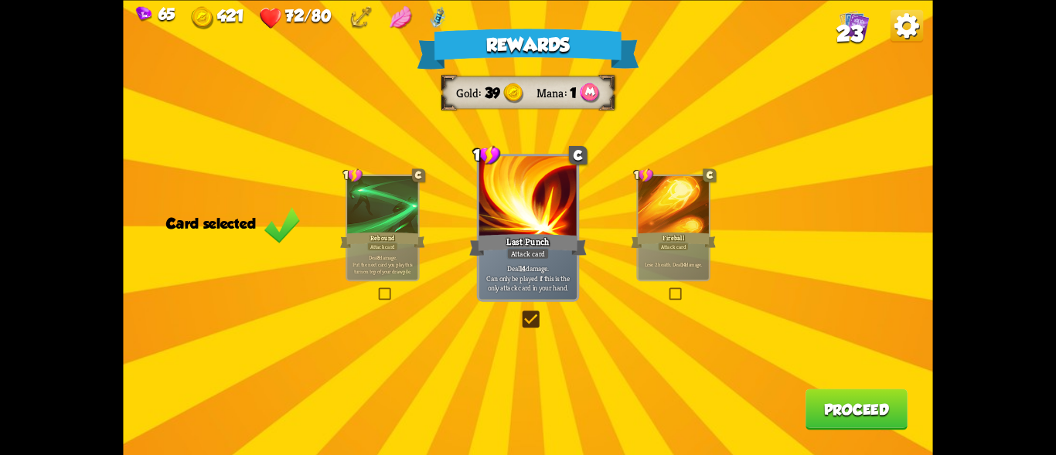
click at [675, 237] on div "Fireball" at bounding box center [673, 239] width 85 height 19
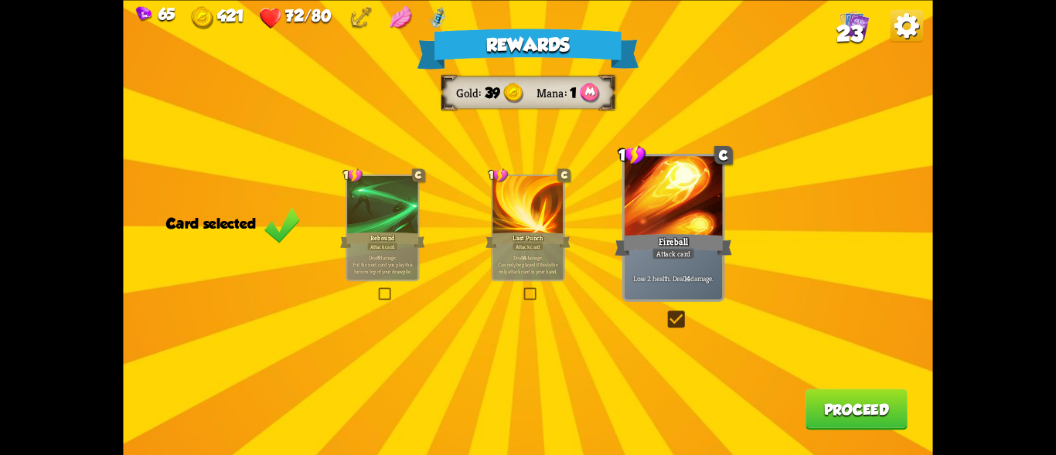
click at [511, 213] on div at bounding box center [528, 206] width 70 height 60
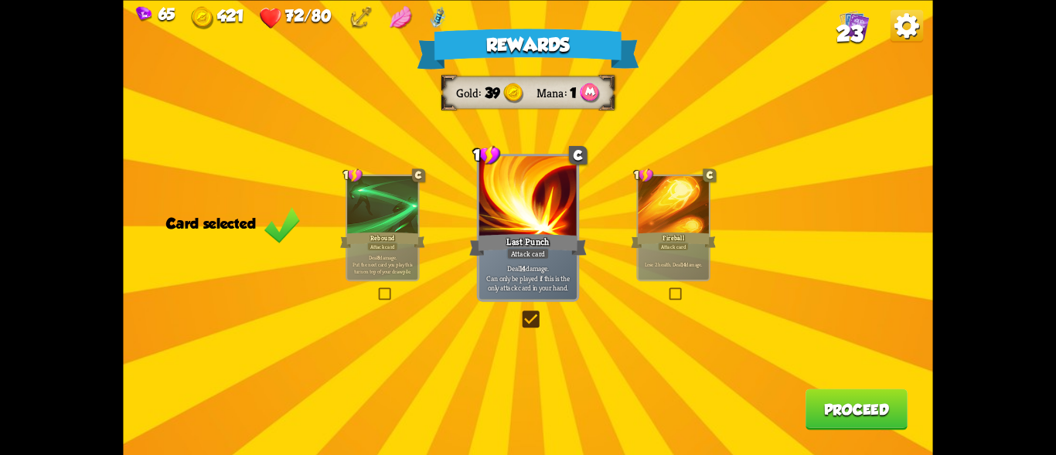
click at [377, 203] on div at bounding box center [382, 206] width 70 height 60
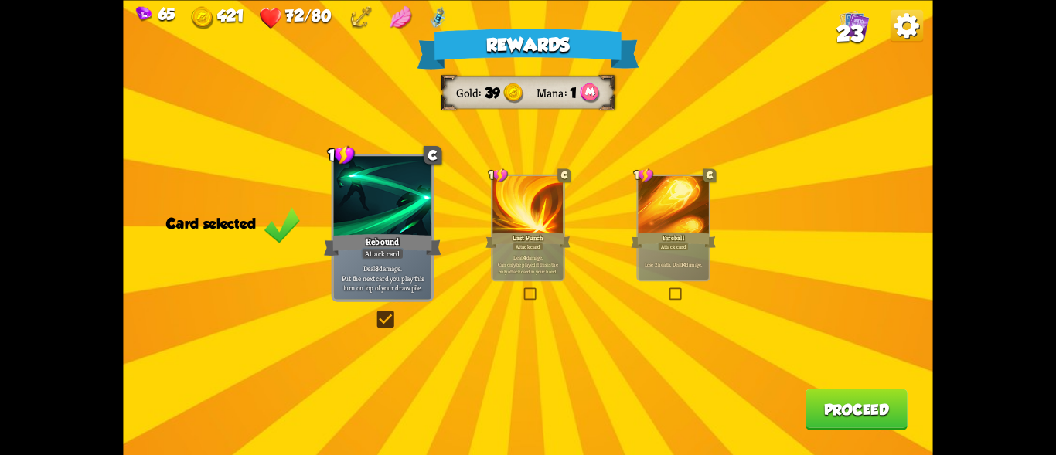
drag, startPoint x: 539, startPoint y: 232, endPoint x: 569, endPoint y: 258, distance: 40.0
click at [539, 232] on div "Last Punch" at bounding box center [528, 239] width 85 height 19
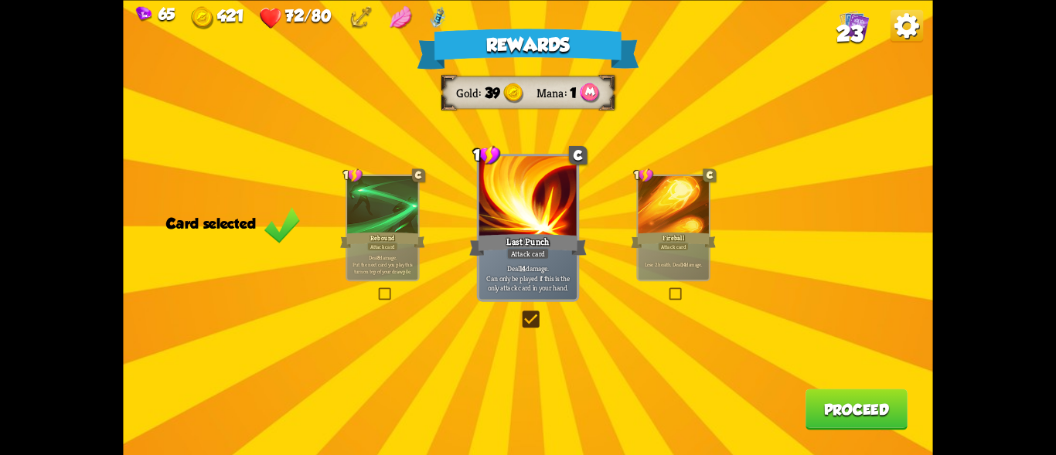
click at [810, 404] on button "Proceed" at bounding box center [857, 409] width 102 height 41
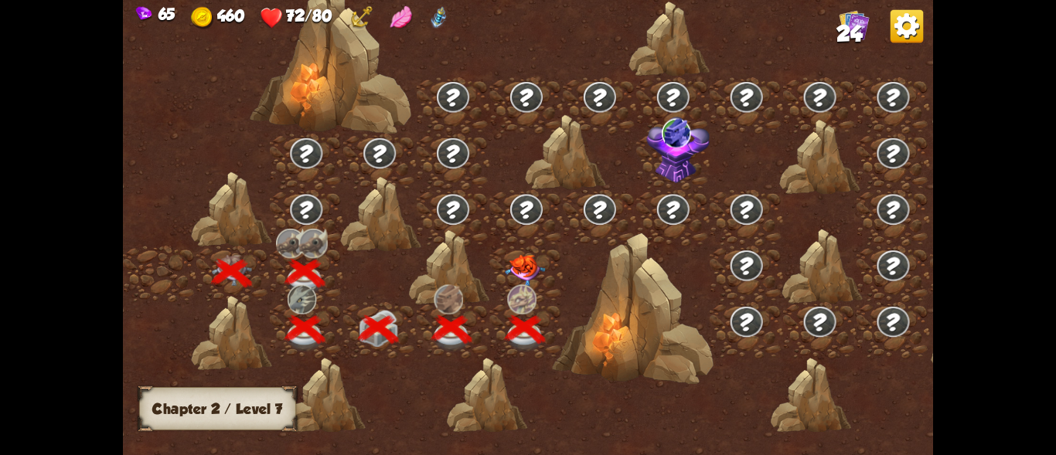
click at [518, 262] on img at bounding box center [526, 271] width 40 height 32
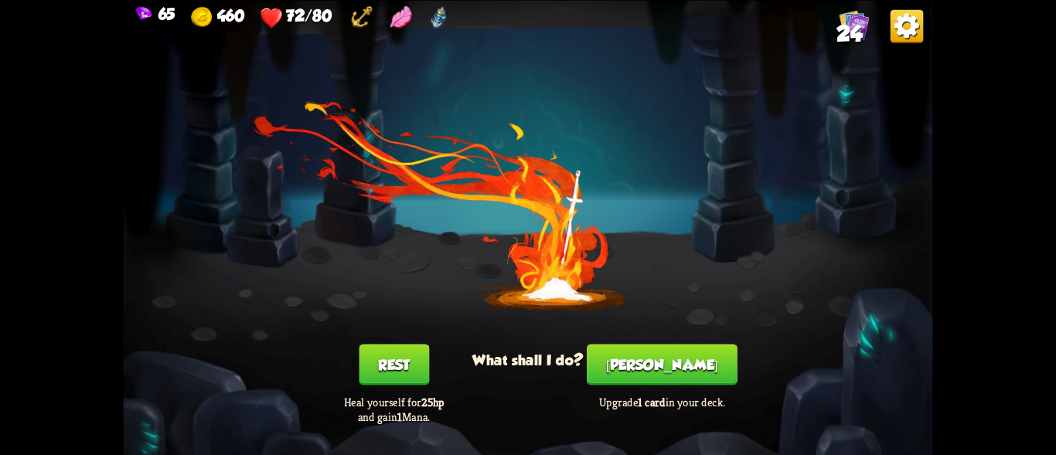
click at [658, 369] on button "[PERSON_NAME]" at bounding box center [662, 364] width 151 height 41
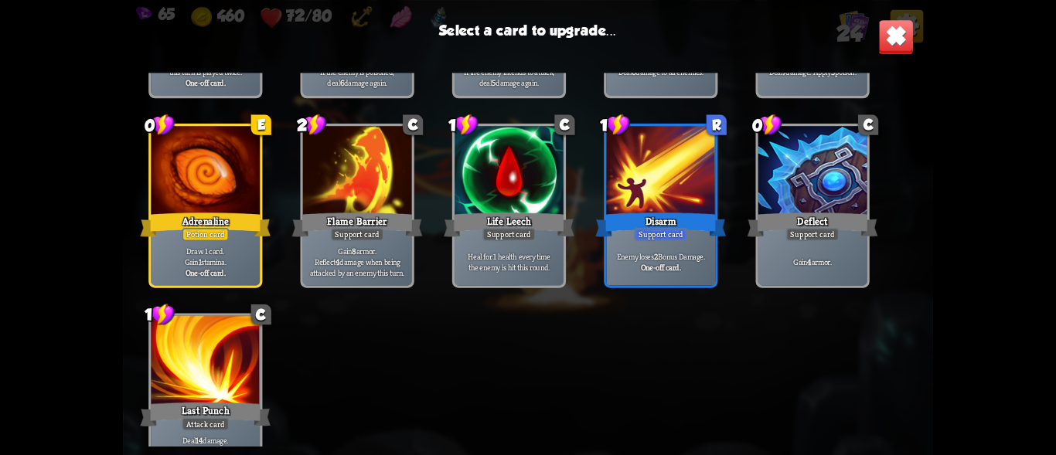
scroll to position [718, 0]
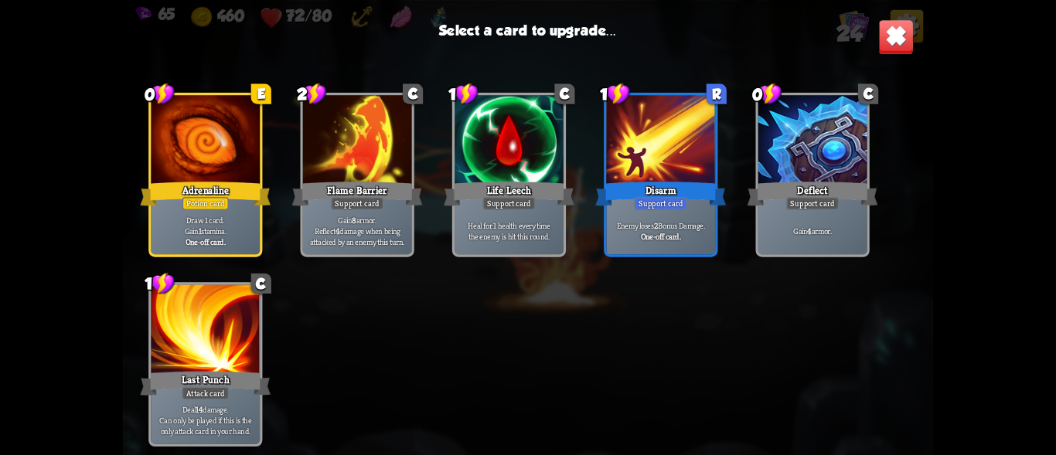
click at [661, 234] on b "One-off card." at bounding box center [661, 235] width 40 height 11
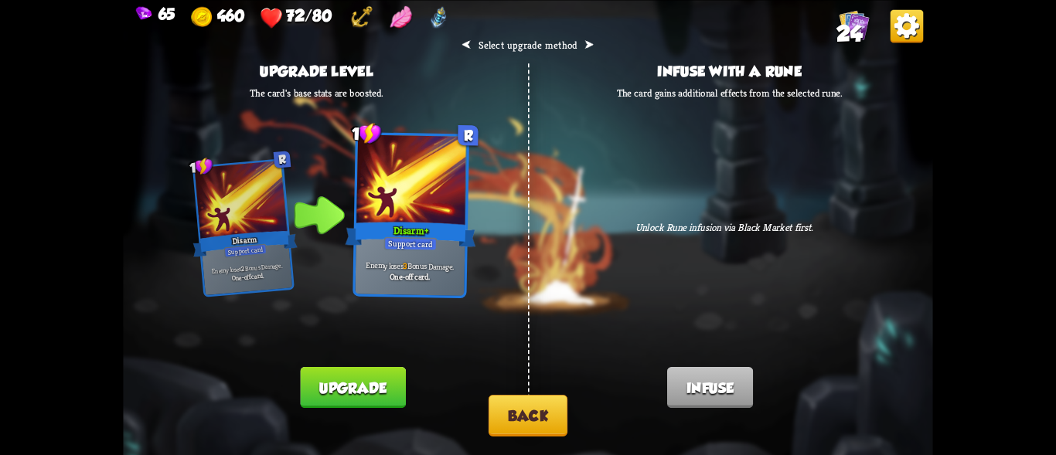
click at [529, 421] on button "Back" at bounding box center [528, 415] width 79 height 42
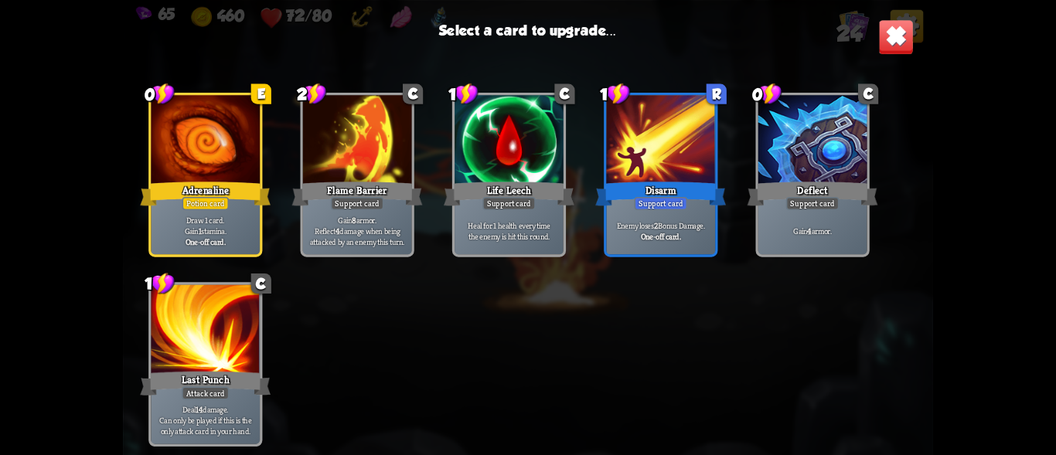
click at [243, 356] on div at bounding box center [205, 331] width 109 height 92
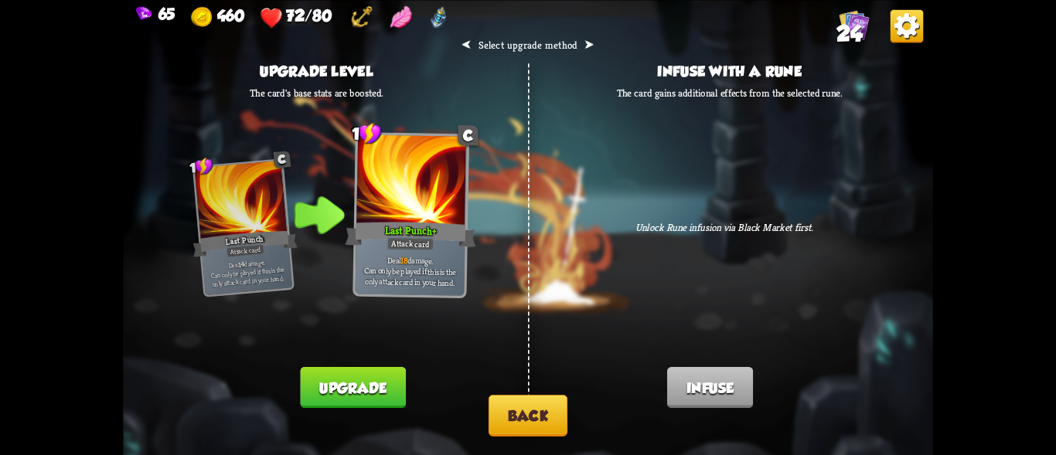
click at [513, 408] on button "Back" at bounding box center [528, 415] width 79 height 42
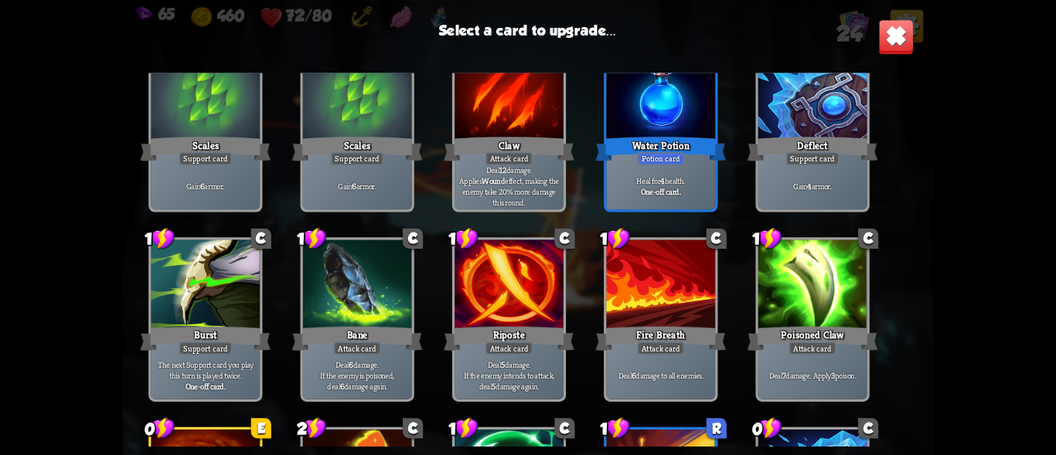
scroll to position [464, 0]
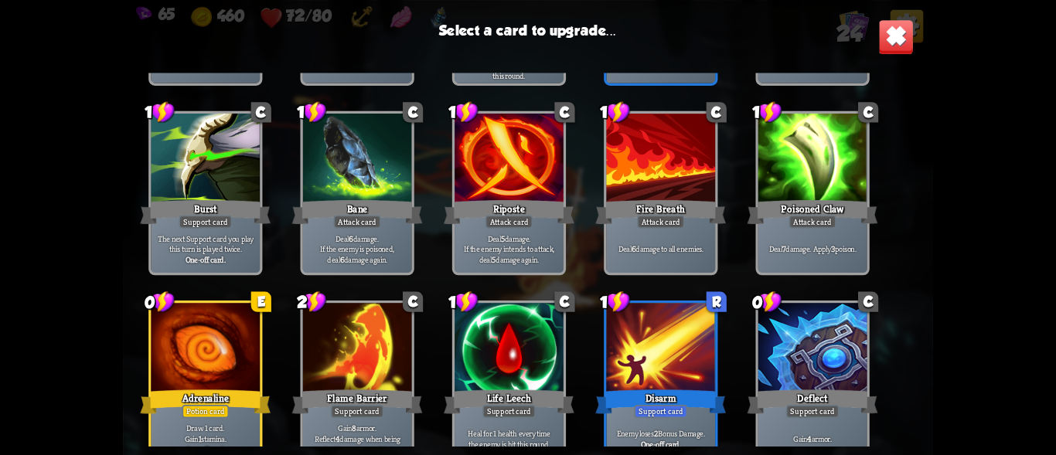
click at [176, 383] on div at bounding box center [205, 349] width 109 height 92
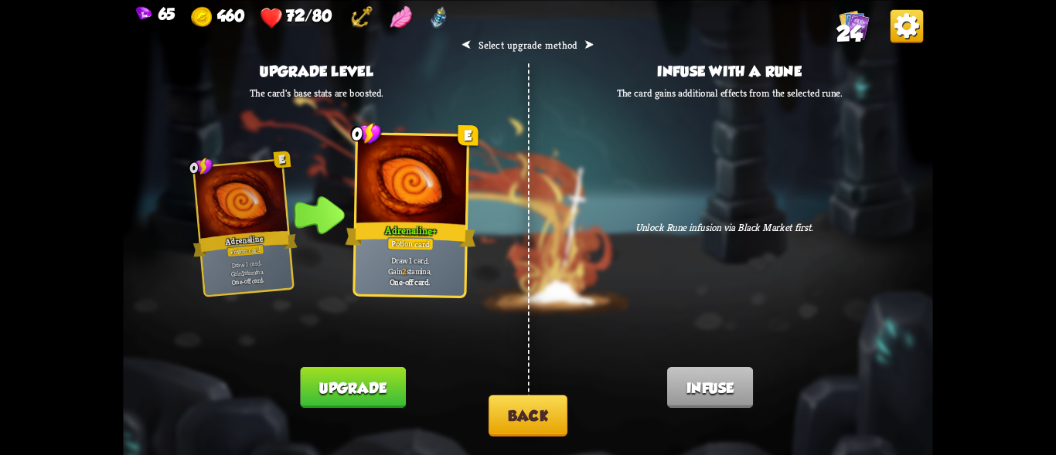
click at [537, 413] on button "Back" at bounding box center [528, 415] width 79 height 42
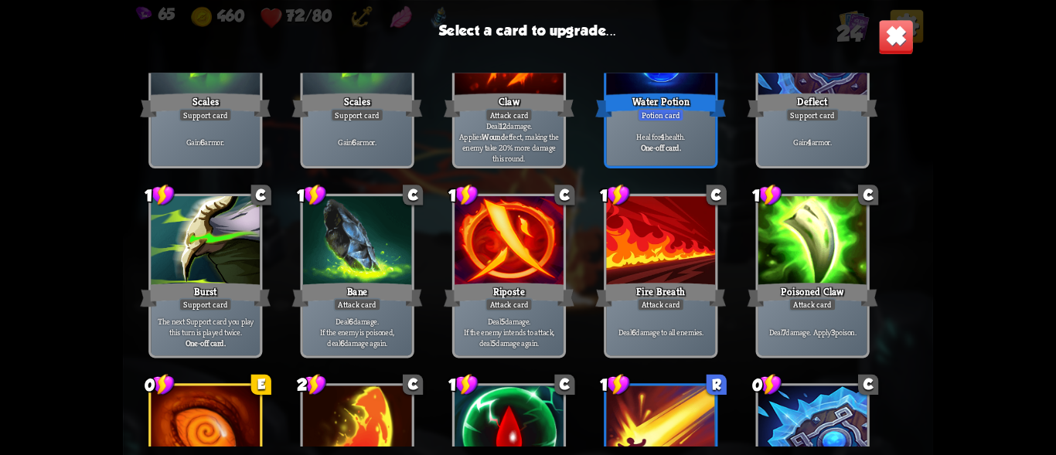
scroll to position [718, 0]
